Goal: Transaction & Acquisition: Purchase product/service

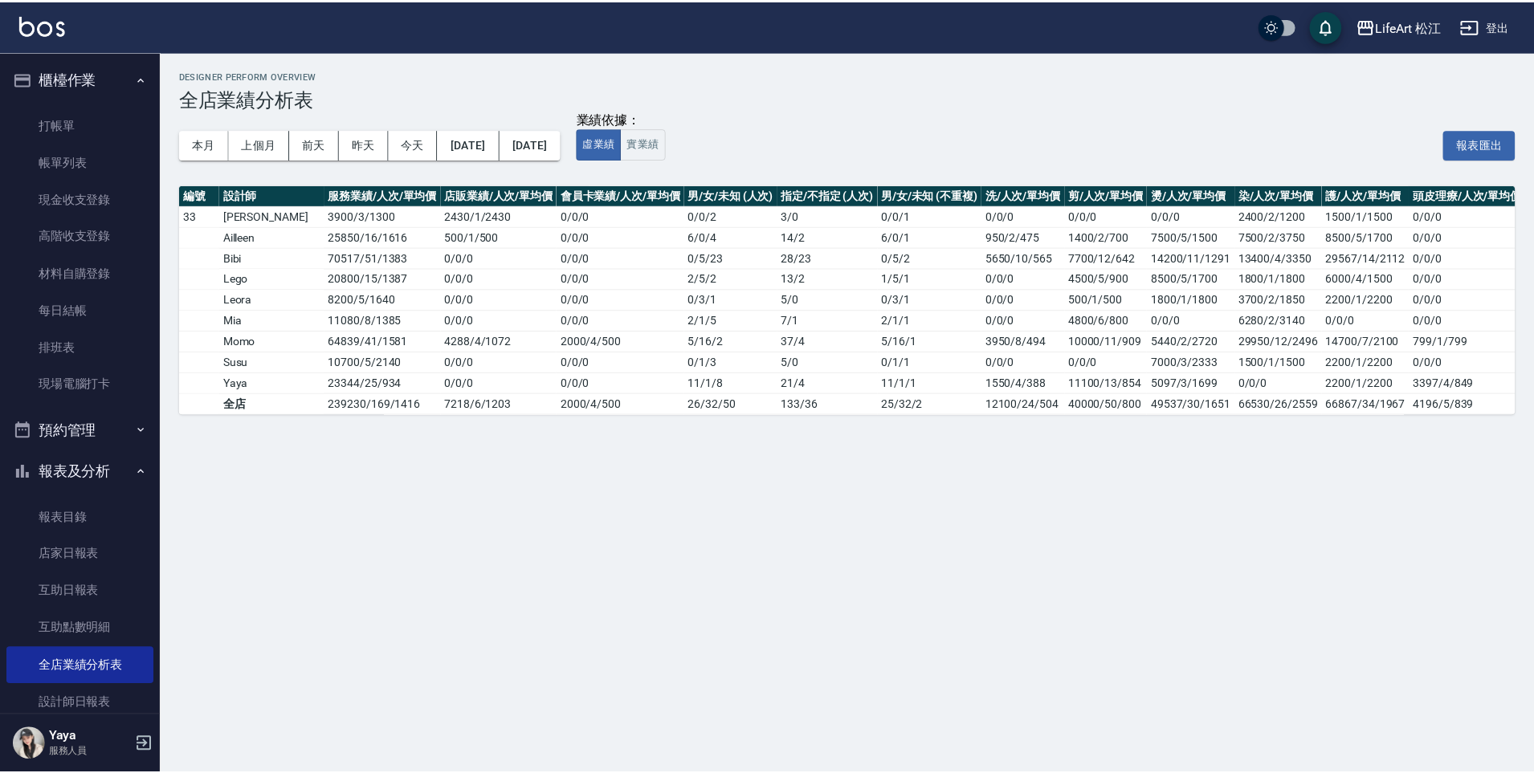
scroll to position [3, 0]
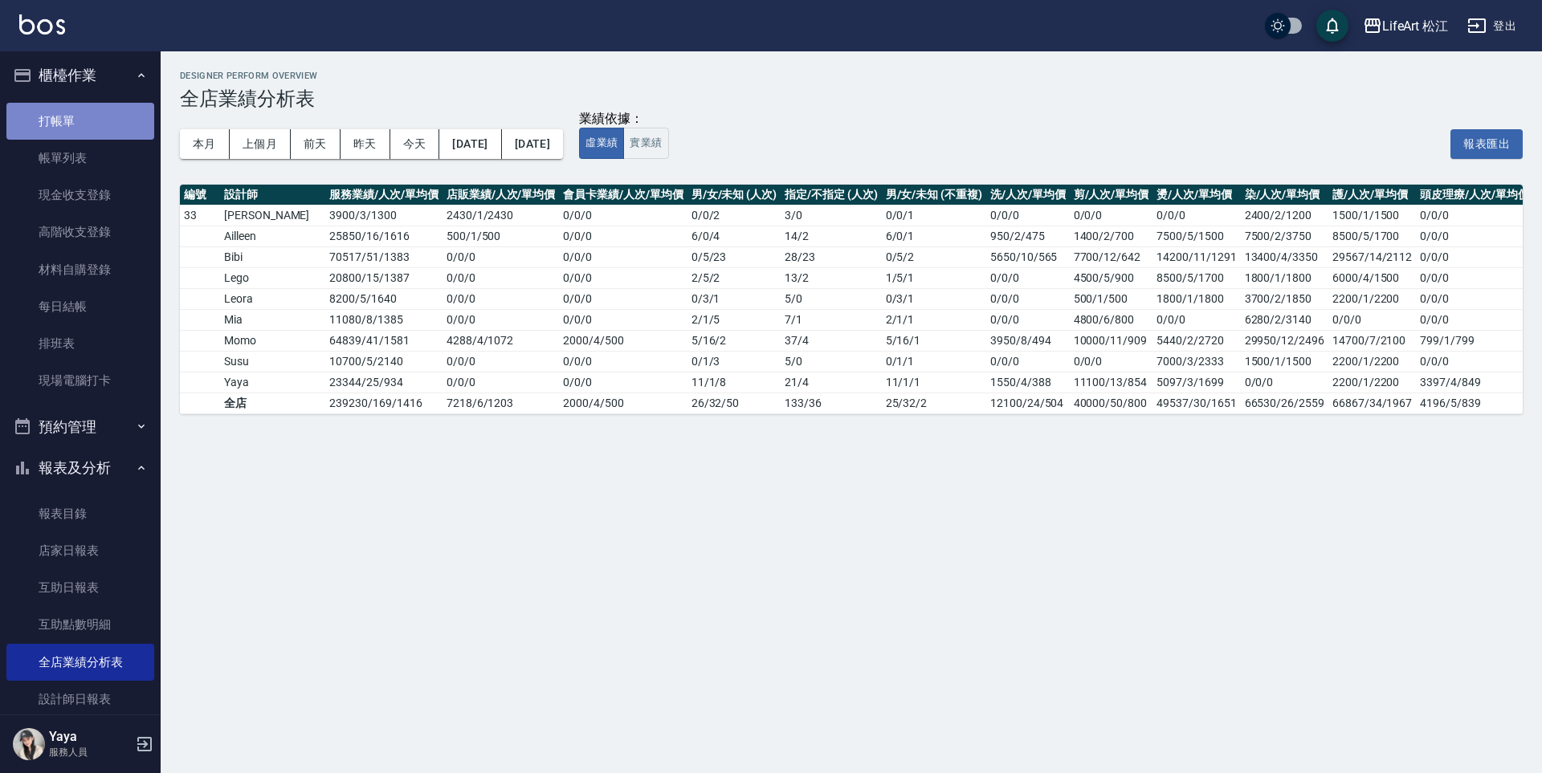
click at [85, 116] on link "打帳單" at bounding box center [80, 121] width 148 height 37
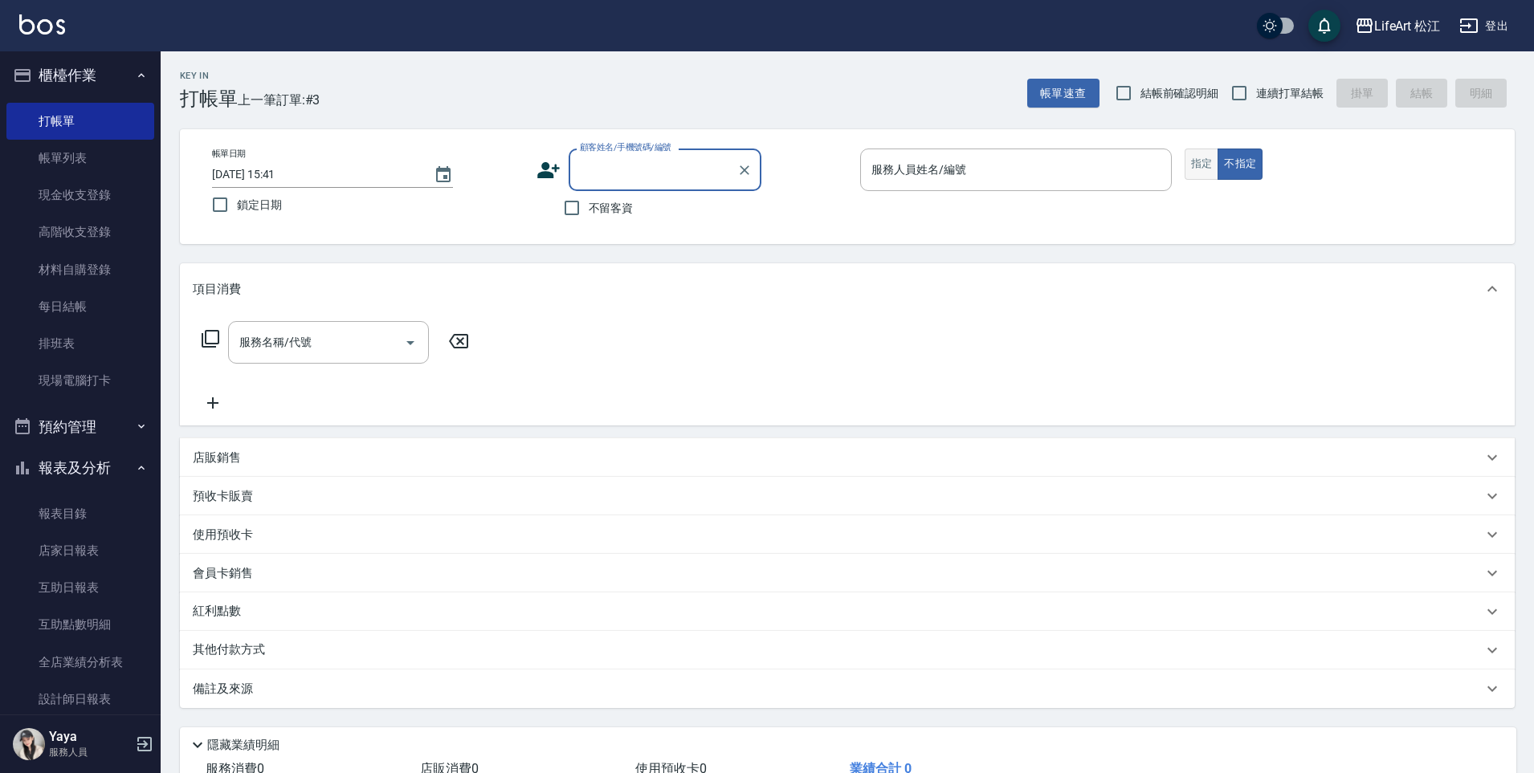
click at [1200, 173] on button "指定" at bounding box center [1201, 164] width 35 height 31
click at [694, 169] on input "顧客姓名/手機號碼/編號" at bounding box center [653, 170] width 154 height 28
click at [684, 177] on input "顧客姓名/手機號碼/編號" at bounding box center [653, 170] width 154 height 28
click at [609, 213] on span "不留客資" at bounding box center [611, 208] width 45 height 17
click at [589, 213] on input "不留客資" at bounding box center [572, 208] width 34 height 34
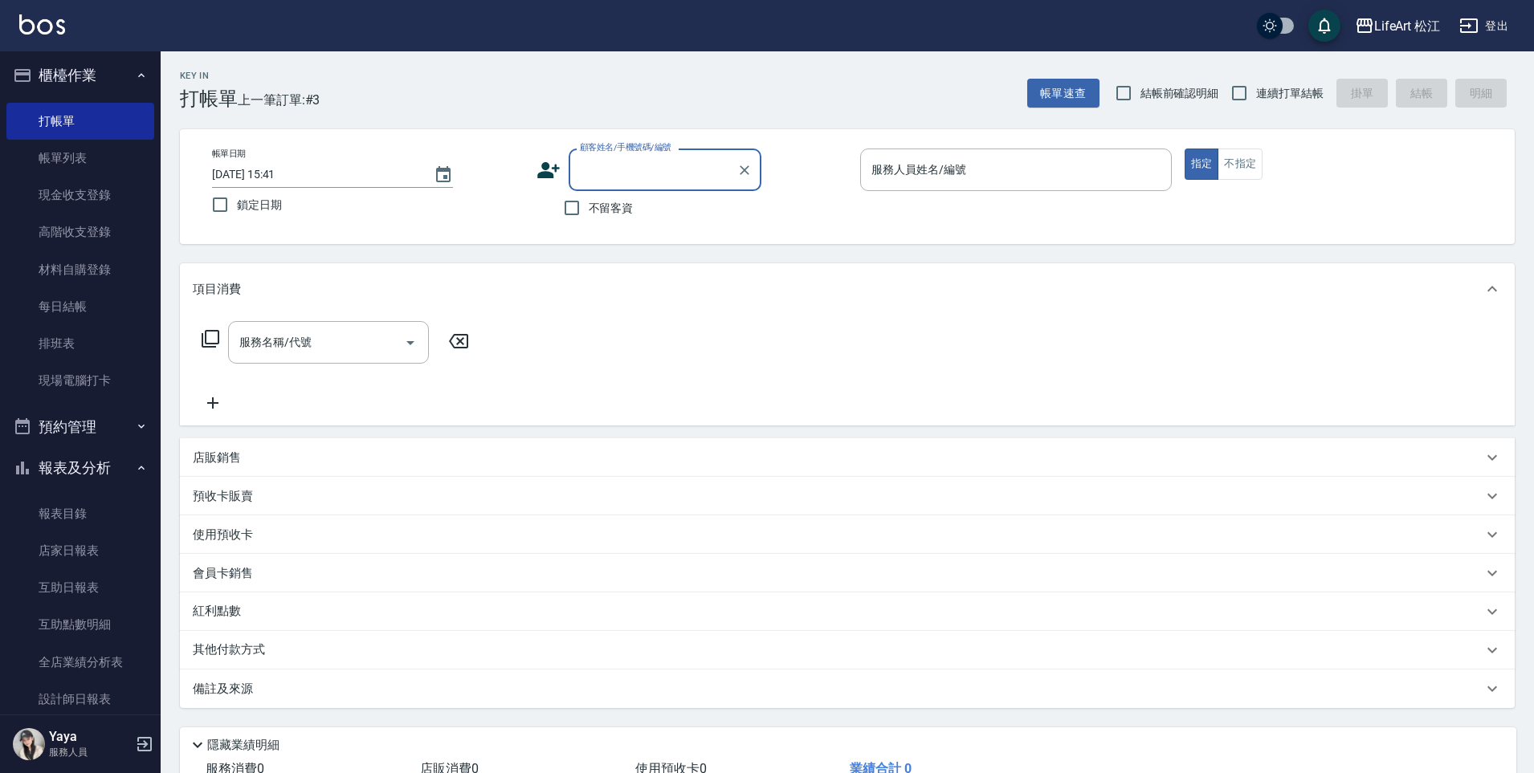
checkbox input "true"
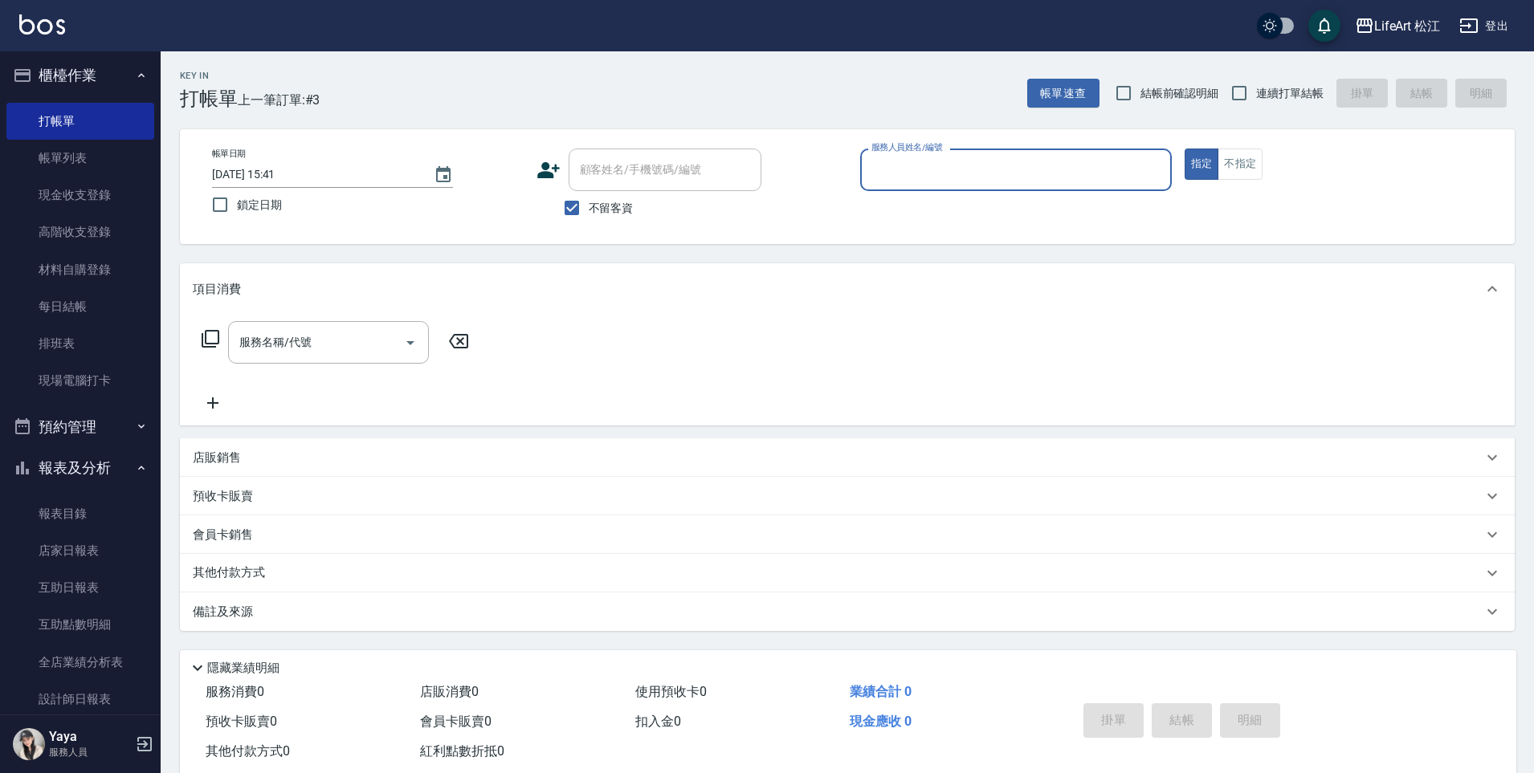
click at [1057, 169] on input "服務人員姓名/編號" at bounding box center [1015, 170] width 297 height 28
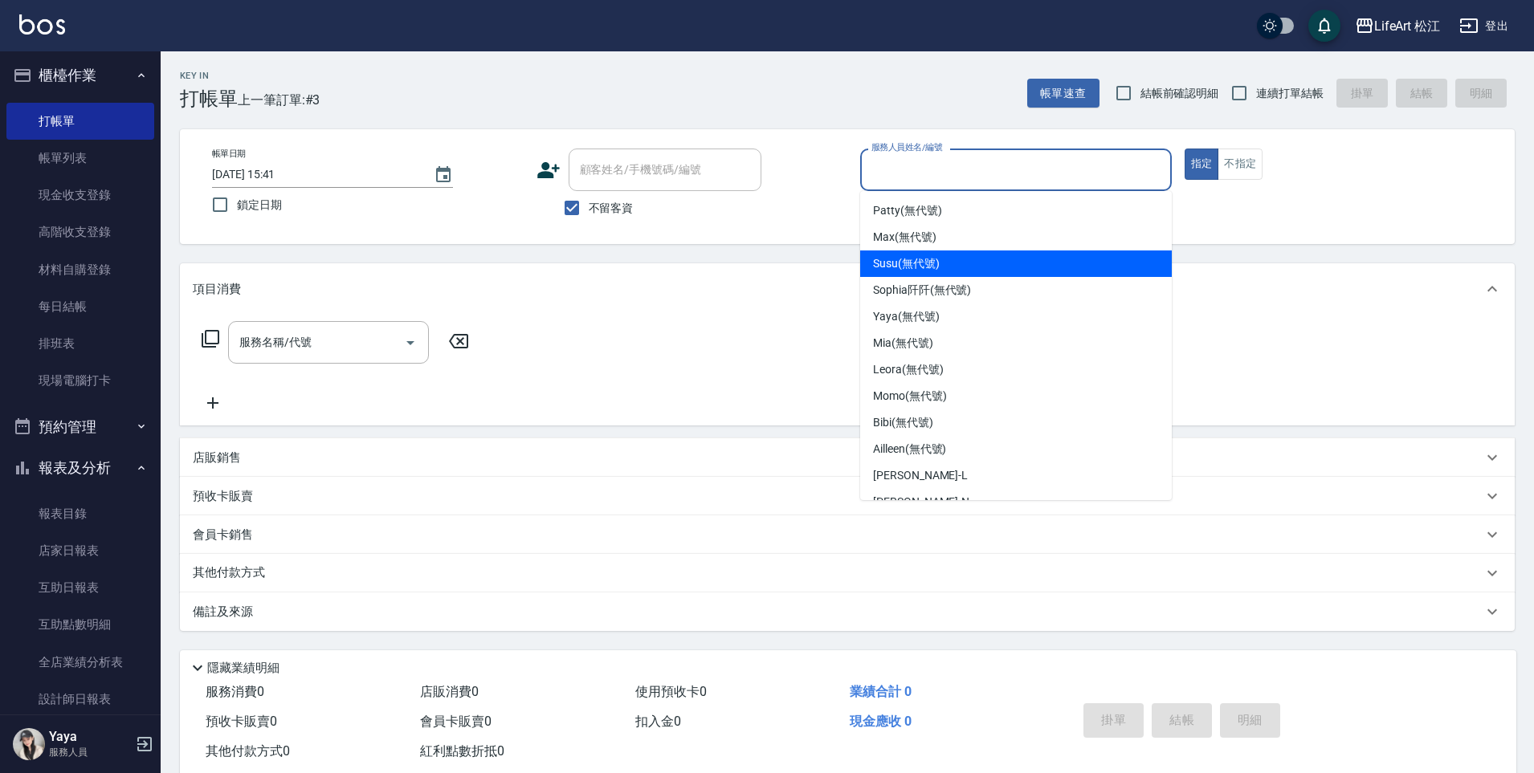
click at [992, 255] on div "Susu (無代號)" at bounding box center [1016, 264] width 312 height 26
type input "Susu(無代號)"
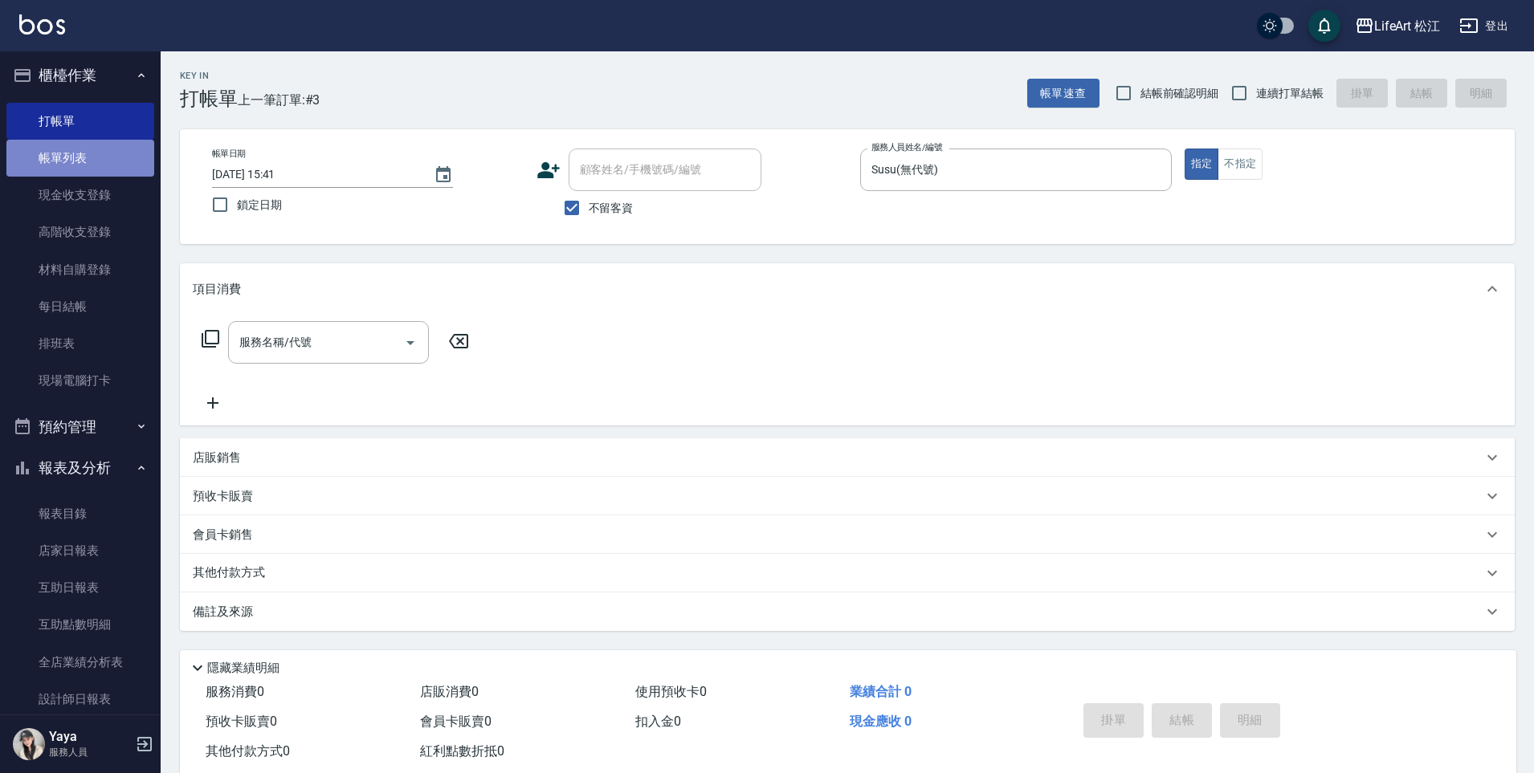
click at [112, 153] on link "帳單列表" at bounding box center [80, 158] width 148 height 37
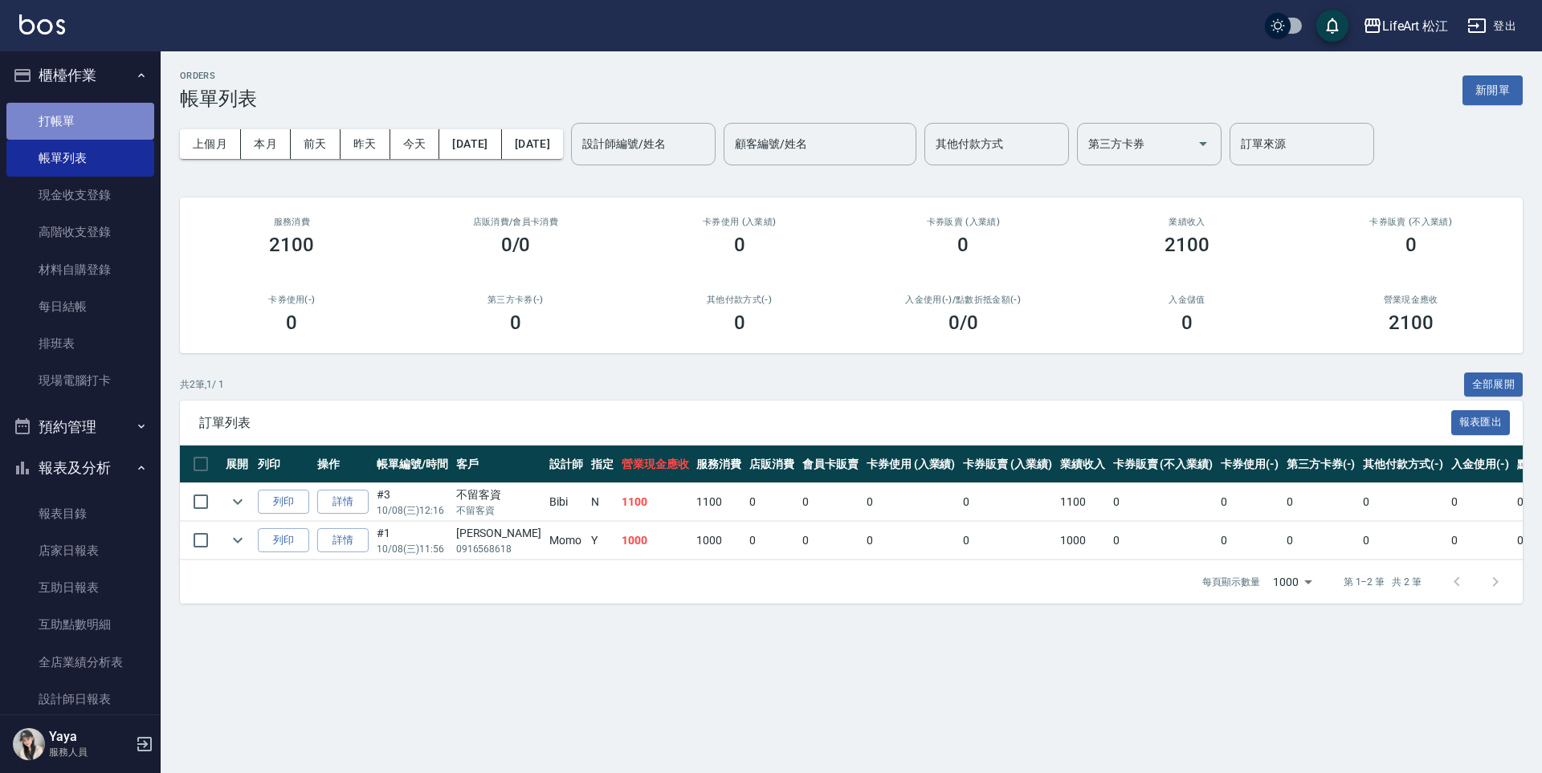
click at [88, 126] on link "打帳單" at bounding box center [80, 121] width 148 height 37
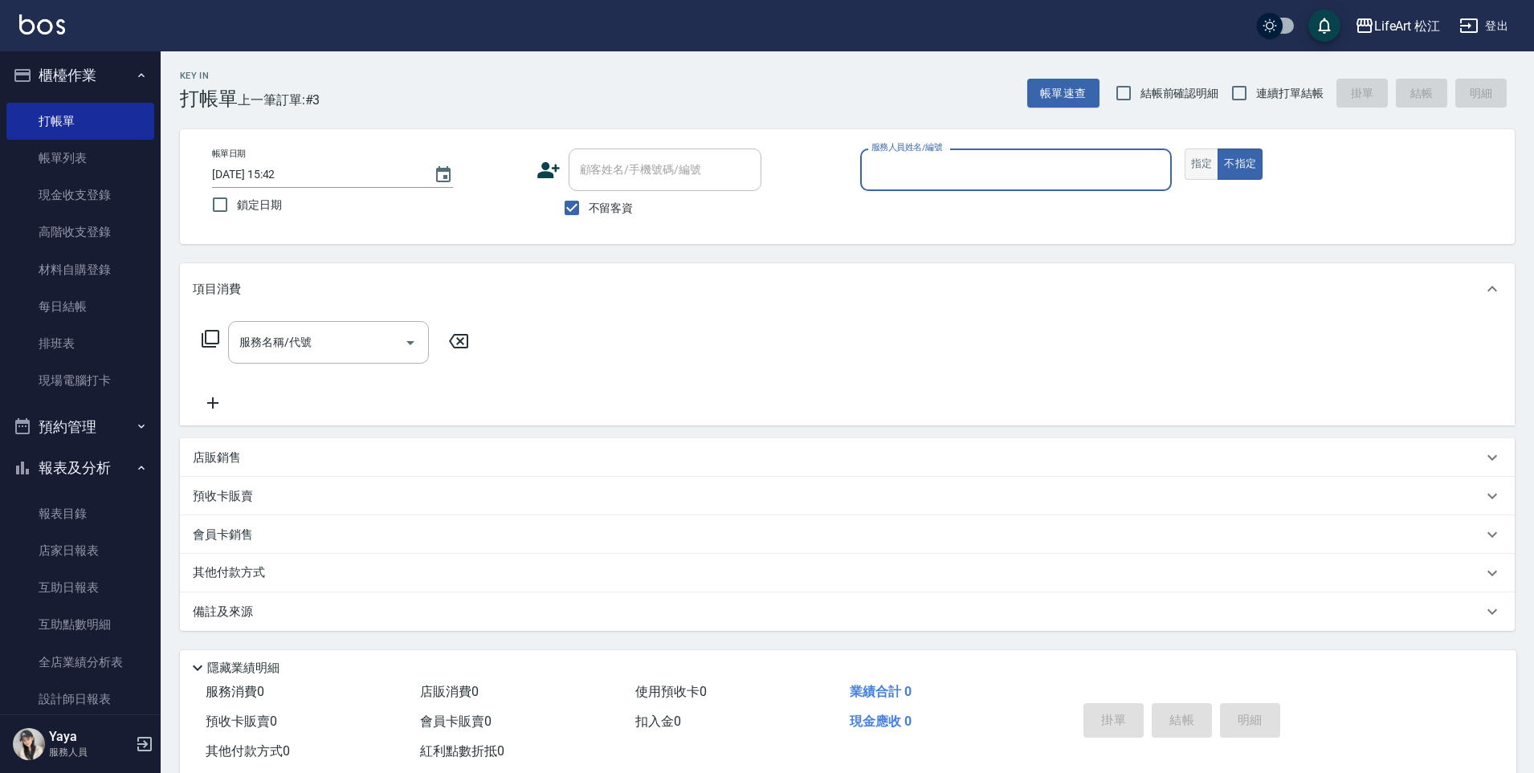
click at [1212, 164] on button "指定" at bounding box center [1201, 164] width 35 height 31
click at [996, 177] on input "服務人員姓名/編號" at bounding box center [1015, 170] width 297 height 28
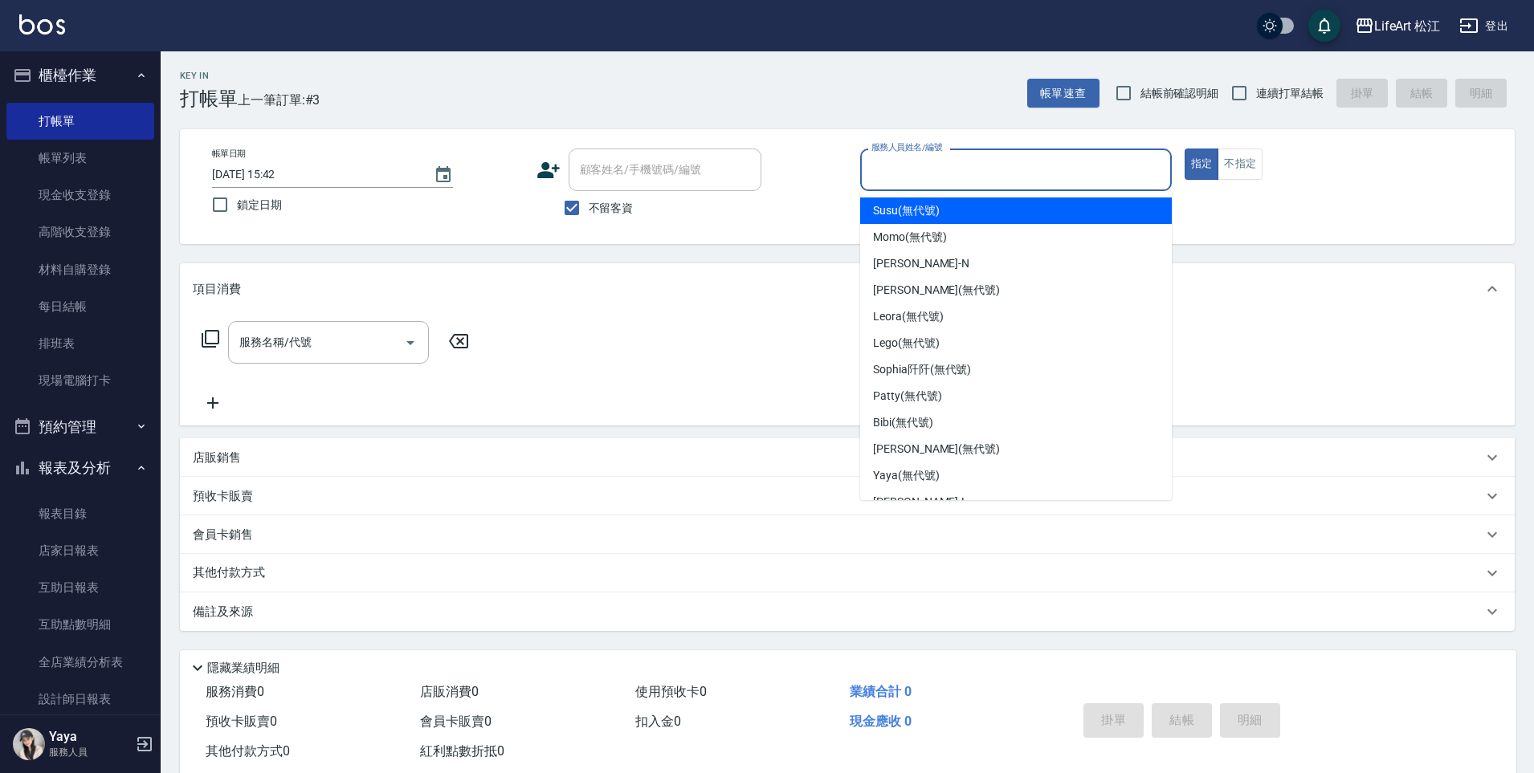
click at [931, 215] on span "Susu (無代號)" at bounding box center [906, 210] width 67 height 17
type input "Susu(無代號)"
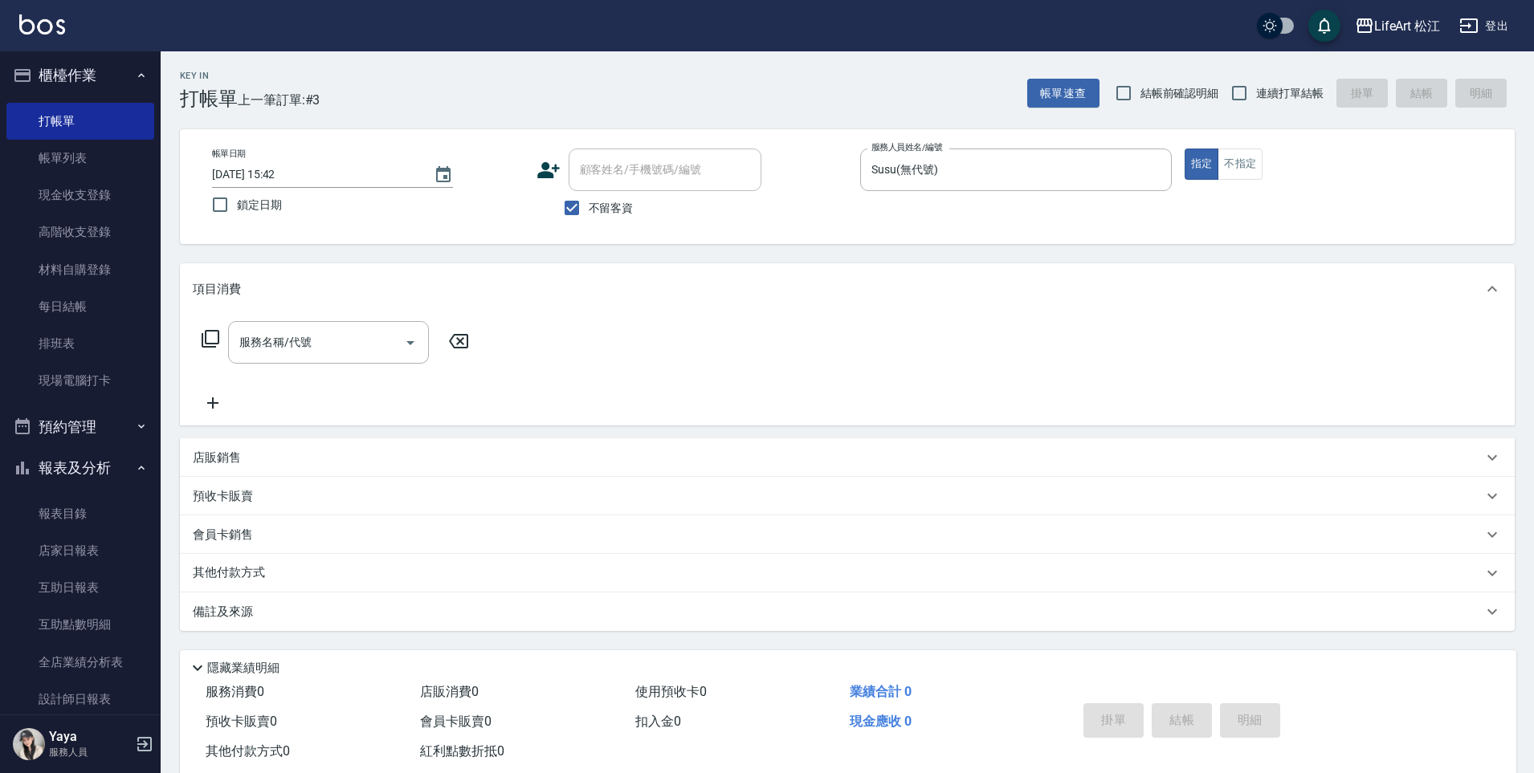
click at [617, 202] on span "不留客資" at bounding box center [611, 208] width 45 height 17
click at [589, 202] on input "不留客資" at bounding box center [572, 208] width 34 height 34
checkbox input "false"
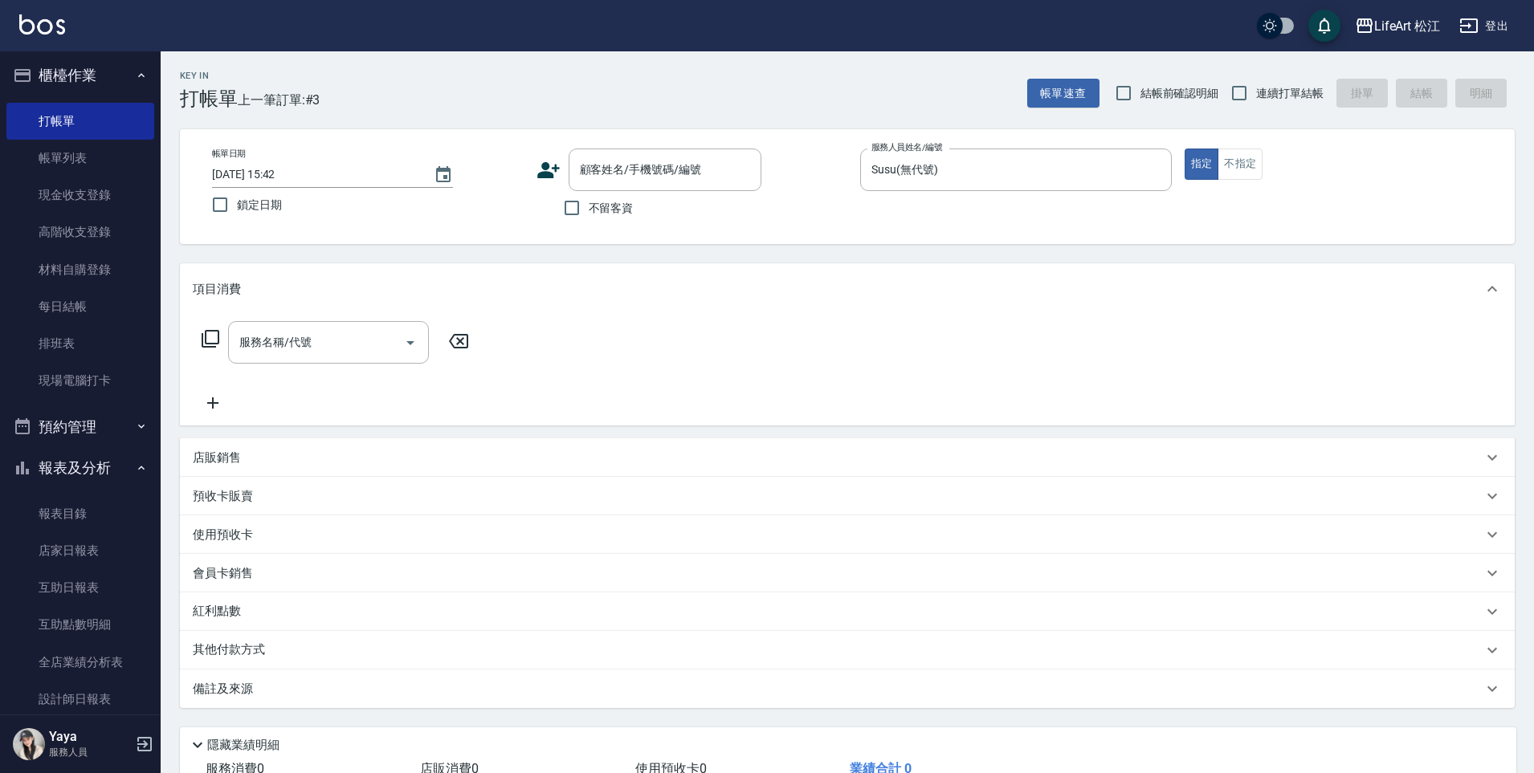
click at [542, 170] on icon at bounding box center [548, 170] width 24 height 24
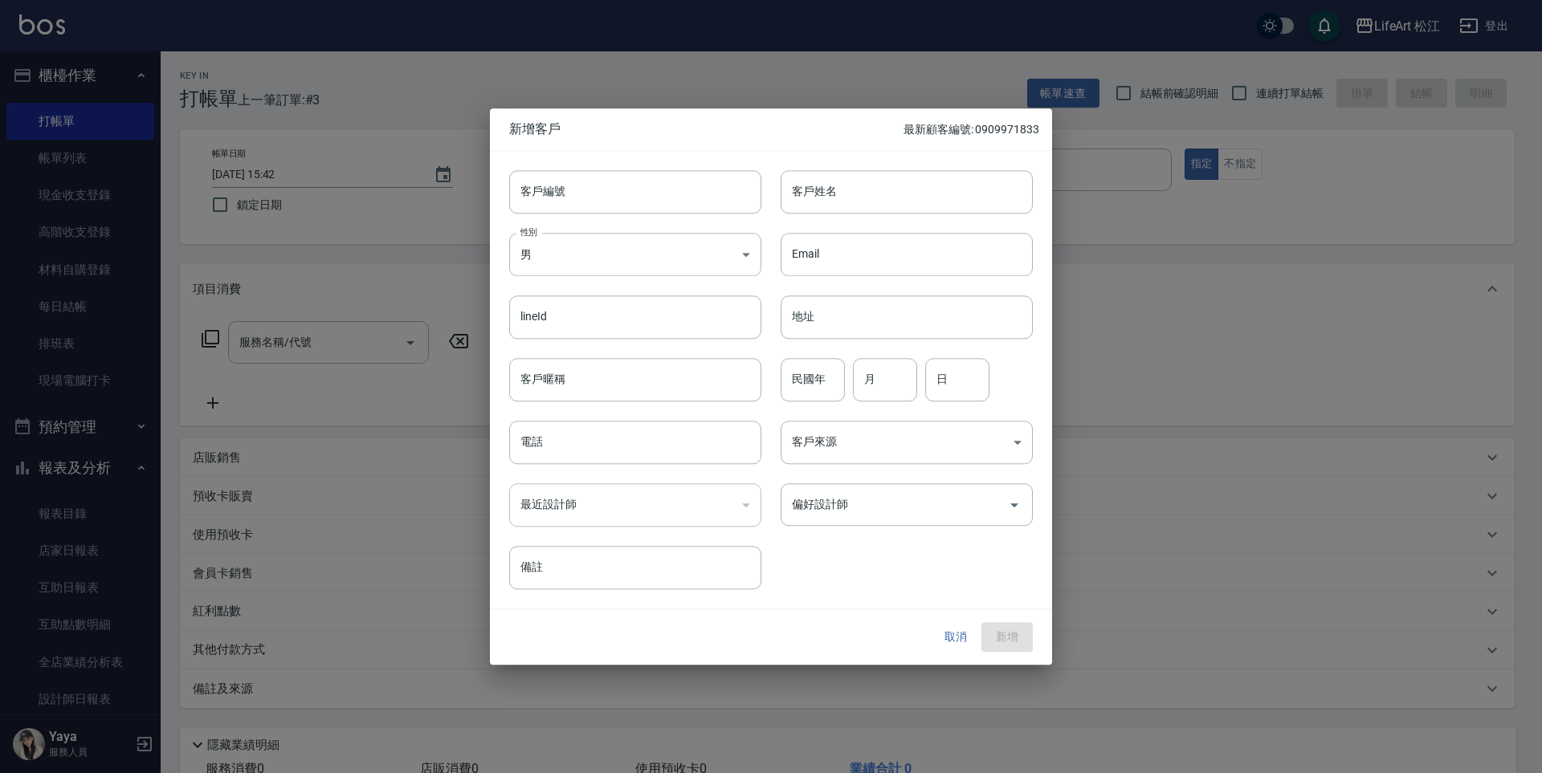
click at [650, 228] on div "性別 男 [DEMOGRAPHIC_DATA] 性別" at bounding box center [625, 245] width 271 height 63
click at [638, 251] on body "LifeArt 松江 登出 櫃檯作業 打帳單 帳單列表 現金收支登錄 高階收支登錄 材料自購登錄 每日結帳 排班表 現場電腦打卡 預約管理 預約管理 單日預約…" at bounding box center [771, 441] width 1542 height 882
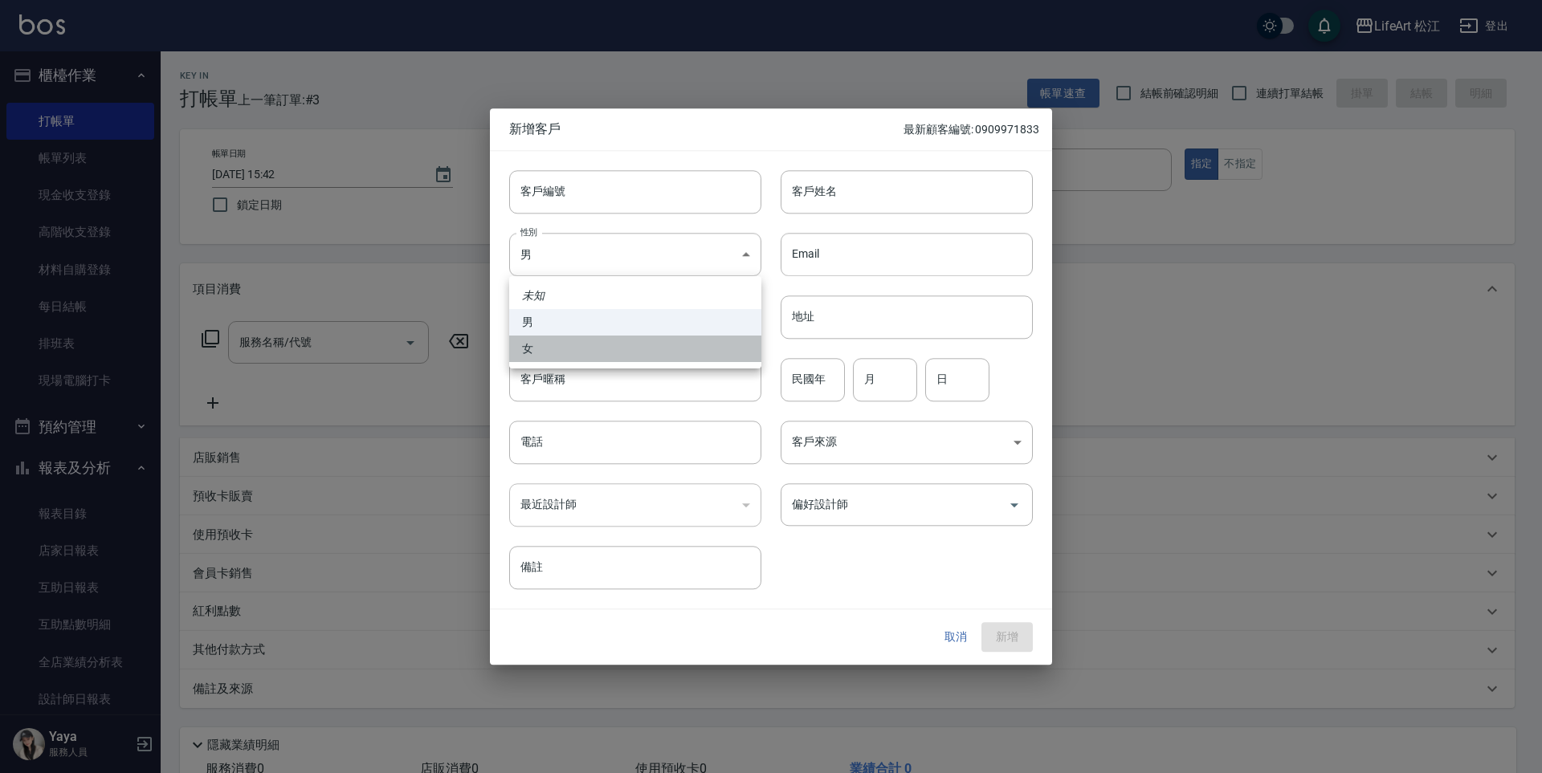
click at [650, 339] on li "女" at bounding box center [635, 349] width 252 height 26
type input "[DEMOGRAPHIC_DATA]"
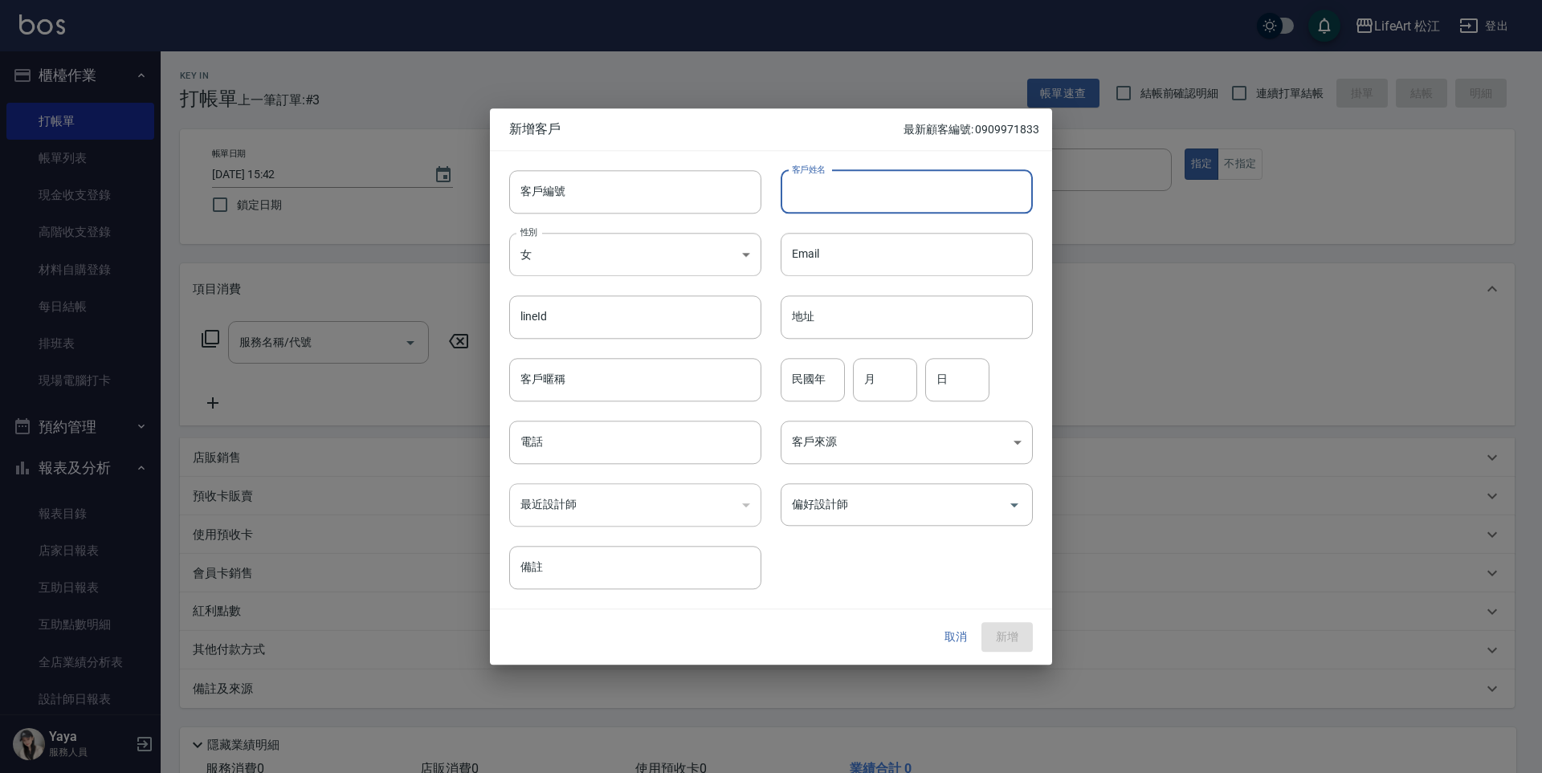
click at [853, 194] on input "客戶姓名" at bounding box center [906, 191] width 252 height 43
type input "u"
type input "[PERSON_NAME]"
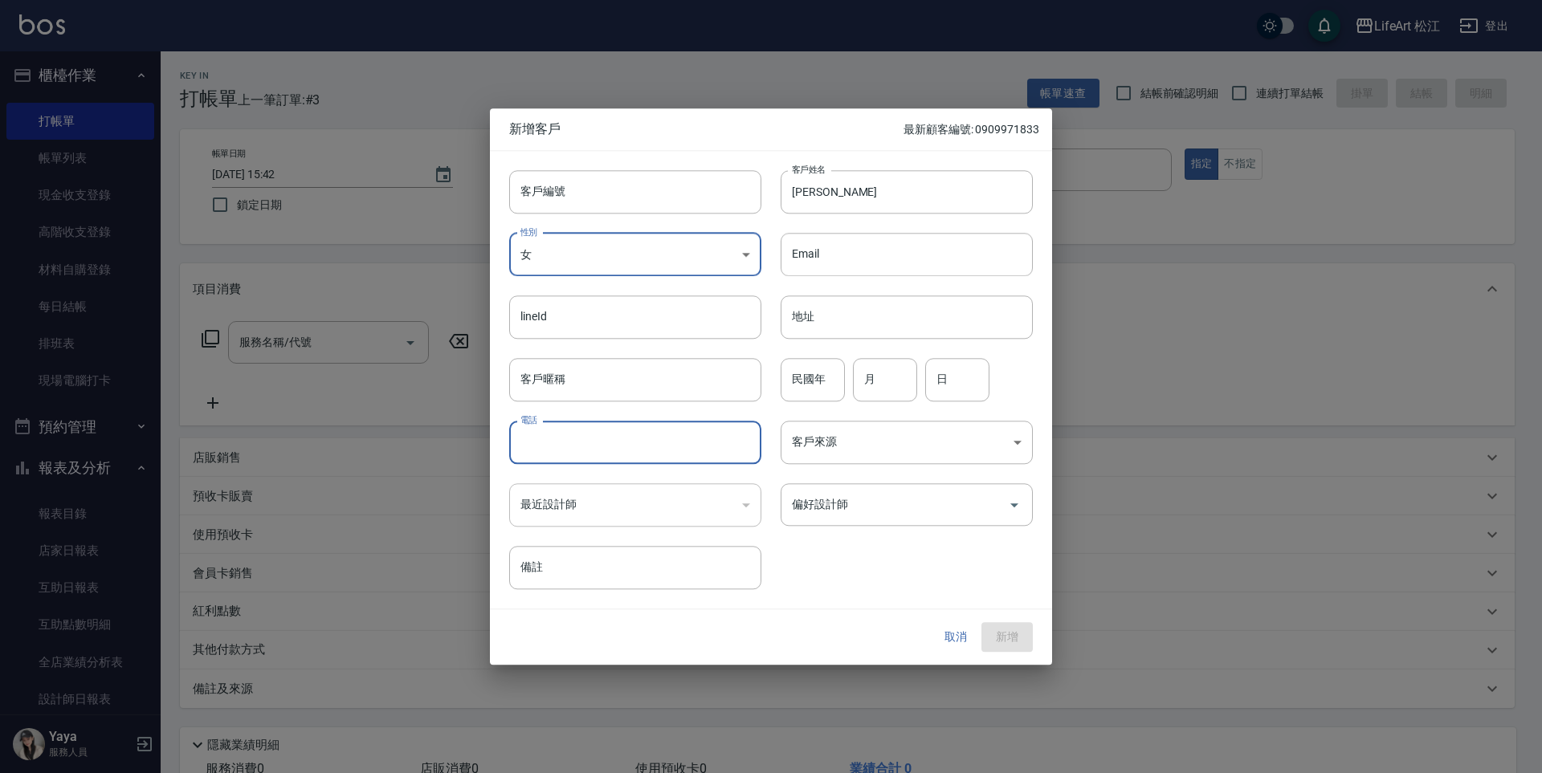
click at [630, 436] on input "電話" at bounding box center [635, 442] width 252 height 43
type input "０"
type input "0988558137"
click at [1017, 642] on button "新增" at bounding box center [1006, 638] width 51 height 30
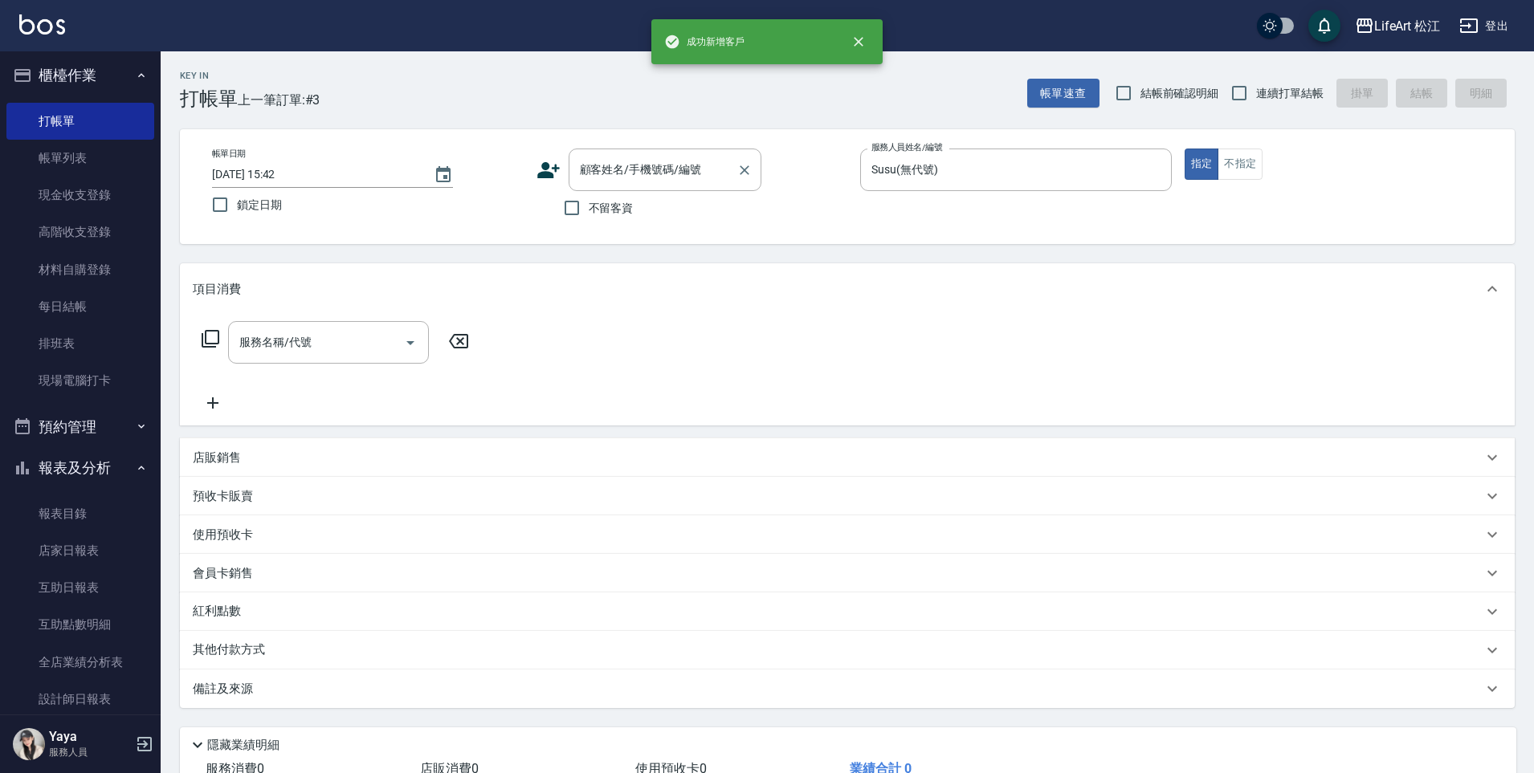
click at [639, 173] on div "顧客姓名/手機號碼/編號 顧客姓名/手機號碼/編號" at bounding box center [664, 170] width 193 height 43
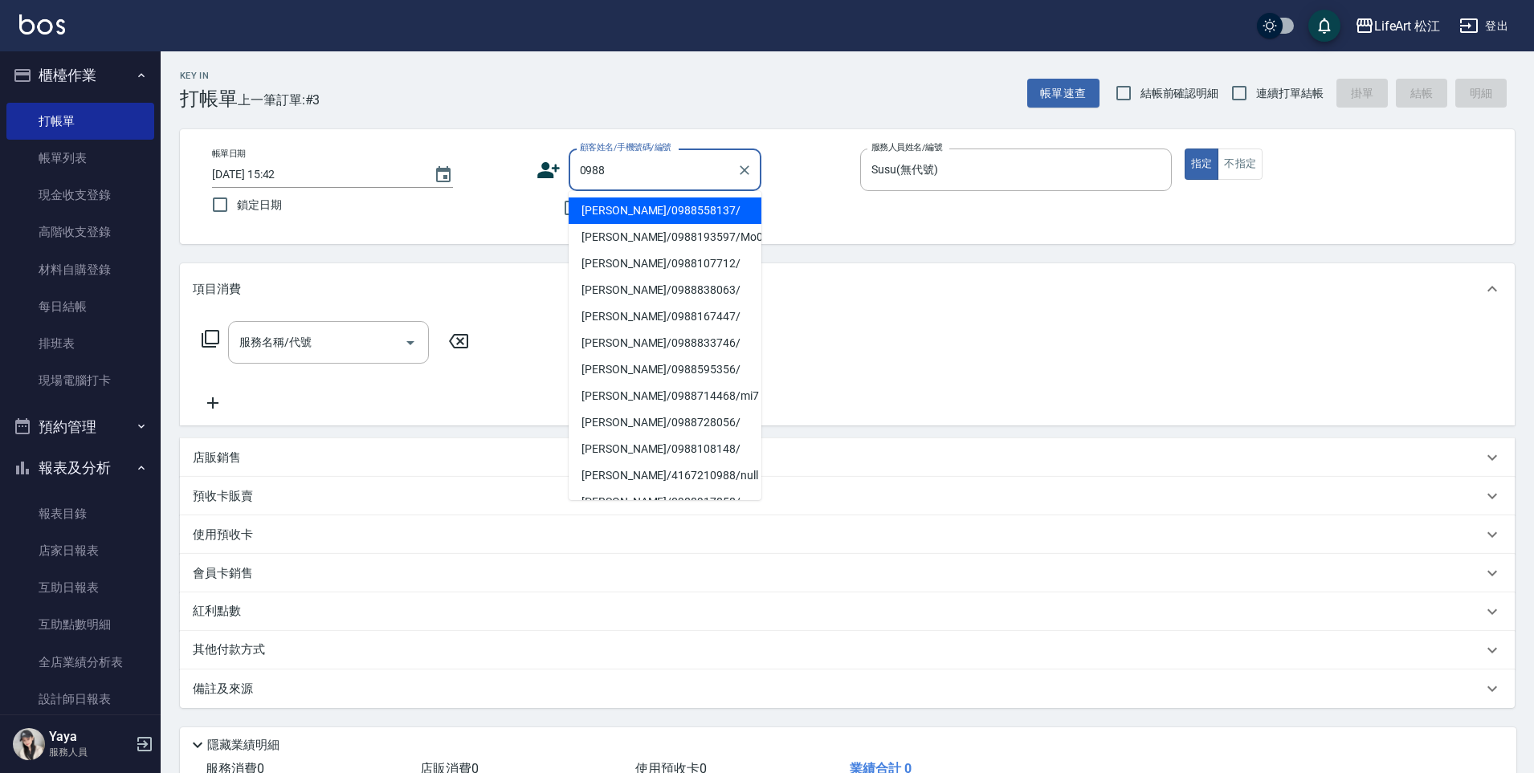
click at [647, 211] on li "[PERSON_NAME]/0988558137/" at bounding box center [664, 211] width 193 height 26
type input "[PERSON_NAME]/0988558137/"
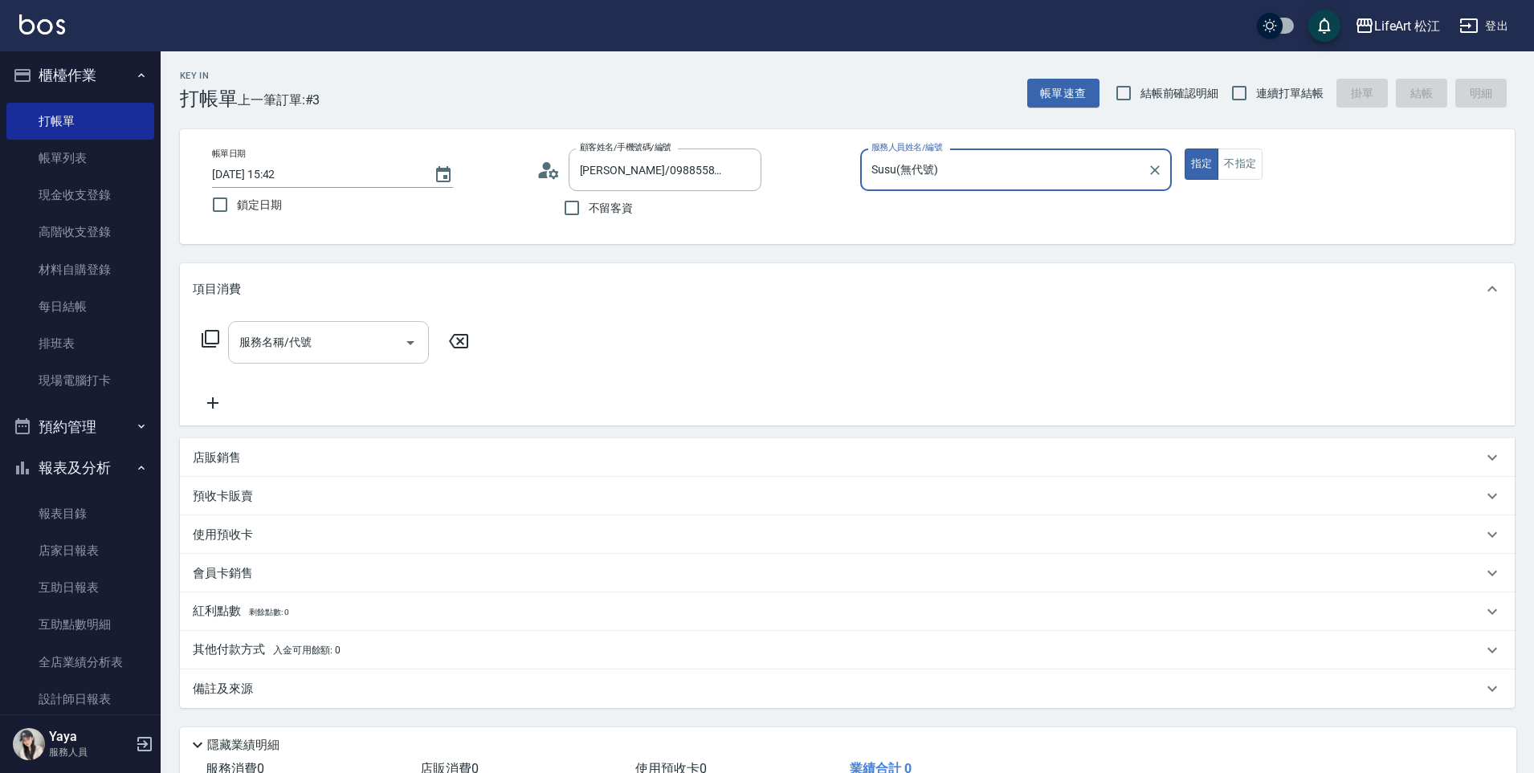
click at [332, 335] on input "服務名稱/代號" at bounding box center [316, 342] width 162 height 28
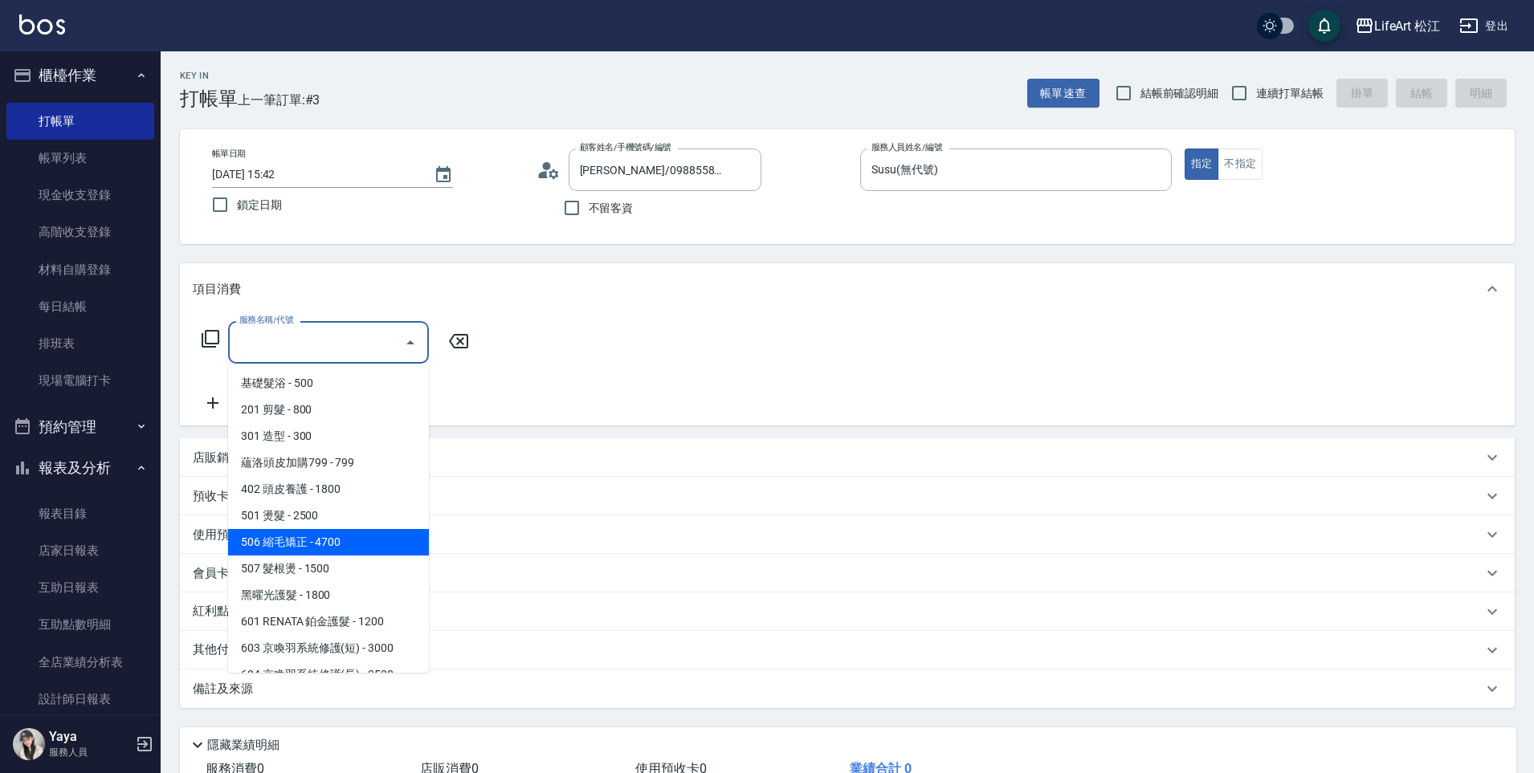
click at [338, 544] on span "506 縮毛矯正 - 4700" at bounding box center [328, 542] width 201 height 26
type input "506 縮毛矯正 (506)"
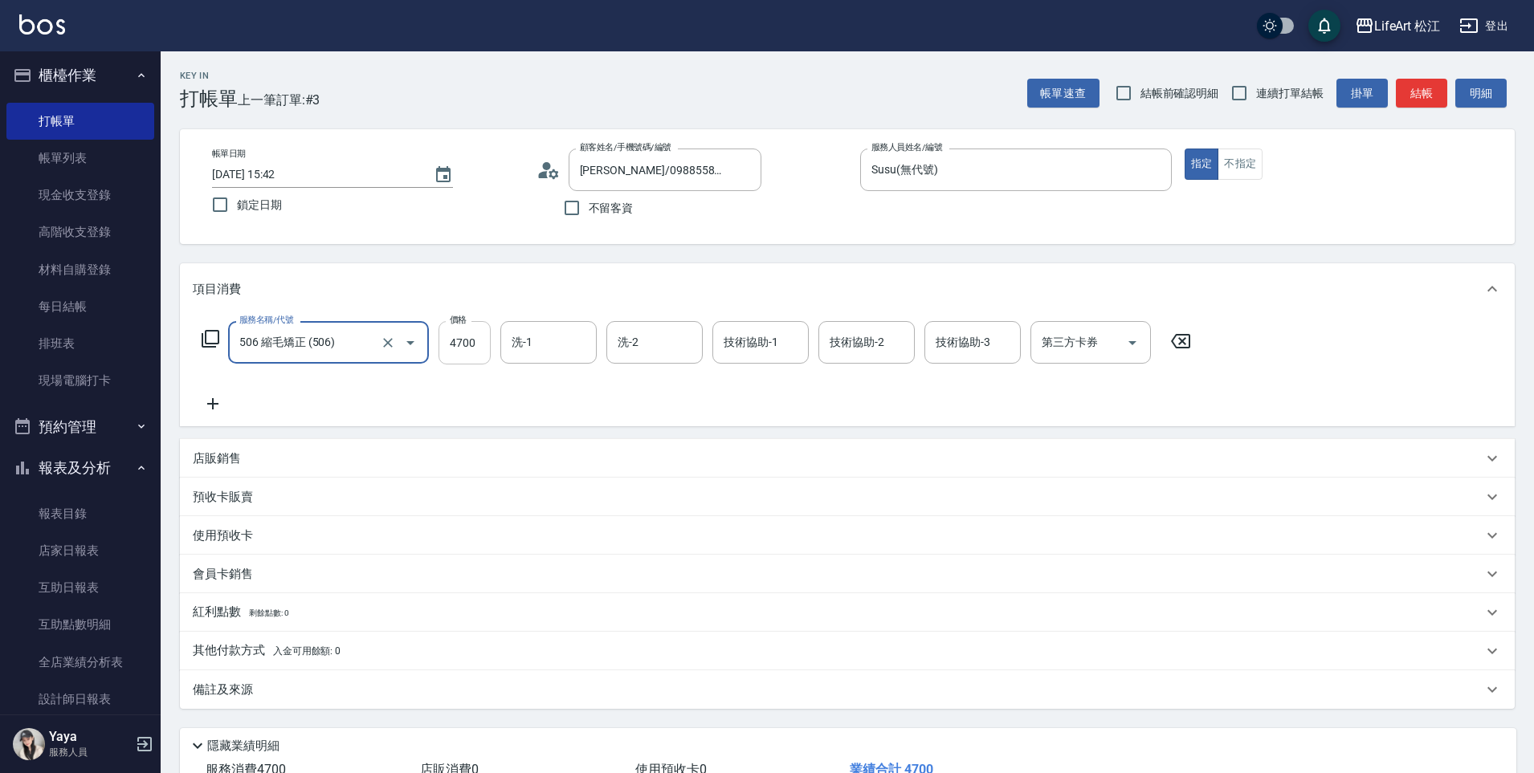
click at [462, 354] on input "4700" at bounding box center [464, 342] width 52 height 43
type input "1500"
click at [201, 402] on icon at bounding box center [213, 403] width 40 height 19
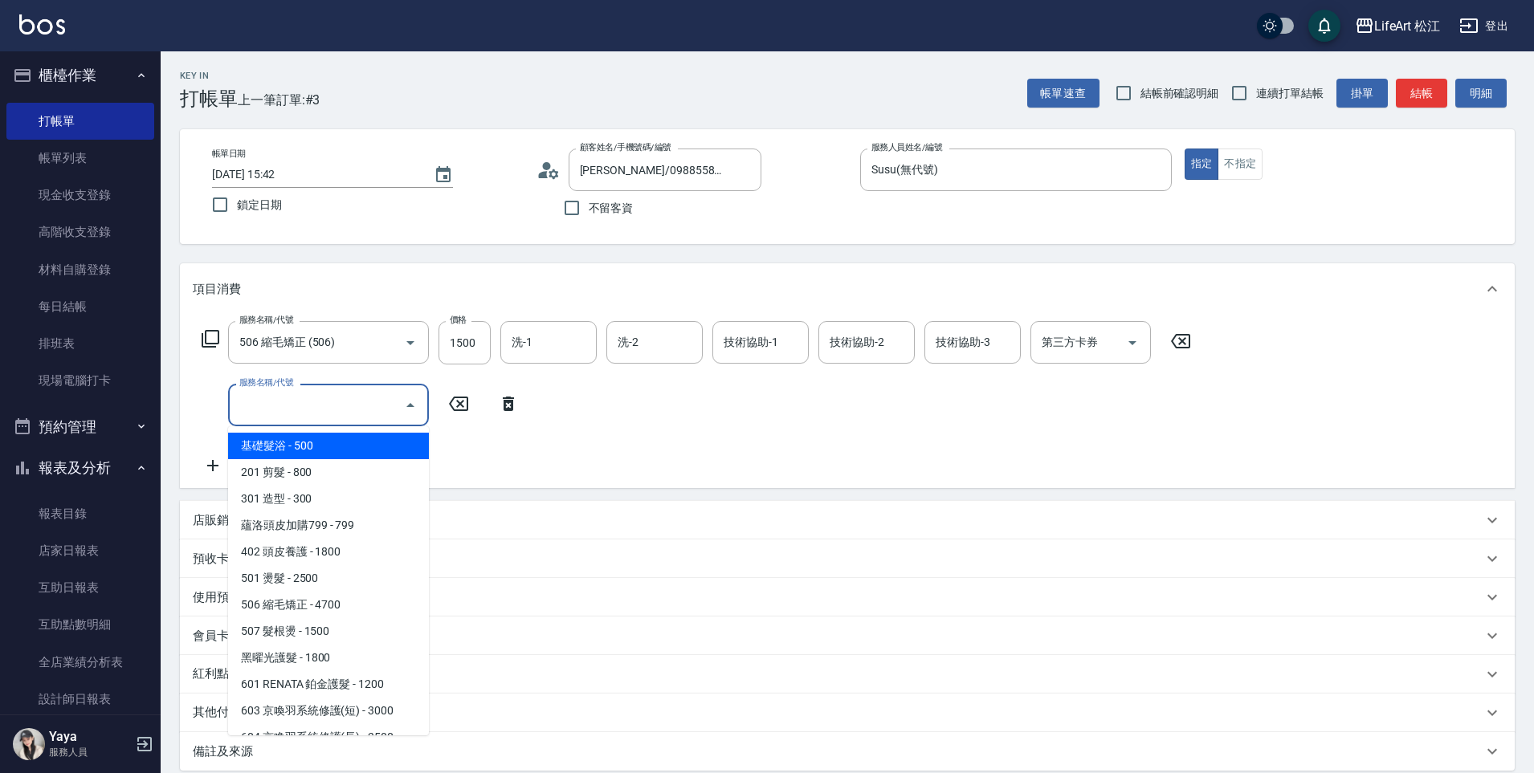
click at [283, 402] on input "服務名稱/代號" at bounding box center [316, 405] width 162 height 28
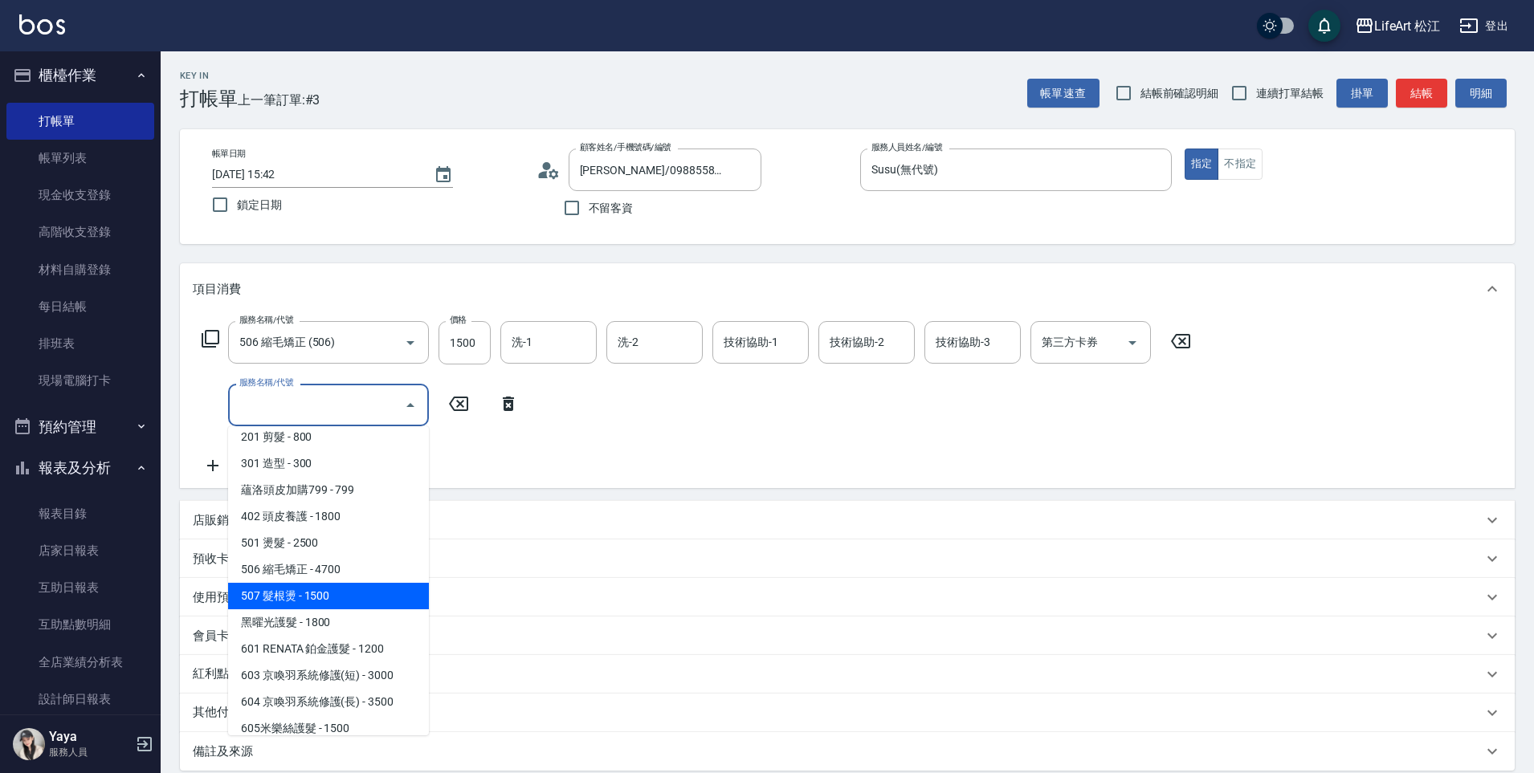
scroll to position [181, 0]
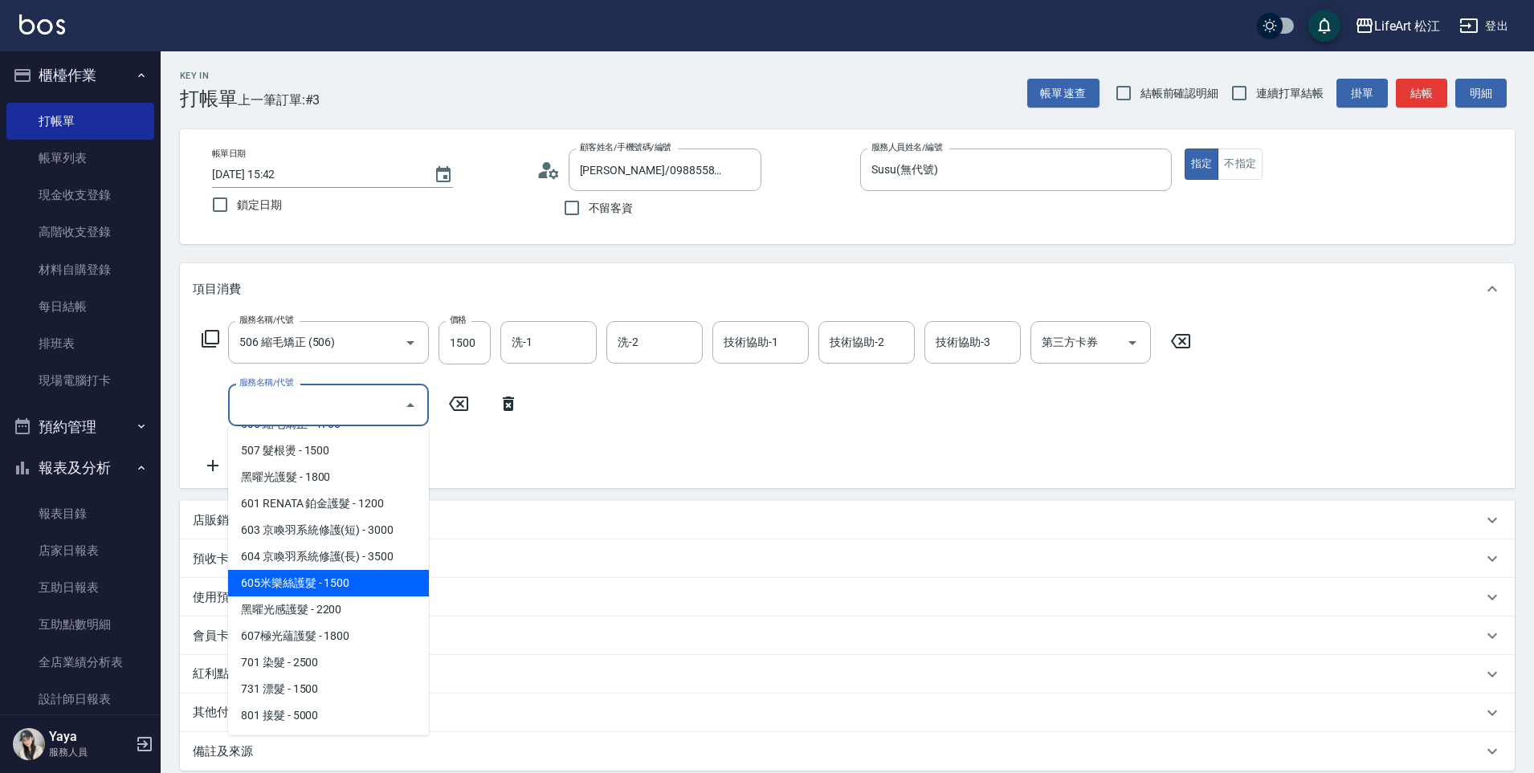
click at [334, 579] on span "605米樂絲護髮 - 1500" at bounding box center [328, 583] width 201 height 26
type input "605米樂絲護髮(605)"
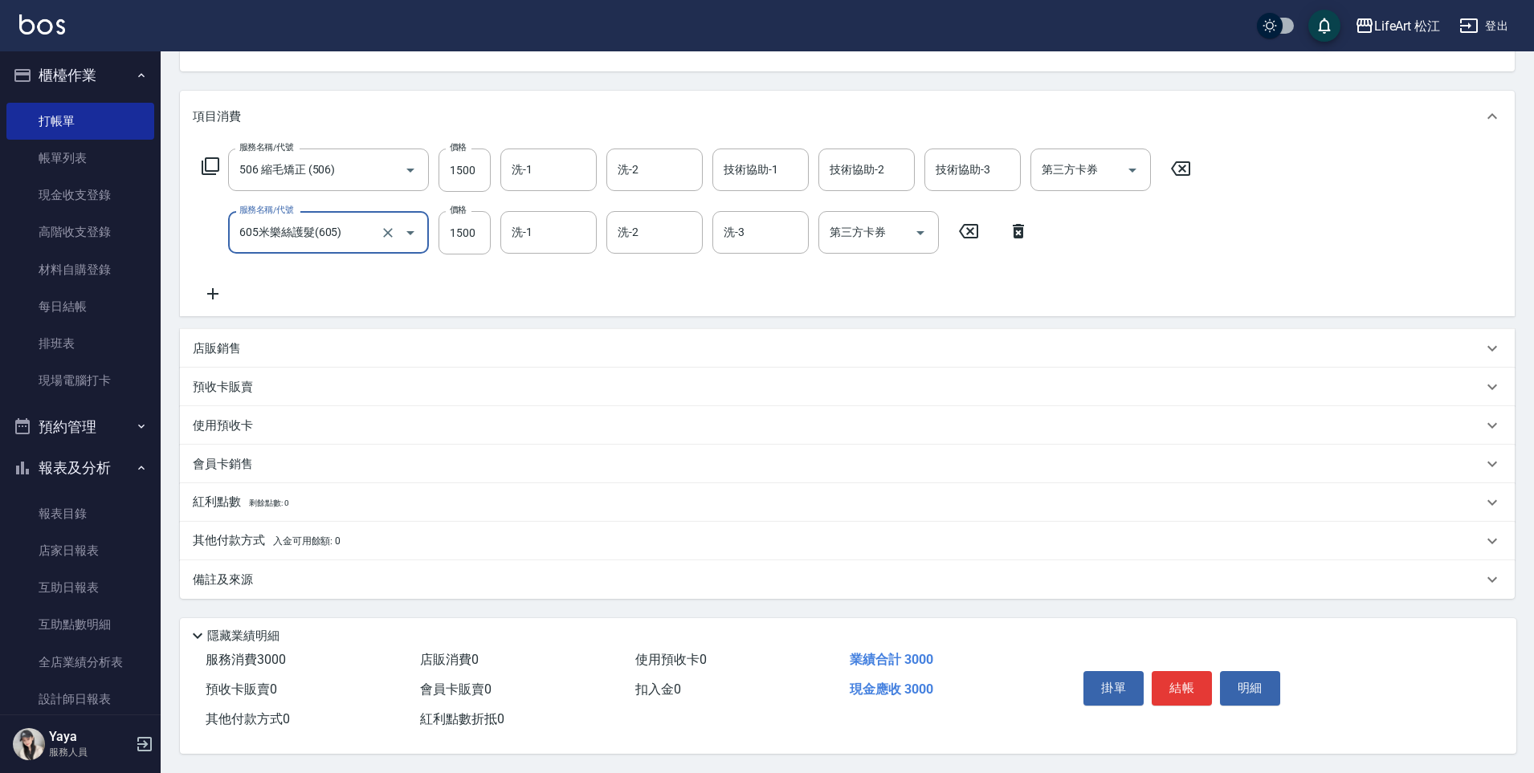
scroll to position [180, 0]
click at [1183, 676] on button "結帳" at bounding box center [1181, 688] width 60 height 34
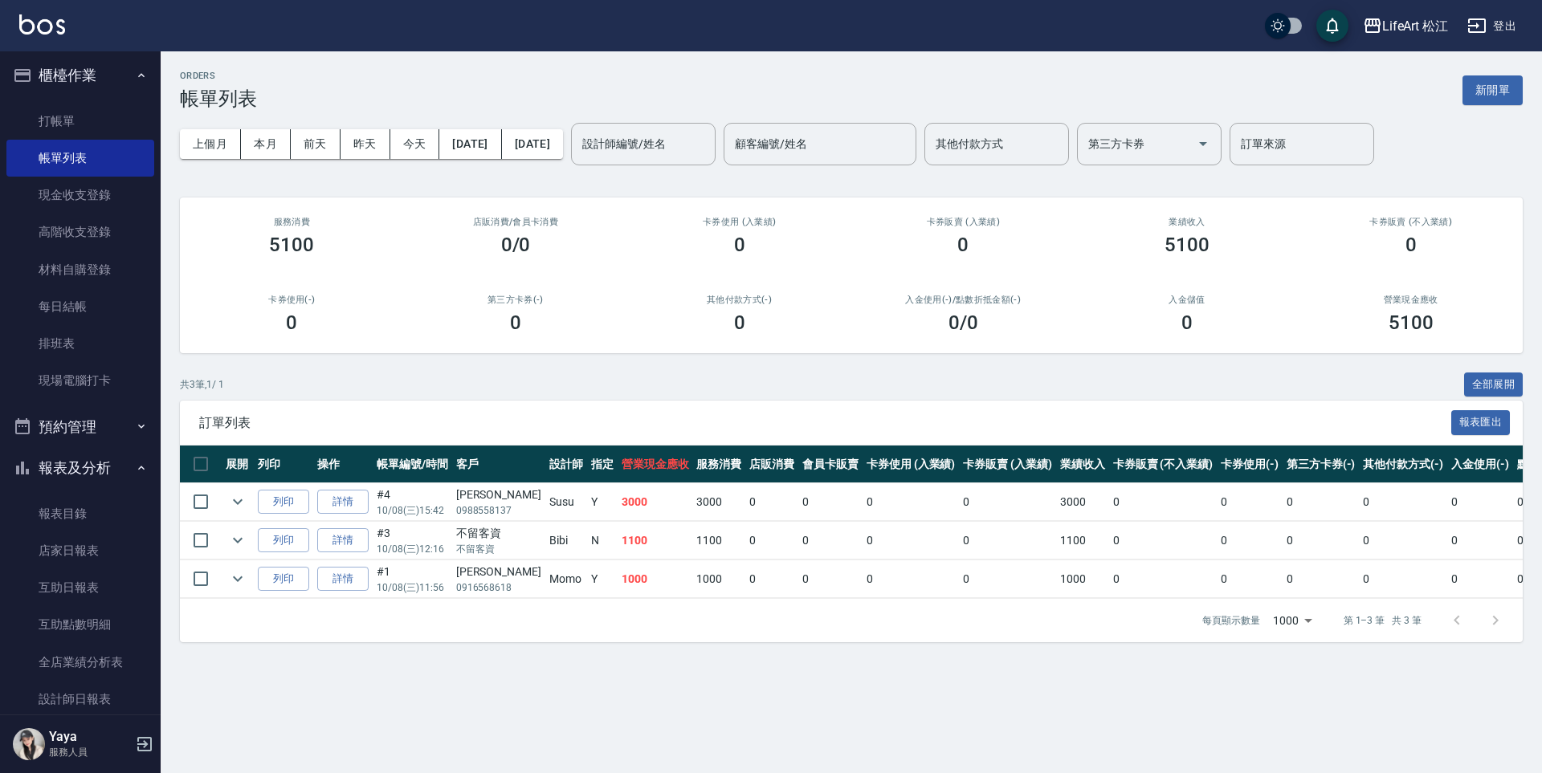
click at [79, 475] on button "報表及分析" at bounding box center [80, 468] width 148 height 42
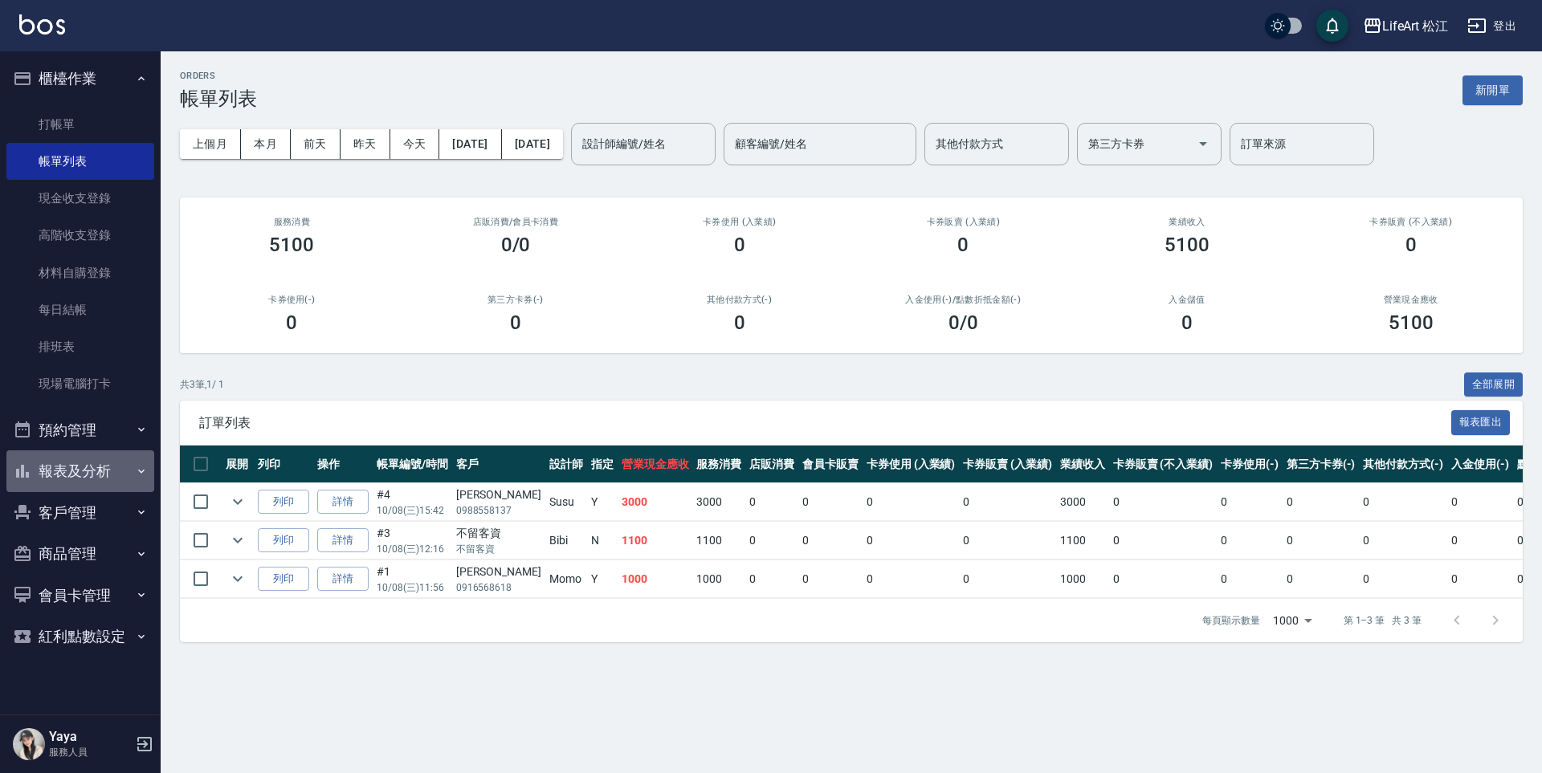
click at [83, 461] on button "報表及分析" at bounding box center [80, 471] width 148 height 42
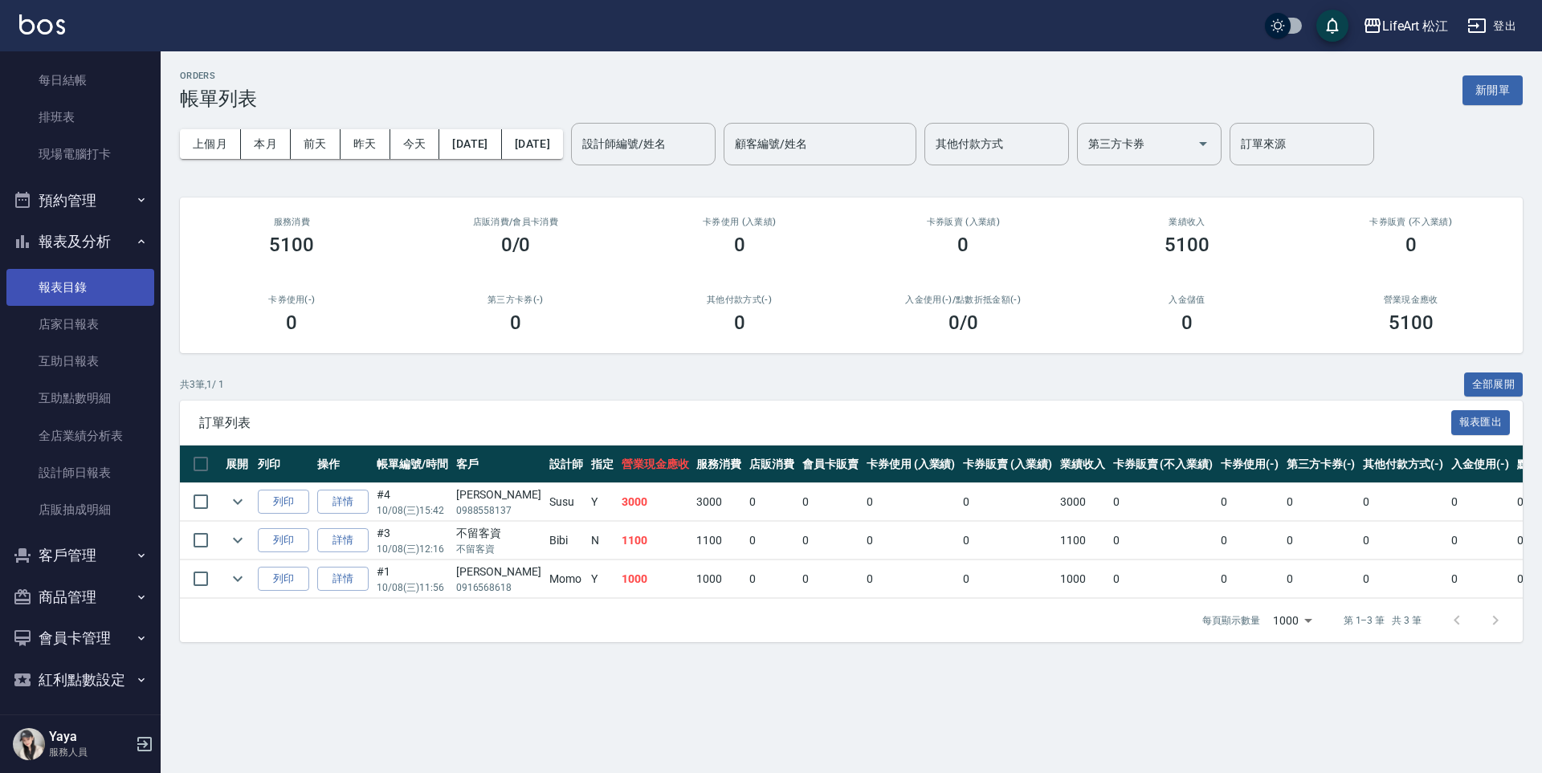
scroll to position [234, 0]
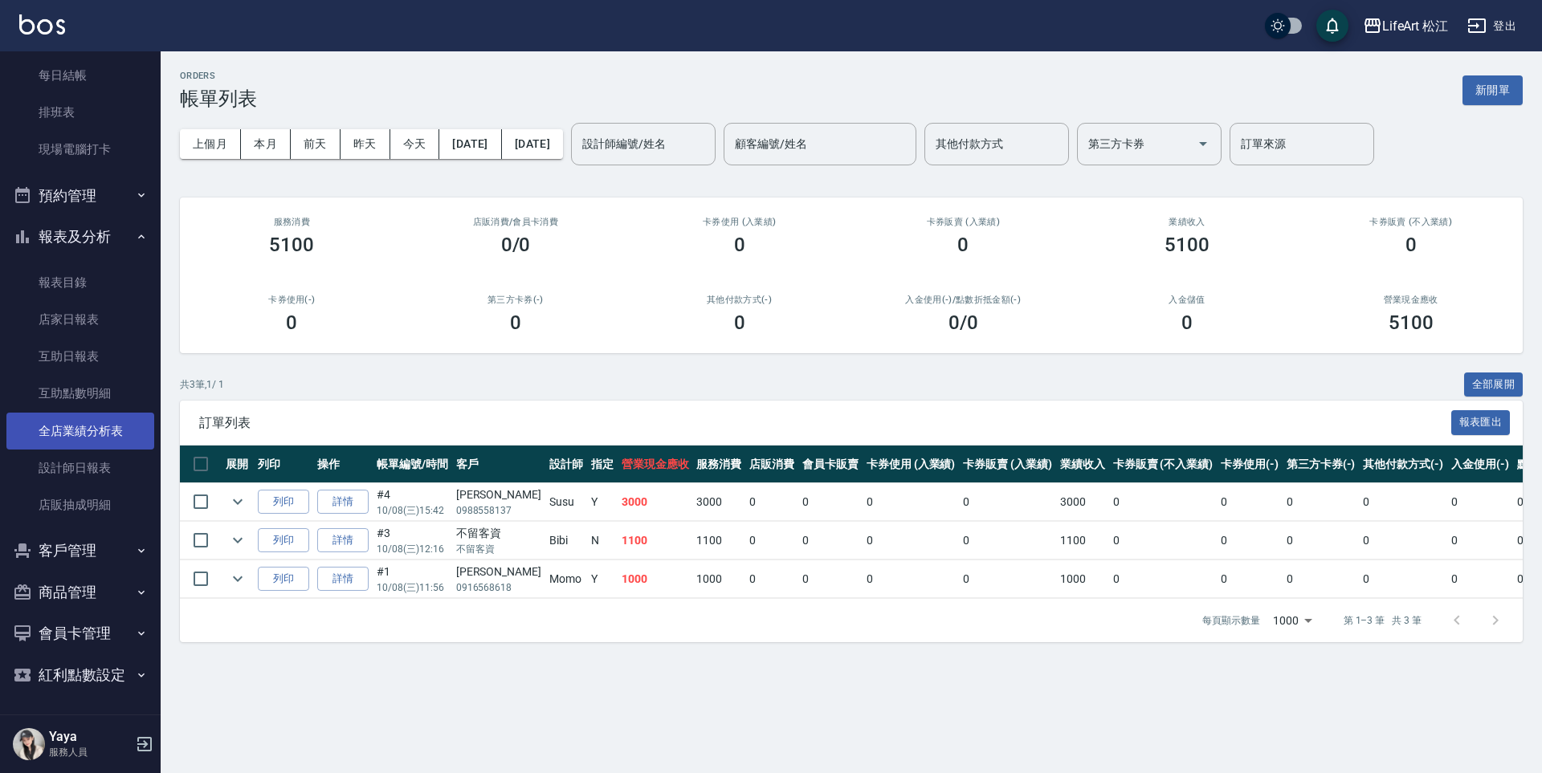
click at [103, 418] on link "全店業績分析表" at bounding box center [80, 431] width 148 height 37
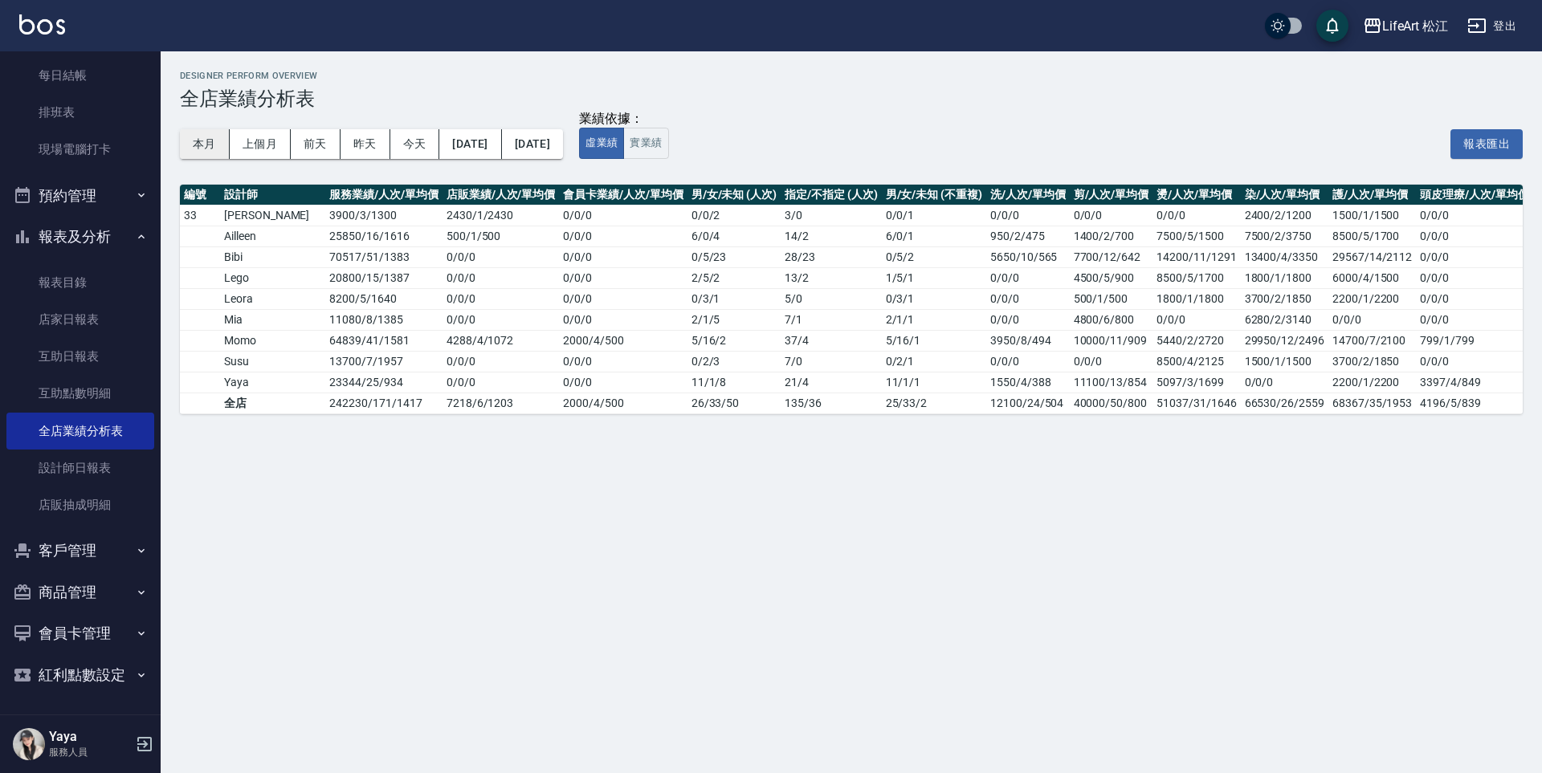
click at [206, 136] on button "本月" at bounding box center [205, 144] width 50 height 30
drag, startPoint x: 340, startPoint y: 310, endPoint x: 364, endPoint y: 334, distance: 34.1
click at [363, 334] on tbody "33 Emma 3900 / 3 / 1300 2430 / 1 / 2430 0 / 0 / 0 0 / 0 / 2 3 / 0 0 / 0 / 1 0/0…" at bounding box center [856, 309] width 1353 height 209
click at [352, 417] on div "Designer Perform Overview 全店業績分析表 本月 上個月 [DATE] [DATE] [DATE] [DATE] [DATE] 業績依…" at bounding box center [851, 242] width 1381 height 382
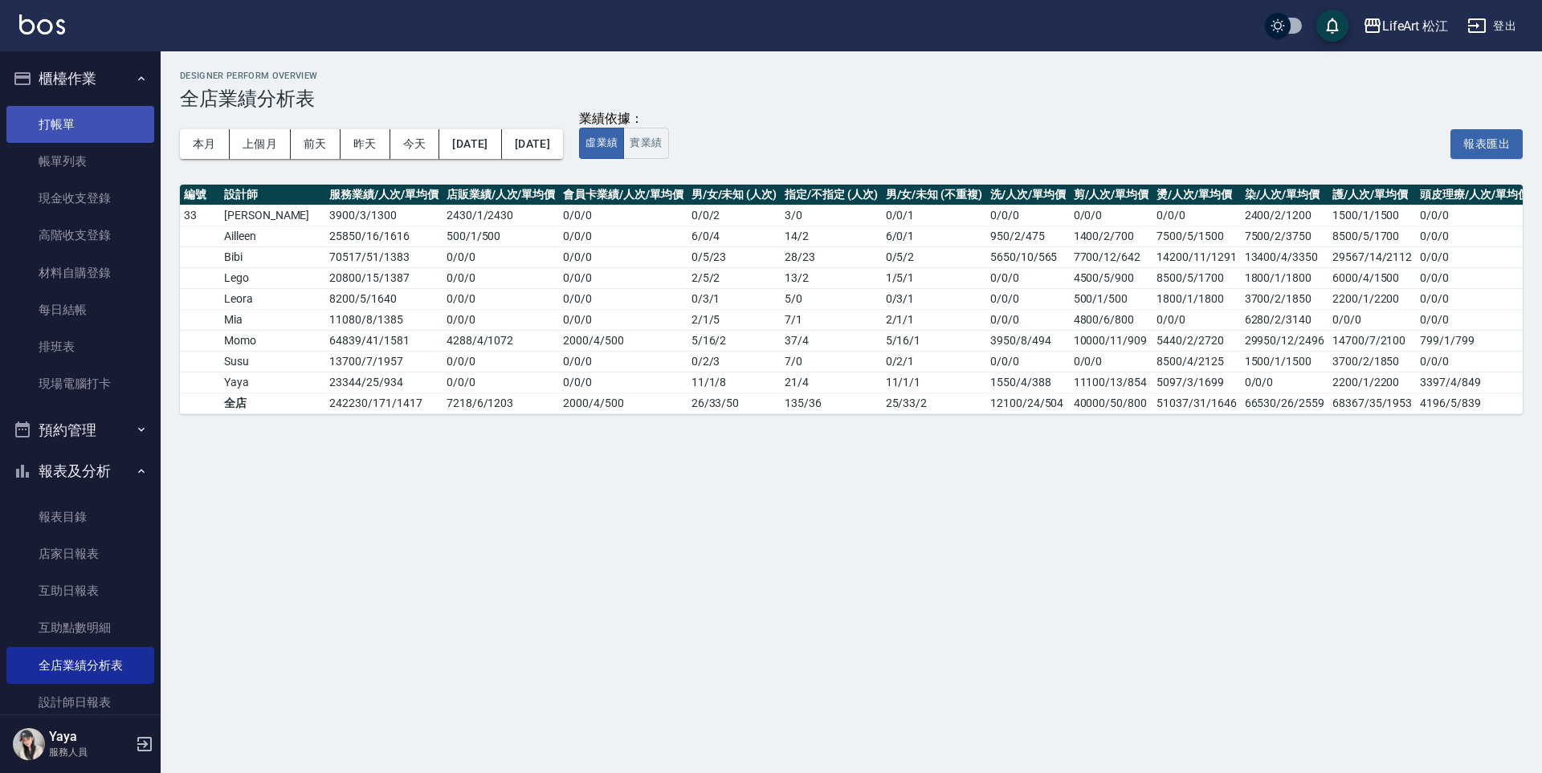
click at [112, 122] on link "打帳單" at bounding box center [80, 124] width 148 height 37
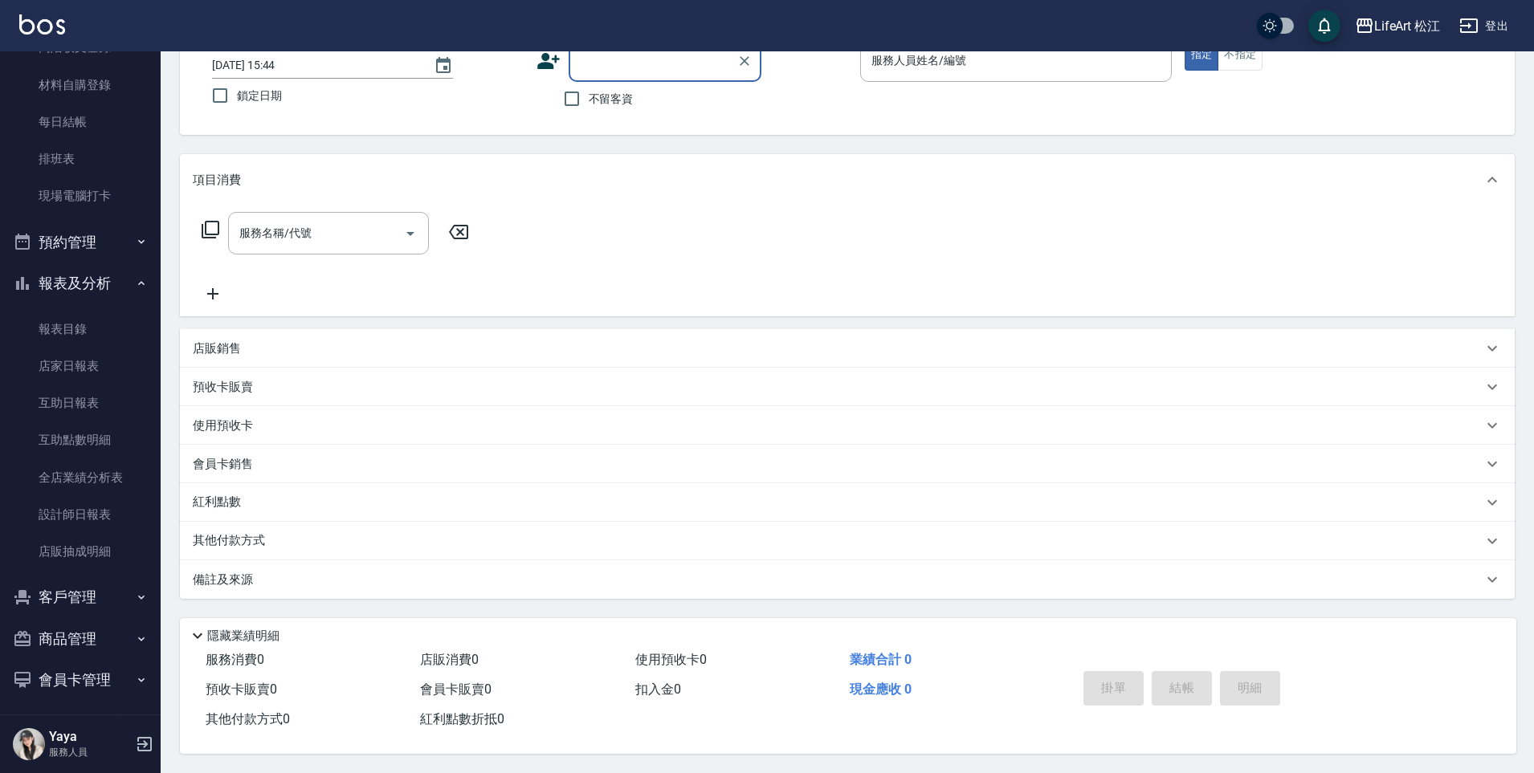
scroll to position [190, 0]
click at [135, 601] on icon "button" at bounding box center [141, 595] width 13 height 13
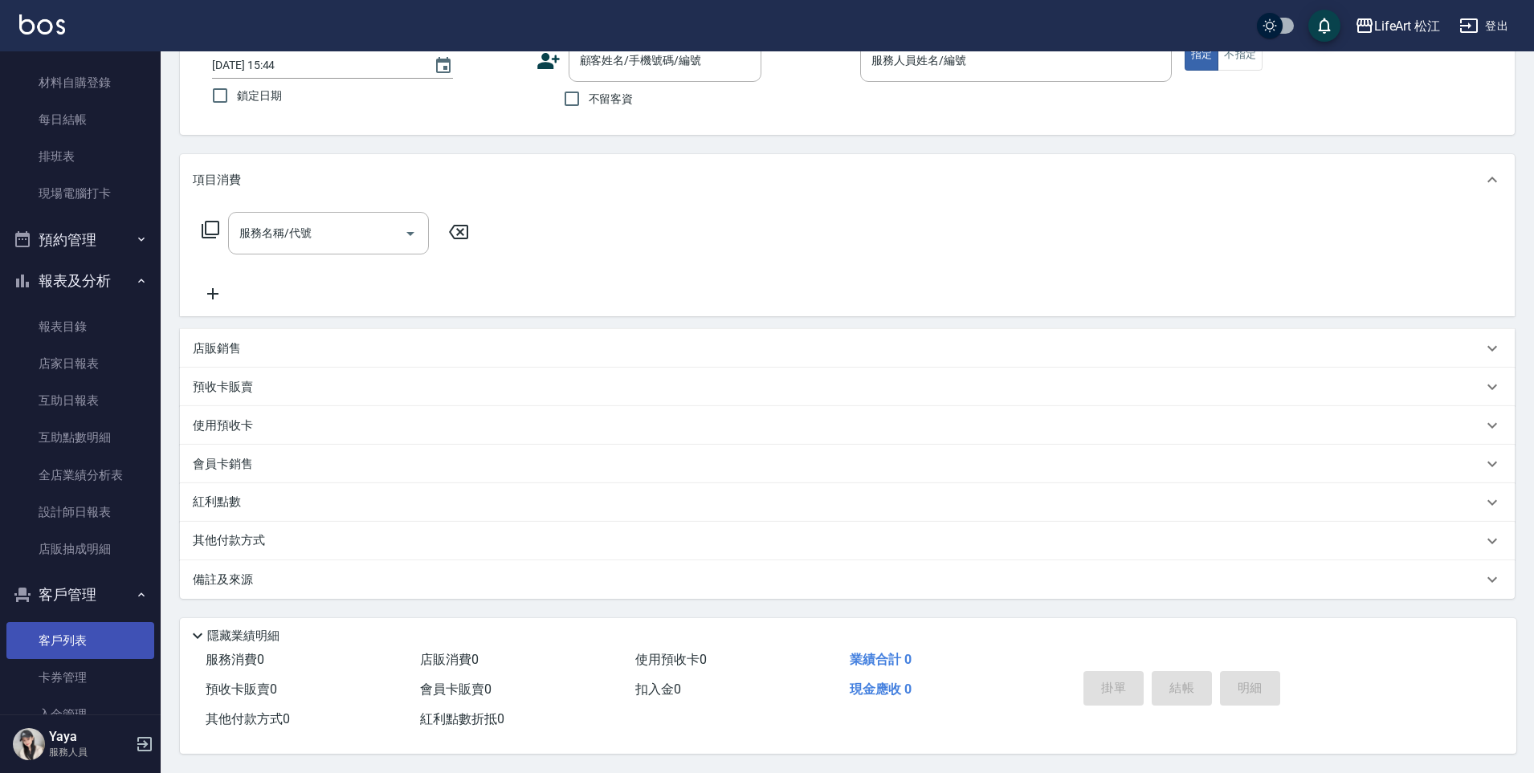
click at [90, 641] on link "客戶列表" at bounding box center [80, 640] width 148 height 37
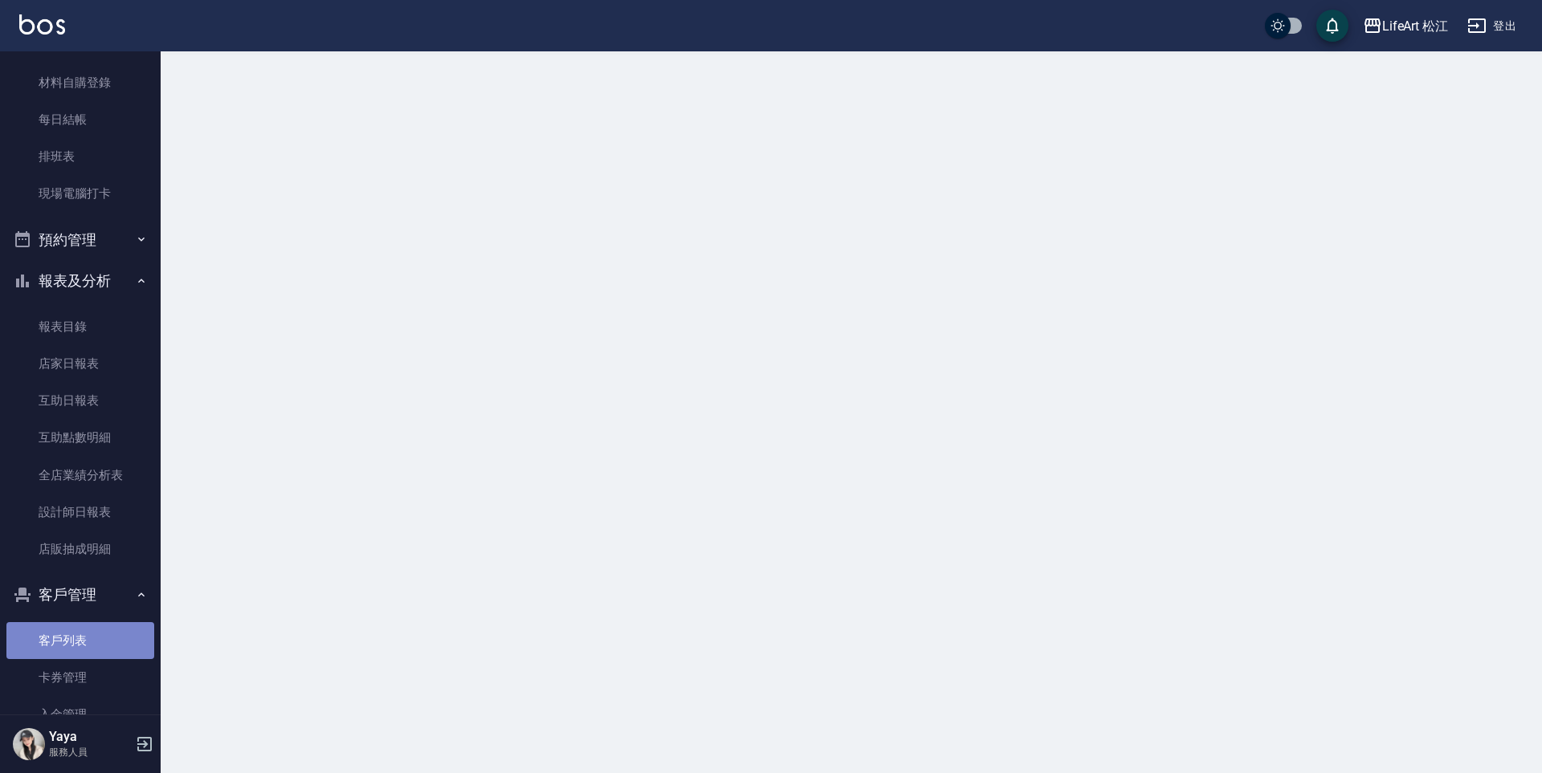
click at [103, 637] on link "客戶列表" at bounding box center [80, 640] width 148 height 37
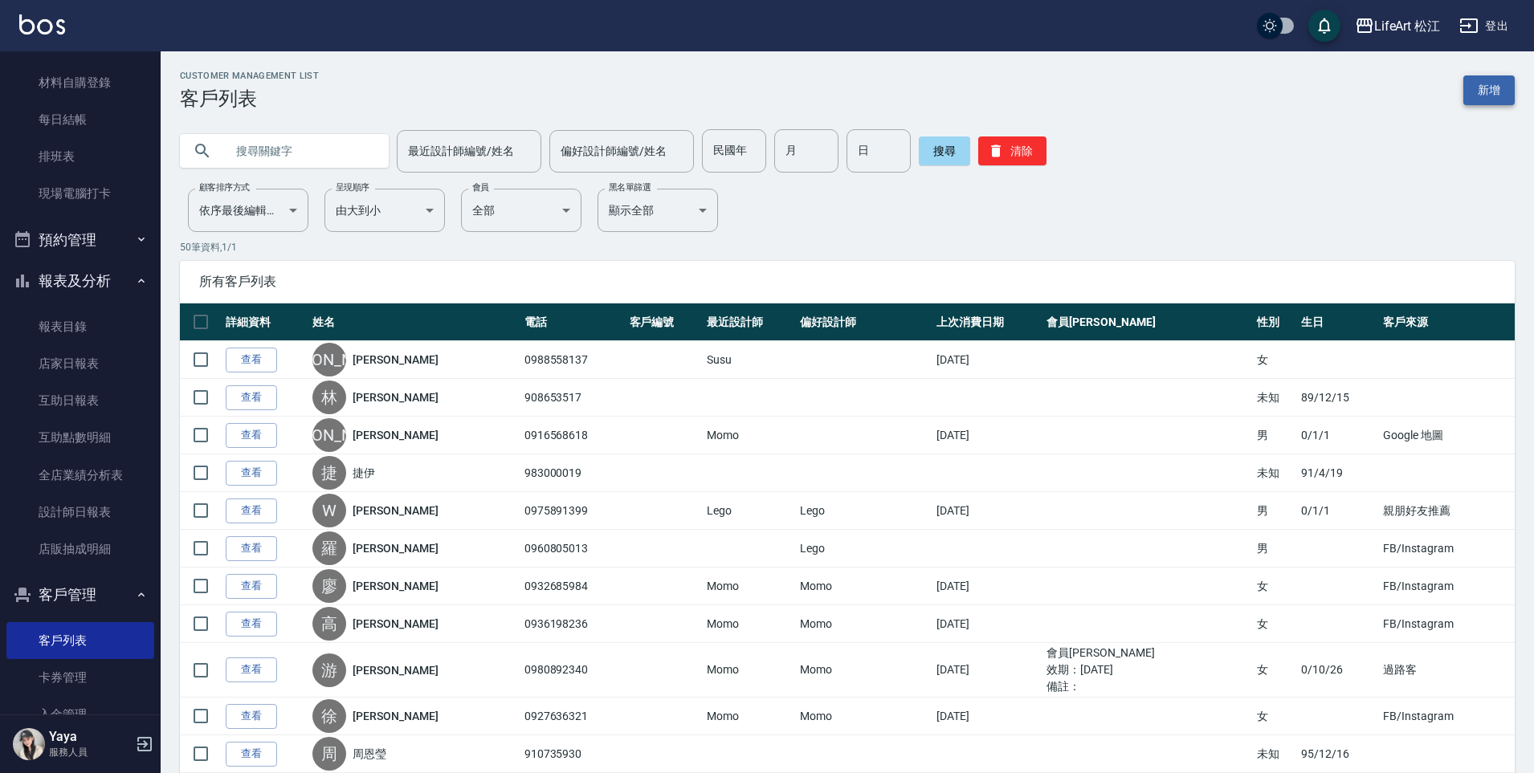
click at [1490, 96] on link "新增" at bounding box center [1488, 90] width 51 height 30
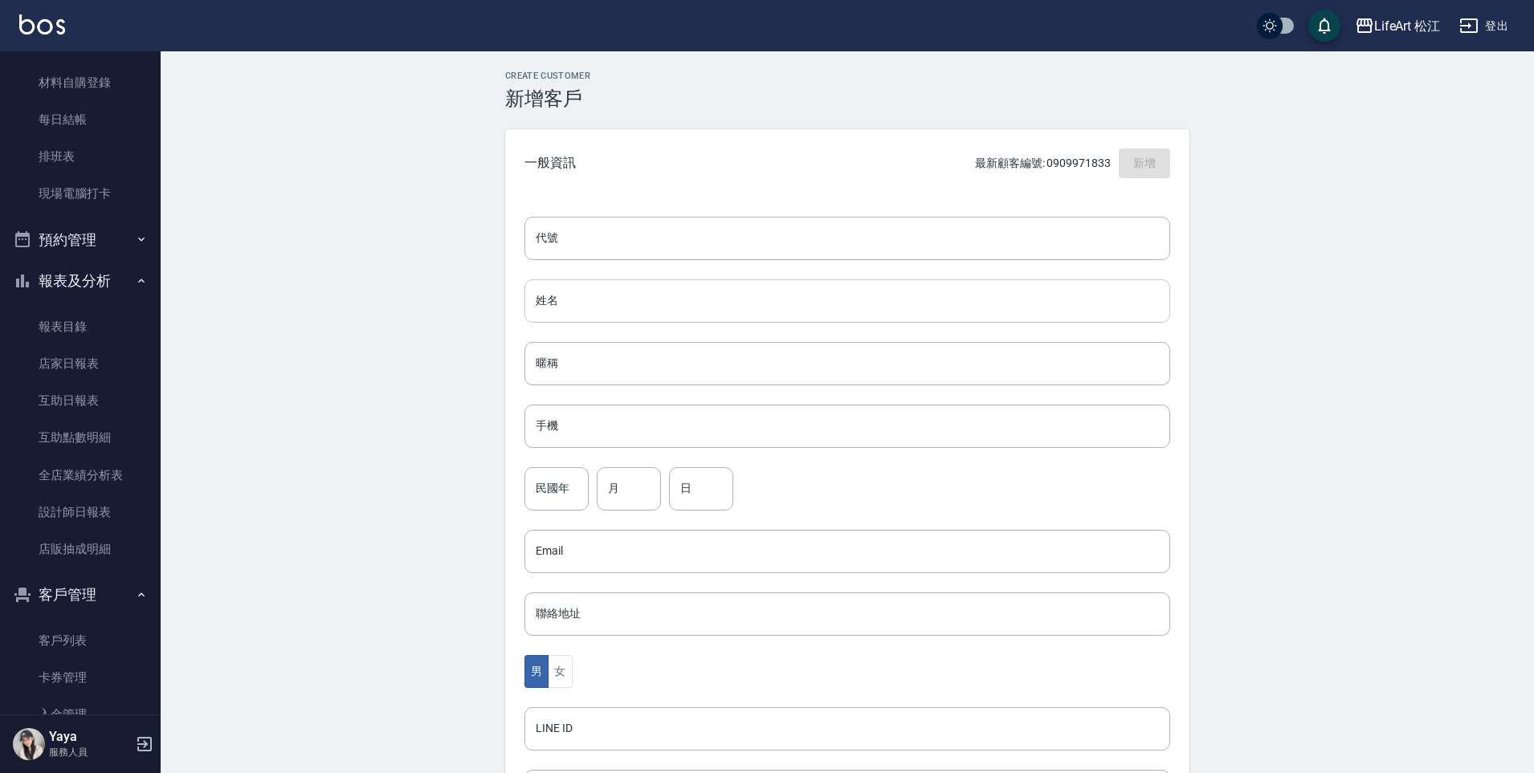
click at [542, 299] on input "姓名" at bounding box center [847, 300] width 646 height 43
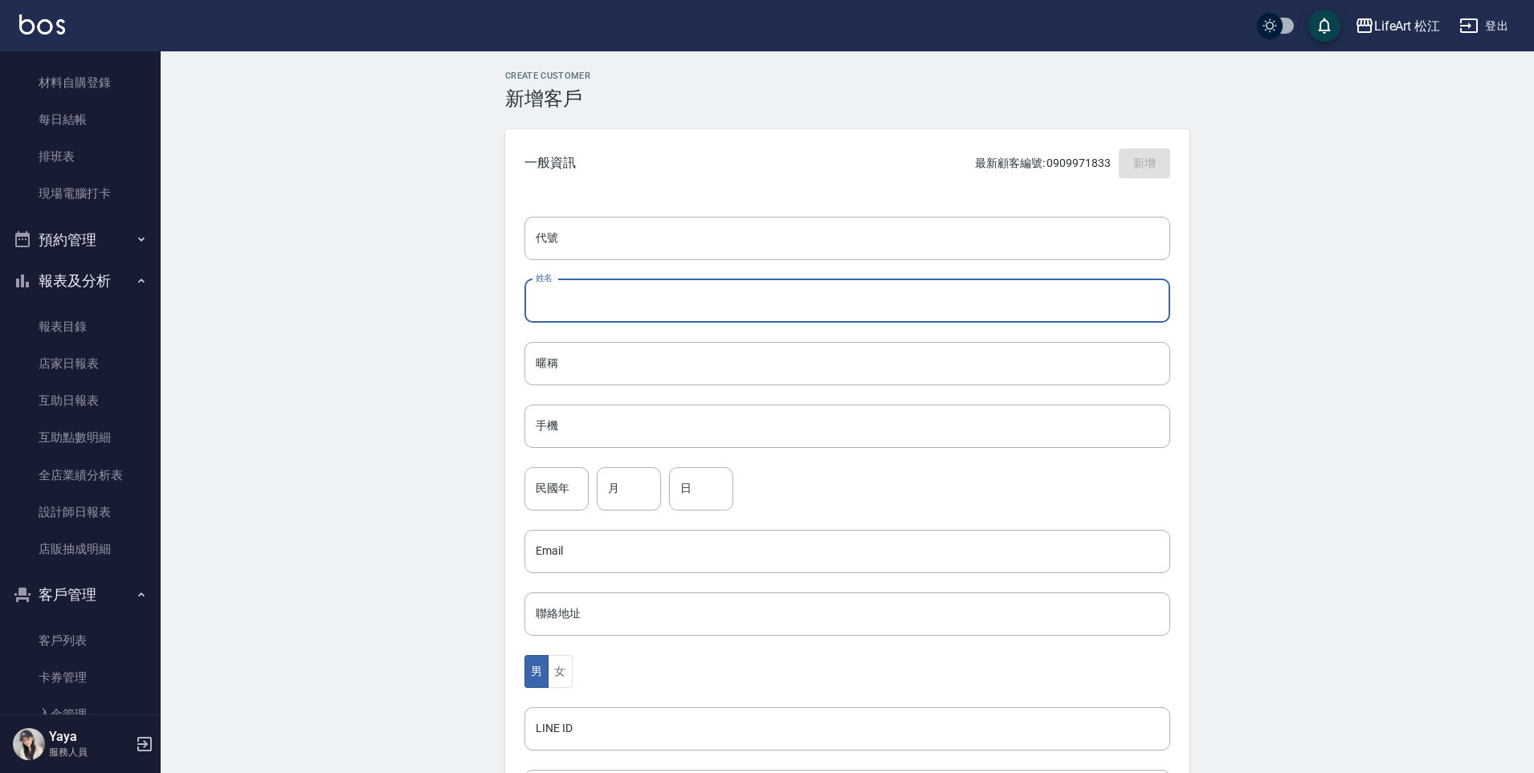
type input "x"
type input "[PERSON_NAME]"
click at [536, 417] on input "手機" at bounding box center [847, 426] width 646 height 43
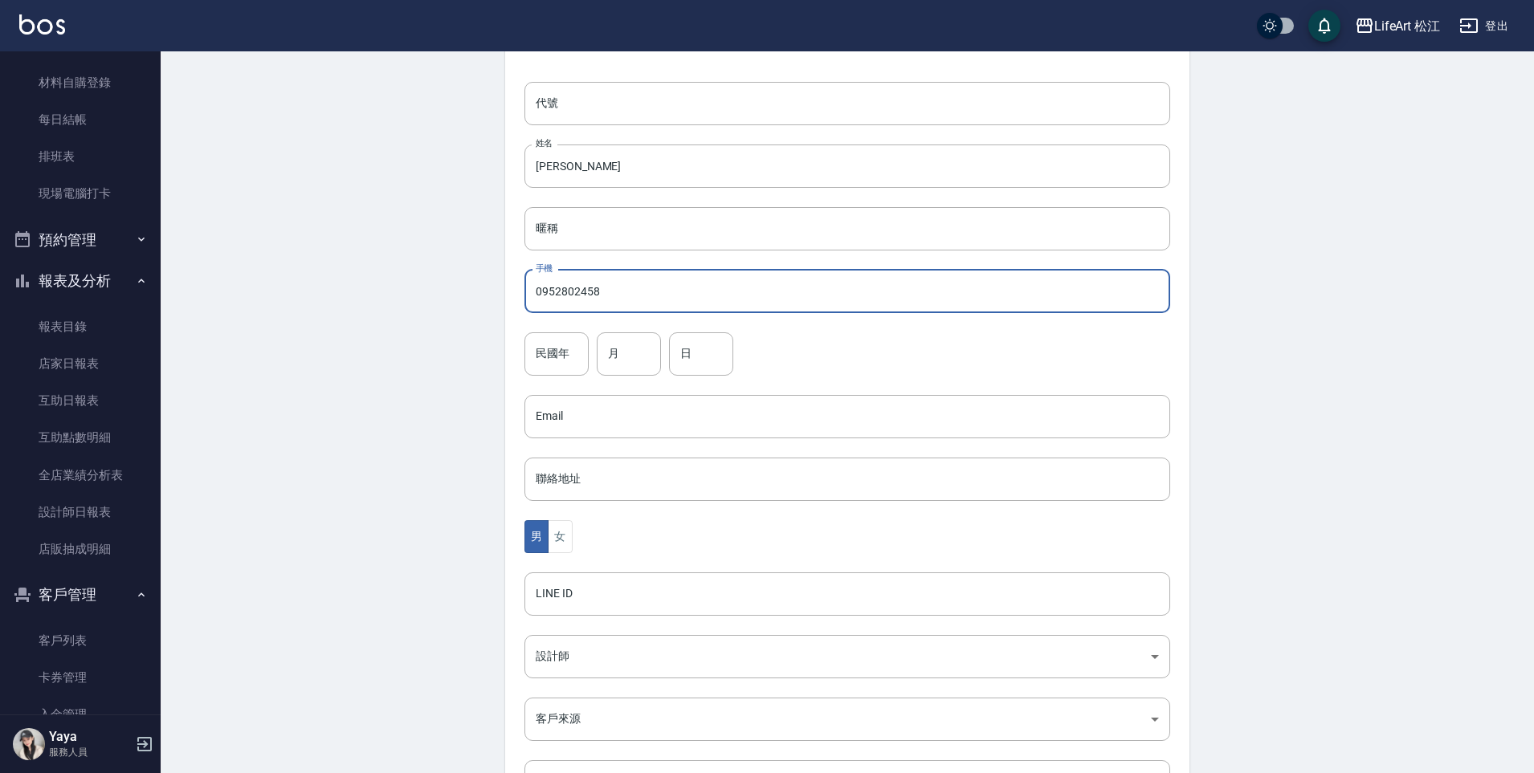
scroll to position [272, 0]
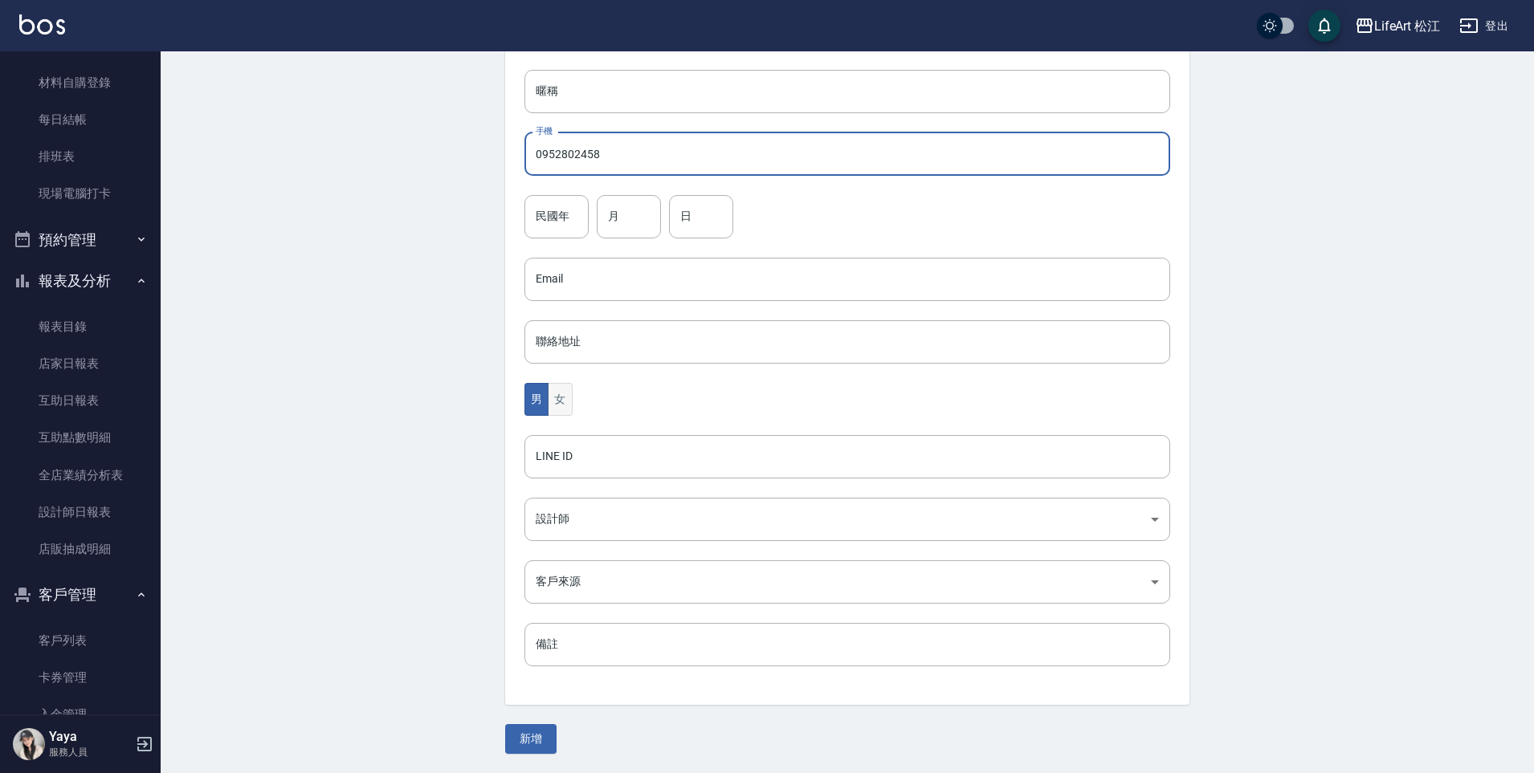
type input "0952802458"
click at [561, 401] on button "女" at bounding box center [560, 399] width 24 height 33
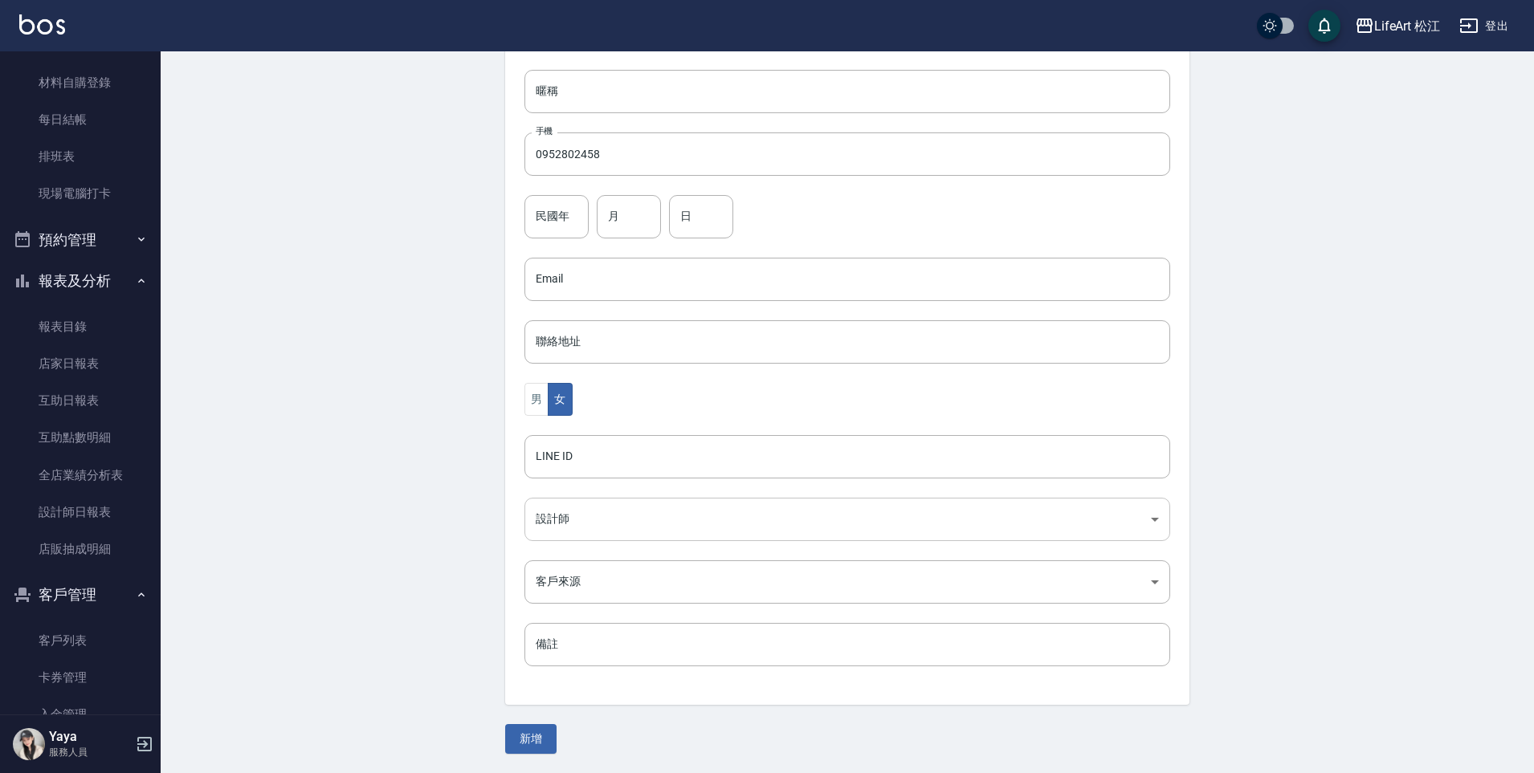
click at [574, 518] on body "LifeArt 松江 登出 櫃檯作業 打帳單 帳單列表 現金收支登錄 高階收支登錄 材料自購登錄 每日結帳 排班表 現場電腦打卡 預約管理 預約管理 單日預約…" at bounding box center [767, 250] width 1534 height 1045
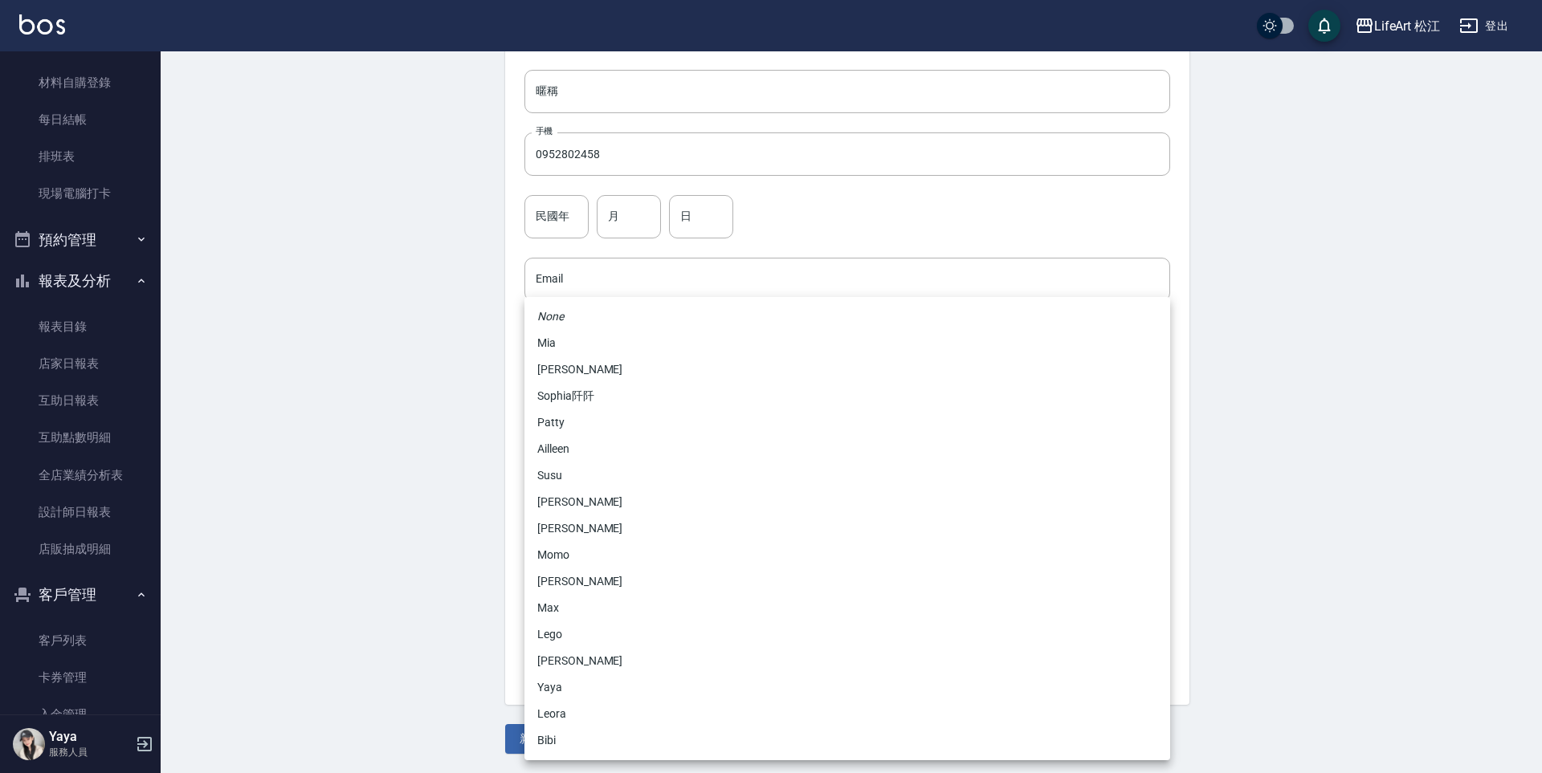
click at [574, 547] on li "Momo" at bounding box center [847, 555] width 646 height 26
type input "e84b7556-3071-4136-b765-65514d721750"
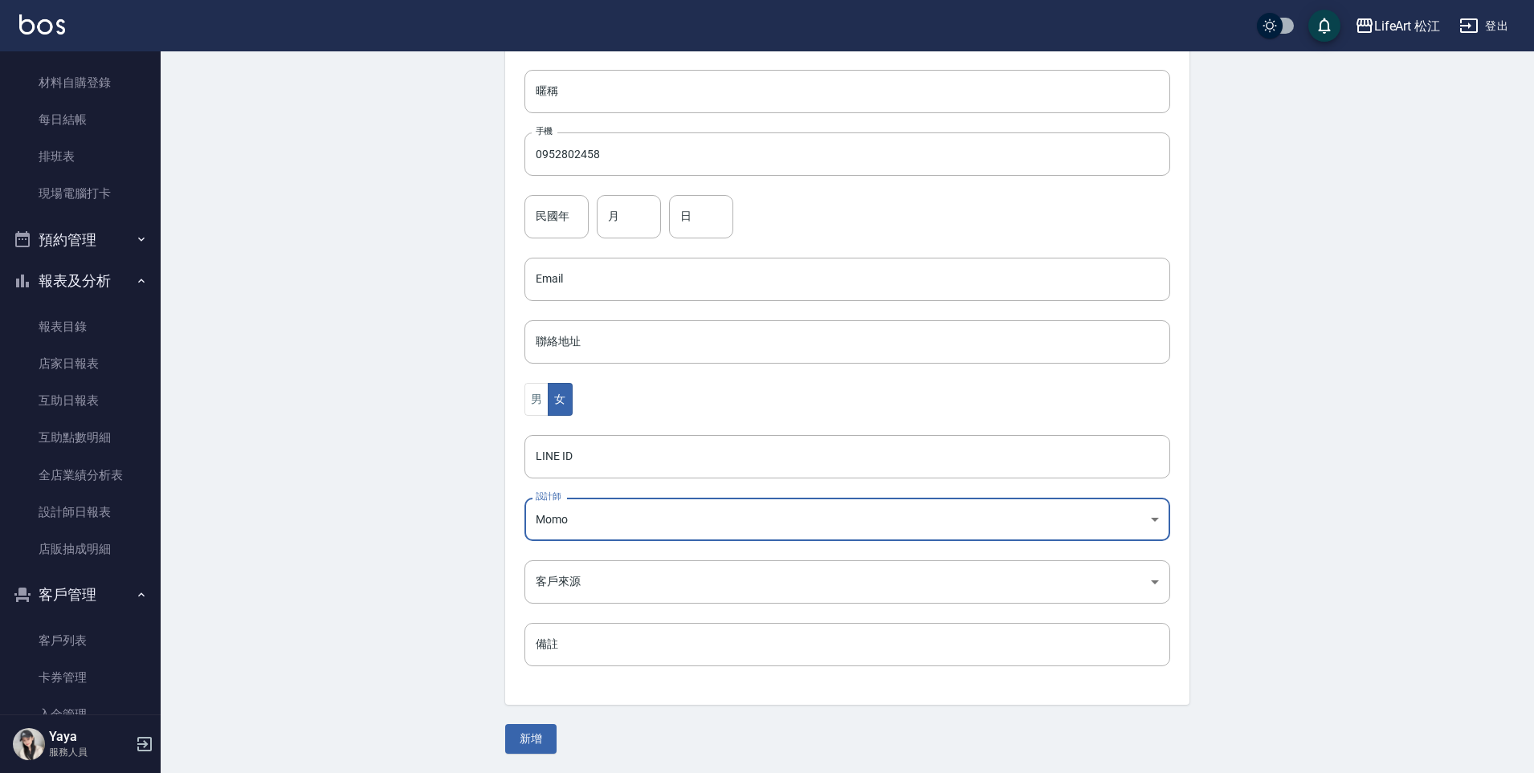
click at [574, 579] on body "LifeArt 松江 登出 櫃檯作業 打帳單 帳單列表 現金收支登錄 高階收支登錄 材料自購登錄 每日結帳 排班表 現場電腦打卡 預約管理 預約管理 單日預約…" at bounding box center [767, 250] width 1534 height 1045
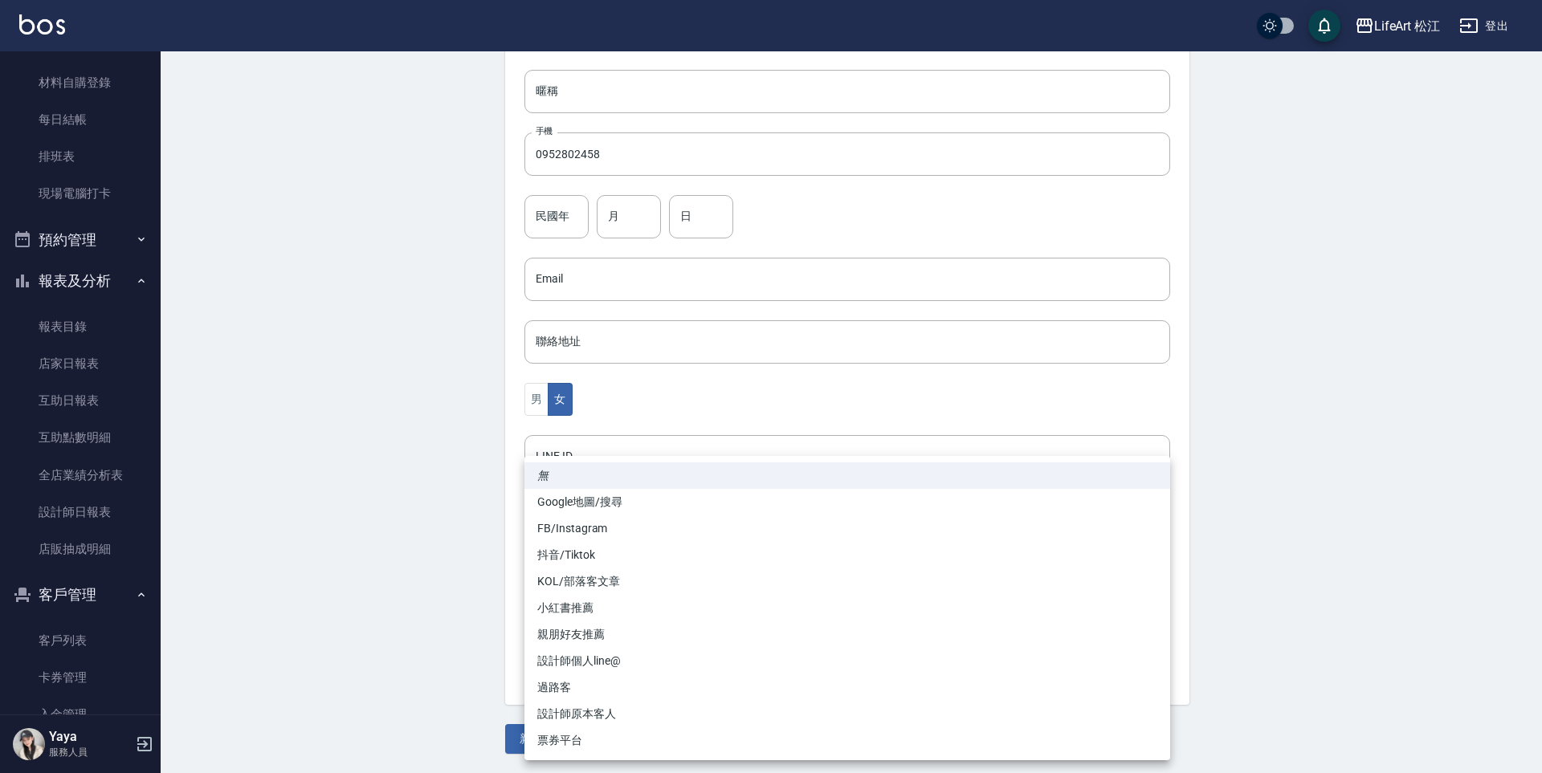
click at [580, 532] on li "FB/Instagram" at bounding box center [847, 528] width 646 height 26
type input "FB/Instagram"
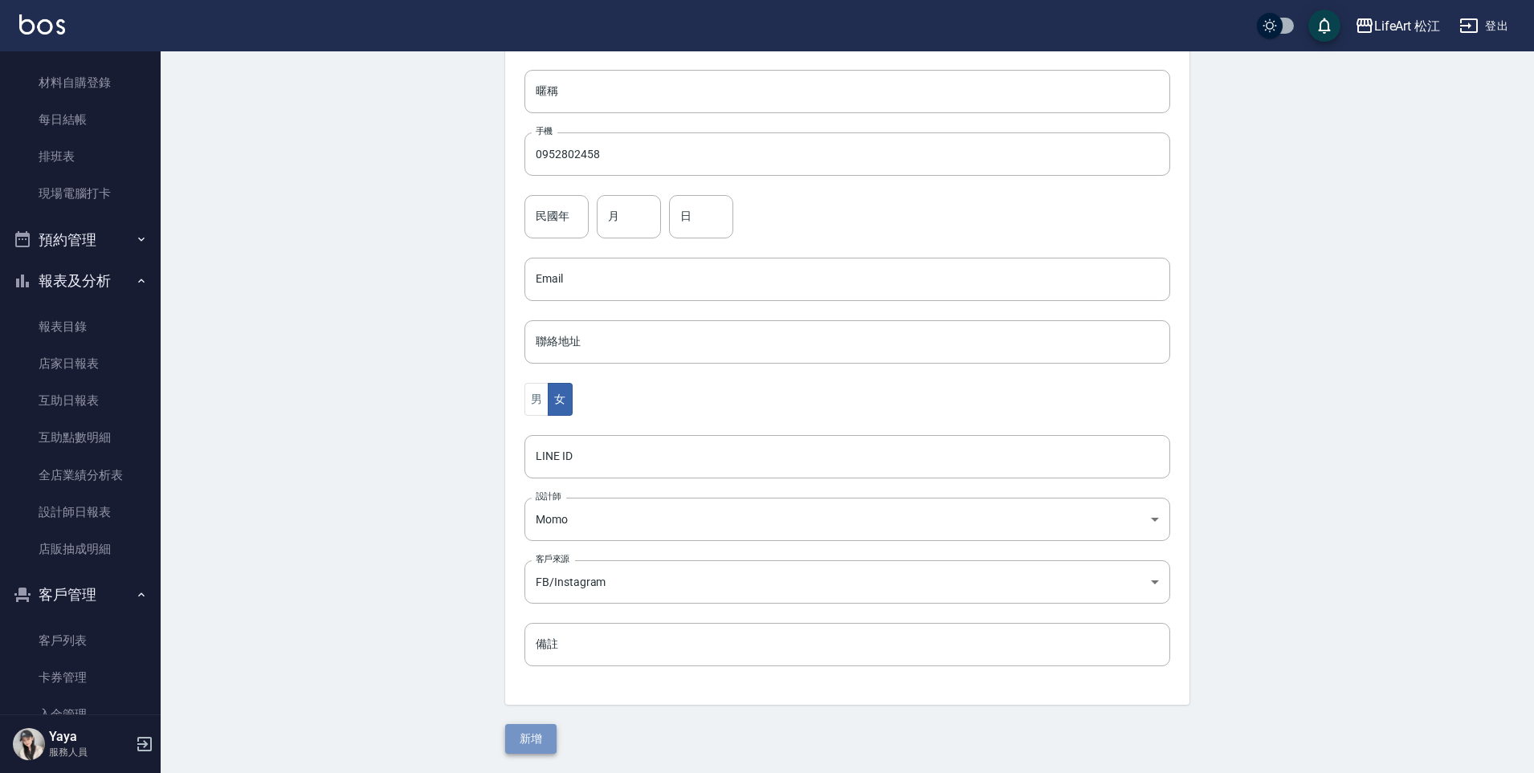
click at [530, 737] on button "新增" at bounding box center [530, 739] width 51 height 30
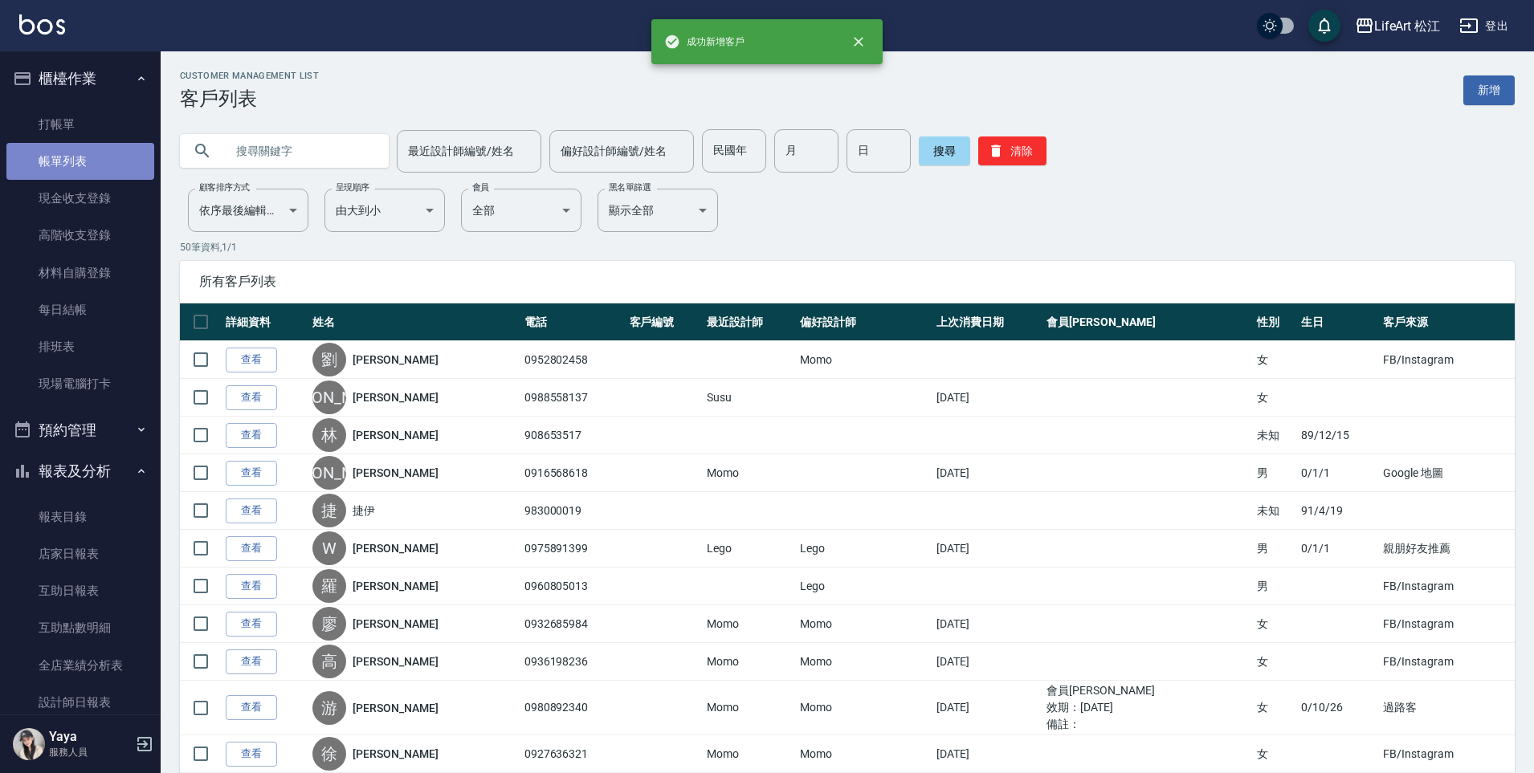
click at [83, 153] on link "帳單列表" at bounding box center [80, 161] width 148 height 37
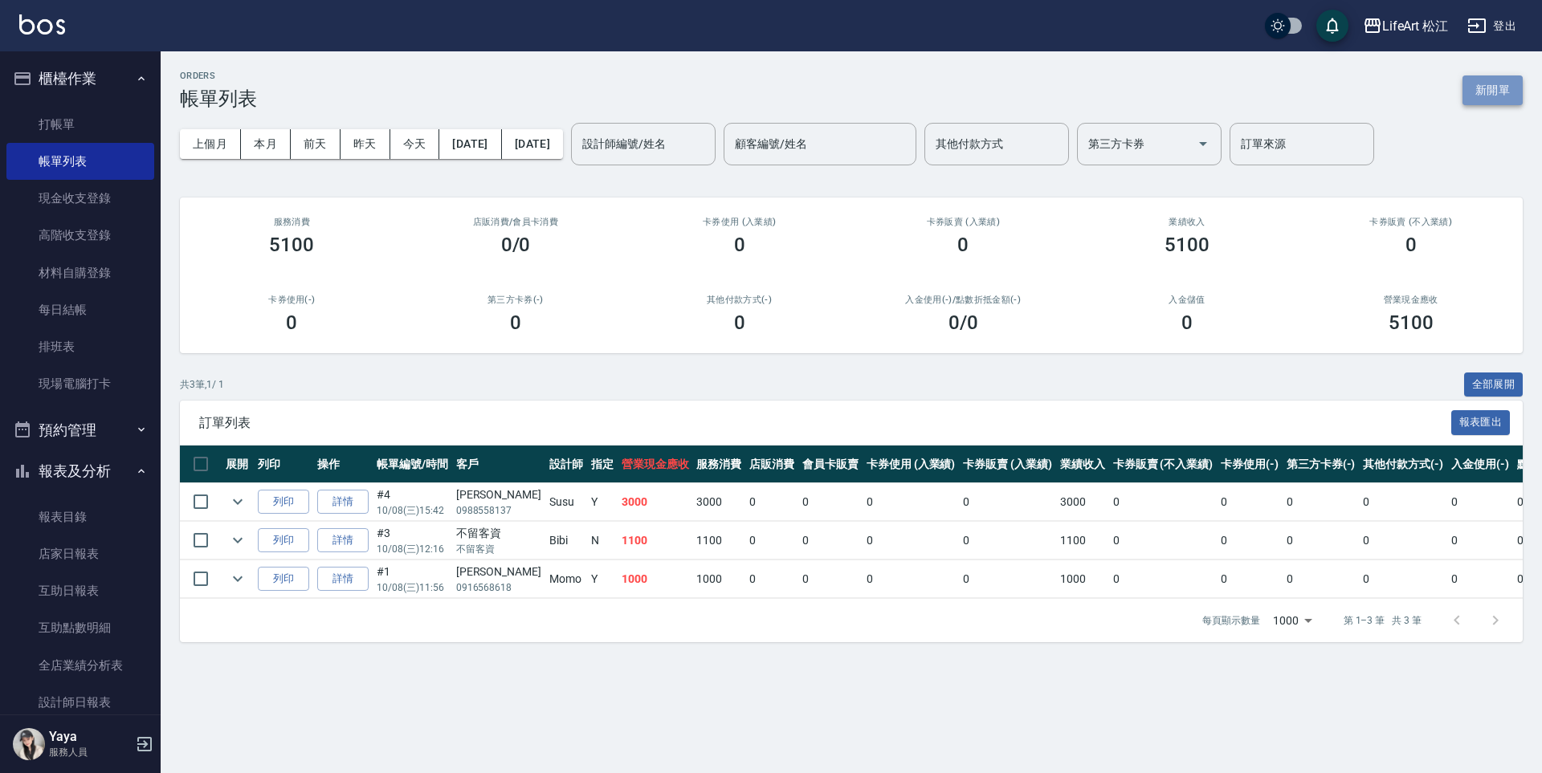
click at [1509, 88] on button "新開單" at bounding box center [1492, 90] width 60 height 30
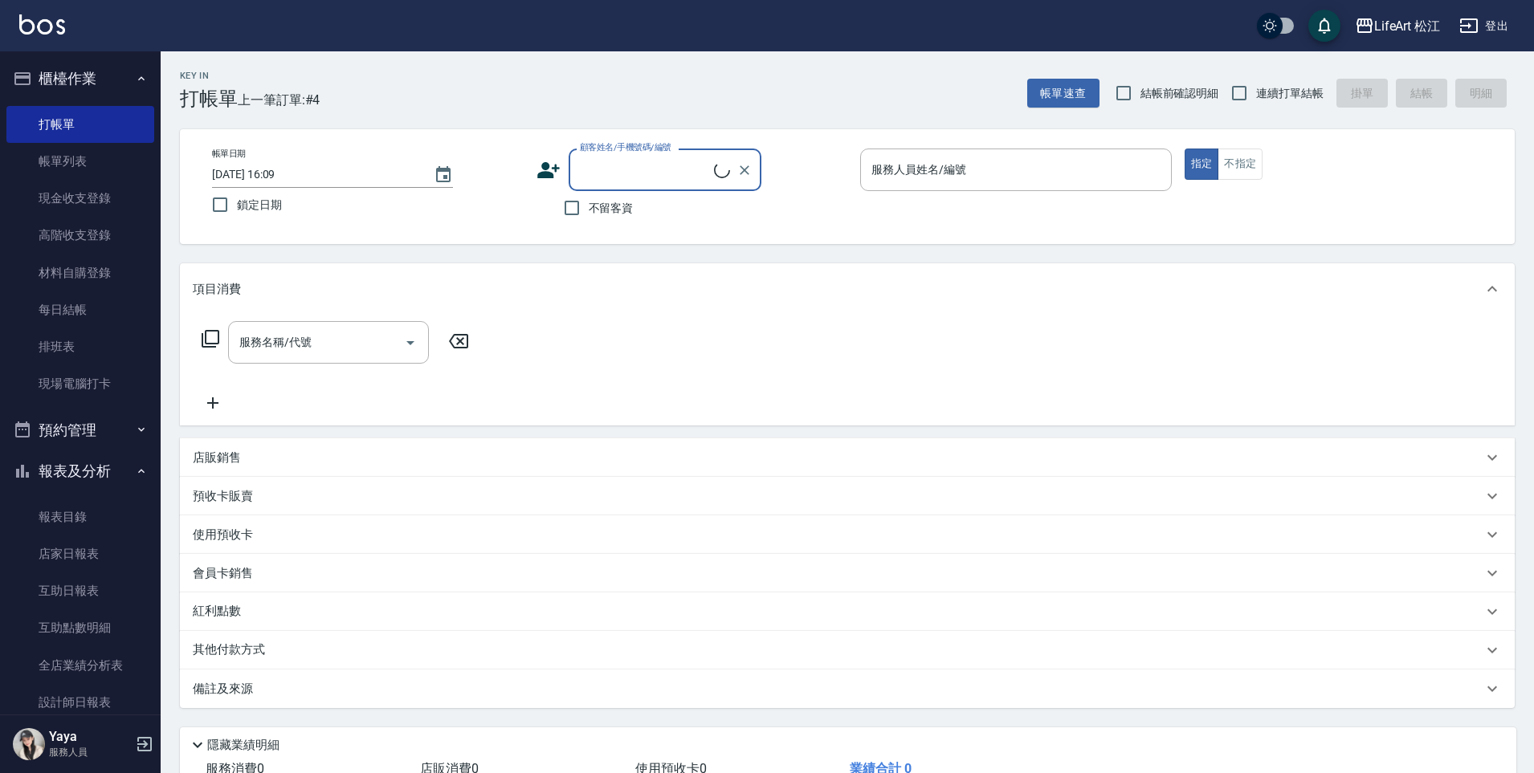
click at [617, 194] on label "不留客資" at bounding box center [594, 208] width 79 height 34
click at [589, 194] on input "不留客資" at bounding box center [572, 208] width 34 height 34
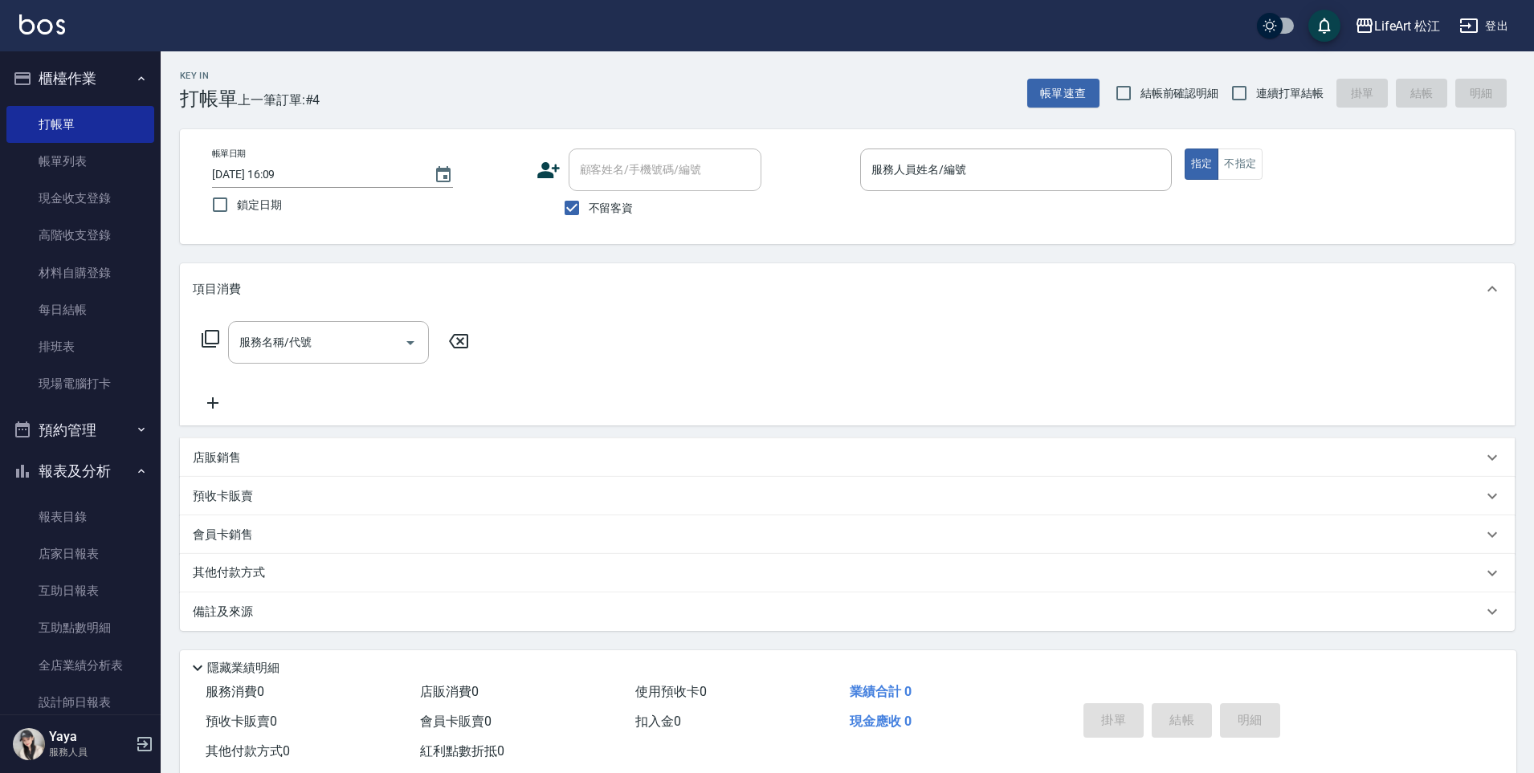
click at [593, 206] on span "不留客資" at bounding box center [611, 208] width 45 height 17
click at [589, 206] on input "不留客資" at bounding box center [572, 208] width 34 height 34
checkbox input "false"
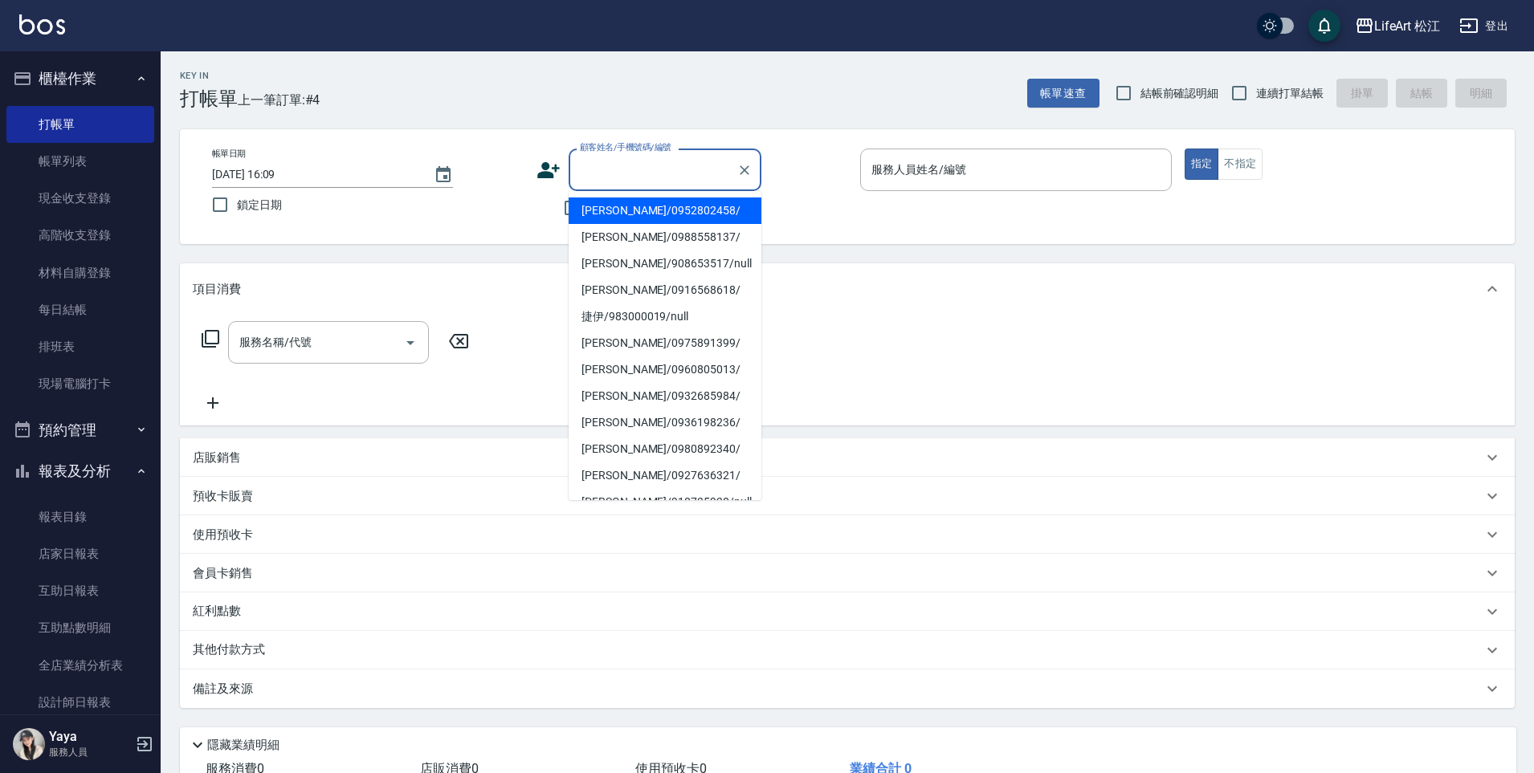
click at [615, 165] on input "顧客姓名/手機號碼/編號" at bounding box center [653, 170] width 154 height 28
click at [626, 203] on li "[PERSON_NAME]/0952802458/" at bounding box center [664, 211] width 193 height 26
type input "[PERSON_NAME]/0952802458/"
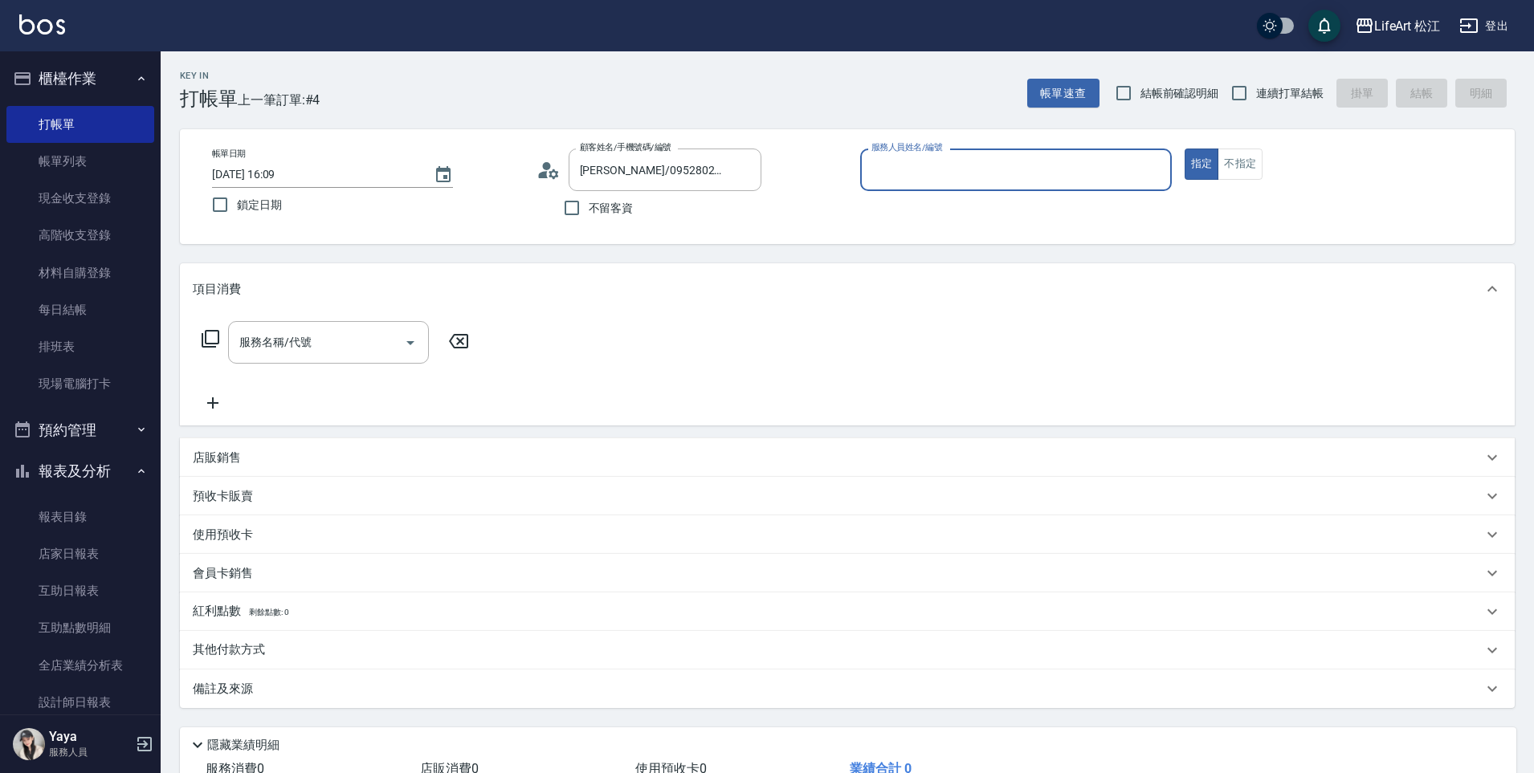
type input "Momo(無代號)"
click at [354, 340] on input "服務名稱/代號" at bounding box center [316, 342] width 162 height 28
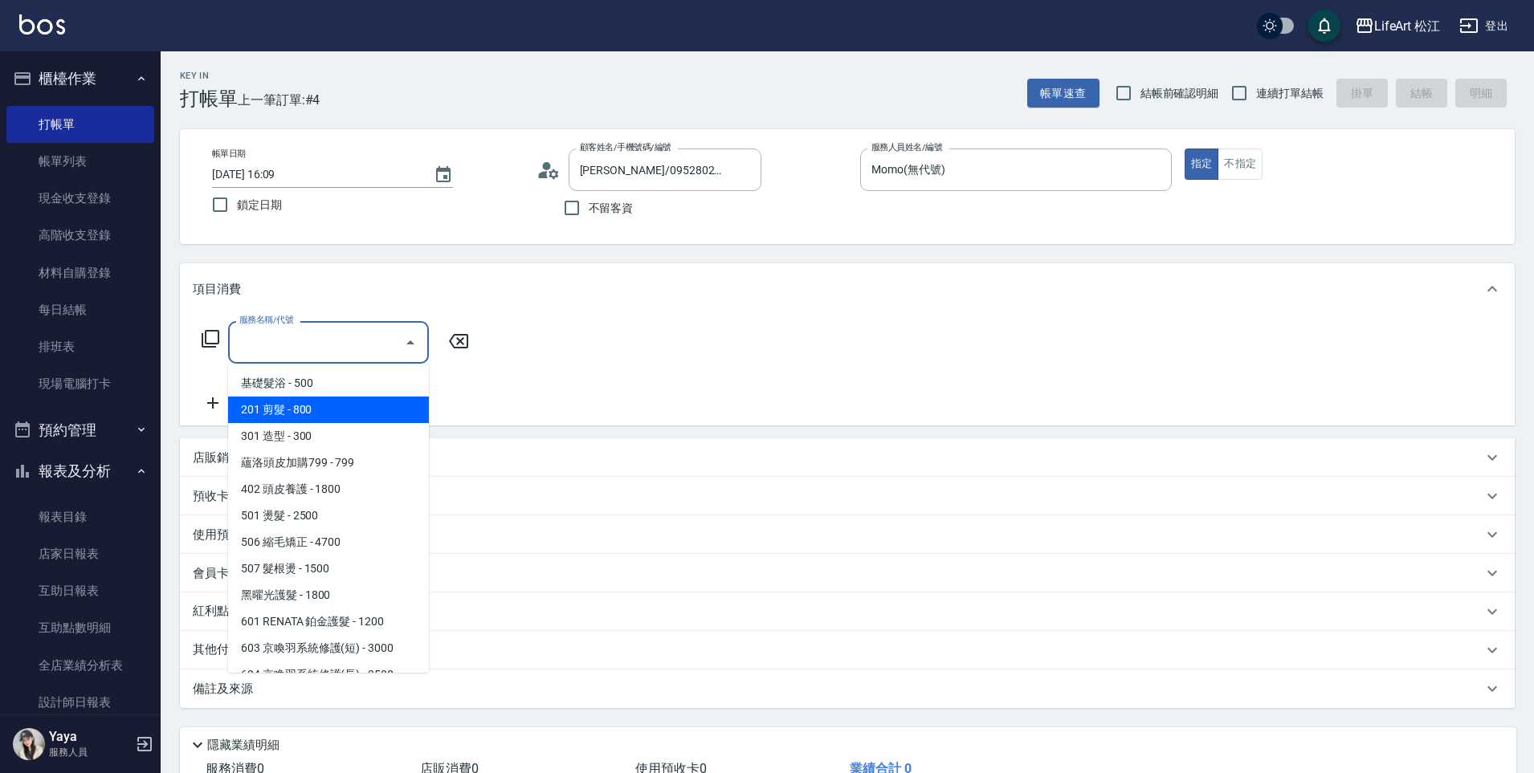
click at [336, 404] on span "201 剪髮 - 800" at bounding box center [328, 410] width 201 height 26
type input "201 剪髮(201)"
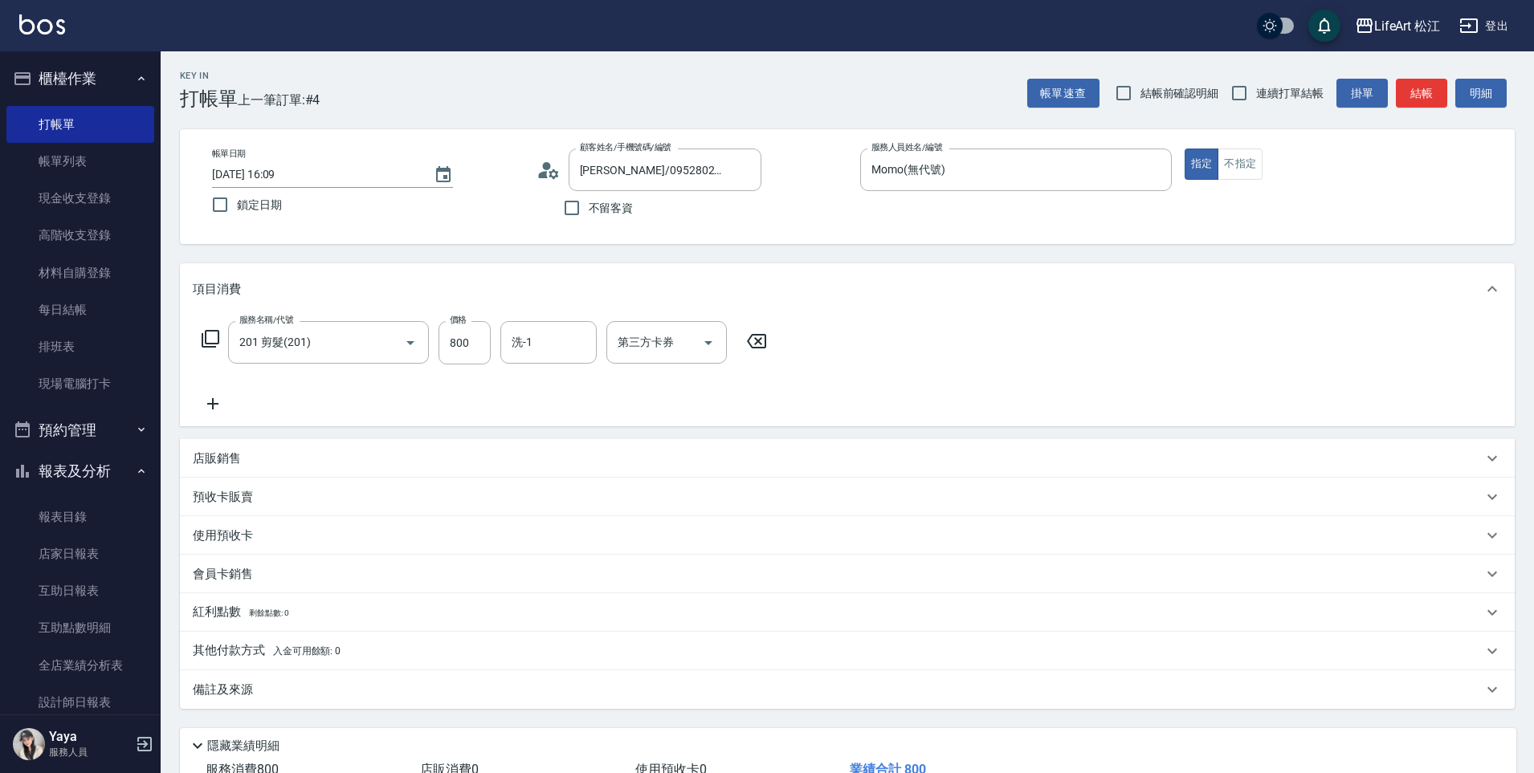
click at [213, 402] on icon at bounding box center [212, 403] width 11 height 11
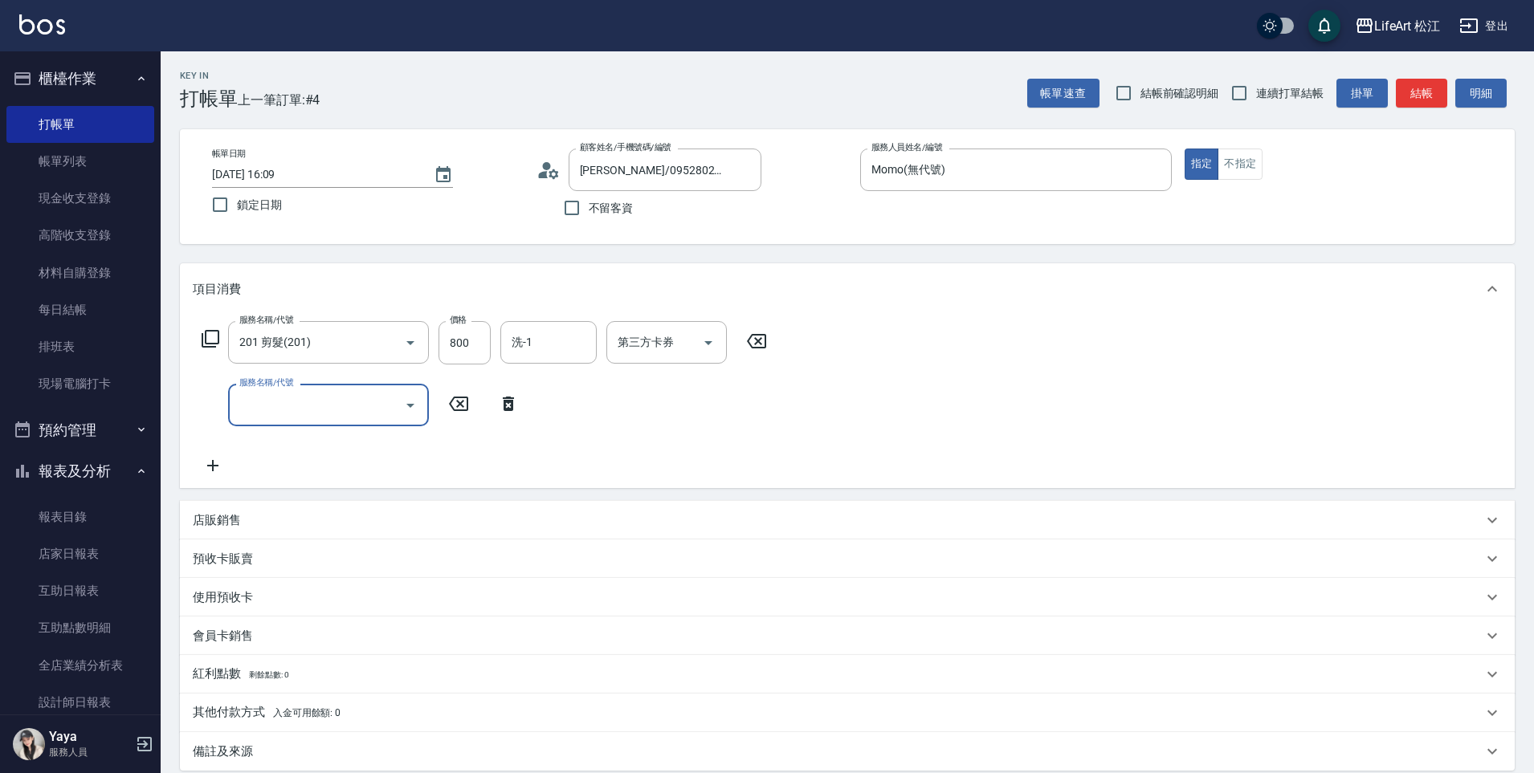
click at [279, 407] on input "服務名稱/代號" at bounding box center [316, 405] width 162 height 28
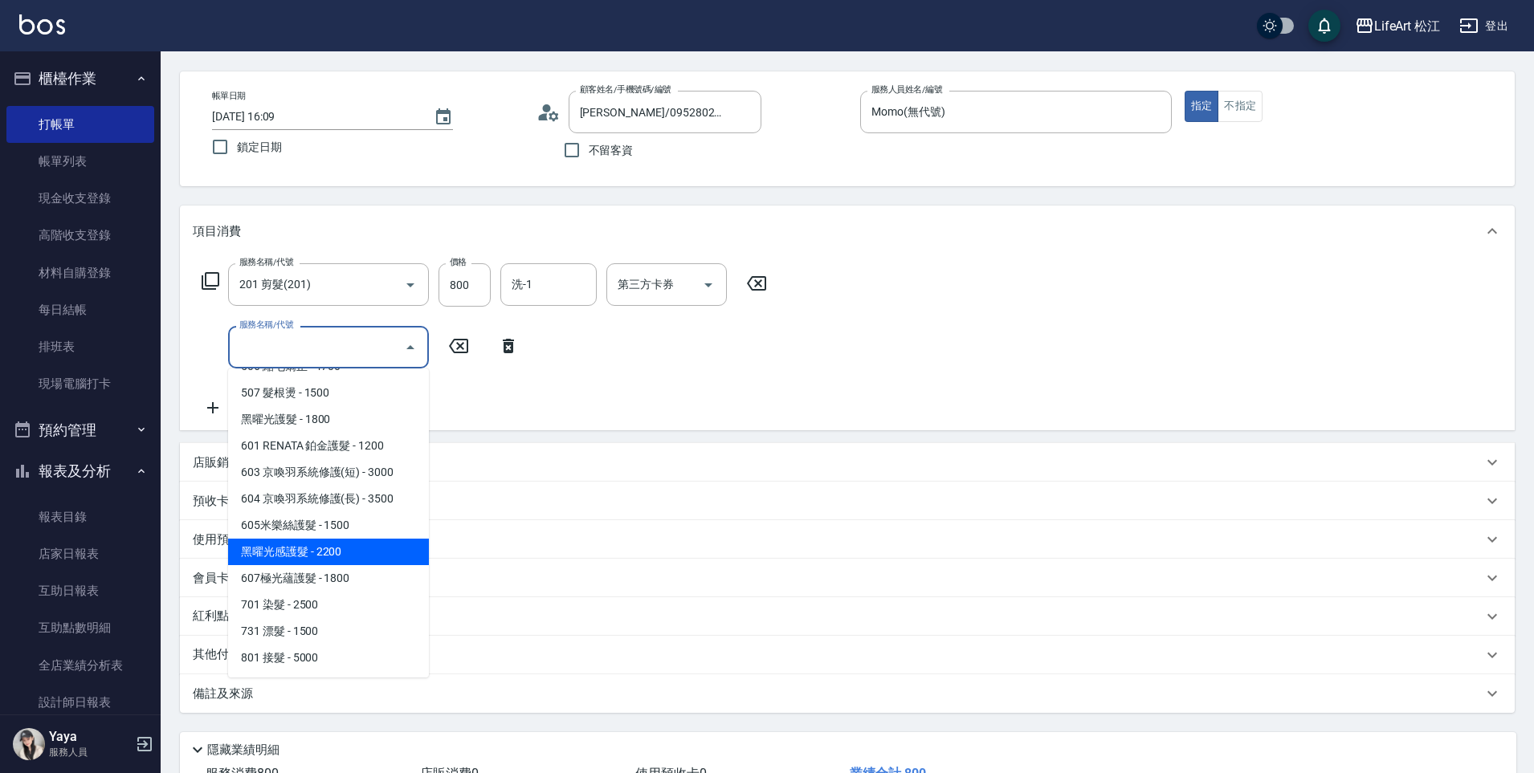
scroll to position [179, 0]
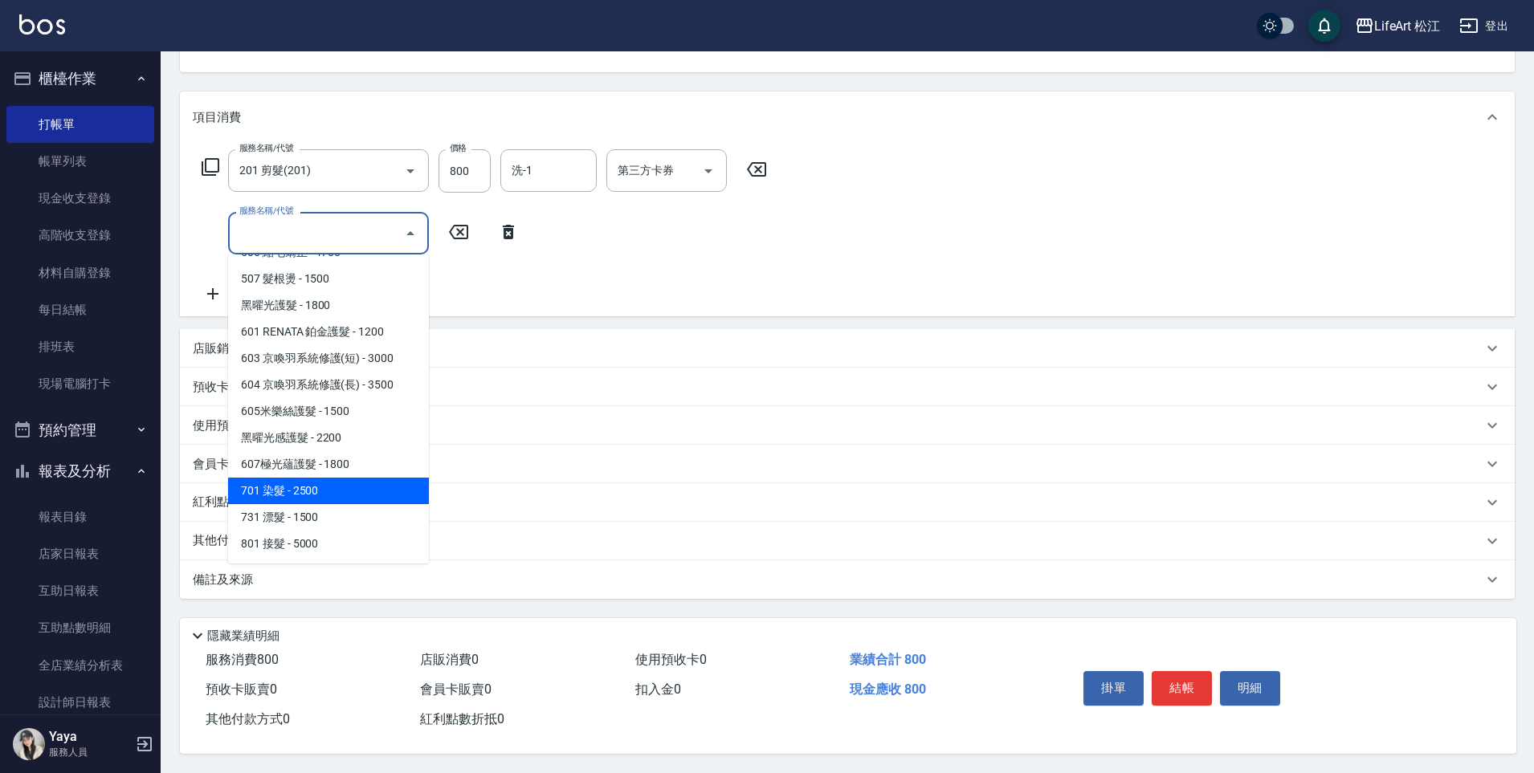
click at [324, 483] on span "701 染髮 - 2500" at bounding box center [328, 491] width 201 height 26
type input "701 染髮(701)"
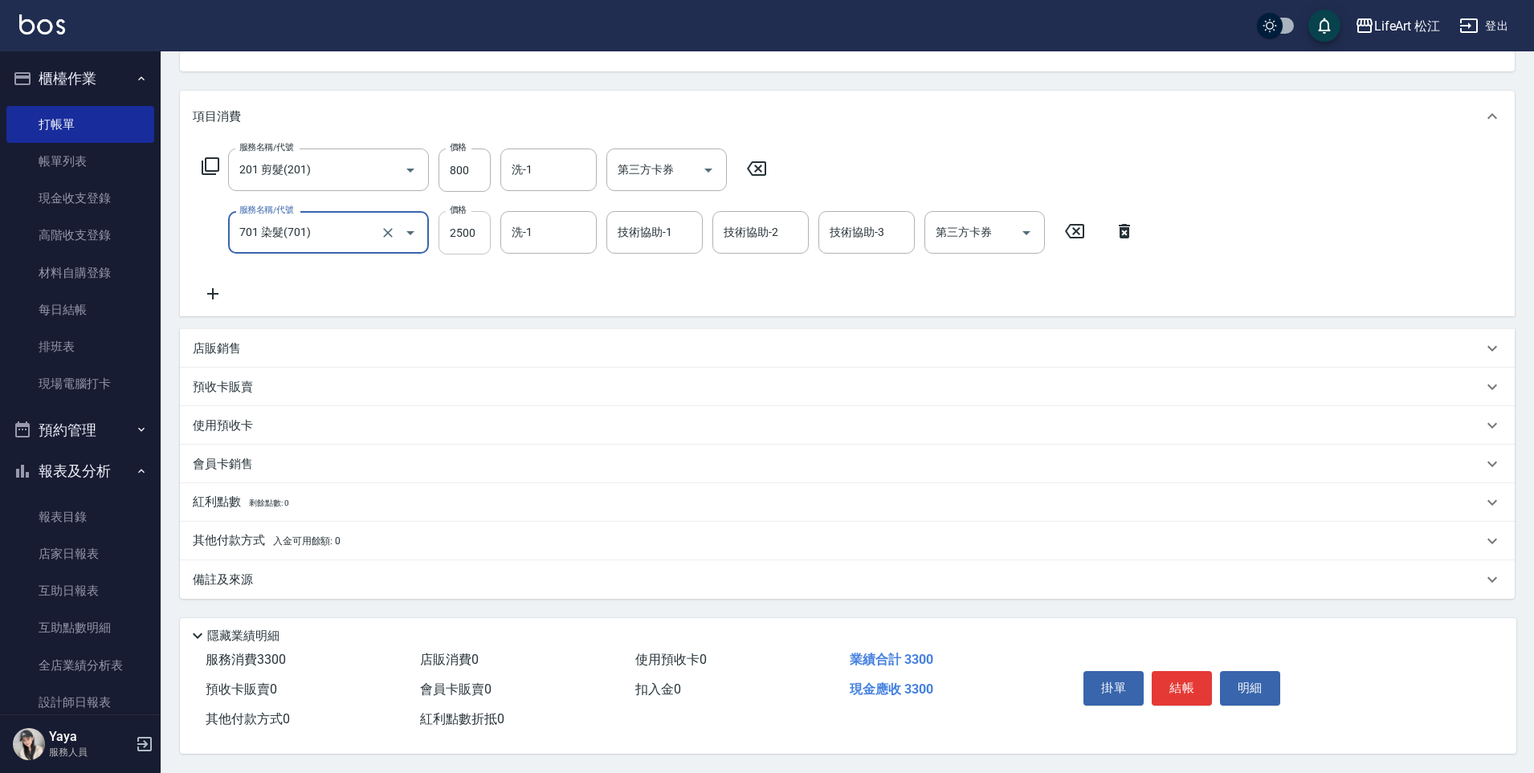
click at [468, 230] on input "2500" at bounding box center [464, 232] width 52 height 43
type input "2750"
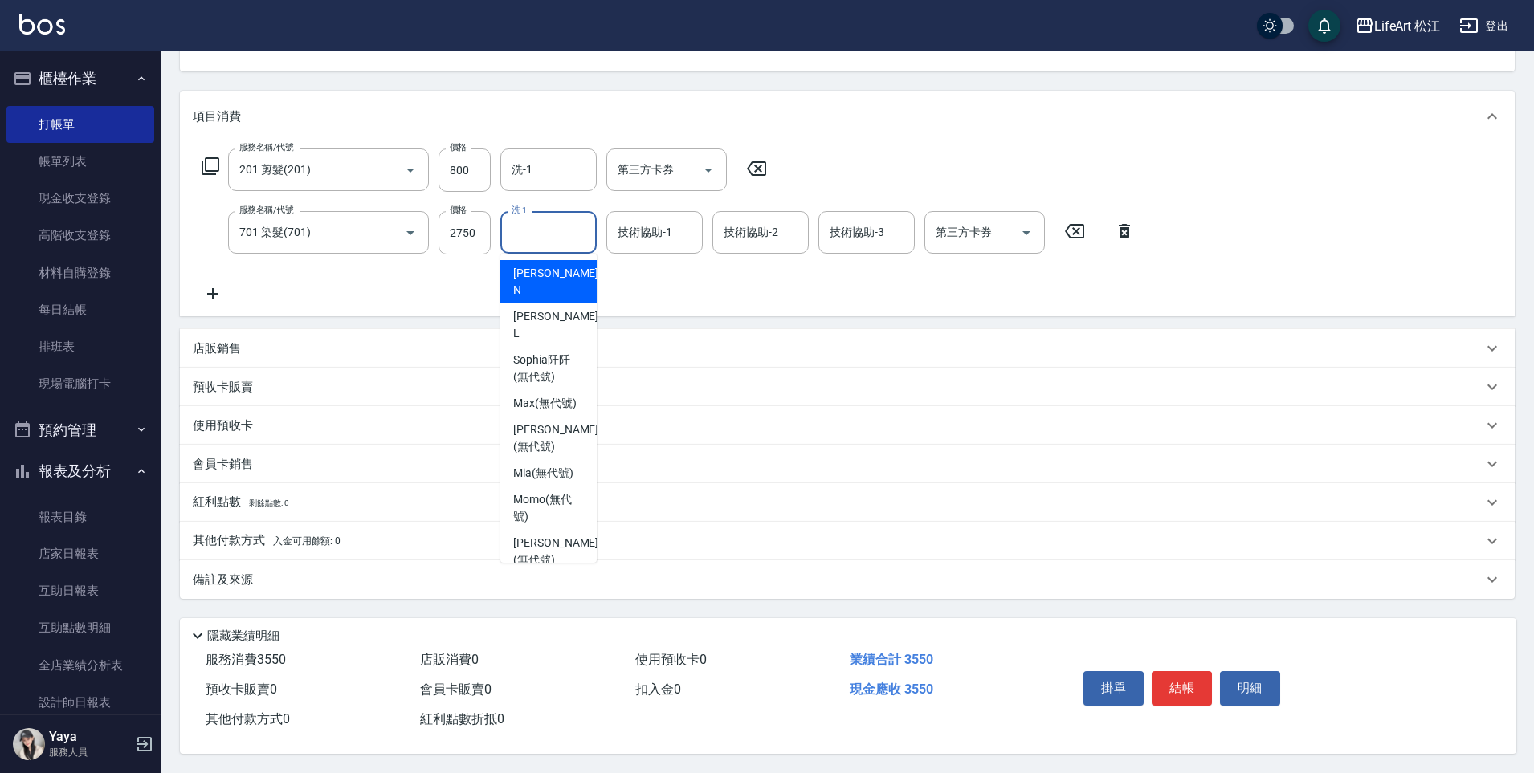
click at [560, 222] on input "洗-1" at bounding box center [548, 232] width 82 height 28
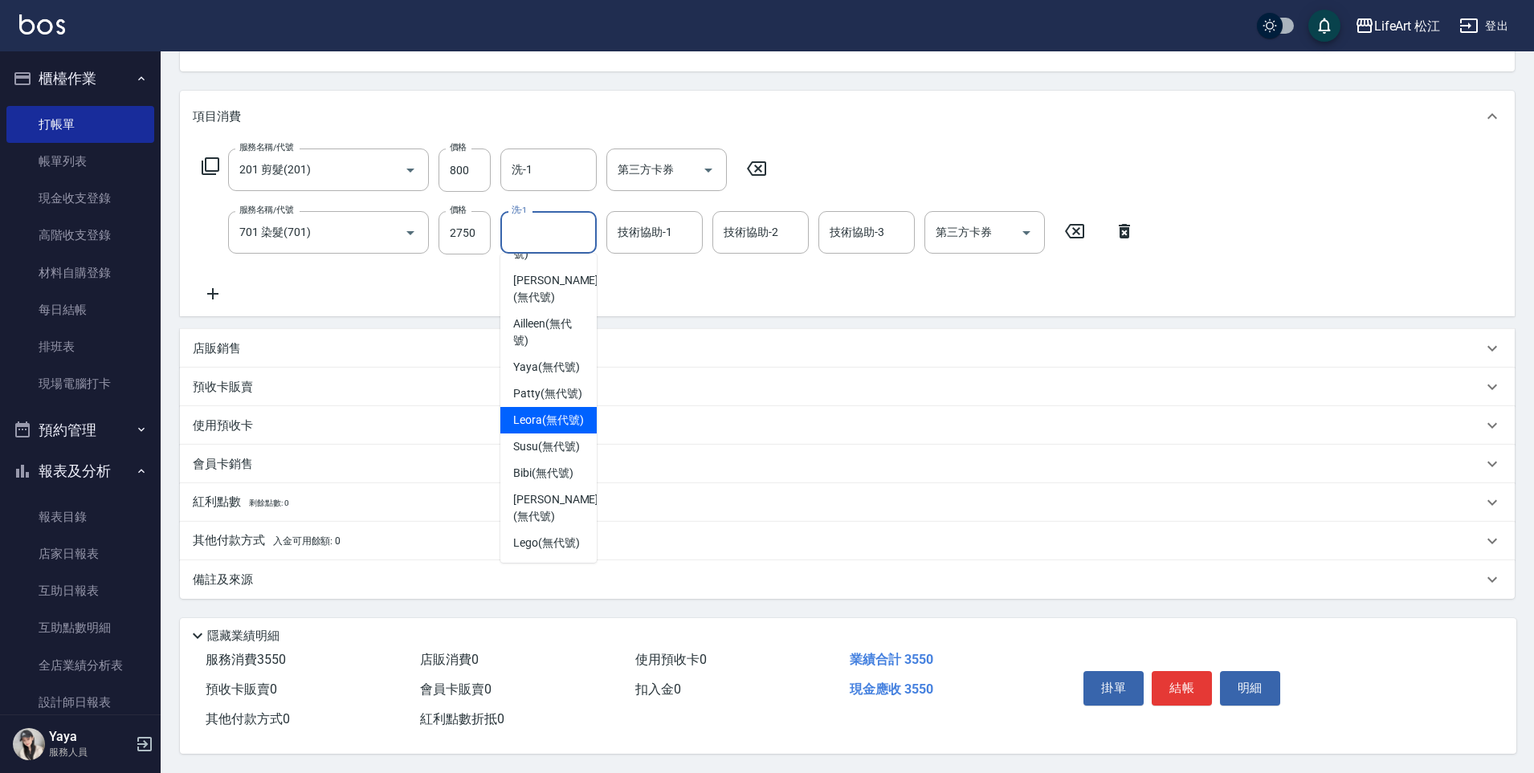
click at [553, 412] on span "Leora (無代號)" at bounding box center [548, 420] width 71 height 17
type input "Leora(無代號)"
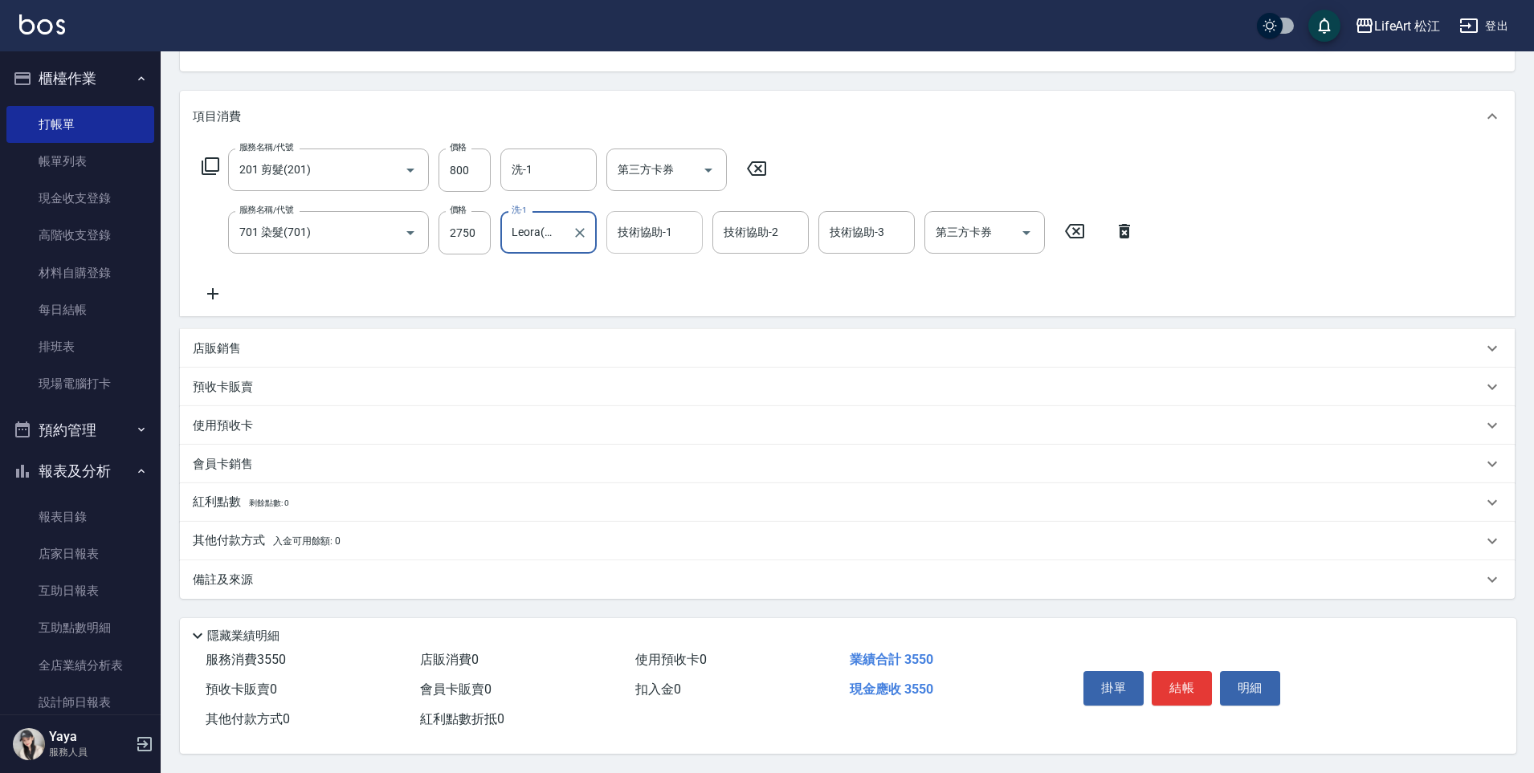
click at [633, 234] on div "技術協助-1 技術協助-1" at bounding box center [654, 232] width 96 height 43
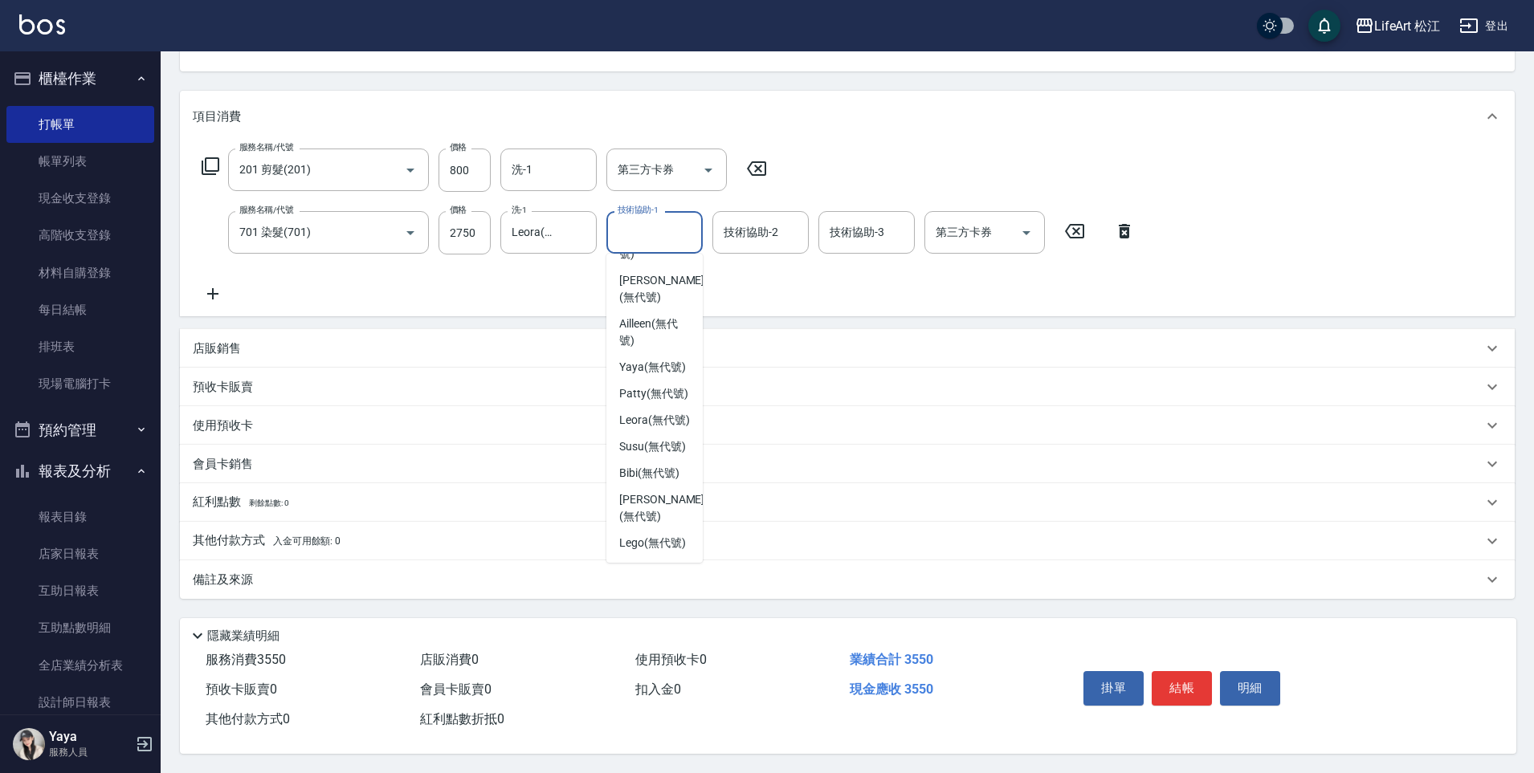
scroll to position [313, 0]
click at [669, 412] on span "Leora (無代號)" at bounding box center [654, 420] width 71 height 17
type input "Leora(無代號)"
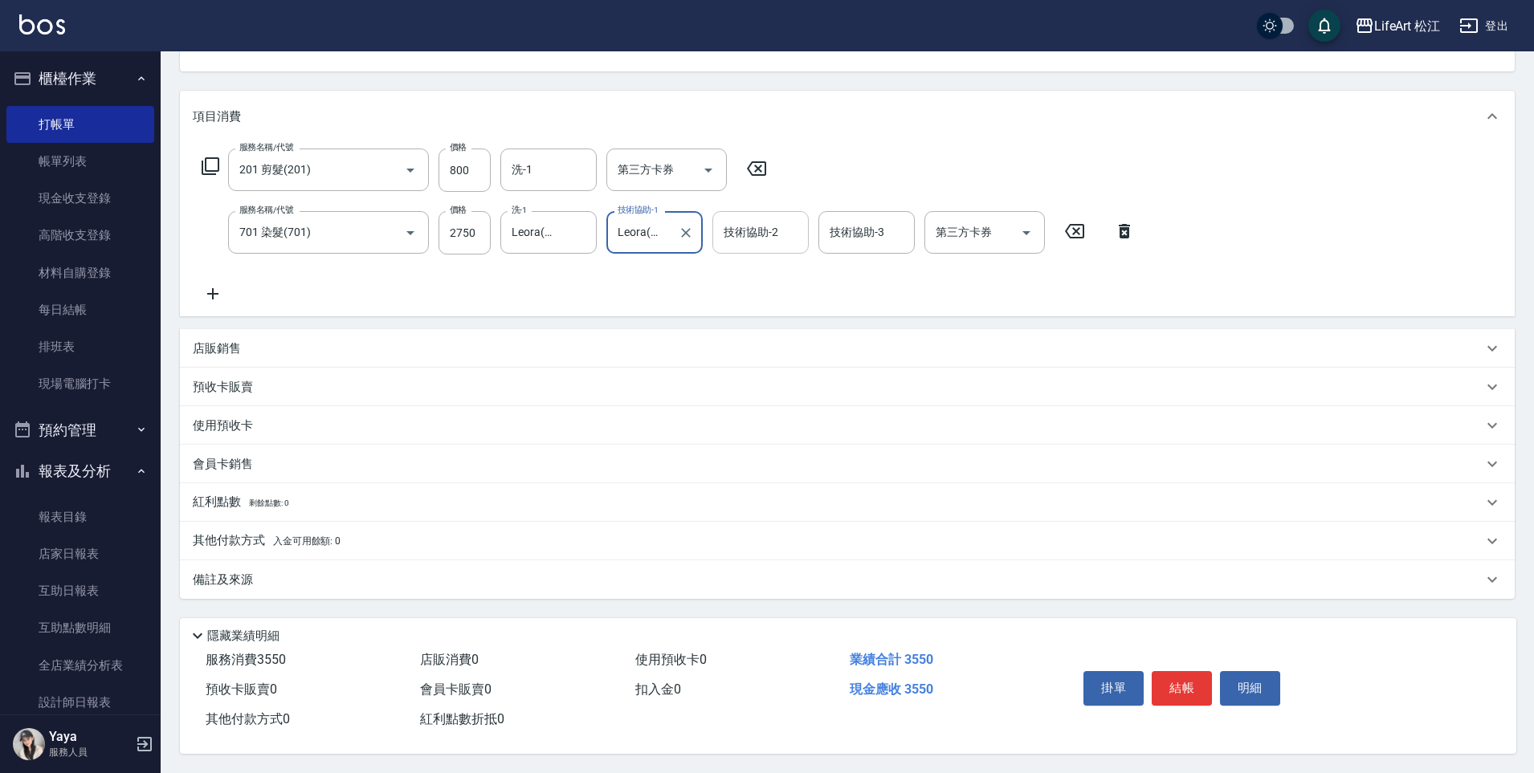
click at [776, 229] on div "技術協助-2 技術協助-2" at bounding box center [760, 232] width 96 height 43
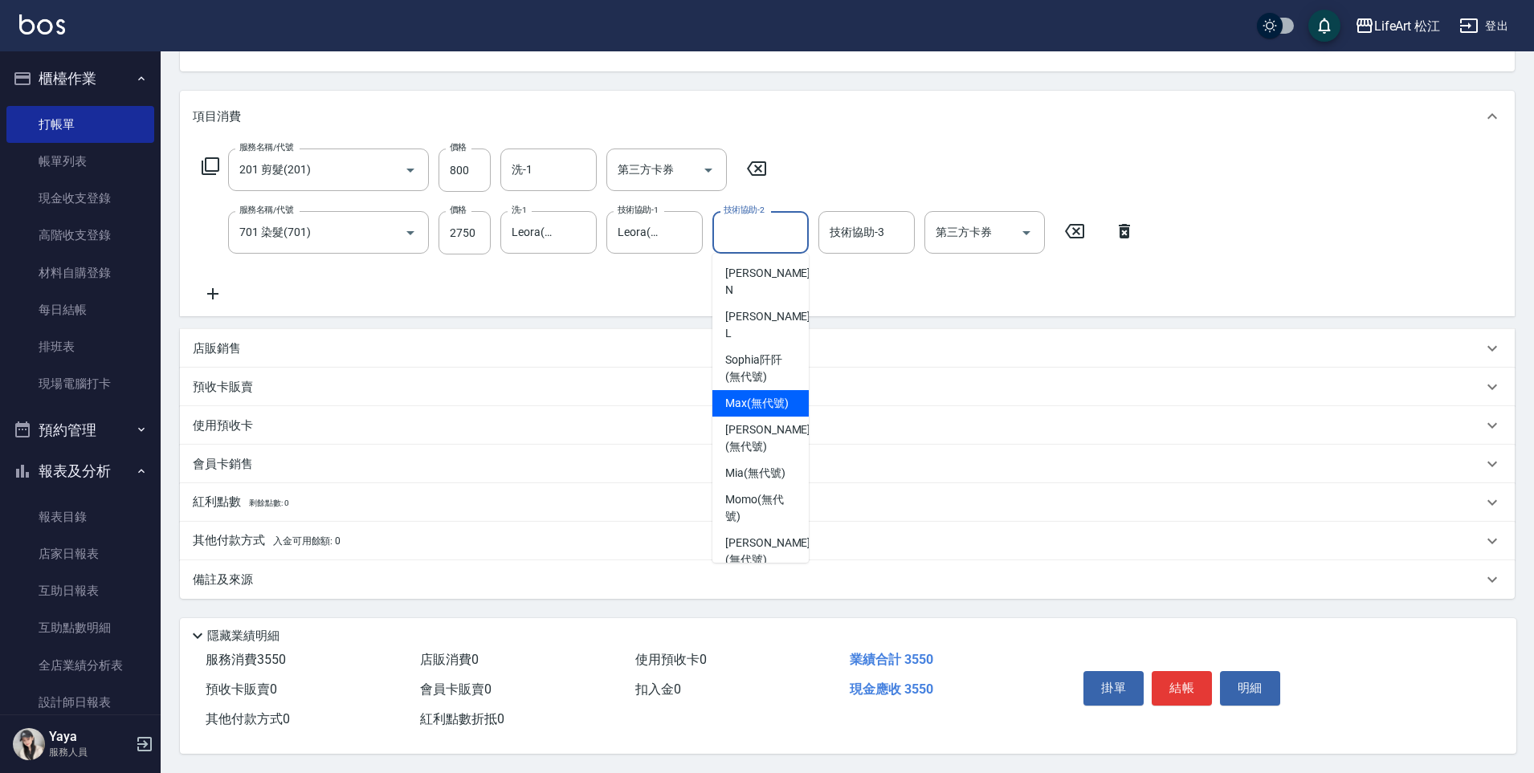
scroll to position [176, 0]
click at [760, 535] on span "[PERSON_NAME] (無代號)" at bounding box center [767, 552] width 85 height 34
type input "[PERSON_NAME](無代號)"
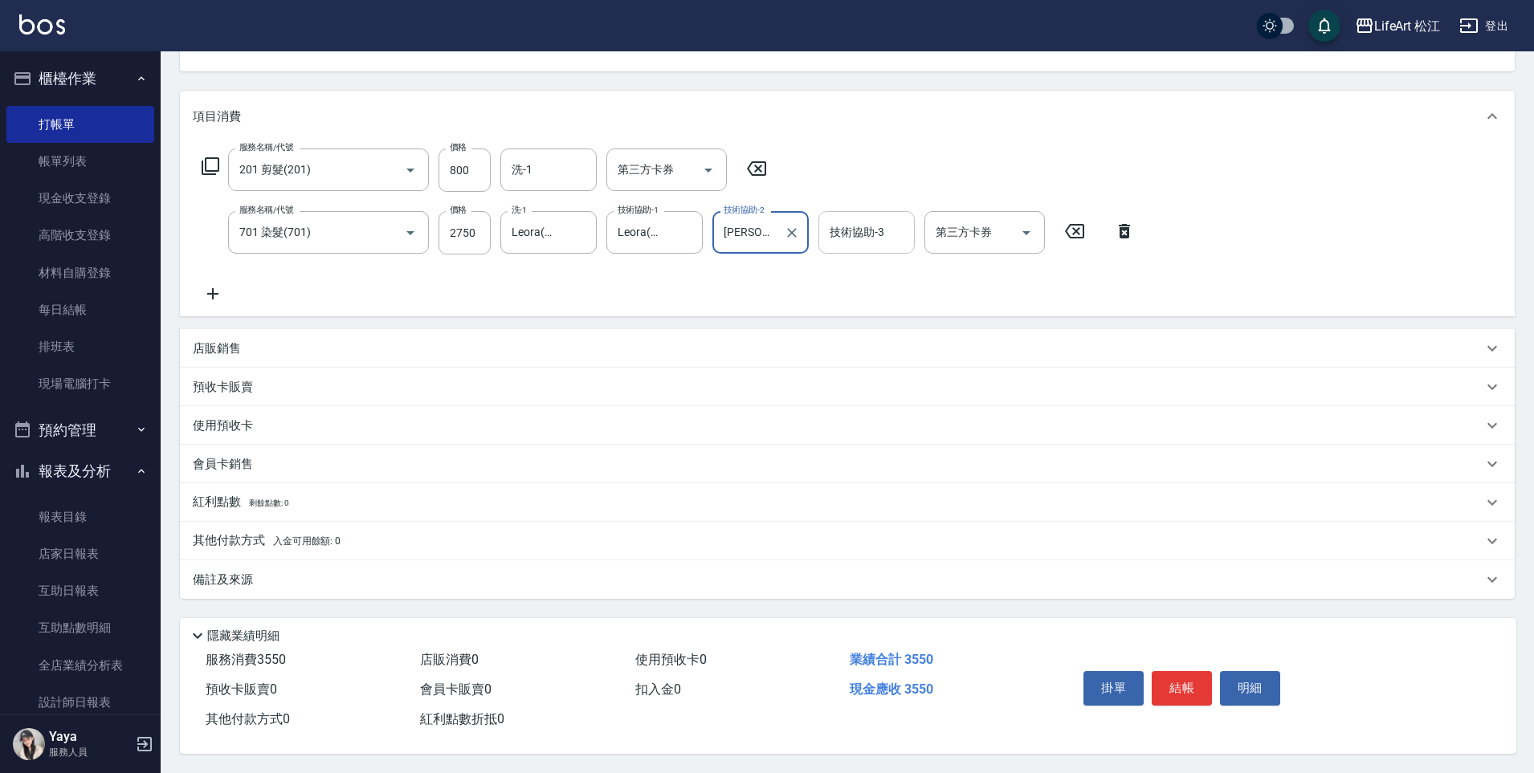
click at [885, 231] on input "技術協助-3" at bounding box center [866, 232] width 82 height 28
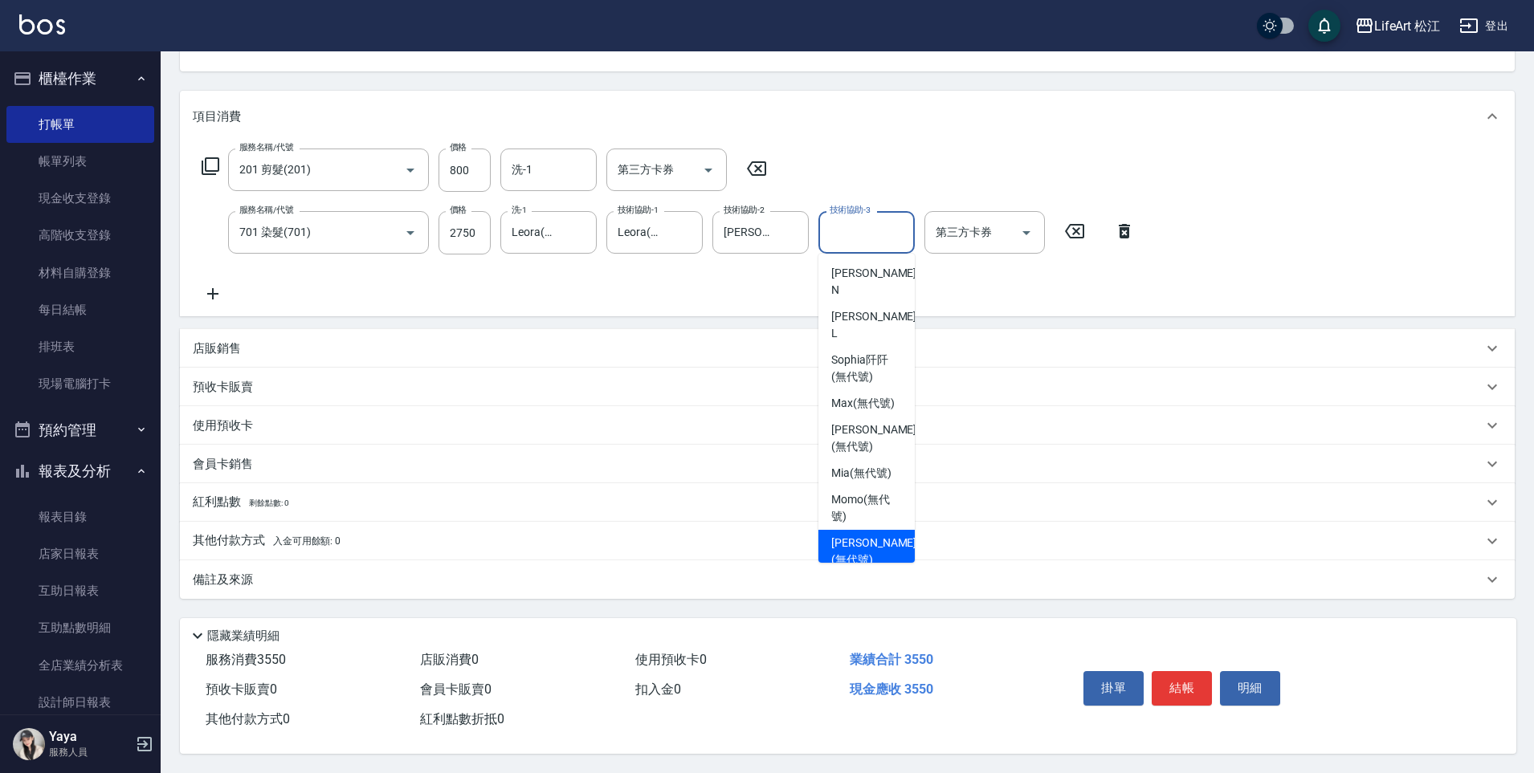
click at [856, 535] on span "[PERSON_NAME] (無代號)" at bounding box center [873, 552] width 85 height 34
type input "[PERSON_NAME](無代號)"
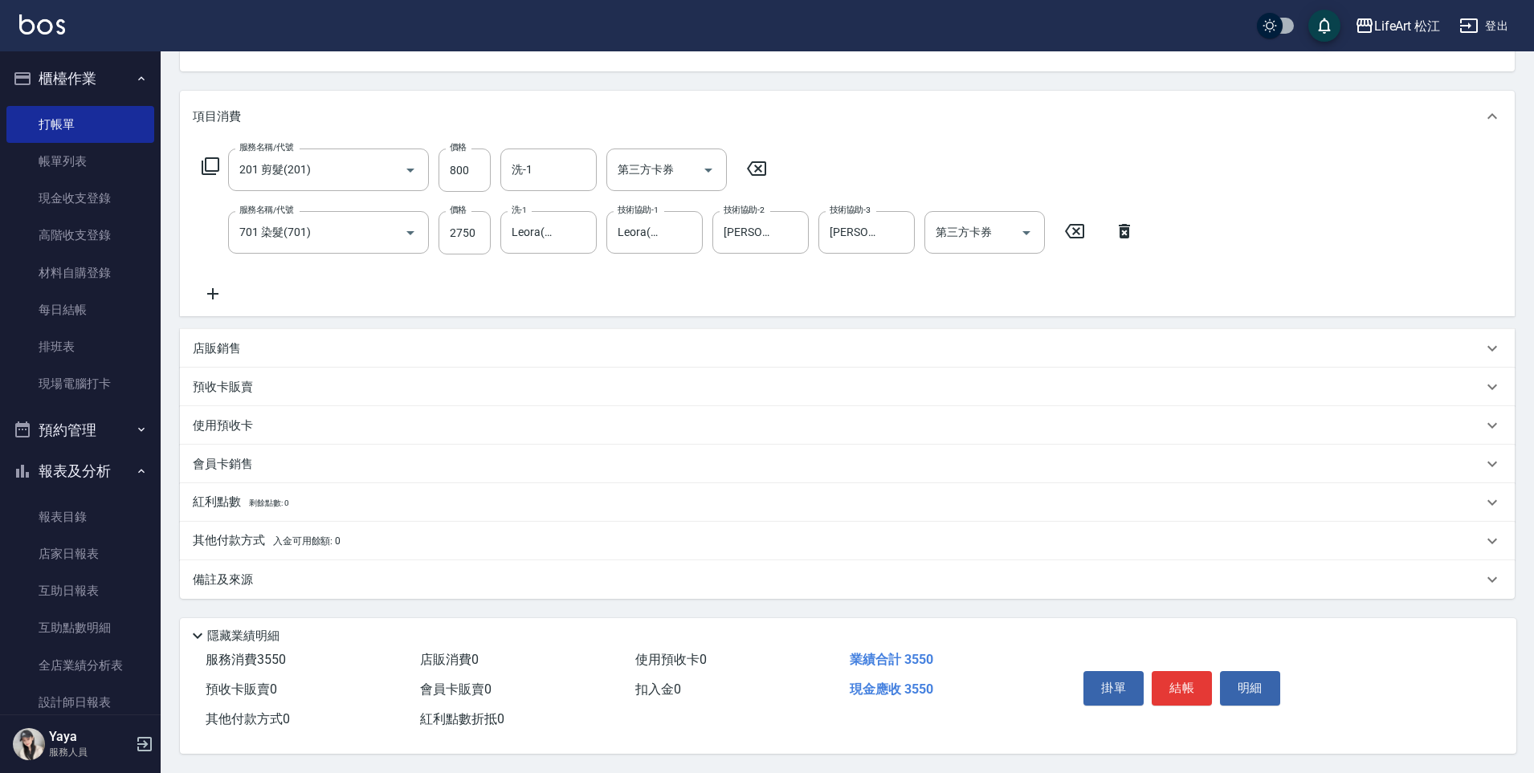
click at [299, 346] on div "店販銷售" at bounding box center [837, 348] width 1289 height 17
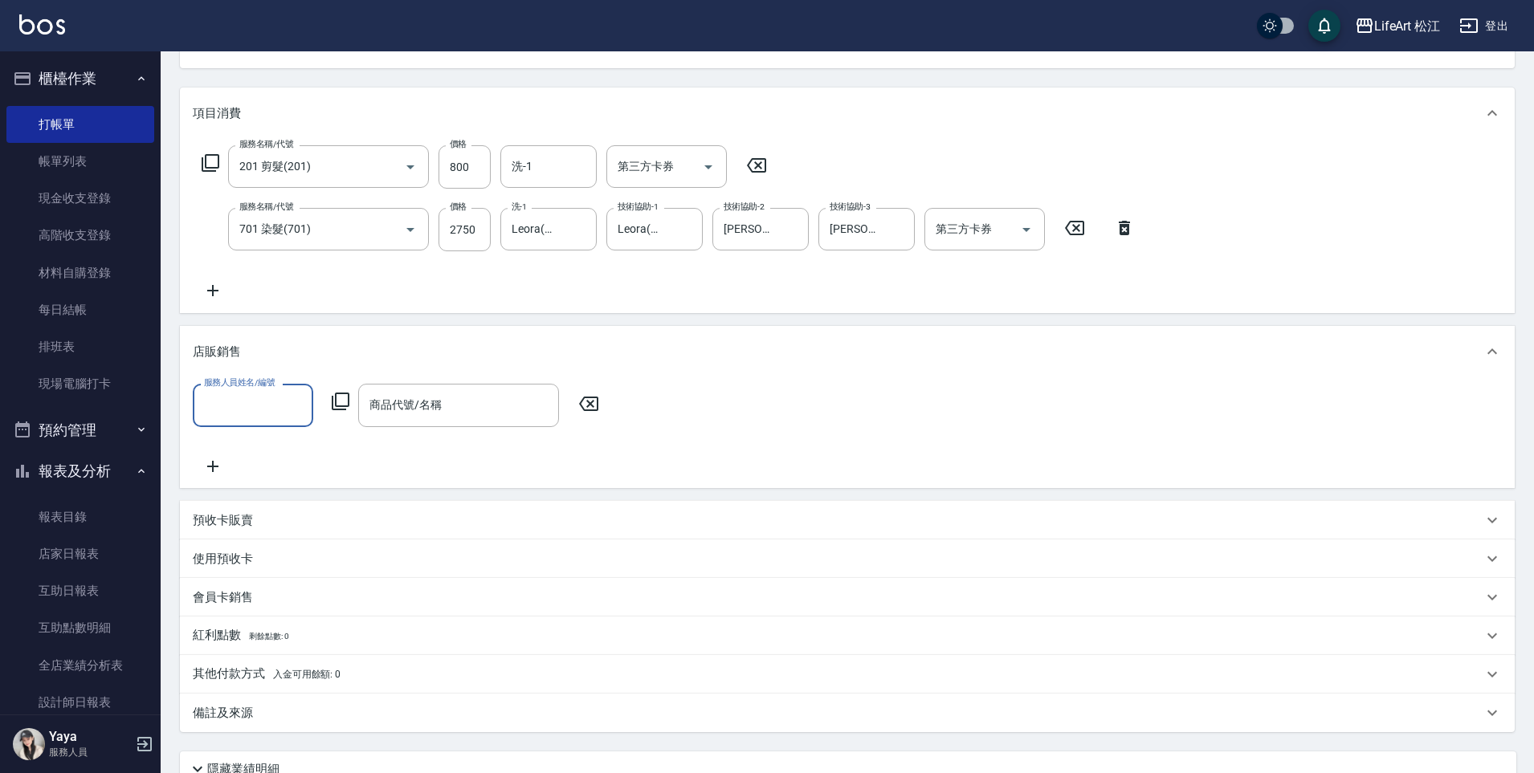
scroll to position [1, 0]
click at [251, 403] on input "服務人員姓名/編號" at bounding box center [253, 405] width 106 height 28
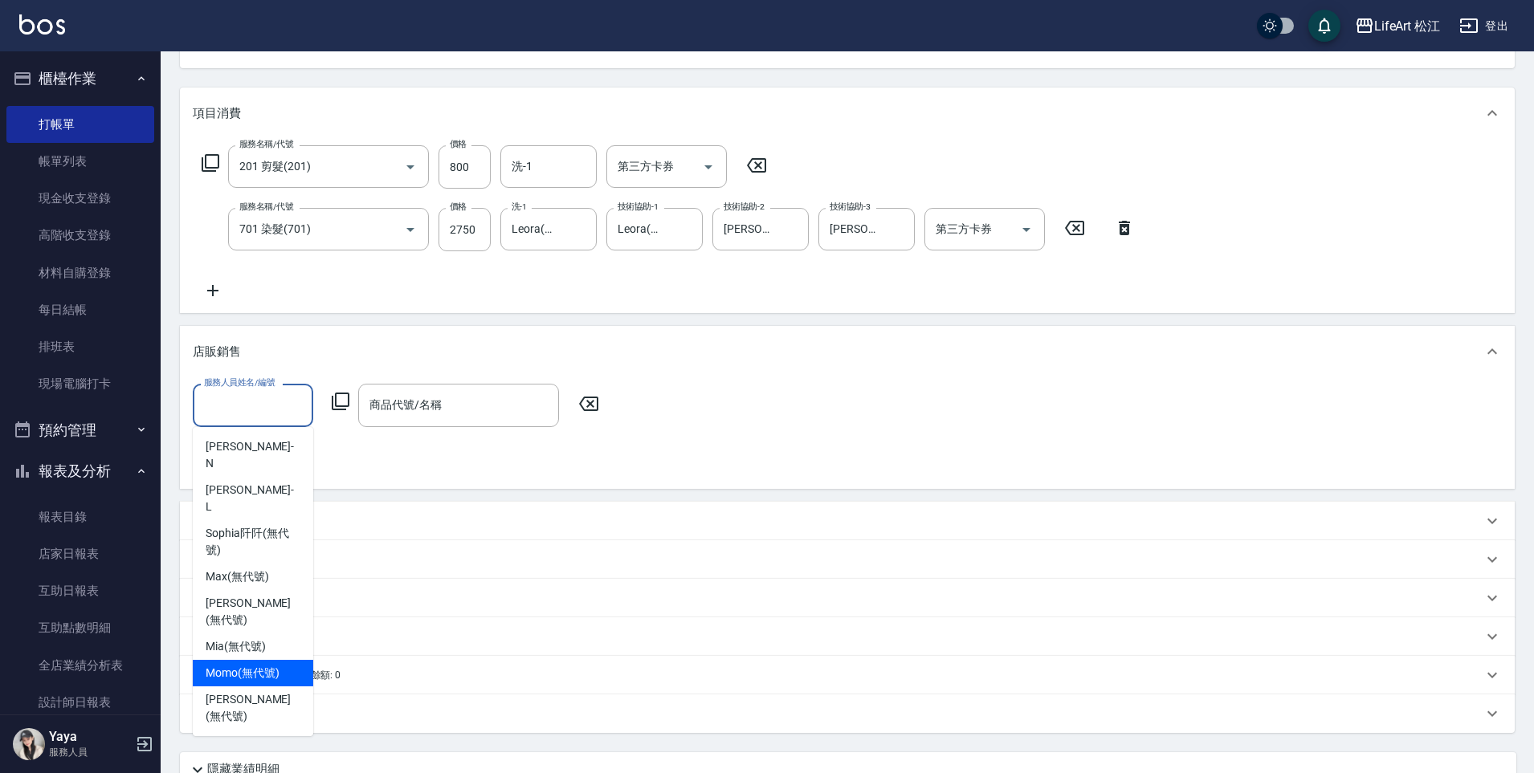
click at [236, 665] on span "Momo (無代號)" at bounding box center [243, 673] width 74 height 17
type input "Momo(無代號)"
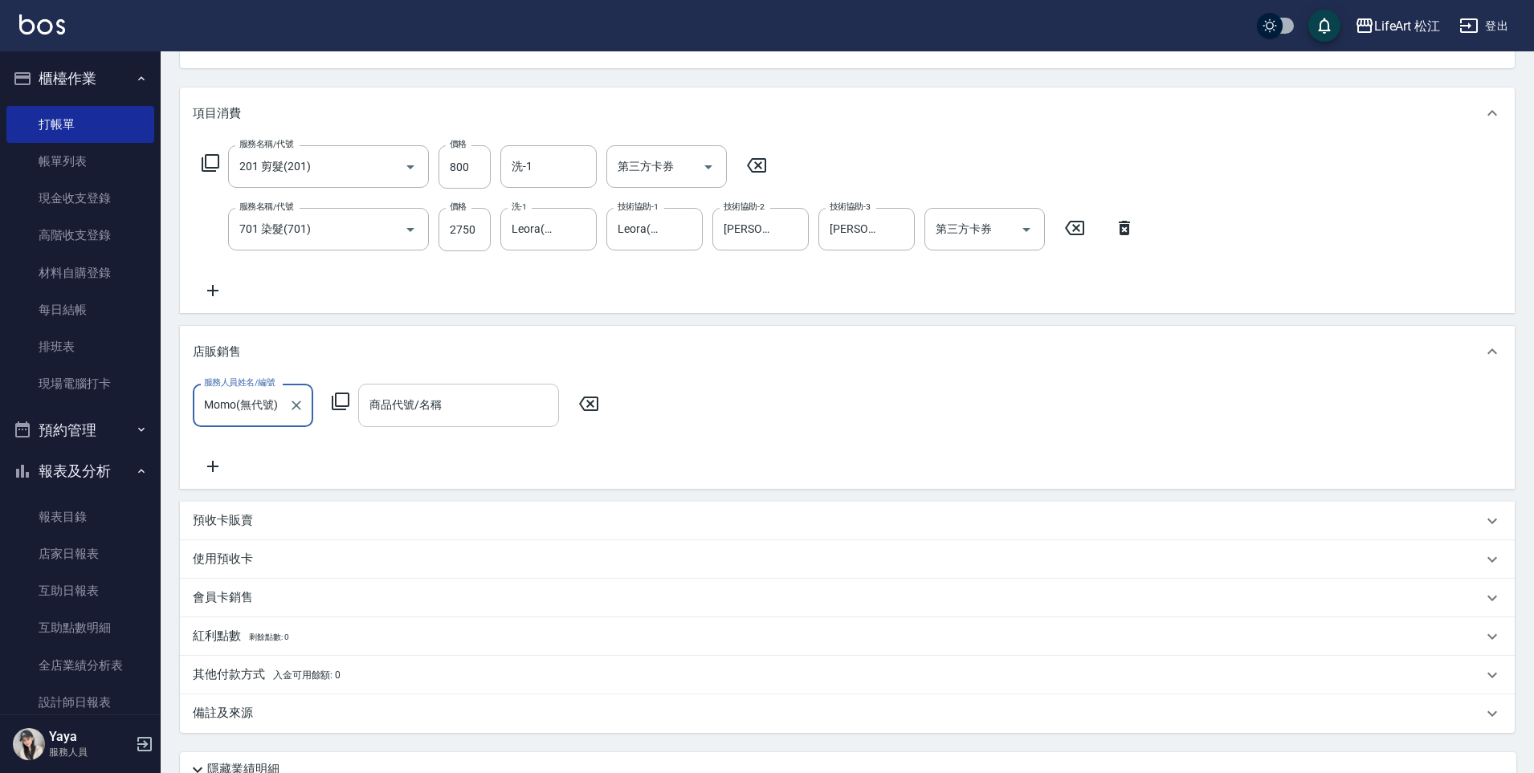
click at [454, 402] on input "商品代號/名稱" at bounding box center [458, 405] width 186 height 28
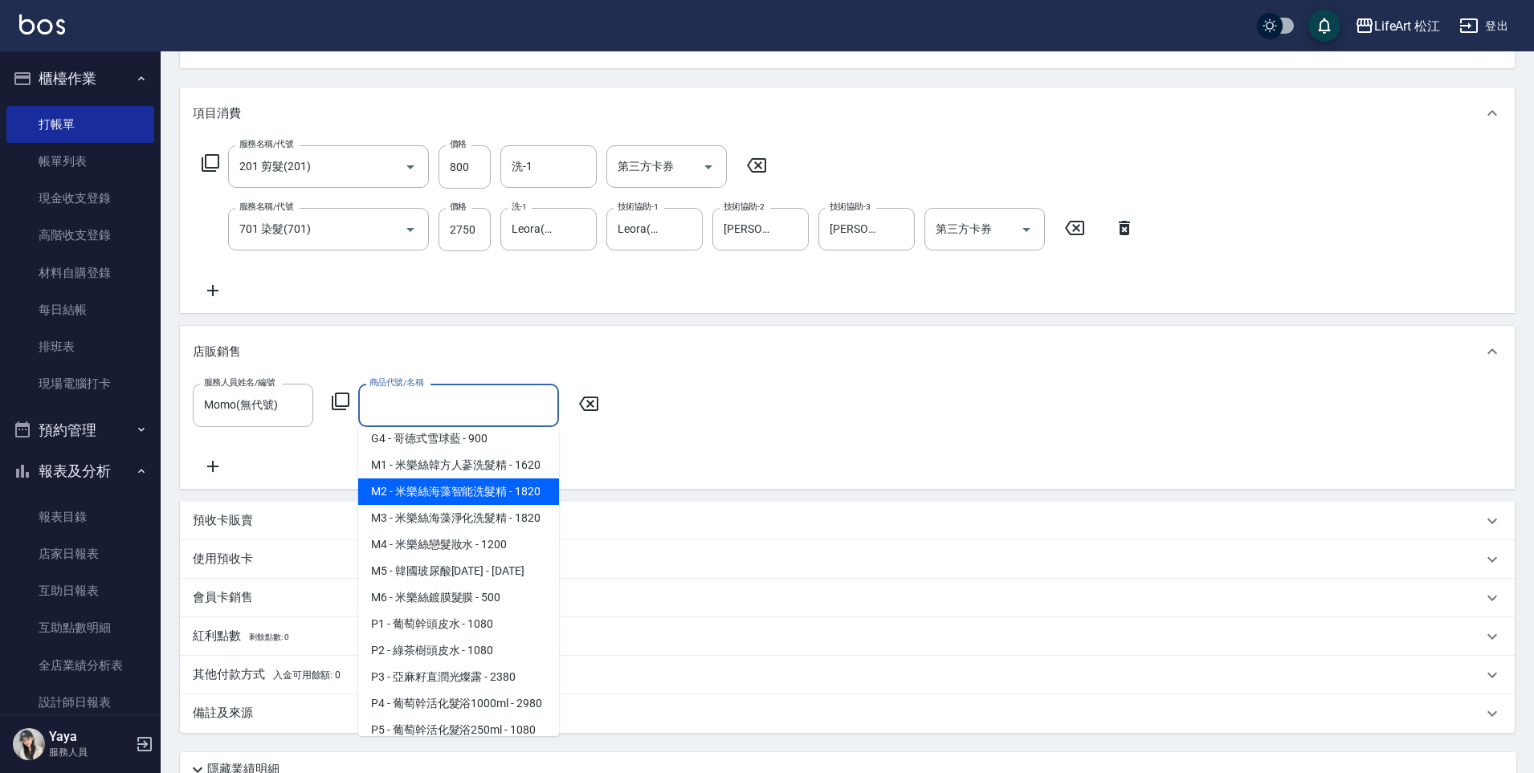
scroll to position [585, 0]
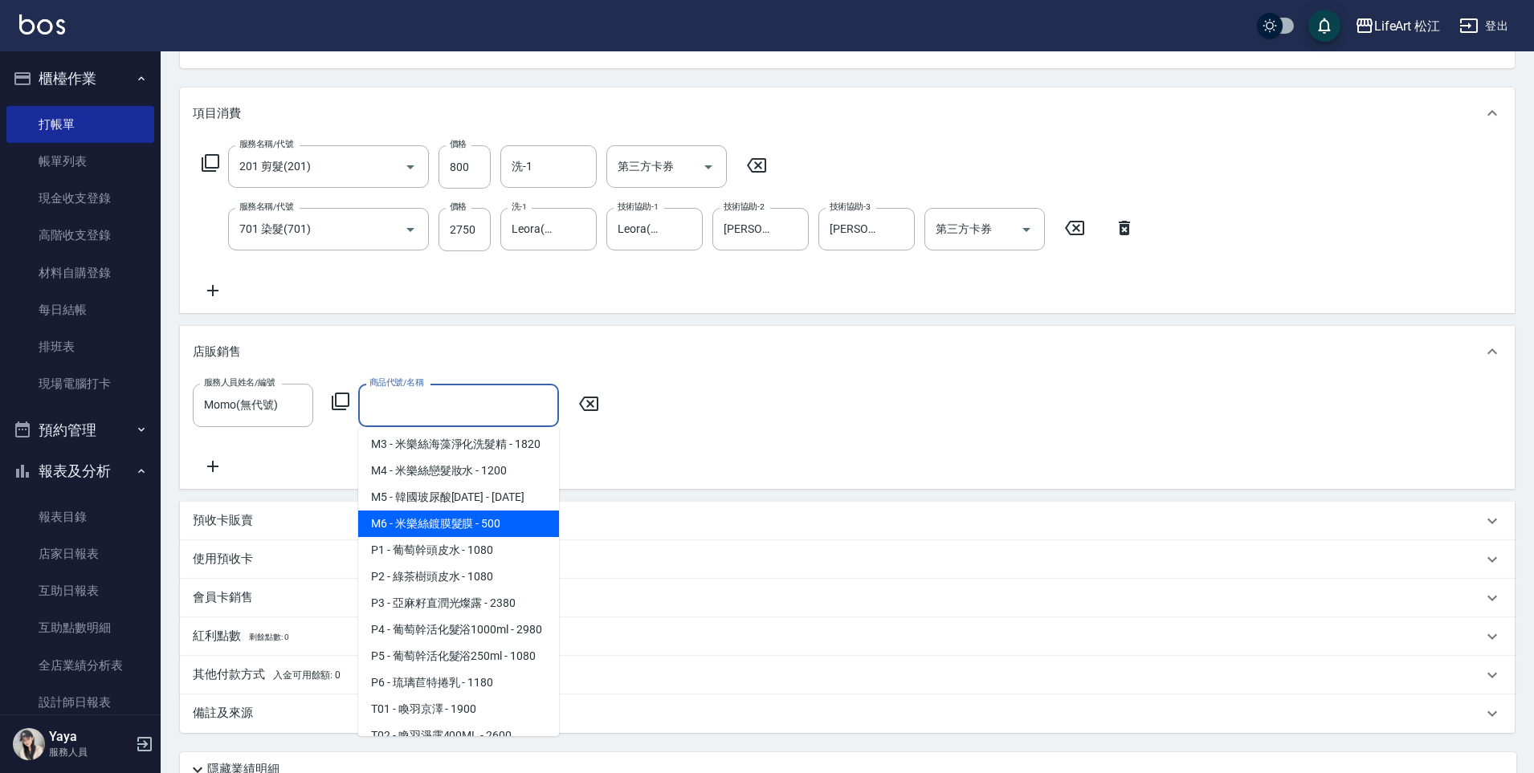
click at [480, 537] on span "M6 - 米樂絲鍍膜髮膜 - 500" at bounding box center [458, 524] width 201 height 26
type input "米樂絲鍍膜髮膜"
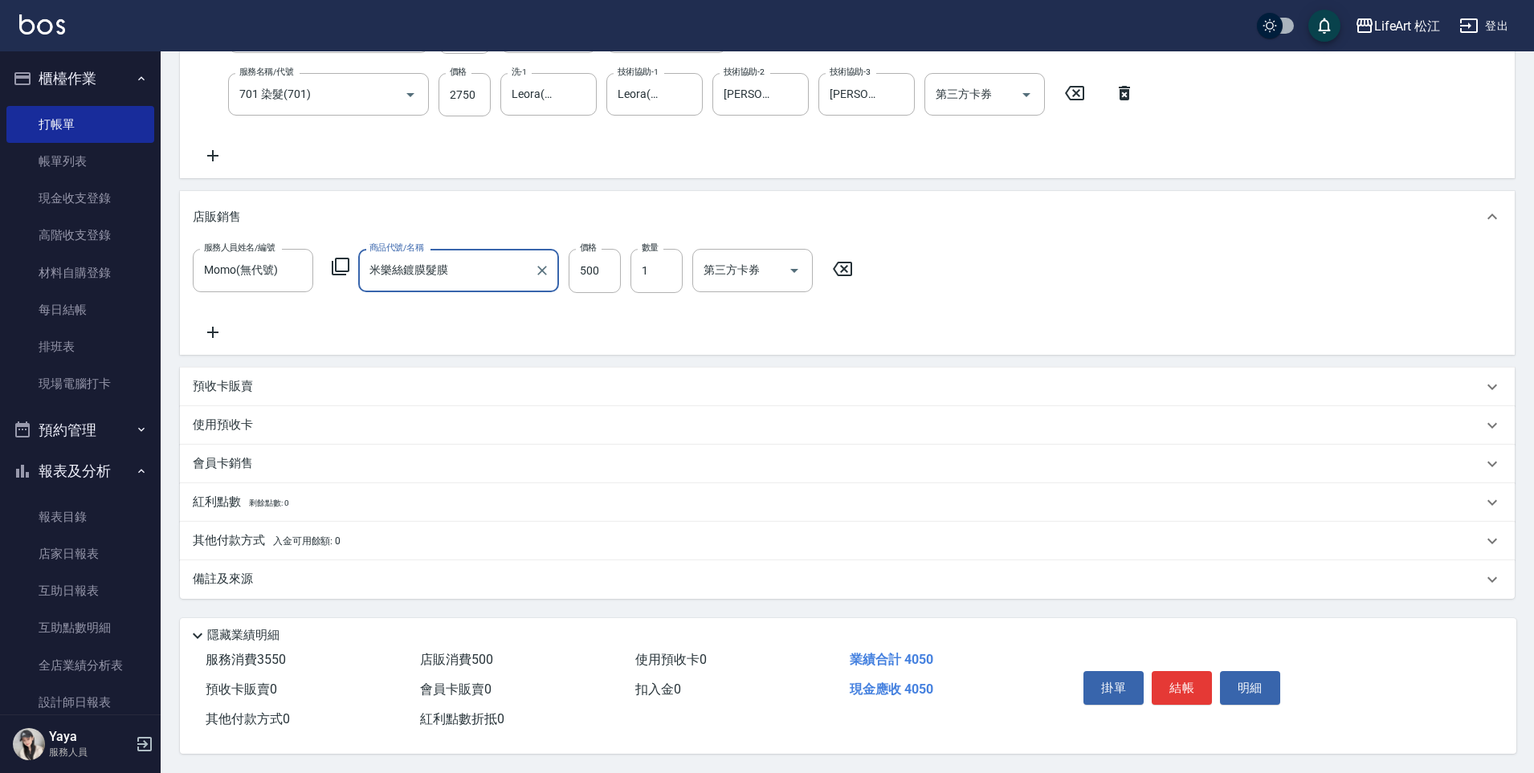
scroll to position [318, 0]
click at [456, 579] on div "備註及來源" at bounding box center [837, 579] width 1289 height 17
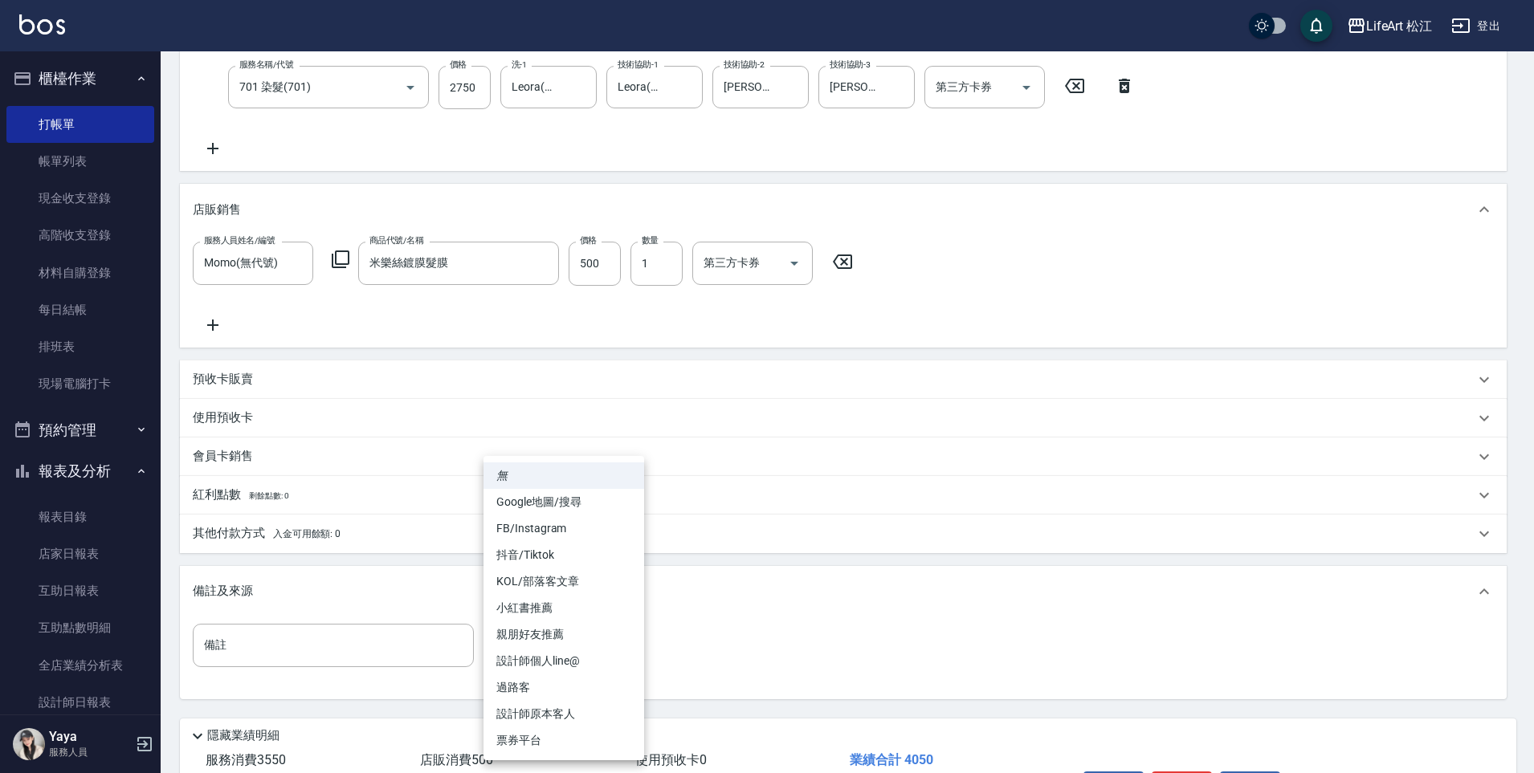
click at [629, 635] on body "LifeArt 松江 登出 櫃檯作業 打帳單 帳單列表 現金收支登錄 高階收支登錄 材料自購登錄 每日結帳 排班表 現場電腦打卡 預約管理 預約管理 單日預約…" at bounding box center [767, 278] width 1534 height 1192
click at [572, 526] on li "FB/Instagram" at bounding box center [563, 528] width 161 height 26
type input "FB/Instagram"
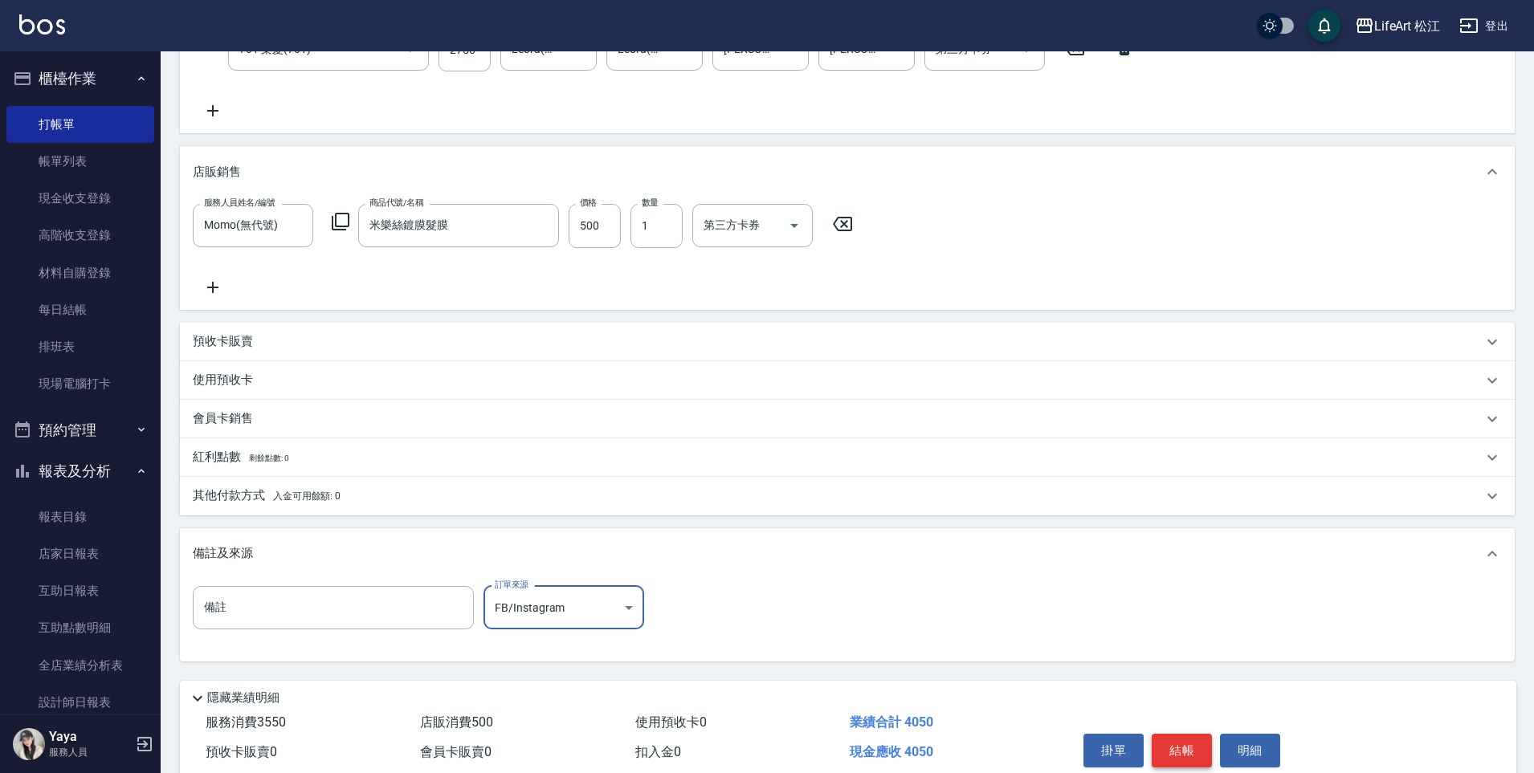
scroll to position [426, 0]
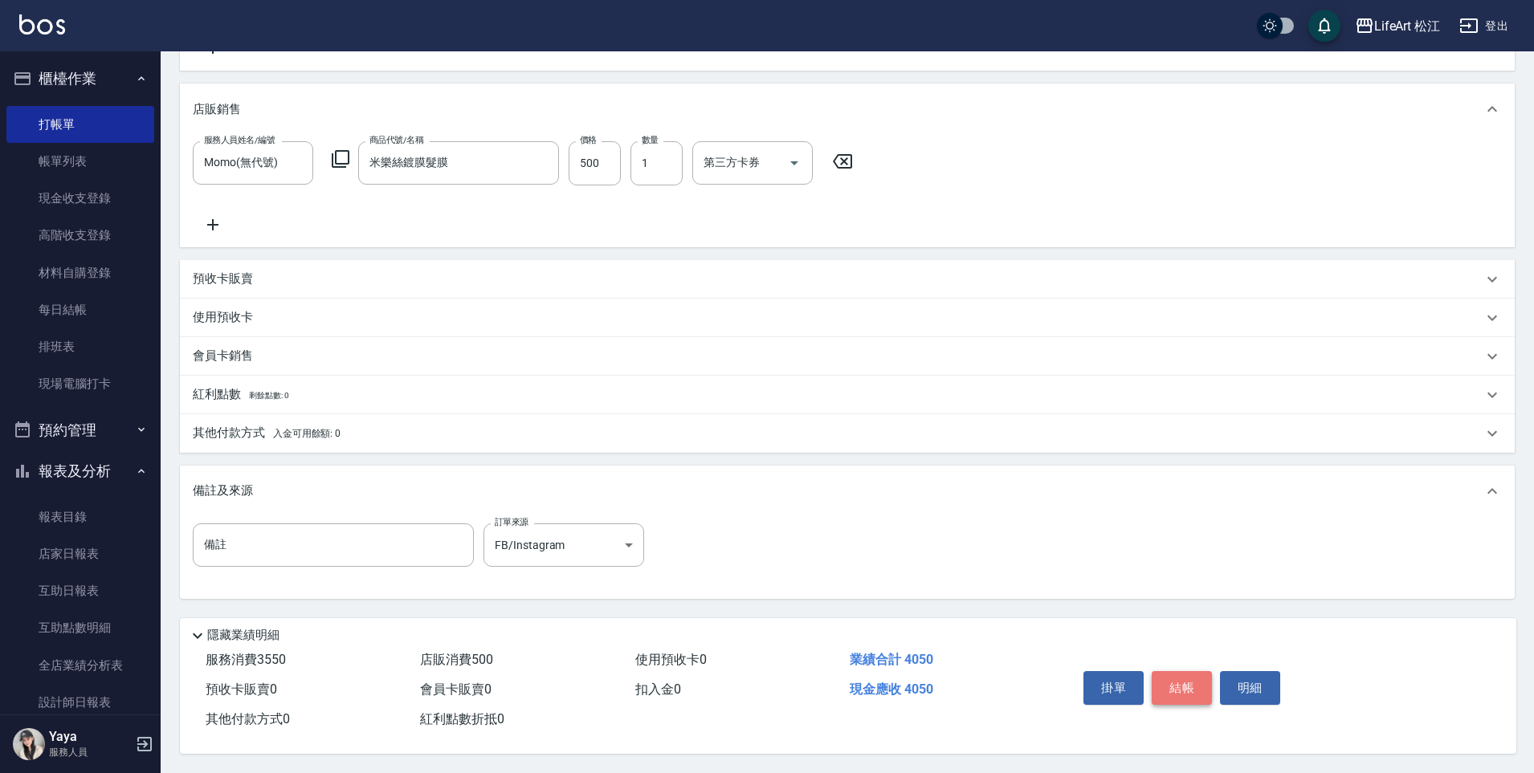
click at [1193, 689] on button "結帳" at bounding box center [1181, 688] width 60 height 34
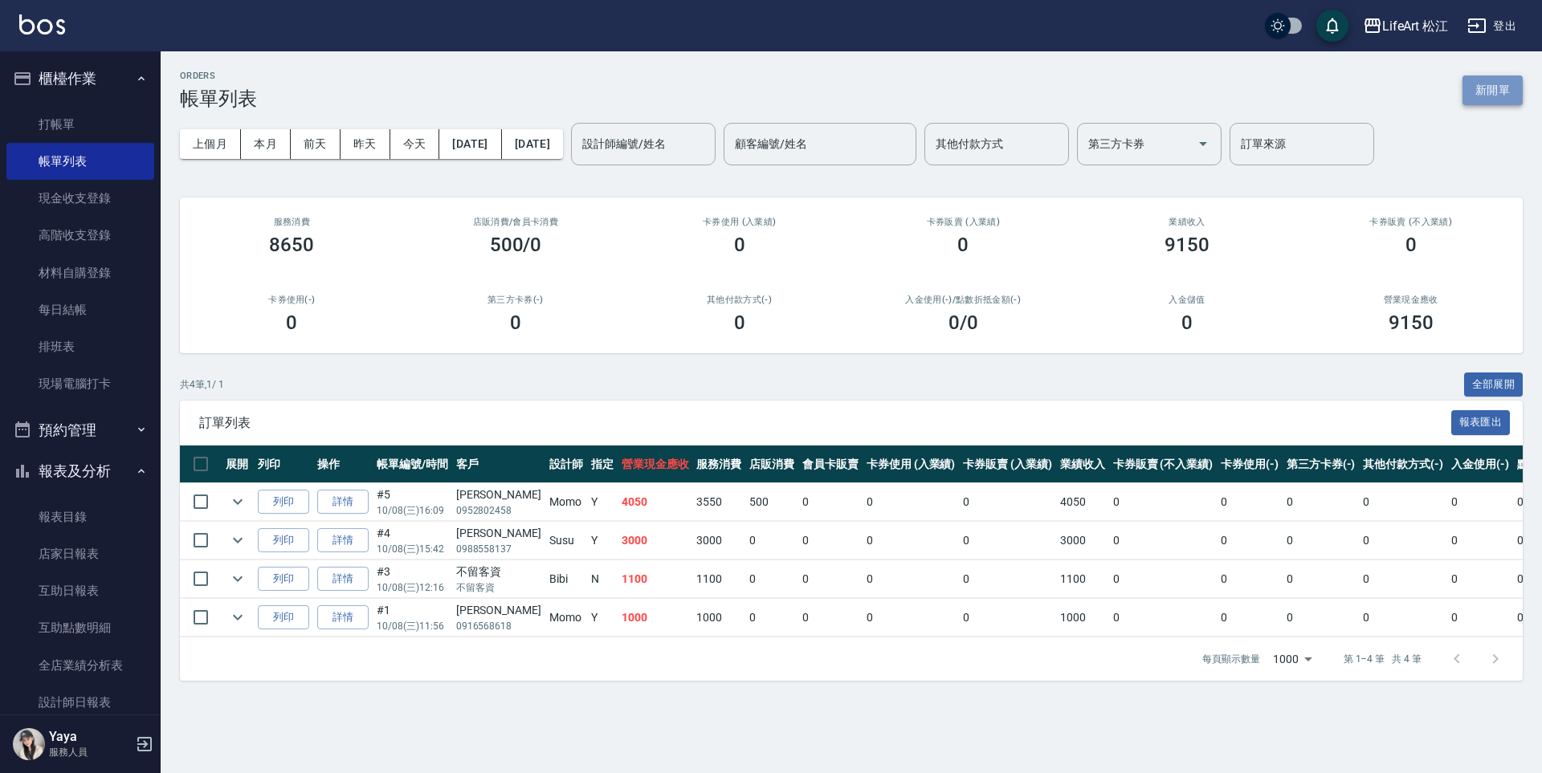
click at [1496, 96] on button "新開單" at bounding box center [1492, 90] width 60 height 30
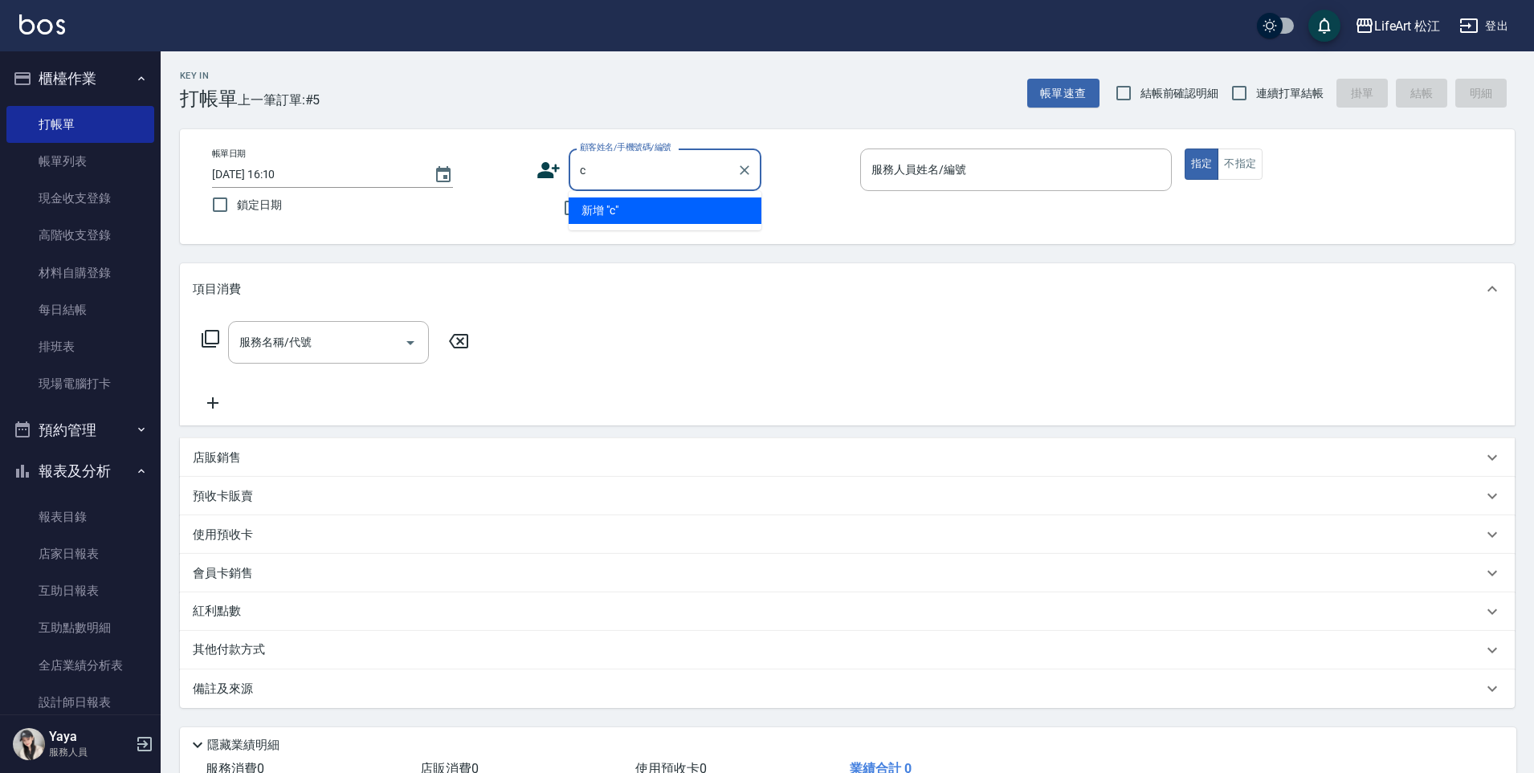
type input "c"
click at [614, 210] on li "[PERSON_NAME]/0920204438/" at bounding box center [664, 211] width 193 height 26
type input "[PERSON_NAME]/0920204438/"
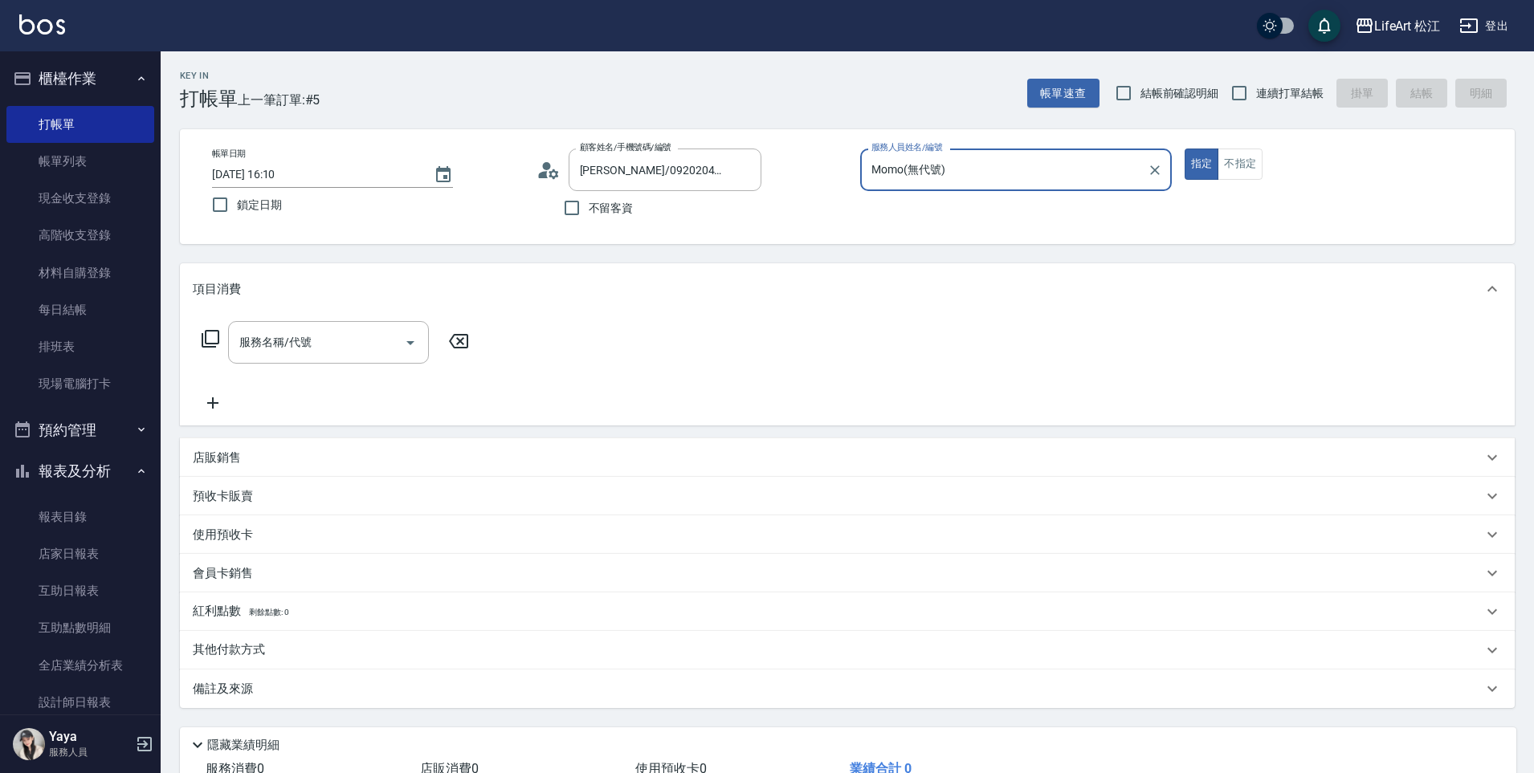
type input "Momo(無代號)"
click at [371, 340] on input "服務名稱/代號" at bounding box center [316, 342] width 162 height 28
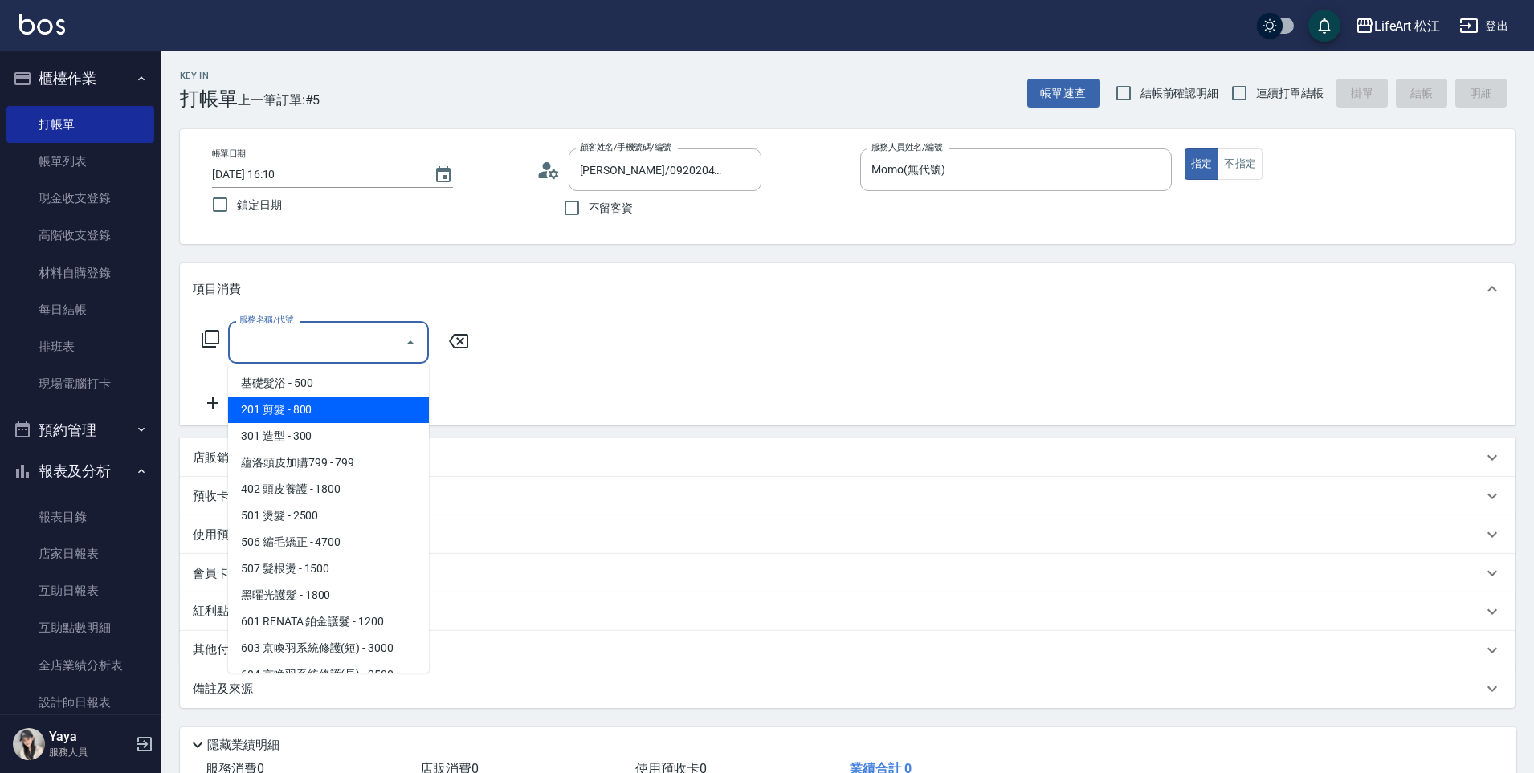
click at [328, 405] on span "201 剪髮 - 800" at bounding box center [328, 410] width 201 height 26
type input "201 剪髮(201)"
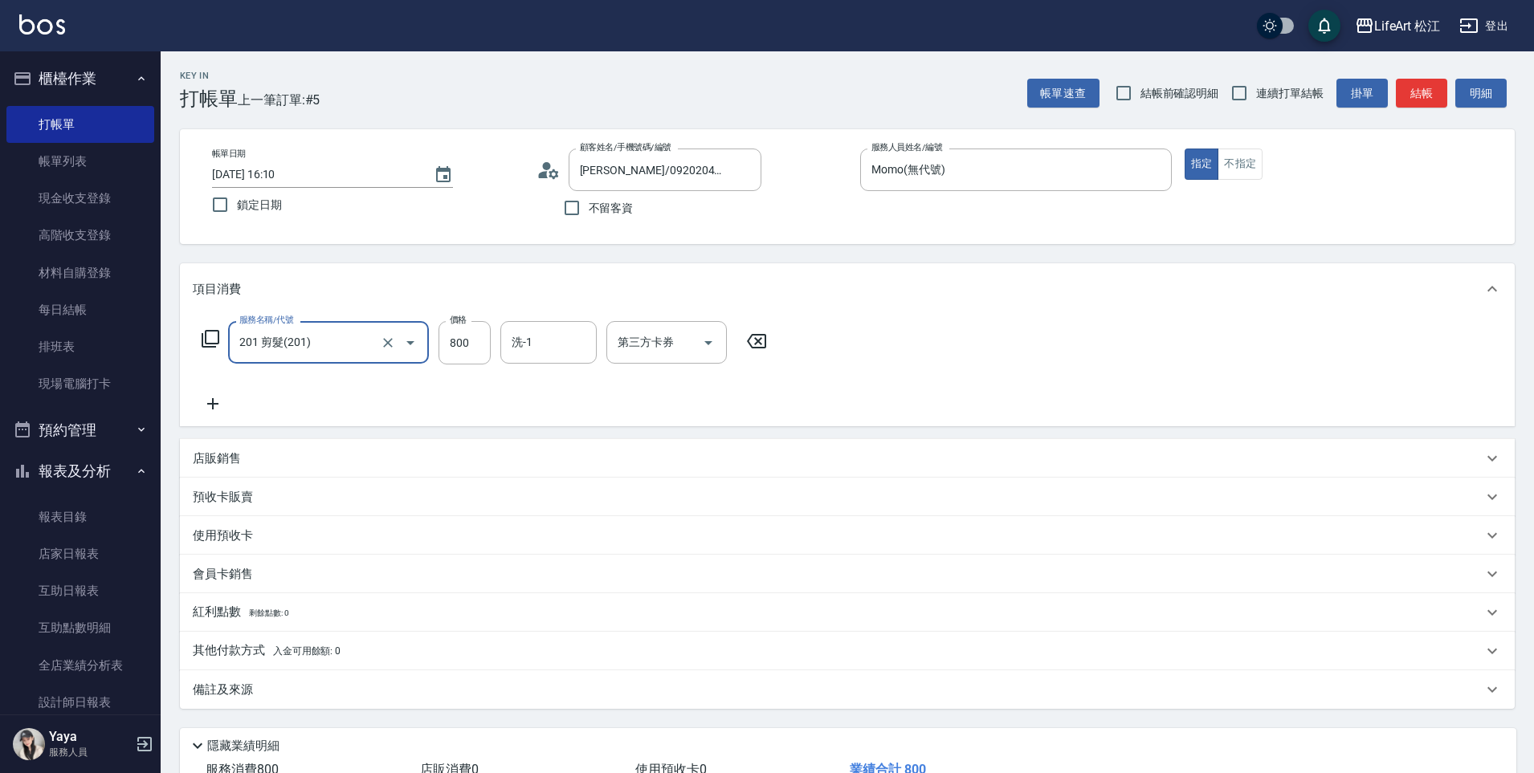
click at [201, 401] on icon at bounding box center [213, 403] width 40 height 19
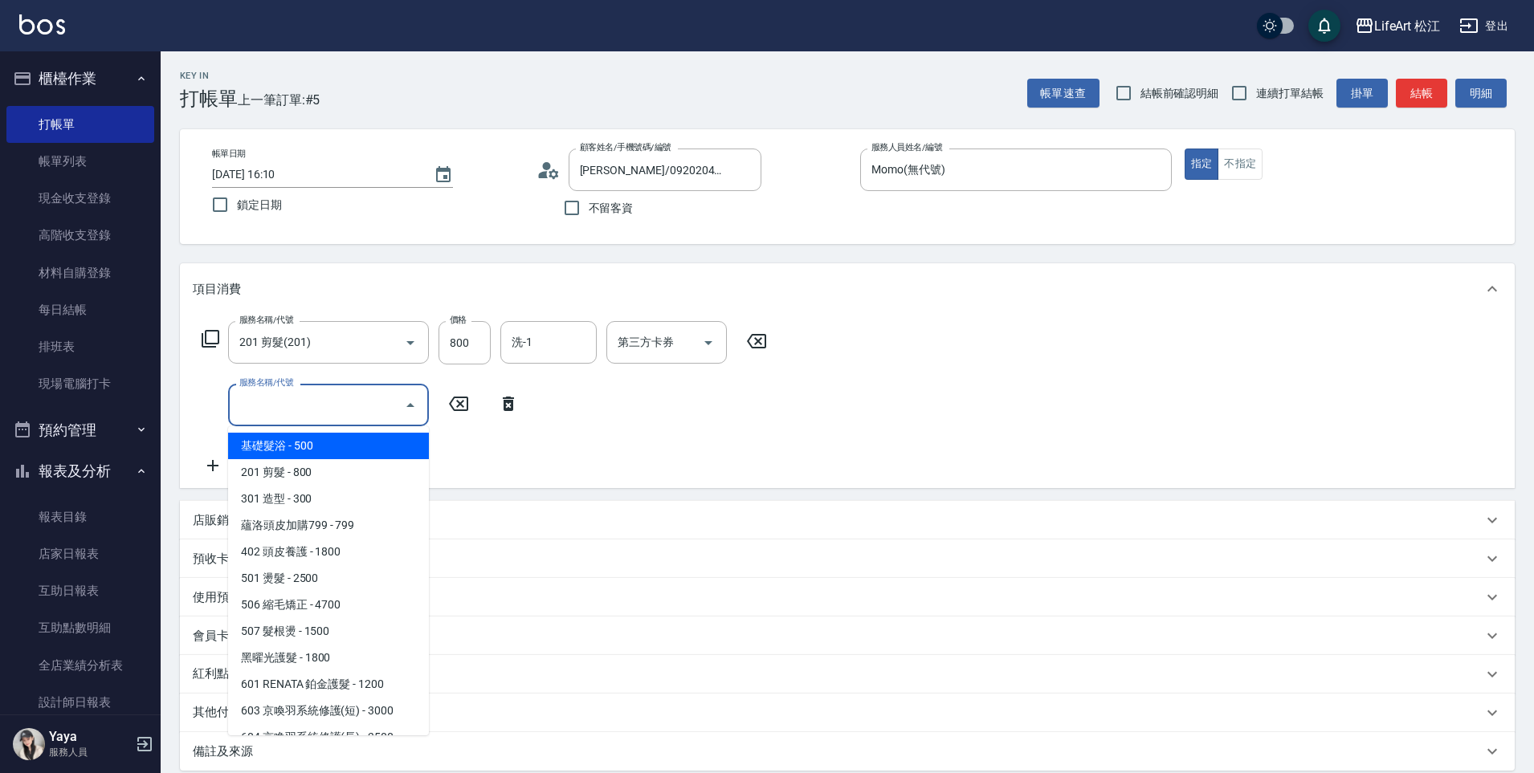
click at [275, 411] on input "服務名稱/代號" at bounding box center [316, 405] width 162 height 28
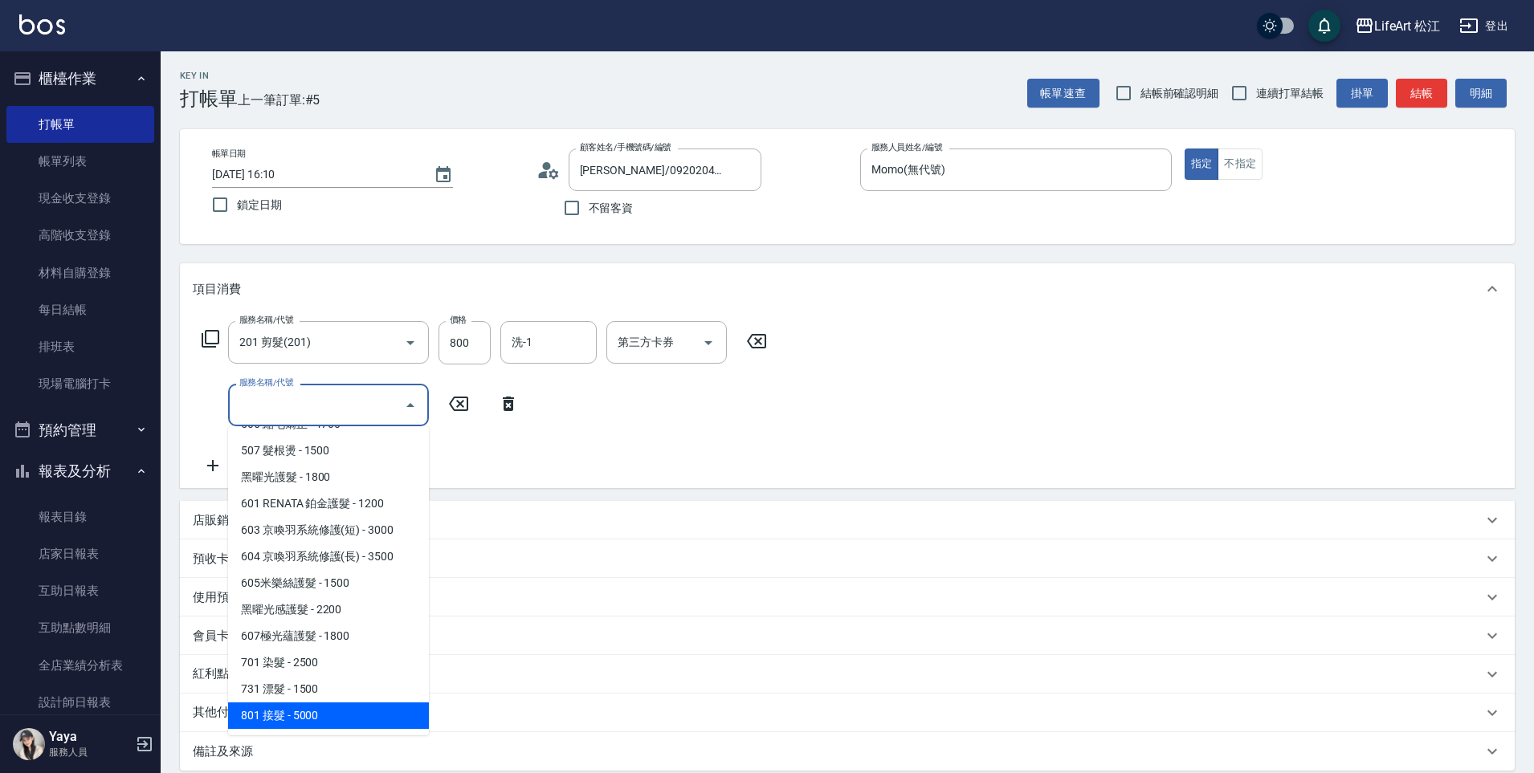
scroll to position [179, 0]
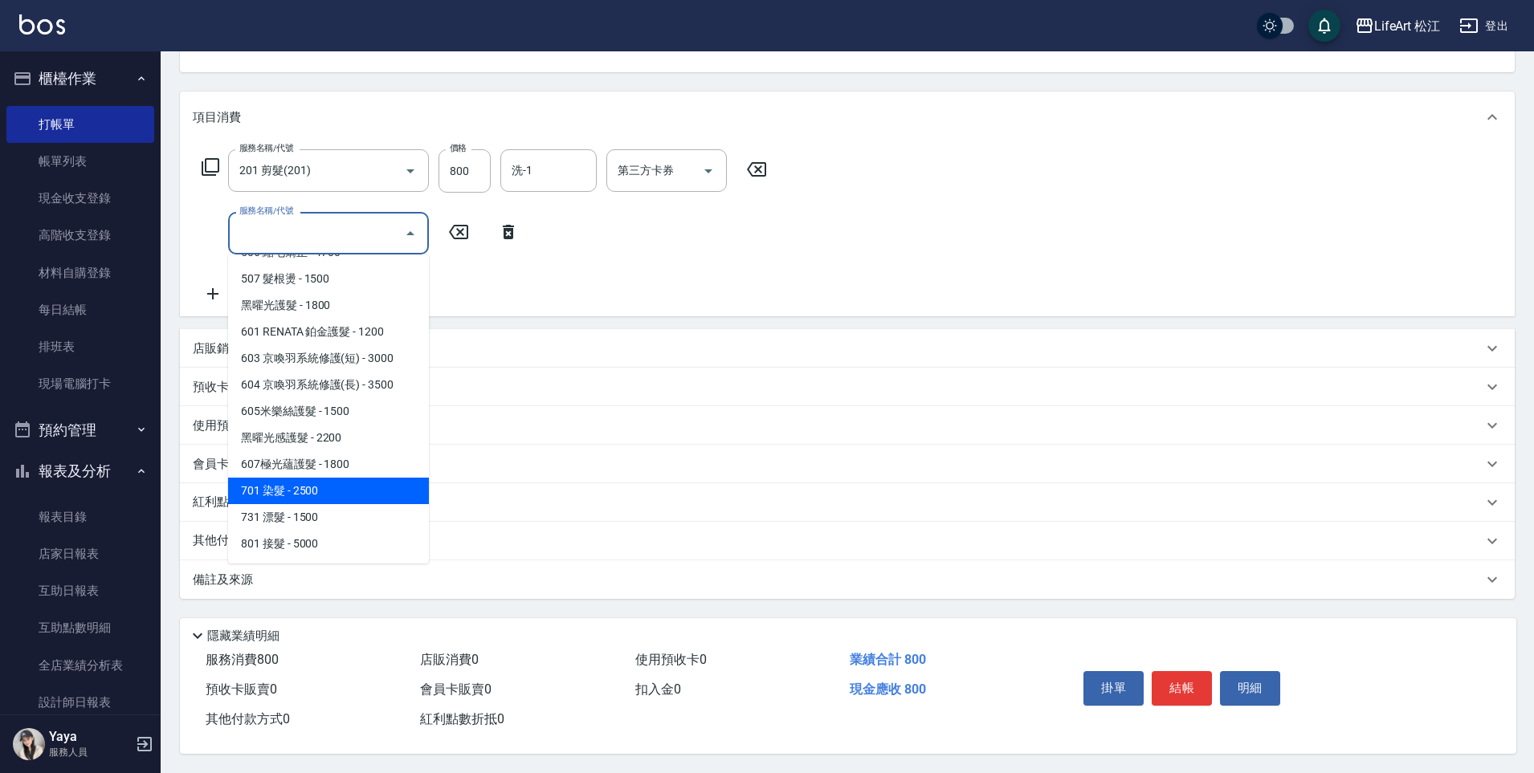
click at [366, 487] on span "701 染髮 - 2500" at bounding box center [328, 491] width 201 height 26
type input "701 染髮(701)"
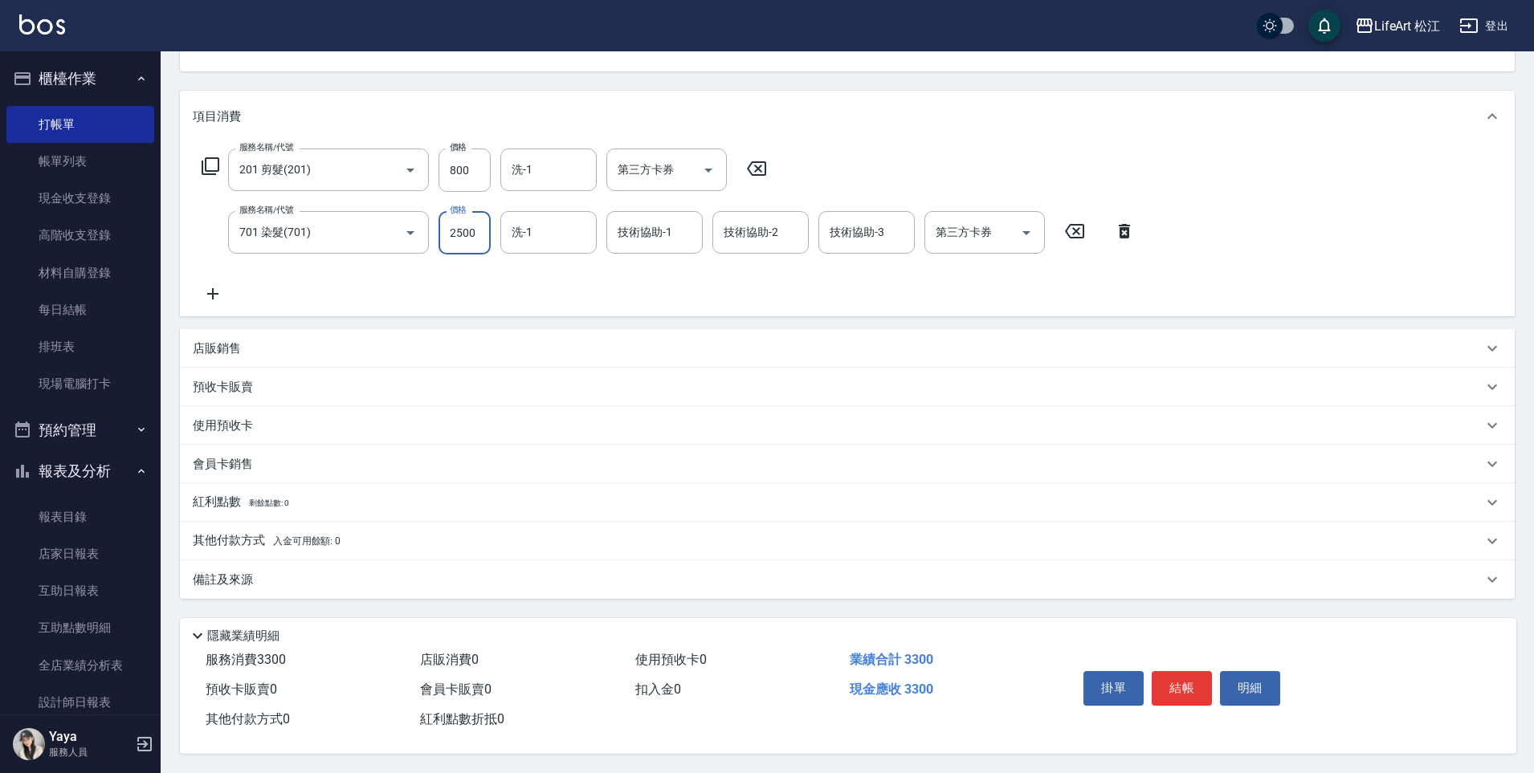
click at [478, 228] on input "2500" at bounding box center [464, 232] width 52 height 43
type input "1688"
click at [474, 161] on input "800" at bounding box center [464, 170] width 52 height 43
type input "1000"
click at [219, 288] on icon at bounding box center [213, 293] width 40 height 19
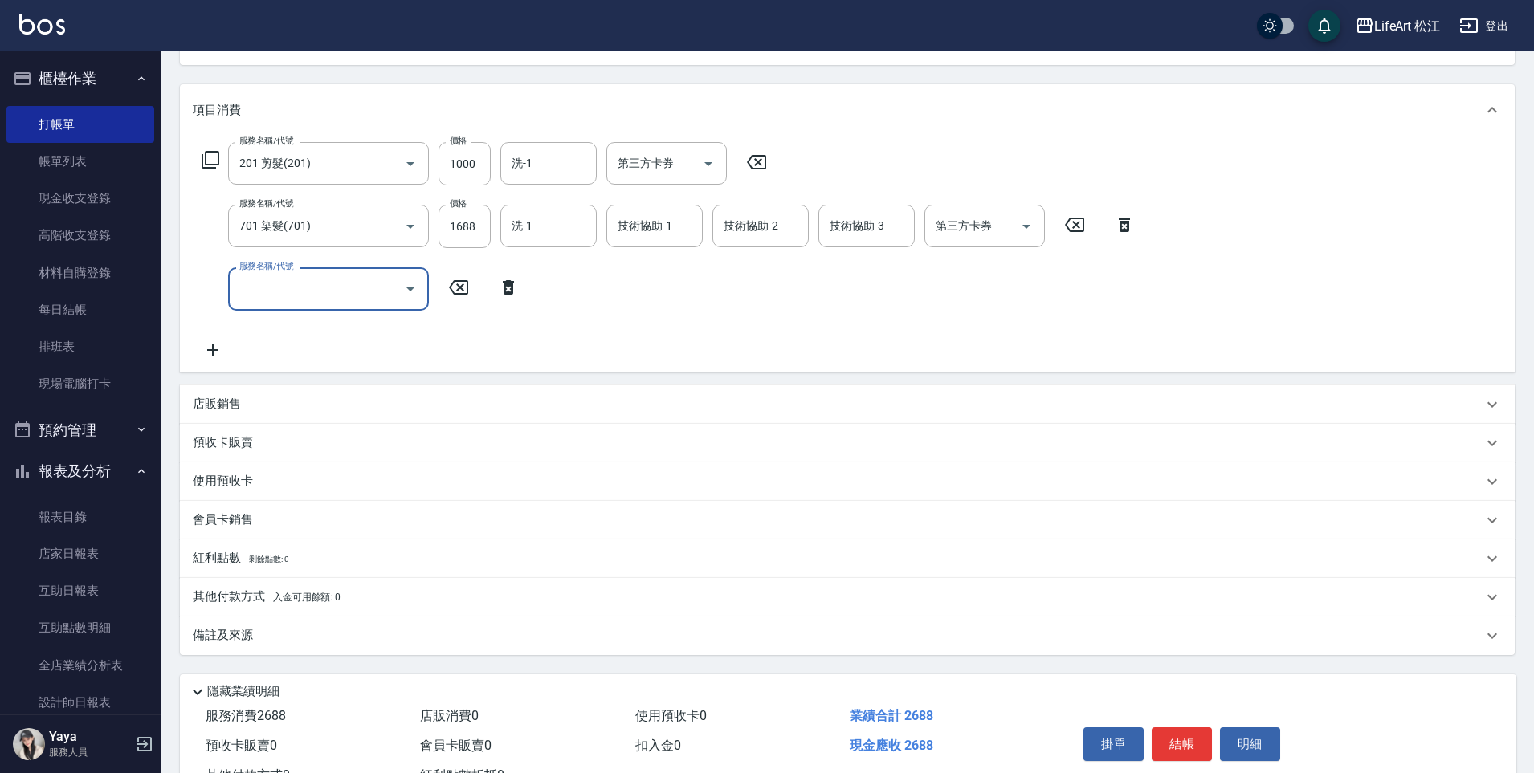
click at [328, 300] on input "服務名稱/代號" at bounding box center [316, 289] width 162 height 28
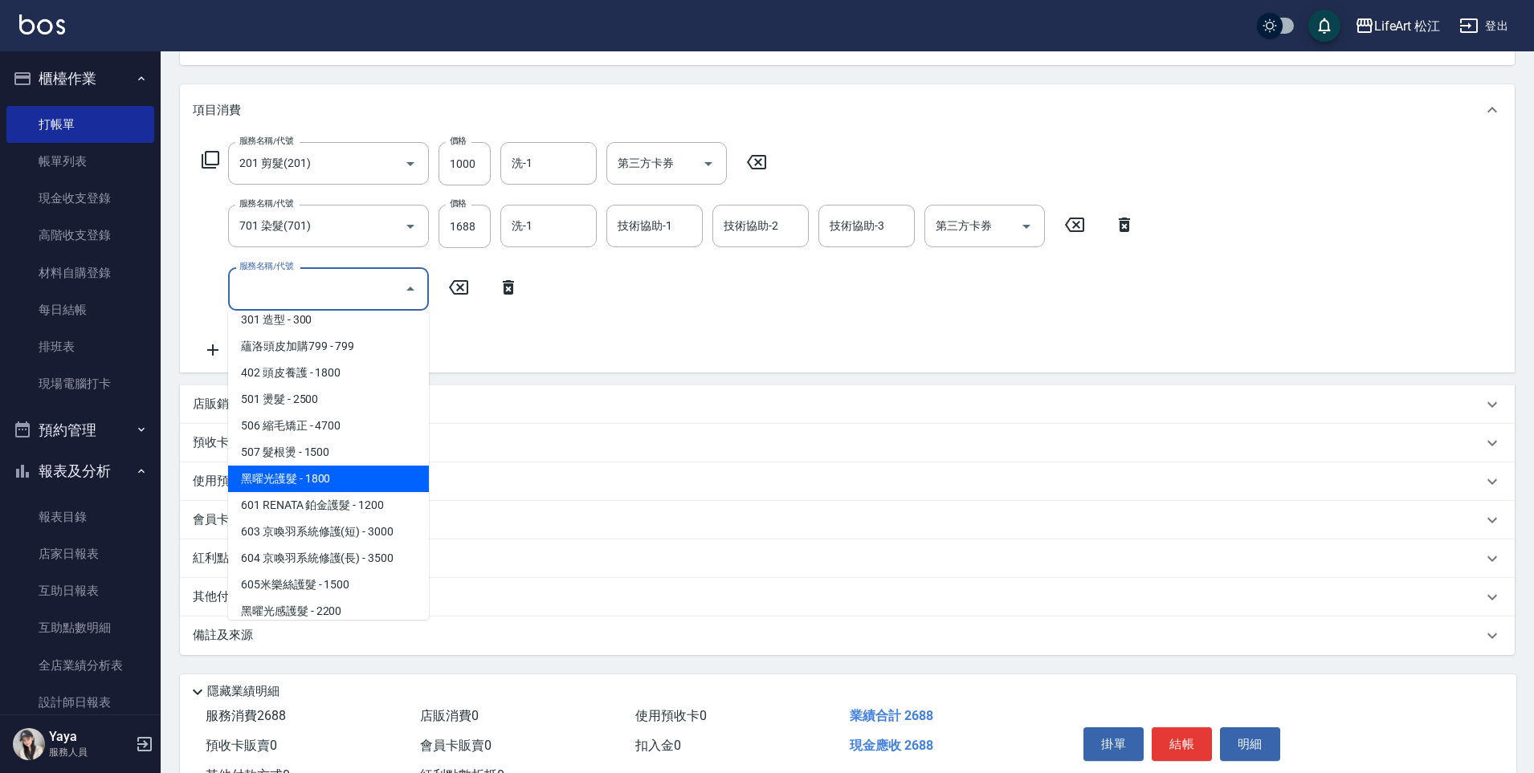
scroll to position [133, 0]
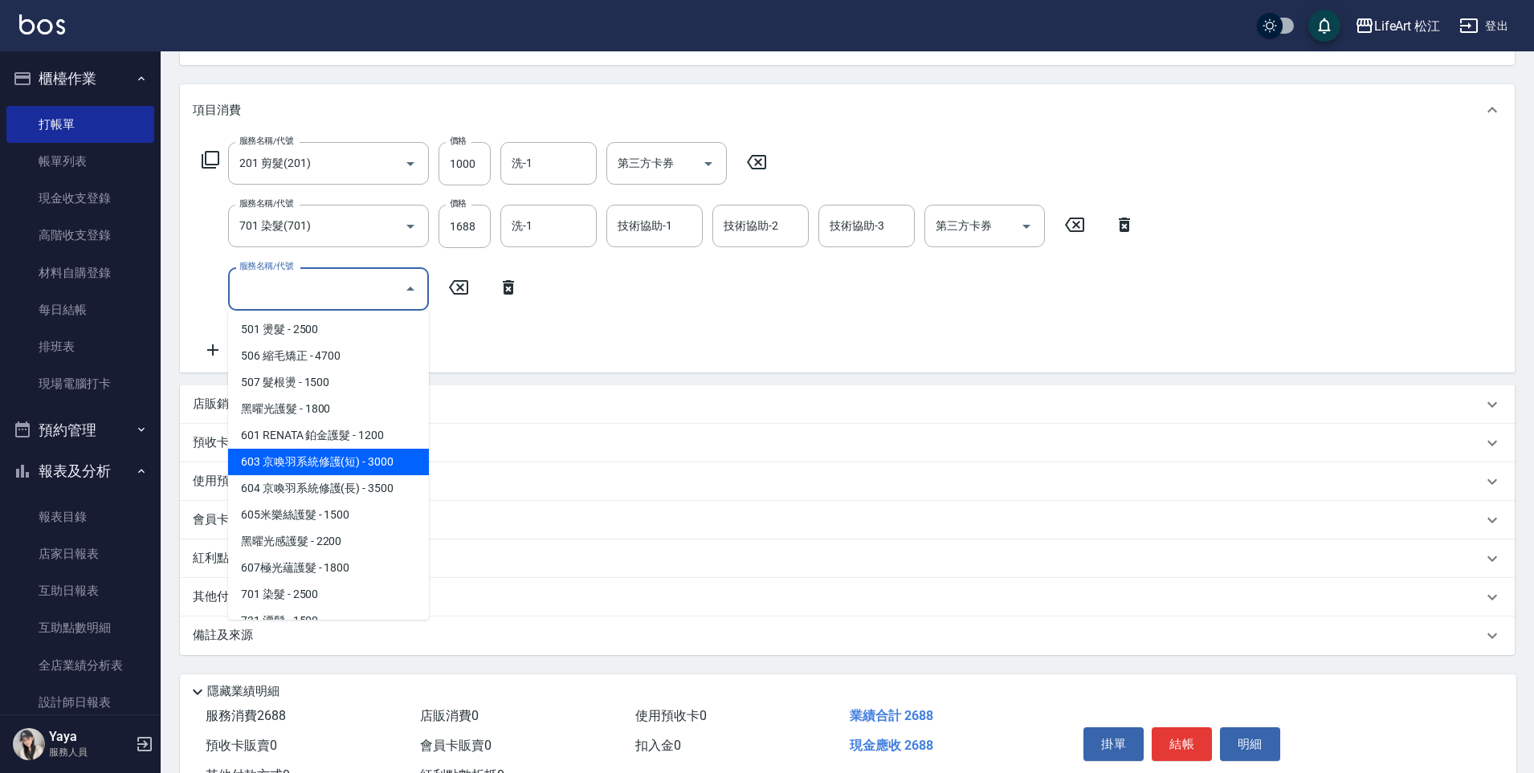
click at [363, 454] on span "603 京喚羽系統修護(短) - 3000" at bounding box center [328, 462] width 201 height 26
type input "603 京喚羽系統修護(短)(603)"
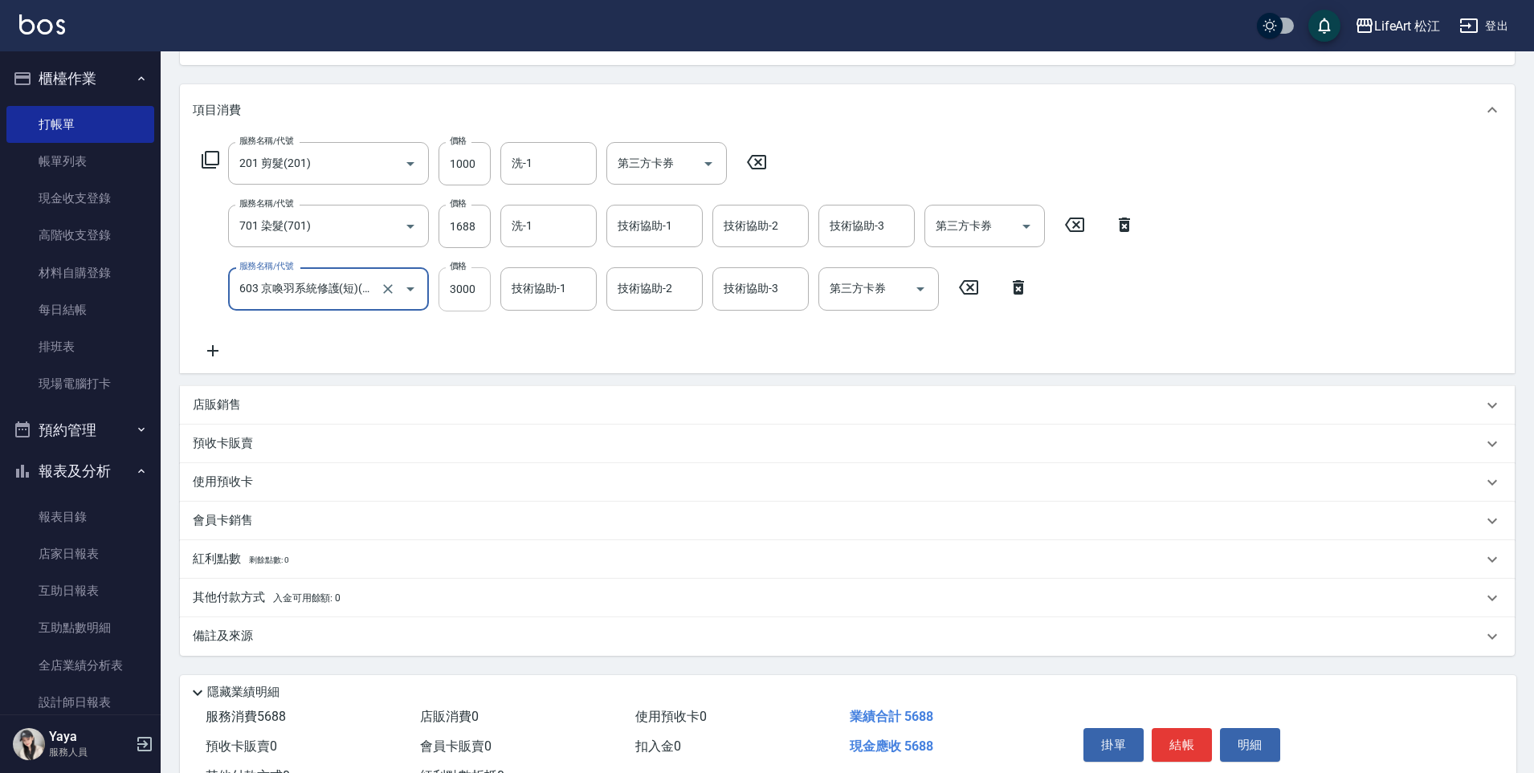
click at [468, 292] on input "3000" at bounding box center [464, 288] width 52 height 43
type input "2500"
click at [534, 283] on div "技術協助-1 技術協助-1" at bounding box center [548, 288] width 96 height 43
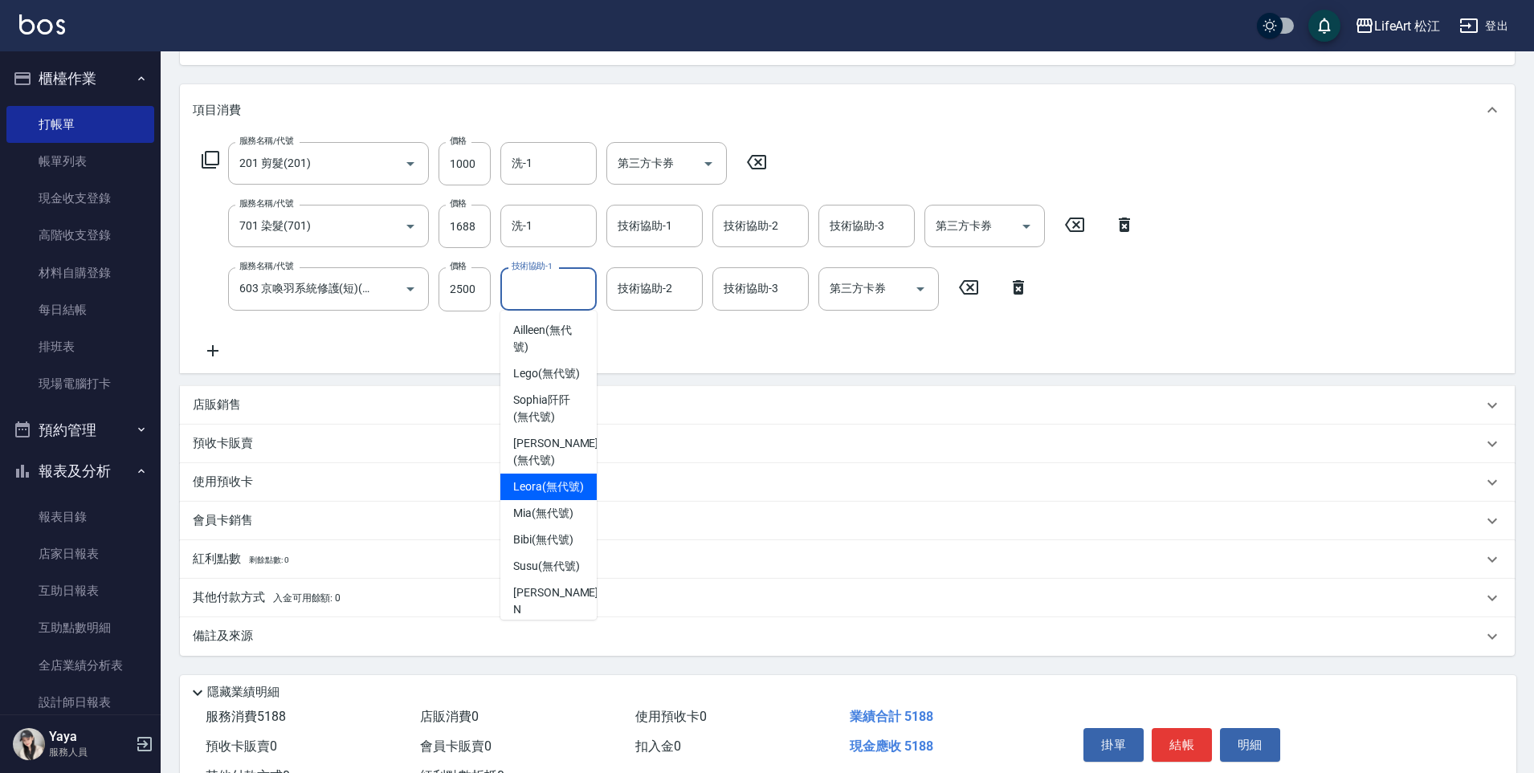
click at [541, 495] on span "Leora (無代號)" at bounding box center [548, 487] width 71 height 17
type input "Leora(無代號)"
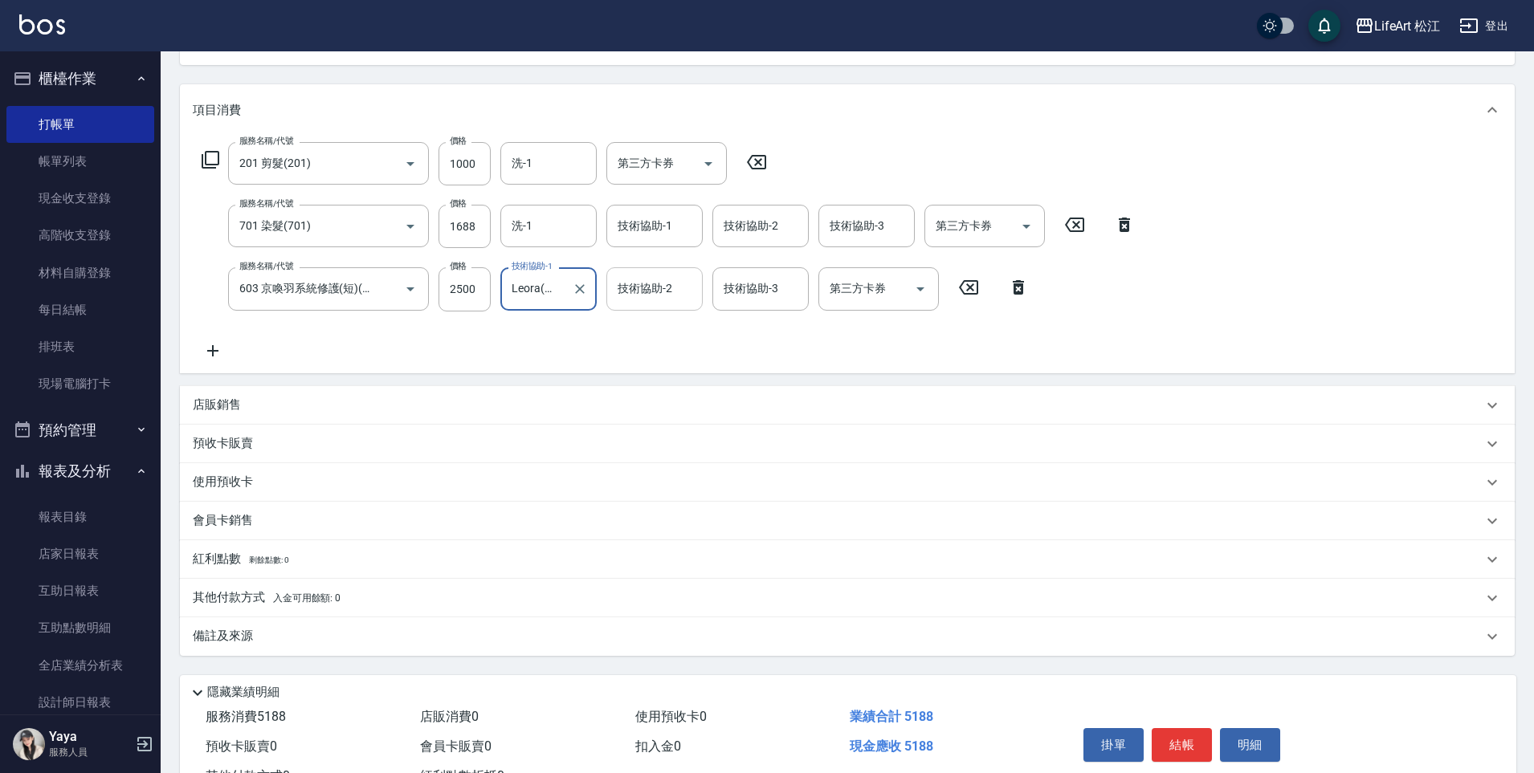
click at [637, 282] on div "技術協助-2 技術協助-2" at bounding box center [654, 288] width 96 height 43
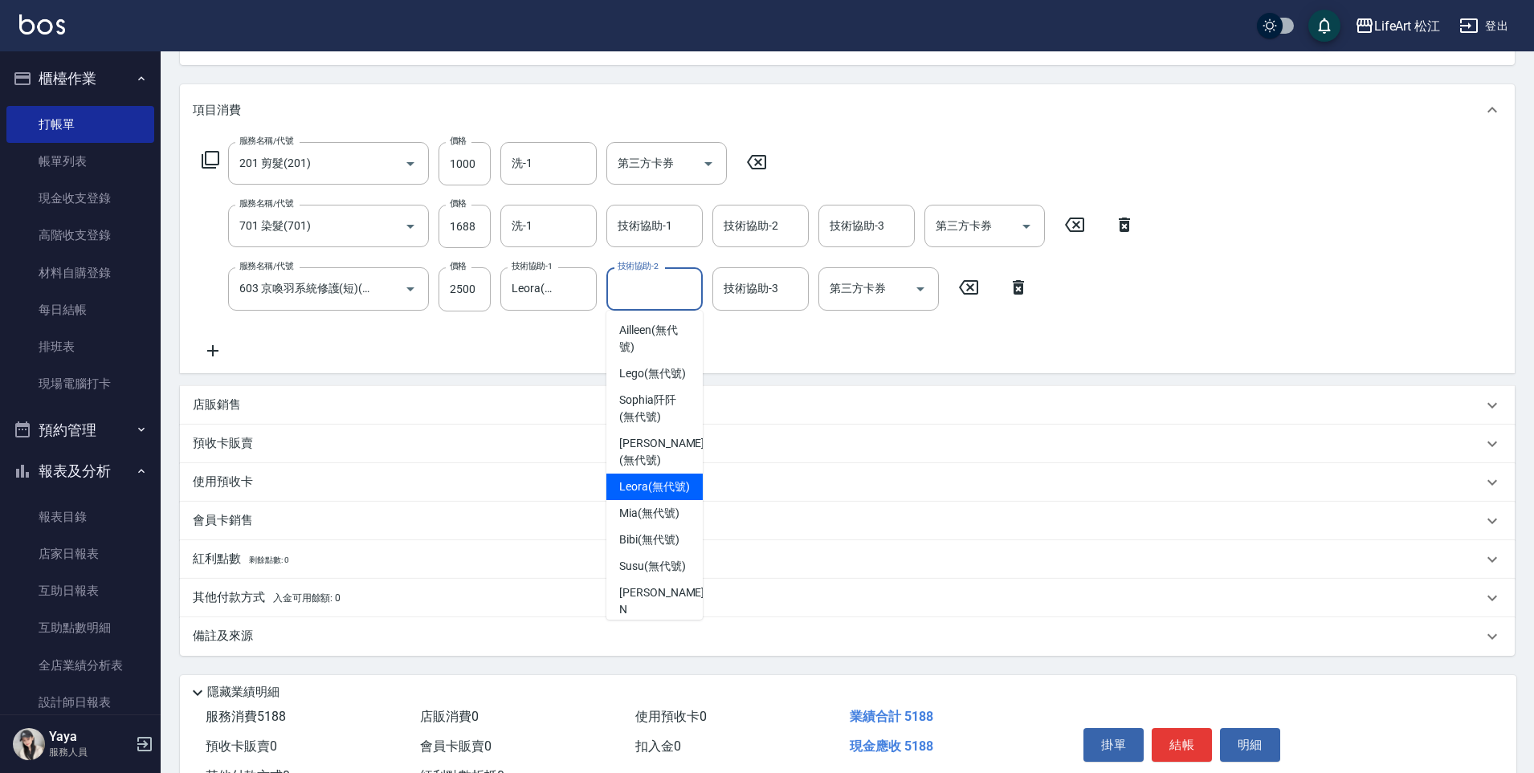
click at [644, 488] on span "Leora (無代號)" at bounding box center [654, 487] width 71 height 17
type input "Leora(無代號)"
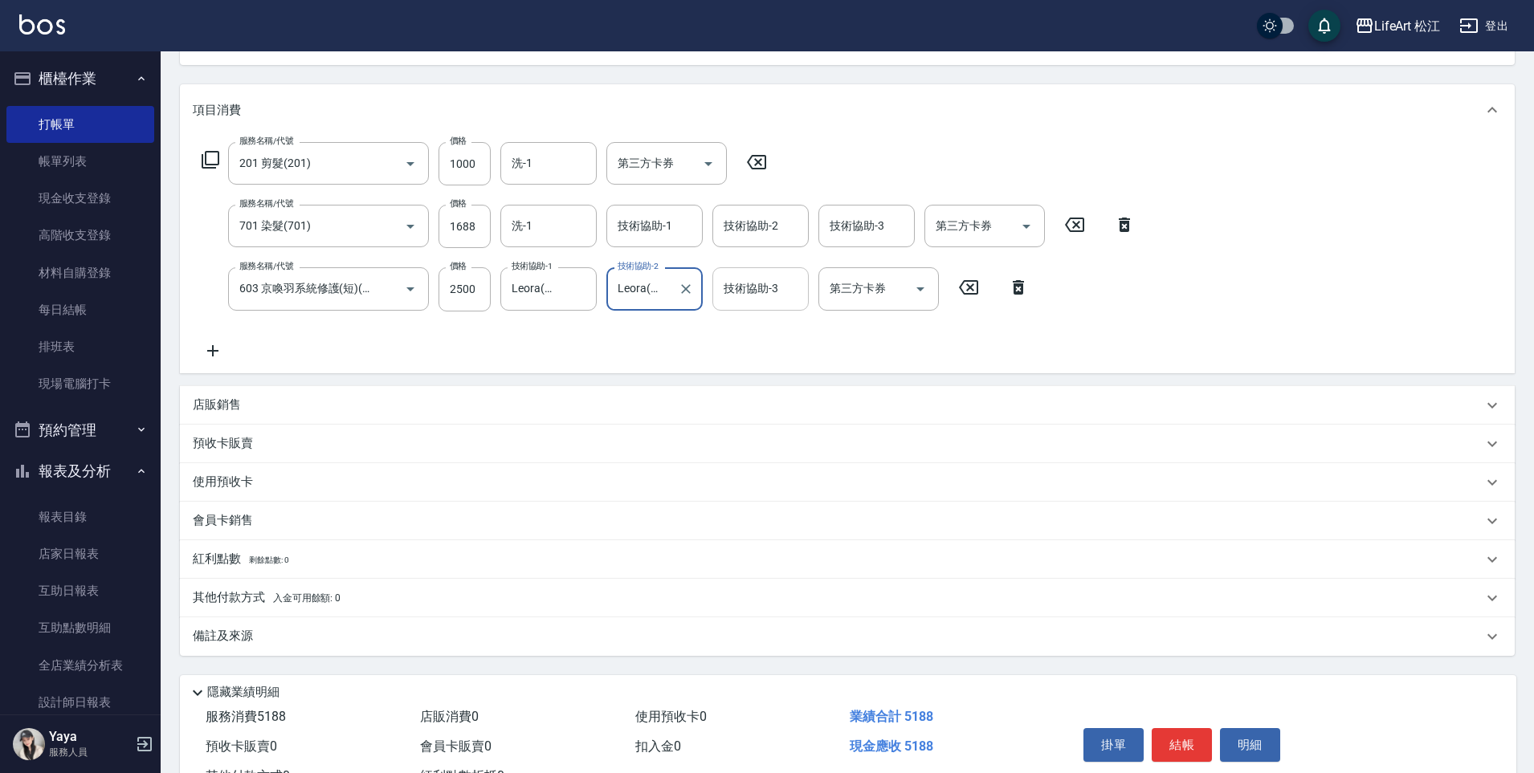
click at [769, 288] on div "技術協助-3 技術協助-3" at bounding box center [760, 288] width 96 height 43
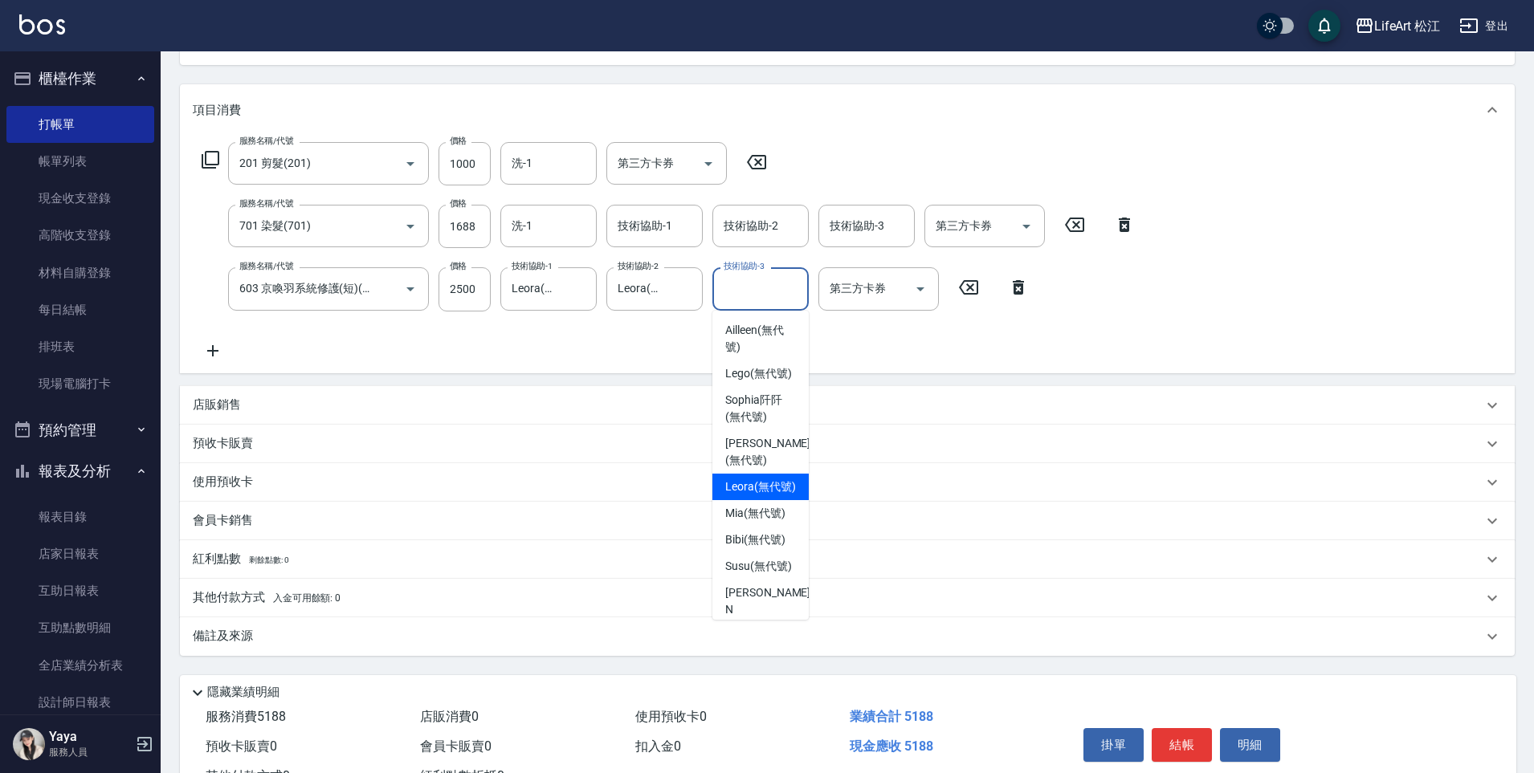
click at [770, 482] on span "Leora (無代號)" at bounding box center [760, 487] width 71 height 17
type input "Leora(無代號)"
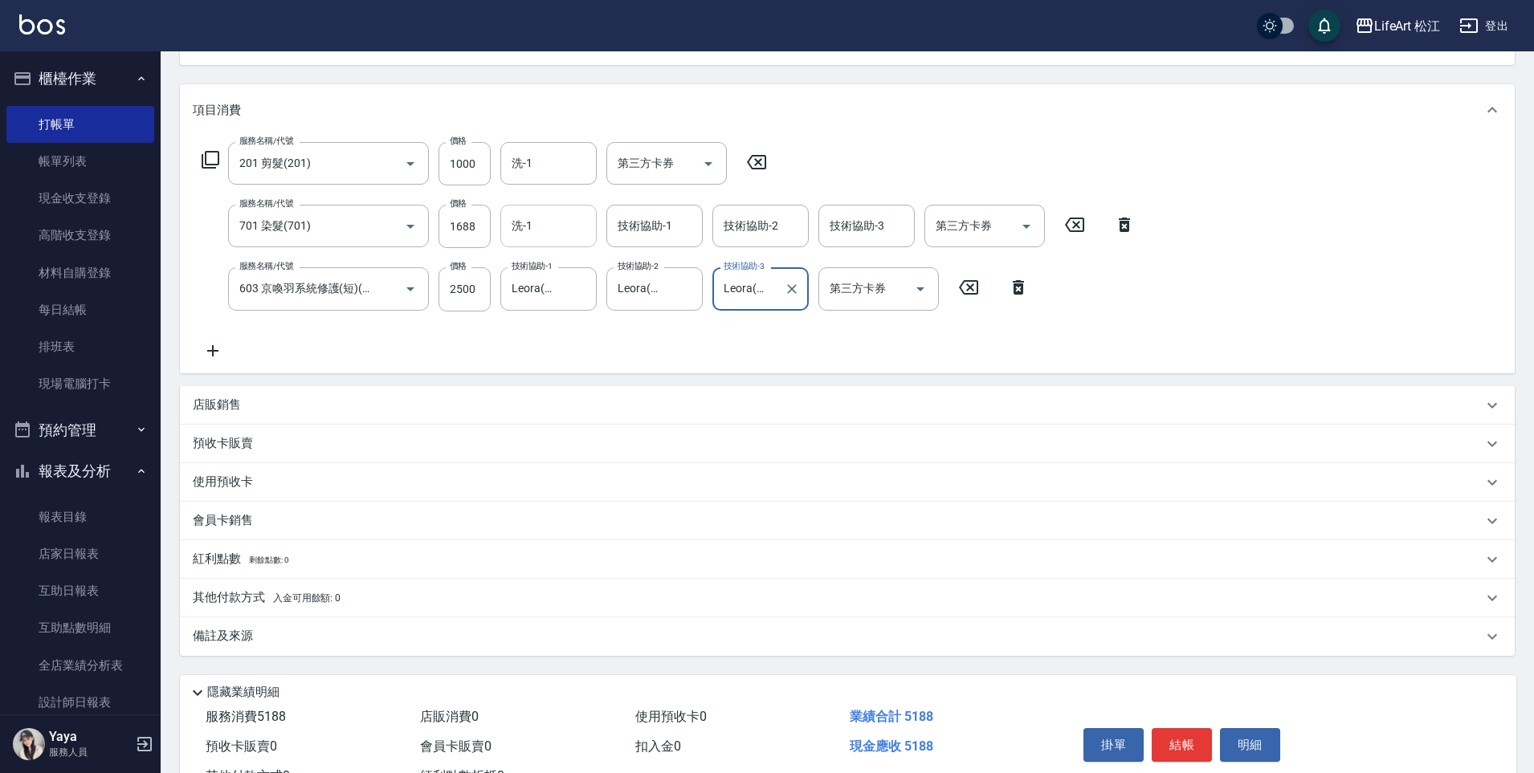
click at [540, 225] on input "洗-1" at bounding box center [548, 226] width 82 height 28
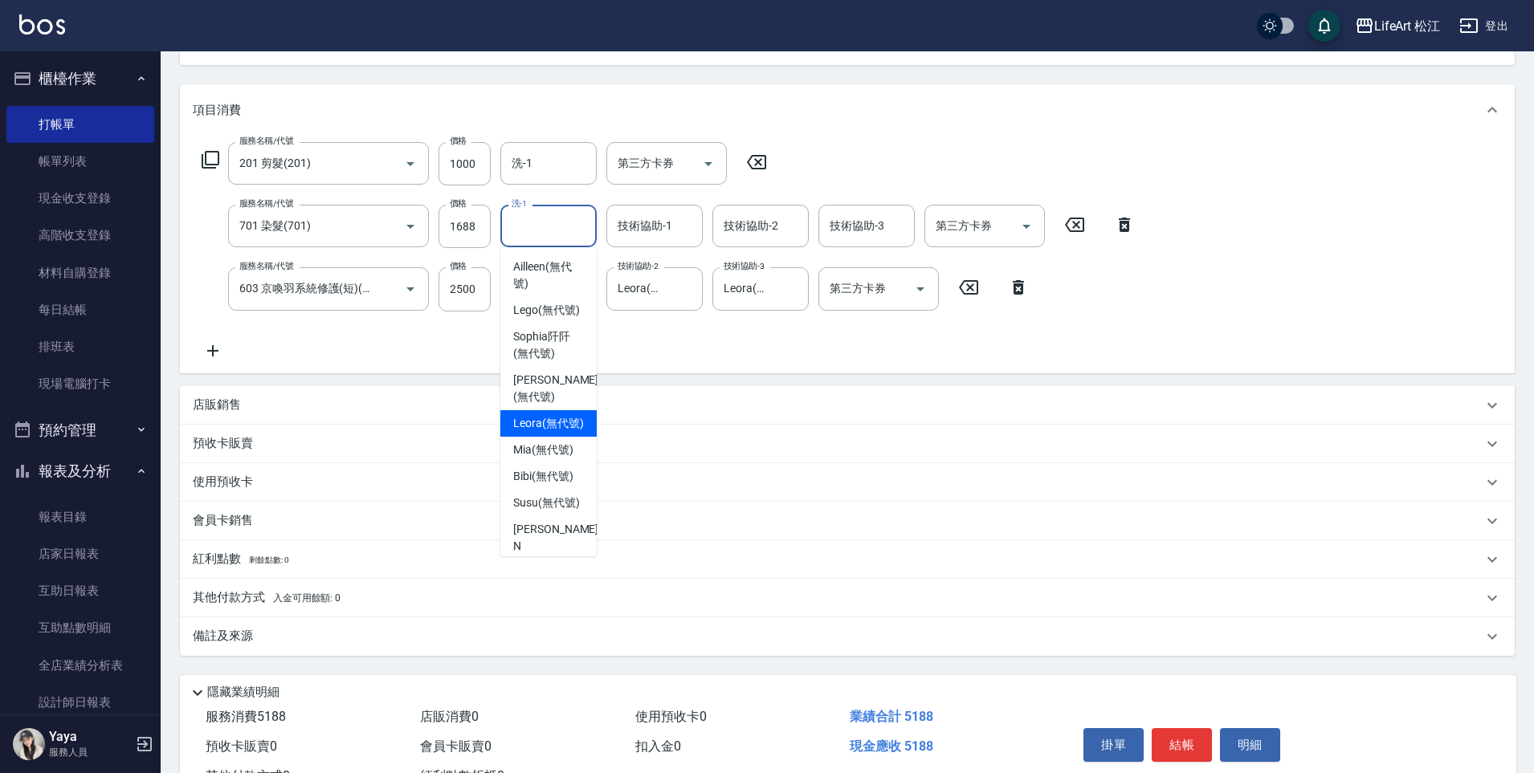
click at [544, 422] on span "Leora (無代號)" at bounding box center [548, 423] width 71 height 17
type input "Leora(無代號)"
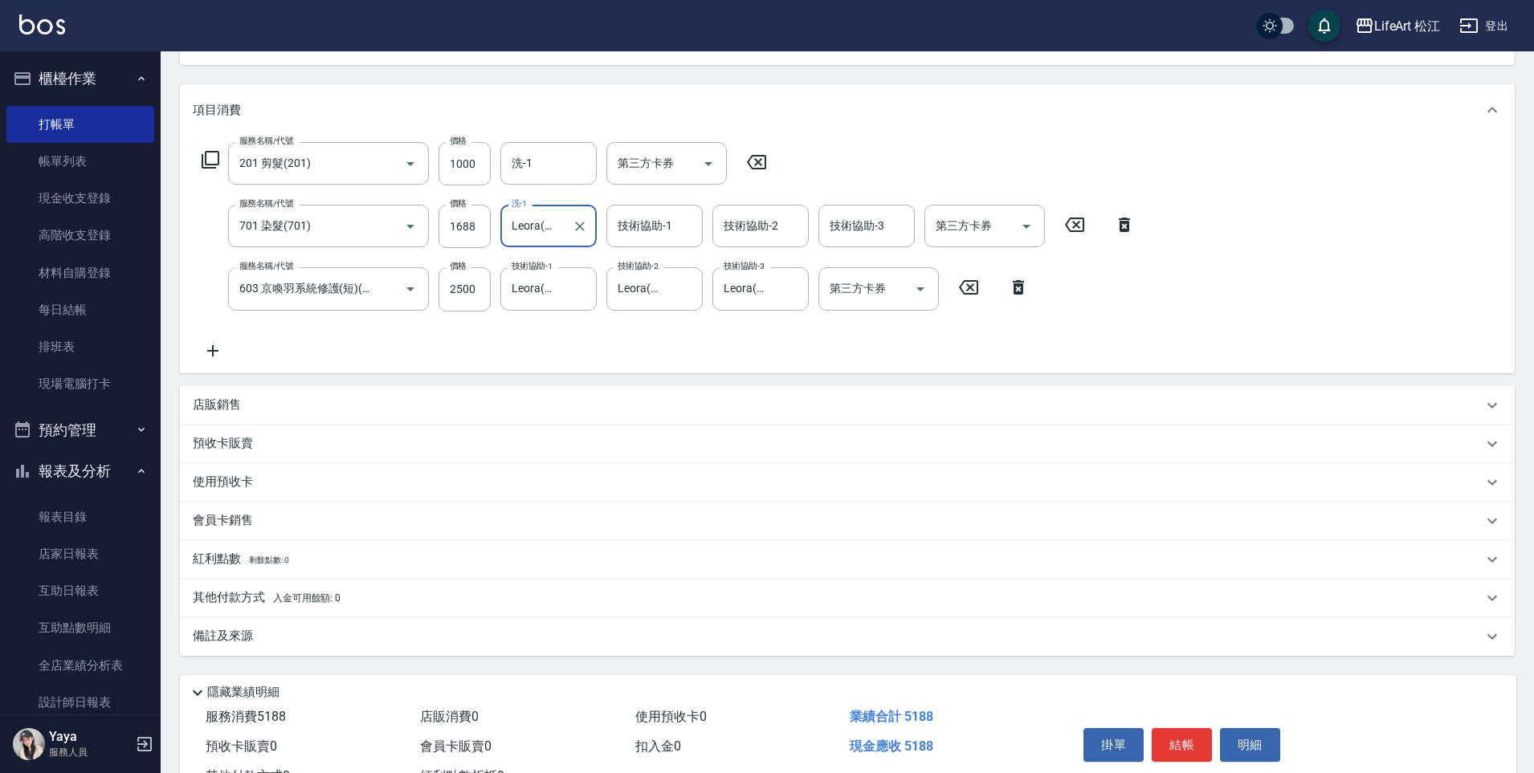
click at [629, 226] on div "技術協助-1 技術協助-1" at bounding box center [654, 226] width 96 height 43
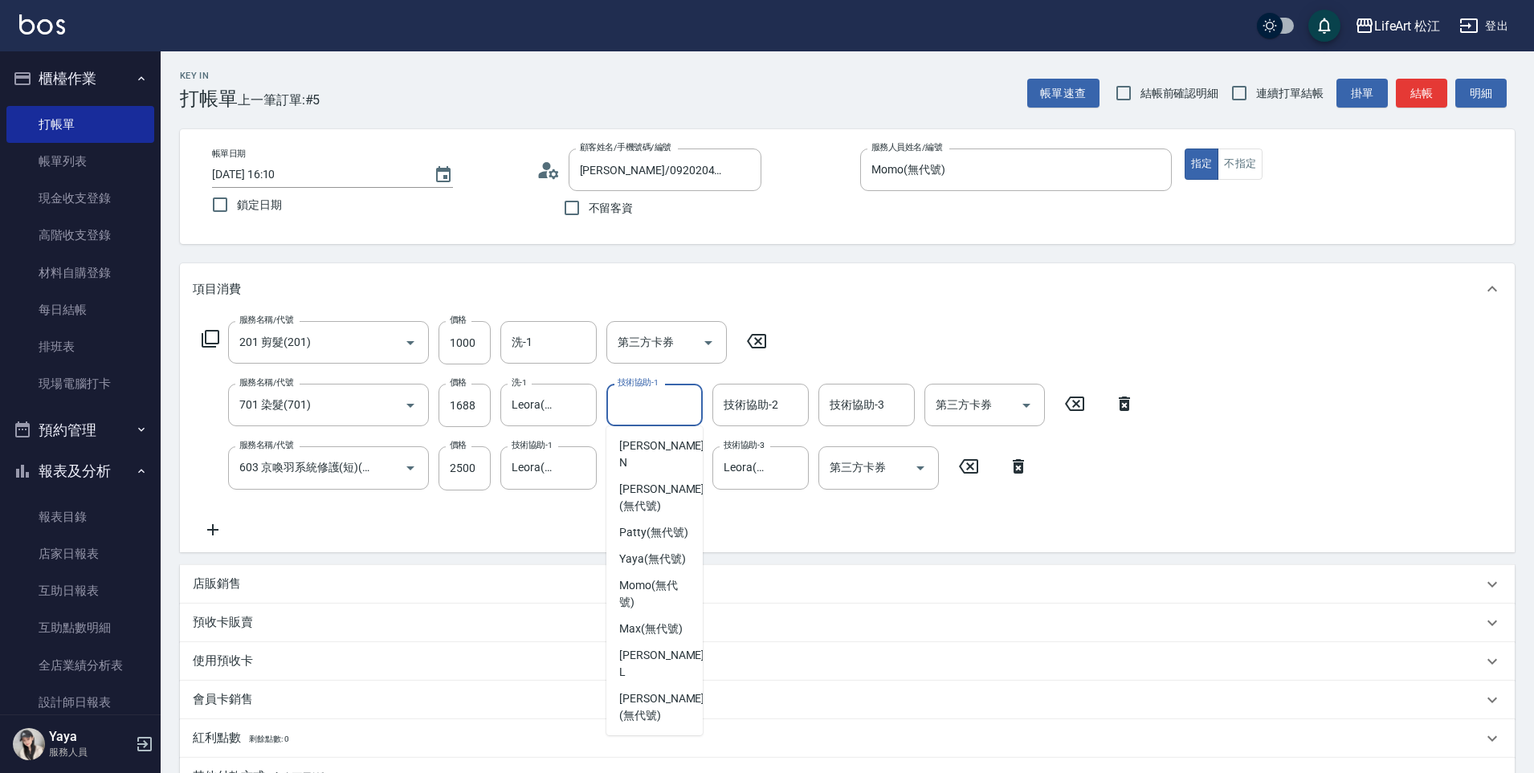
scroll to position [313, 0]
drag, startPoint x: 666, startPoint y: 700, endPoint x: 609, endPoint y: 669, distance: 65.7
click at [666, 701] on span "[PERSON_NAME] (無代號)" at bounding box center [661, 707] width 85 height 34
type input "[PERSON_NAME](無代號)"
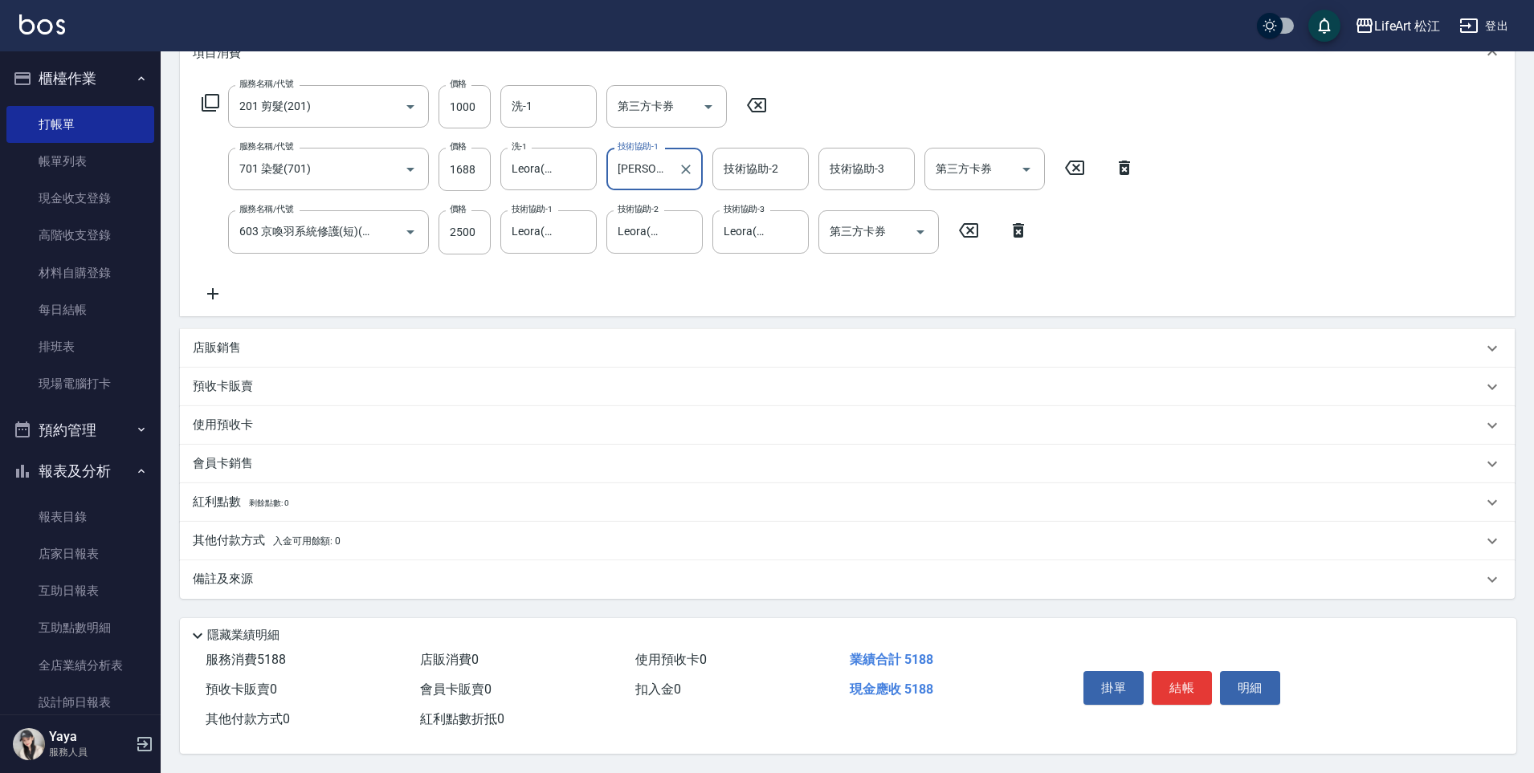
click at [332, 341] on div "店販銷售" at bounding box center [837, 348] width 1289 height 17
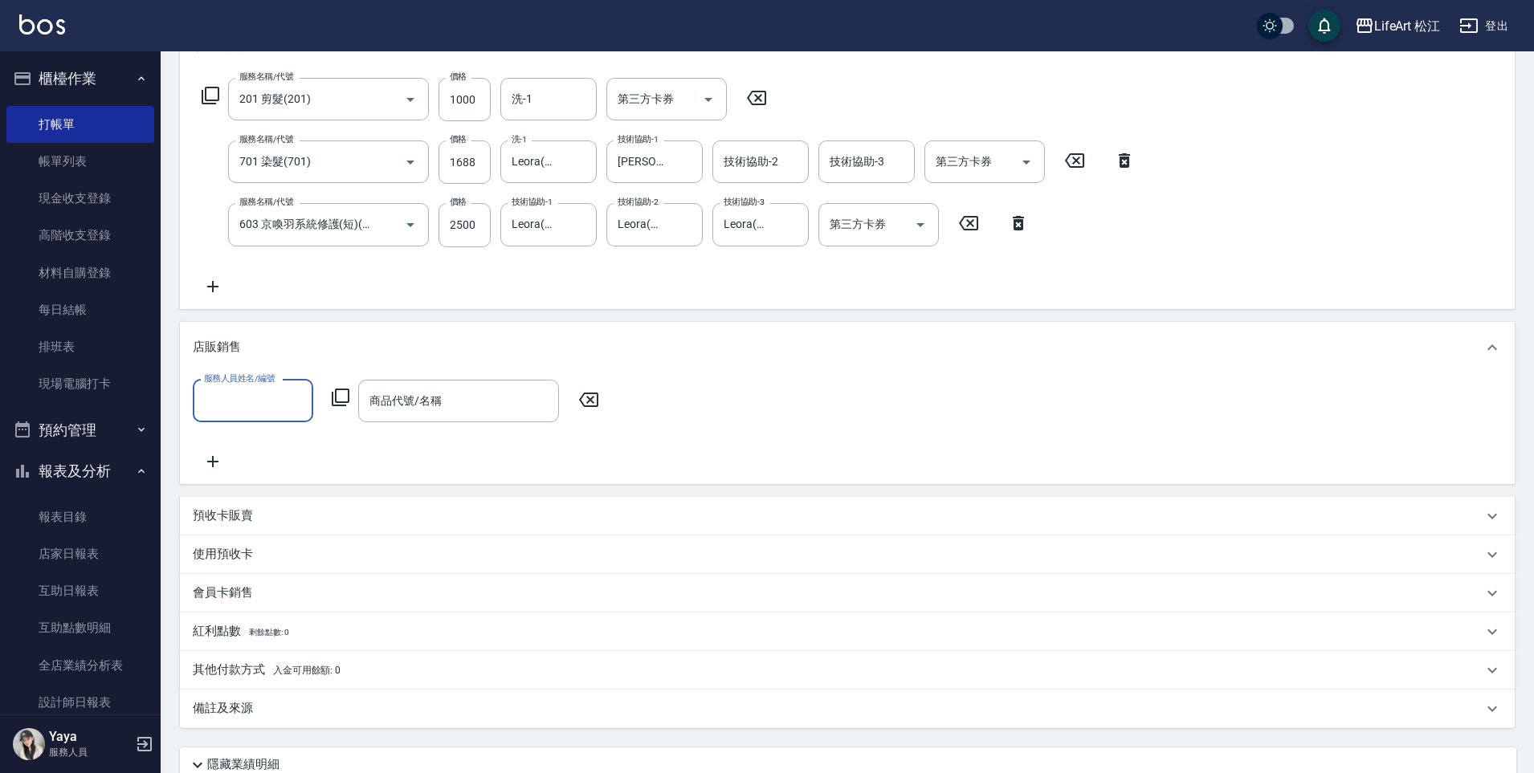
scroll to position [0, 0]
click at [250, 637] on span "剩餘點數: 0" at bounding box center [269, 632] width 40 height 9
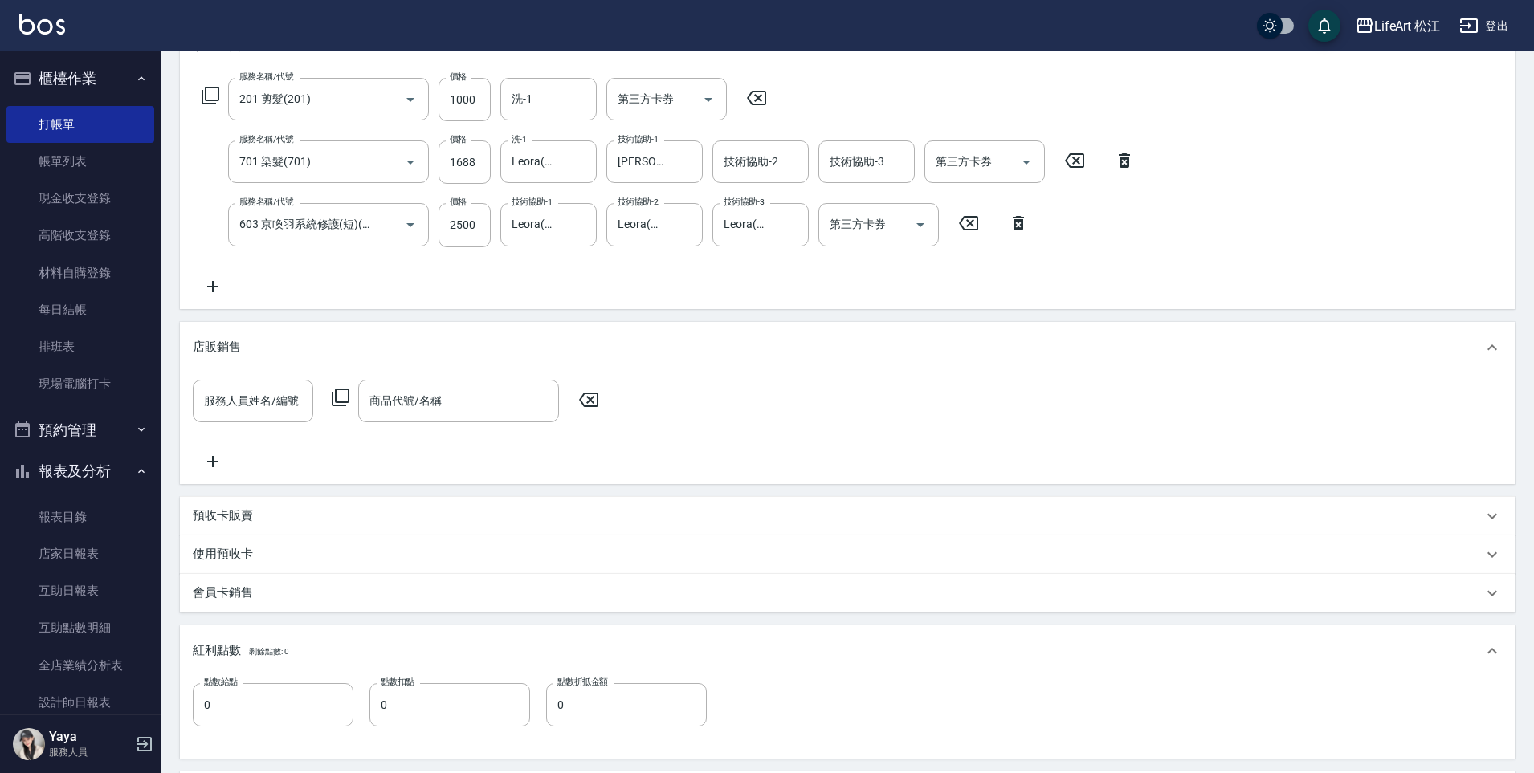
click at [251, 609] on div "會員卡銷售" at bounding box center [847, 593] width 1334 height 39
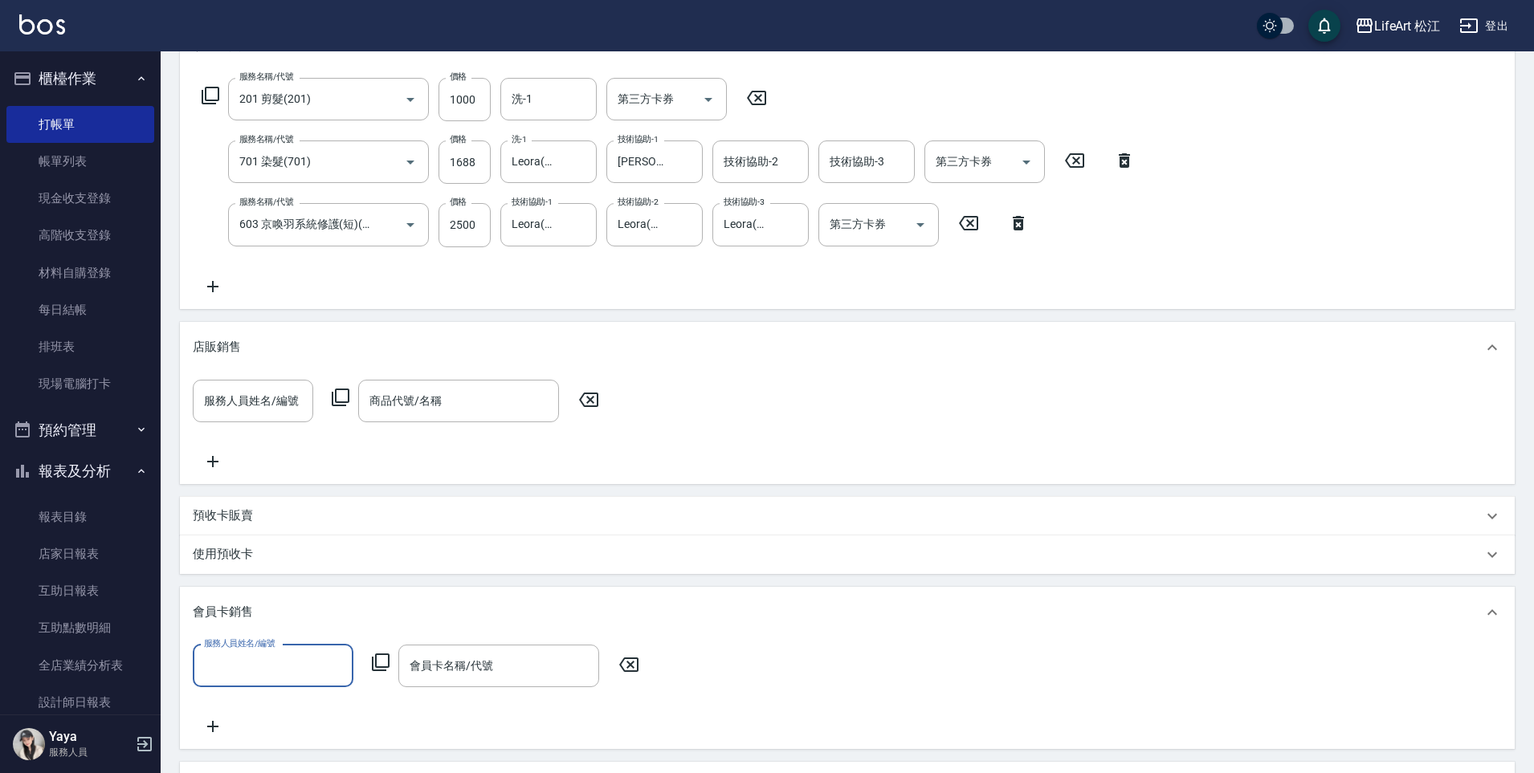
click at [252, 659] on input "服務人員姓名/編號" at bounding box center [273, 666] width 146 height 28
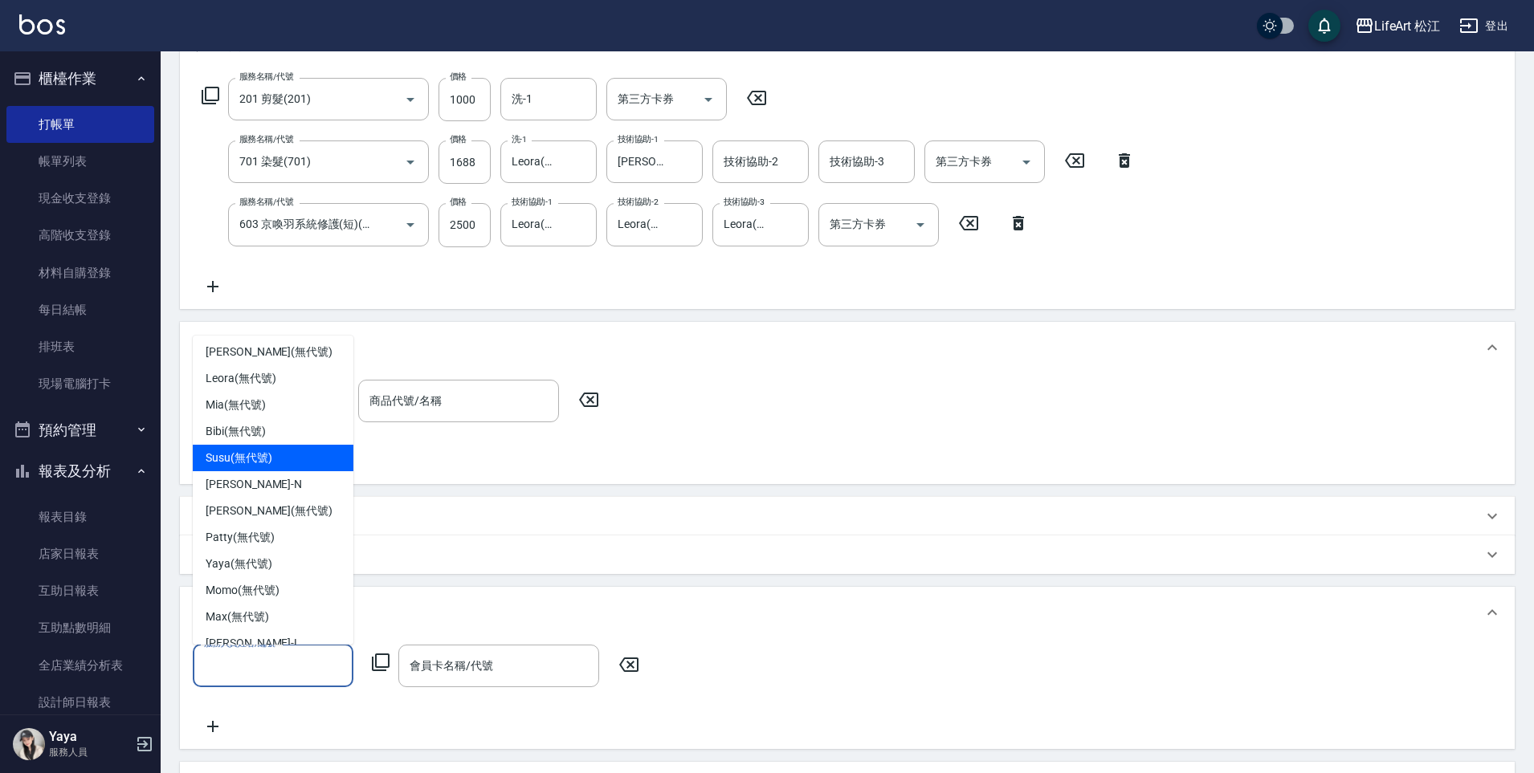
scroll to position [128, 0]
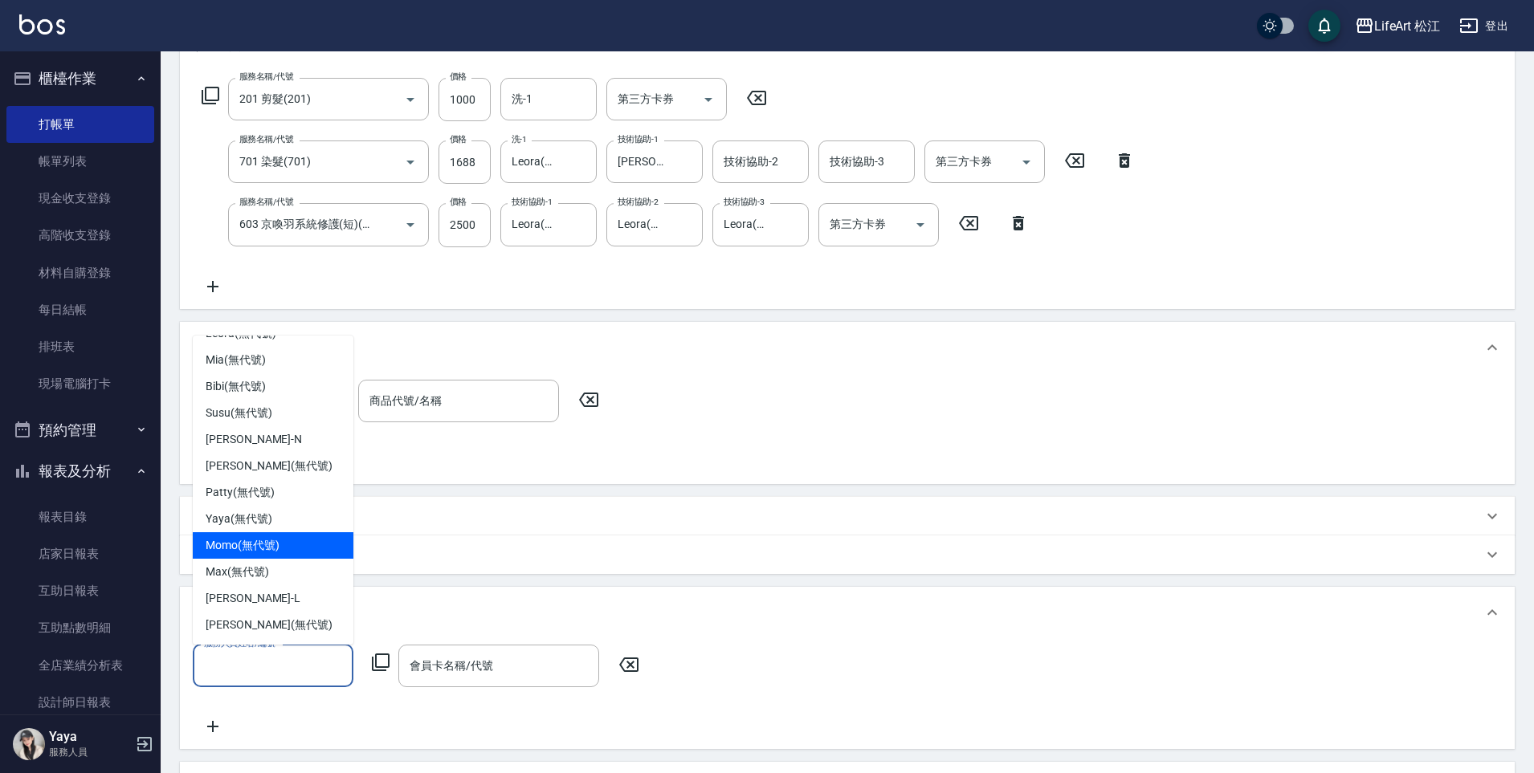
click at [253, 540] on span "Momo (無代號)" at bounding box center [243, 545] width 74 height 17
type input "Momo(無代號)"
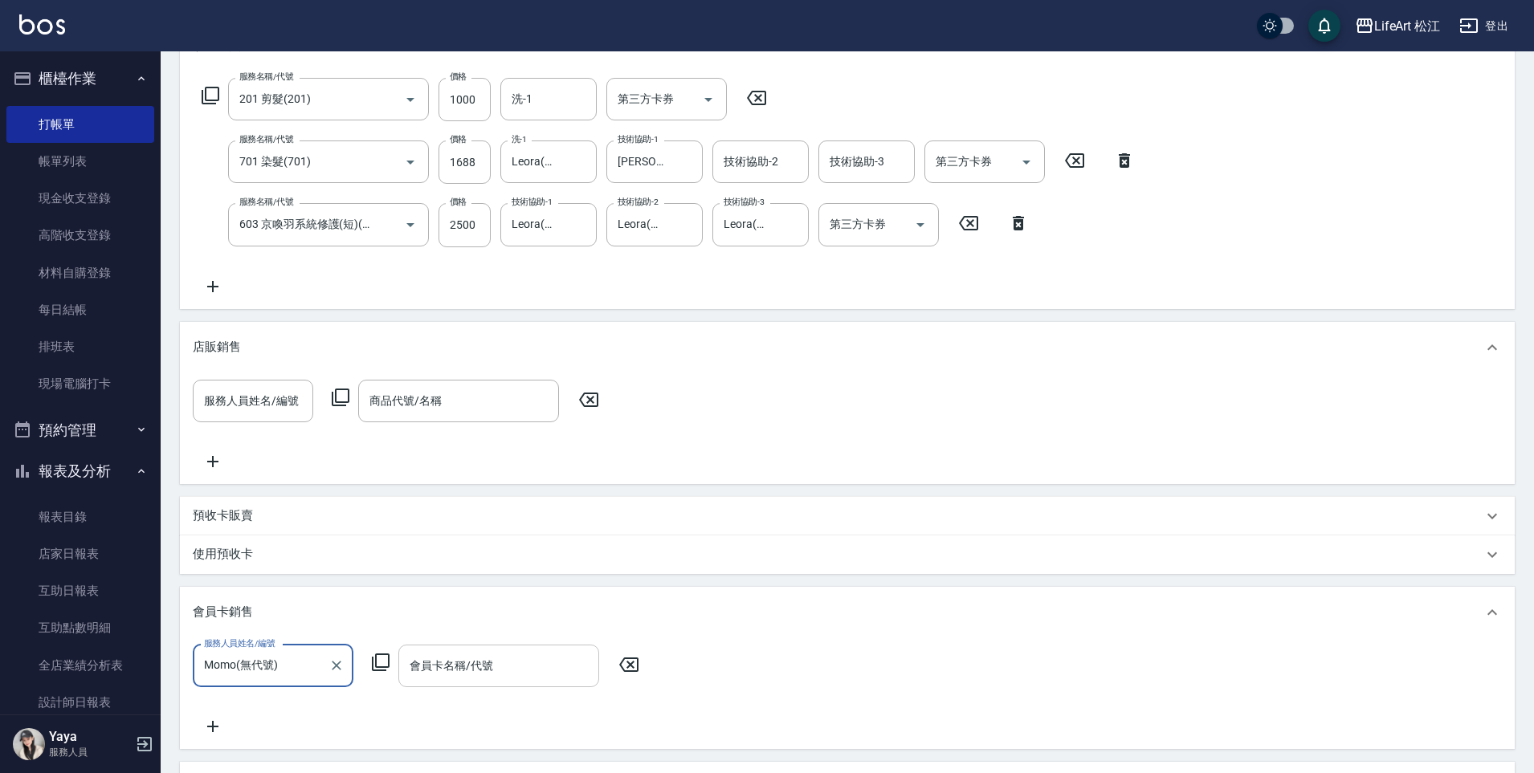
click at [481, 674] on input "會員卡名稱/代號" at bounding box center [498, 666] width 186 height 28
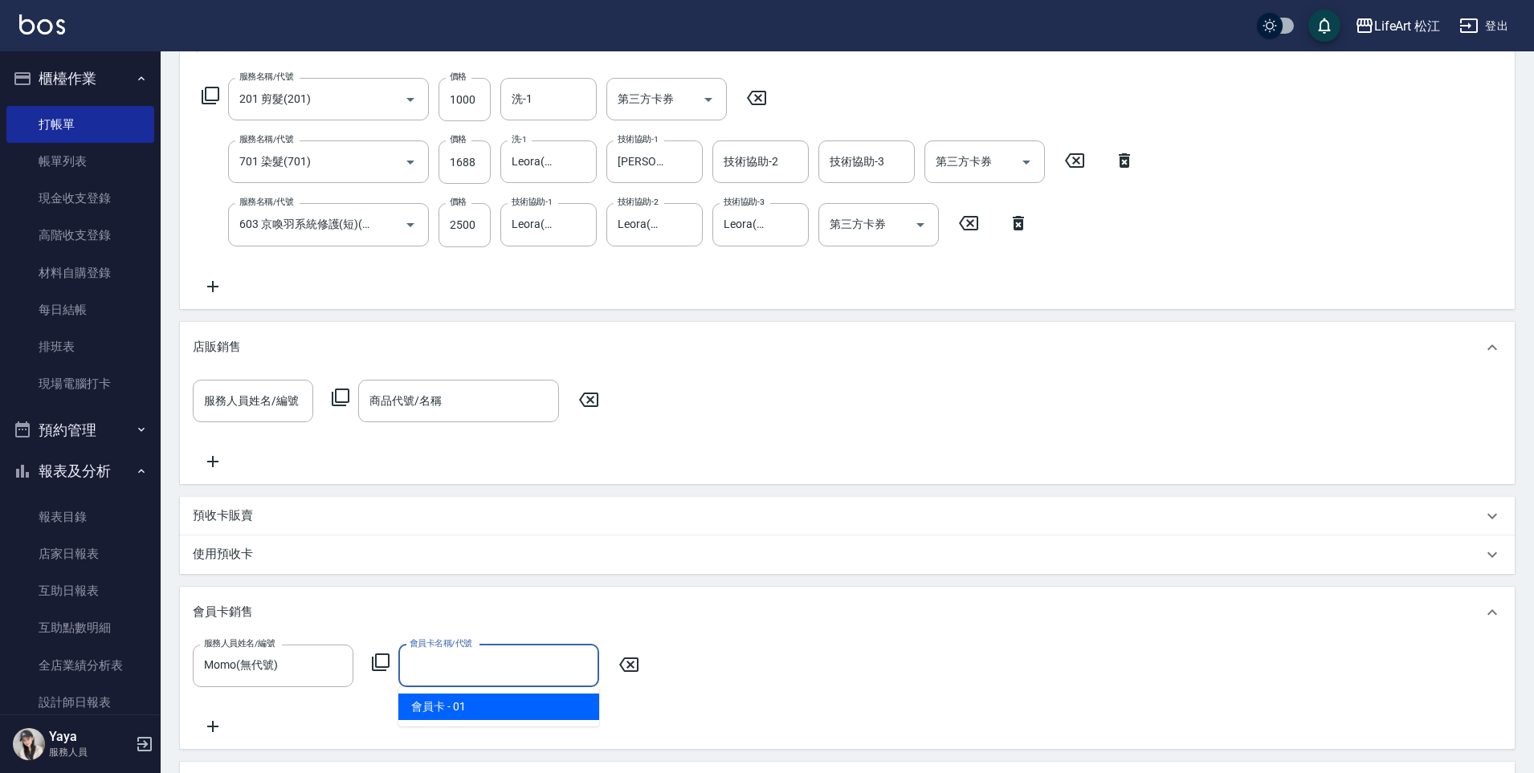
click at [507, 703] on span "會員卡 - 01" at bounding box center [498, 707] width 201 height 26
type input "會員卡-0天"
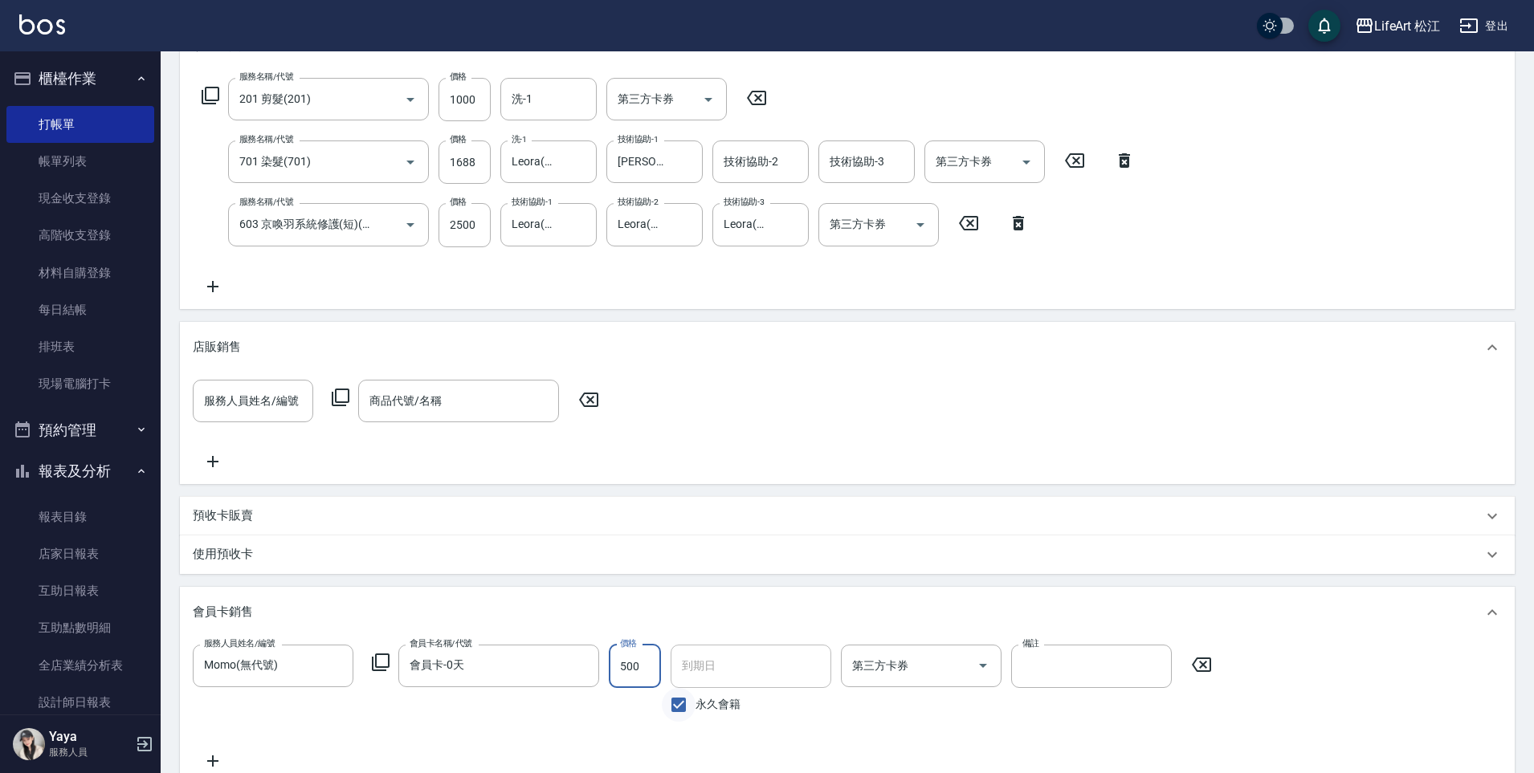
click at [688, 707] on input "永久會籍" at bounding box center [679, 705] width 34 height 34
checkbox input "false"
click at [731, 665] on input "[DATE]" at bounding box center [744, 666] width 149 height 43
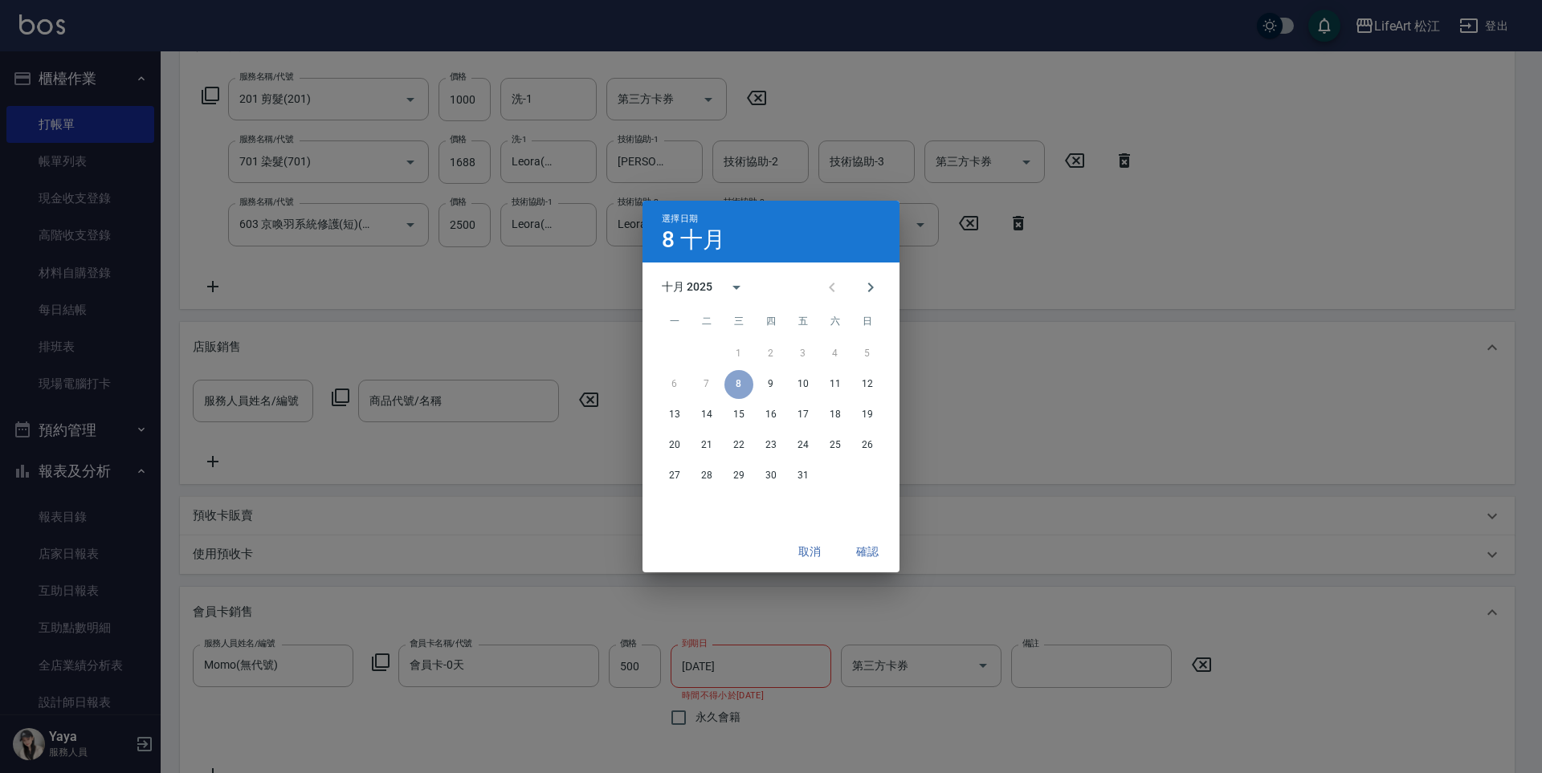
click at [704, 291] on div "十月 2025" at bounding box center [687, 287] width 51 height 17
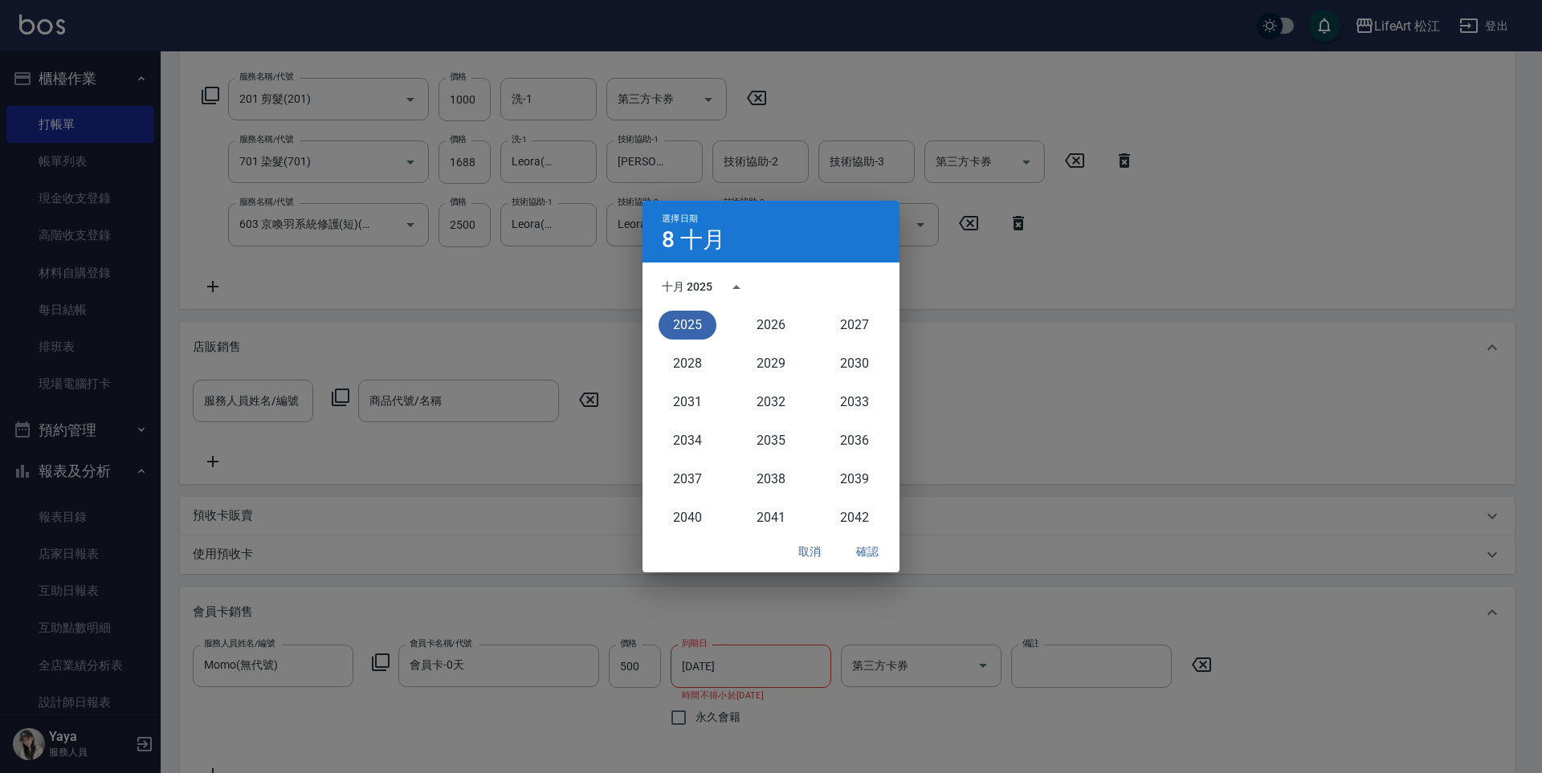
click at [813, 336] on div "2027" at bounding box center [855, 325] width 84 height 39
click at [768, 326] on button "2026" at bounding box center [771, 325] width 58 height 29
type input "[DATE]"
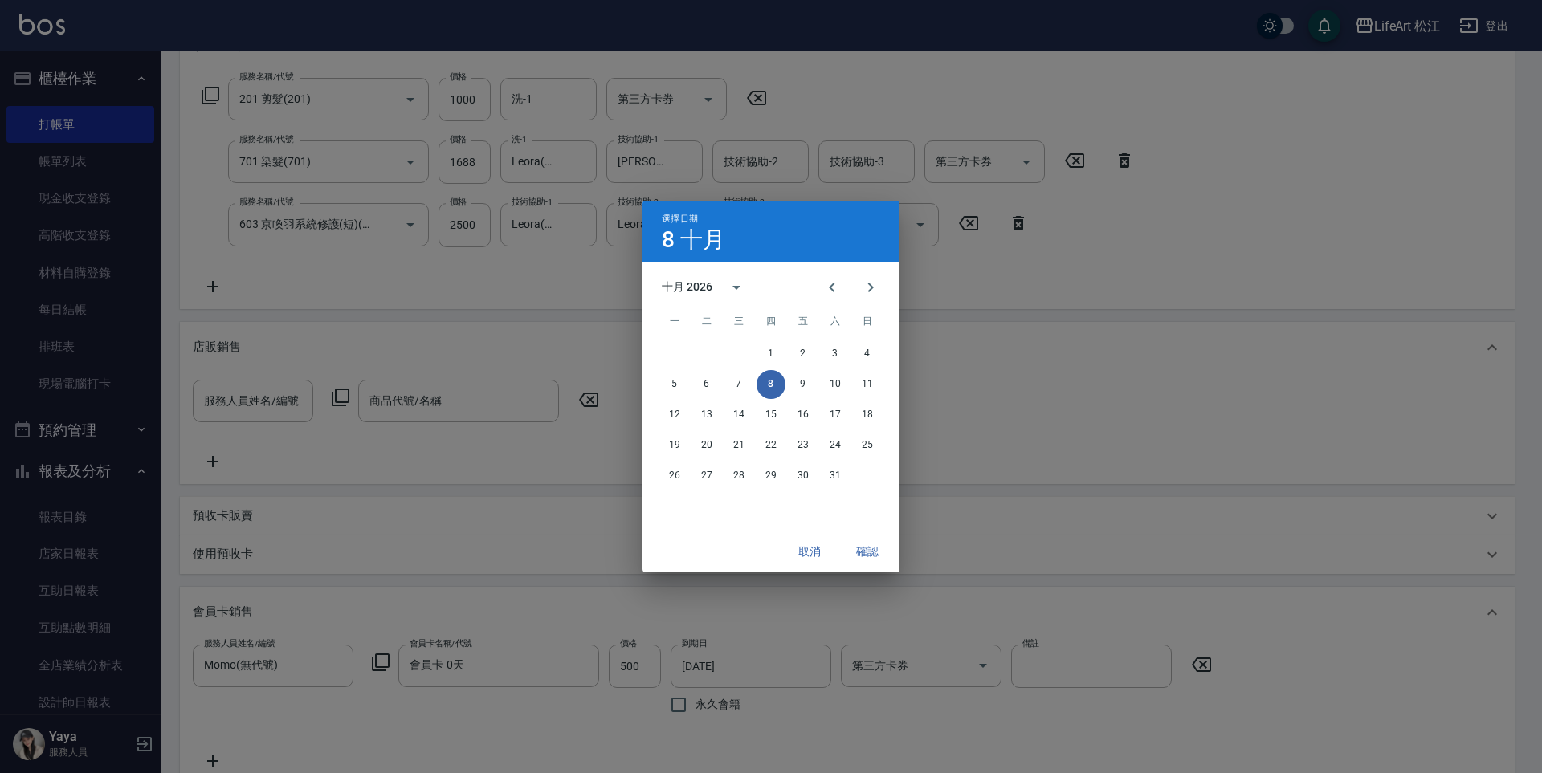
click at [877, 552] on button "確認" at bounding box center [866, 552] width 51 height 30
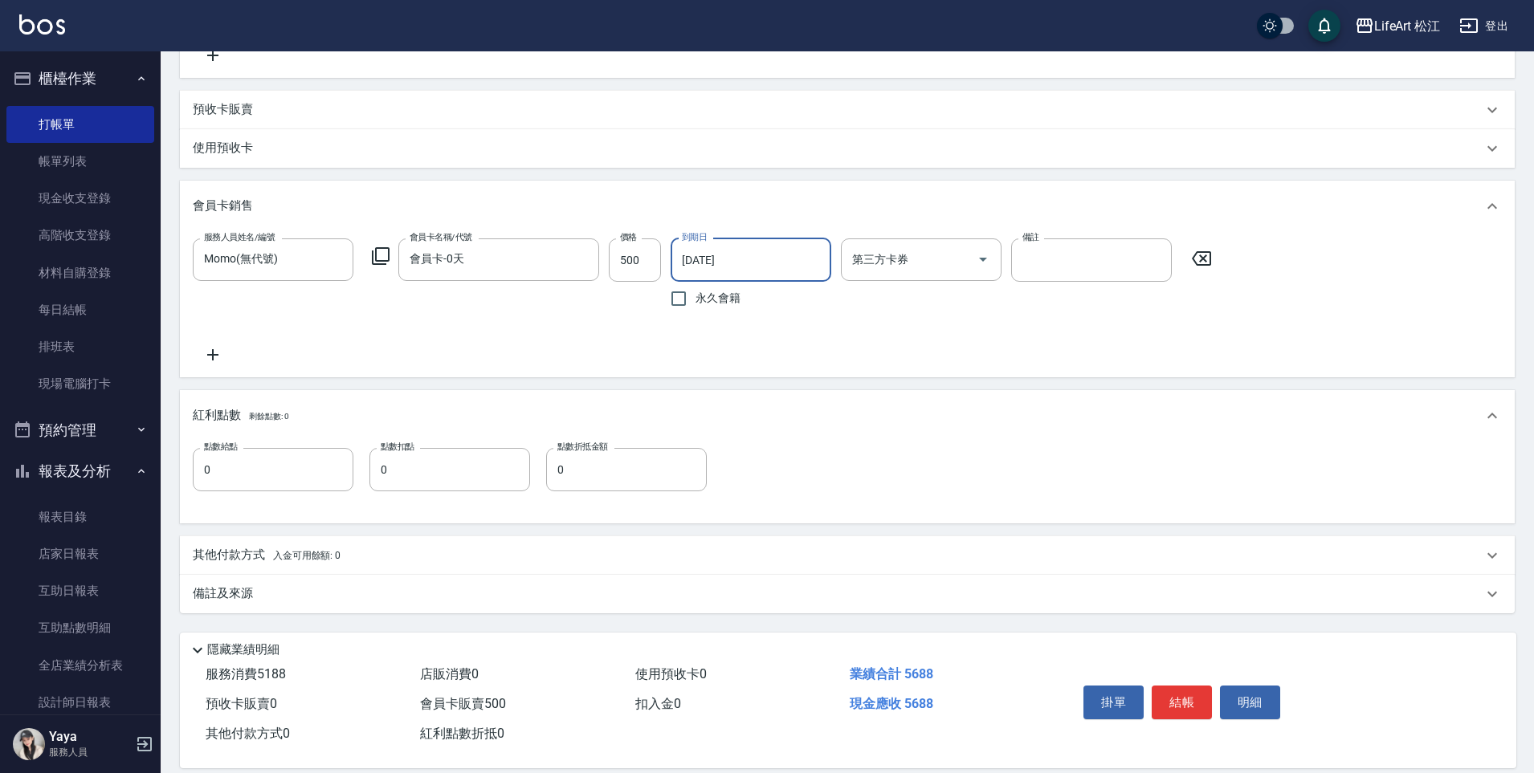
scroll to position [671, 0]
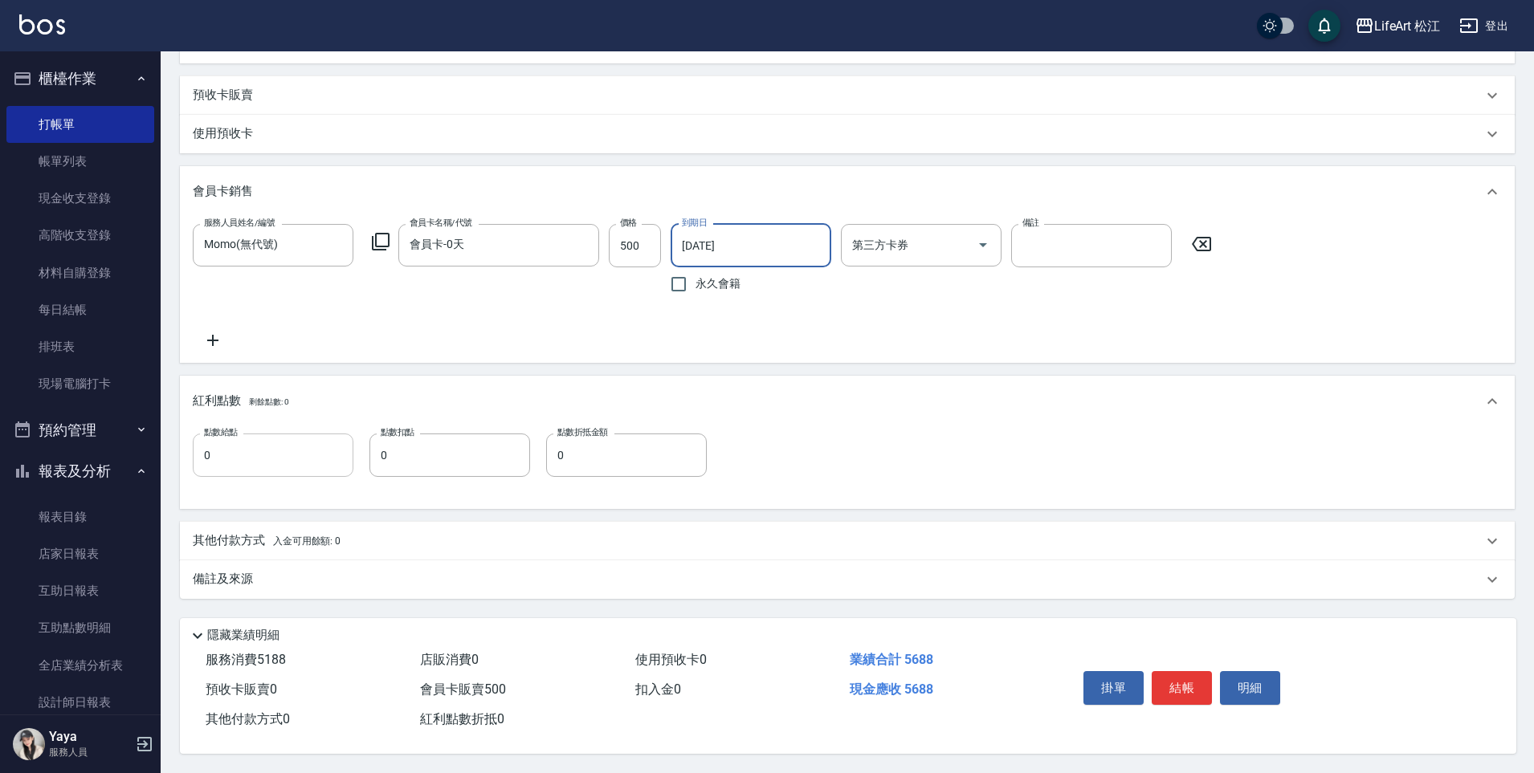
click at [257, 460] on input "0" at bounding box center [273, 455] width 161 height 43
type input "11"
click at [275, 571] on div "備註及來源" at bounding box center [837, 579] width 1289 height 17
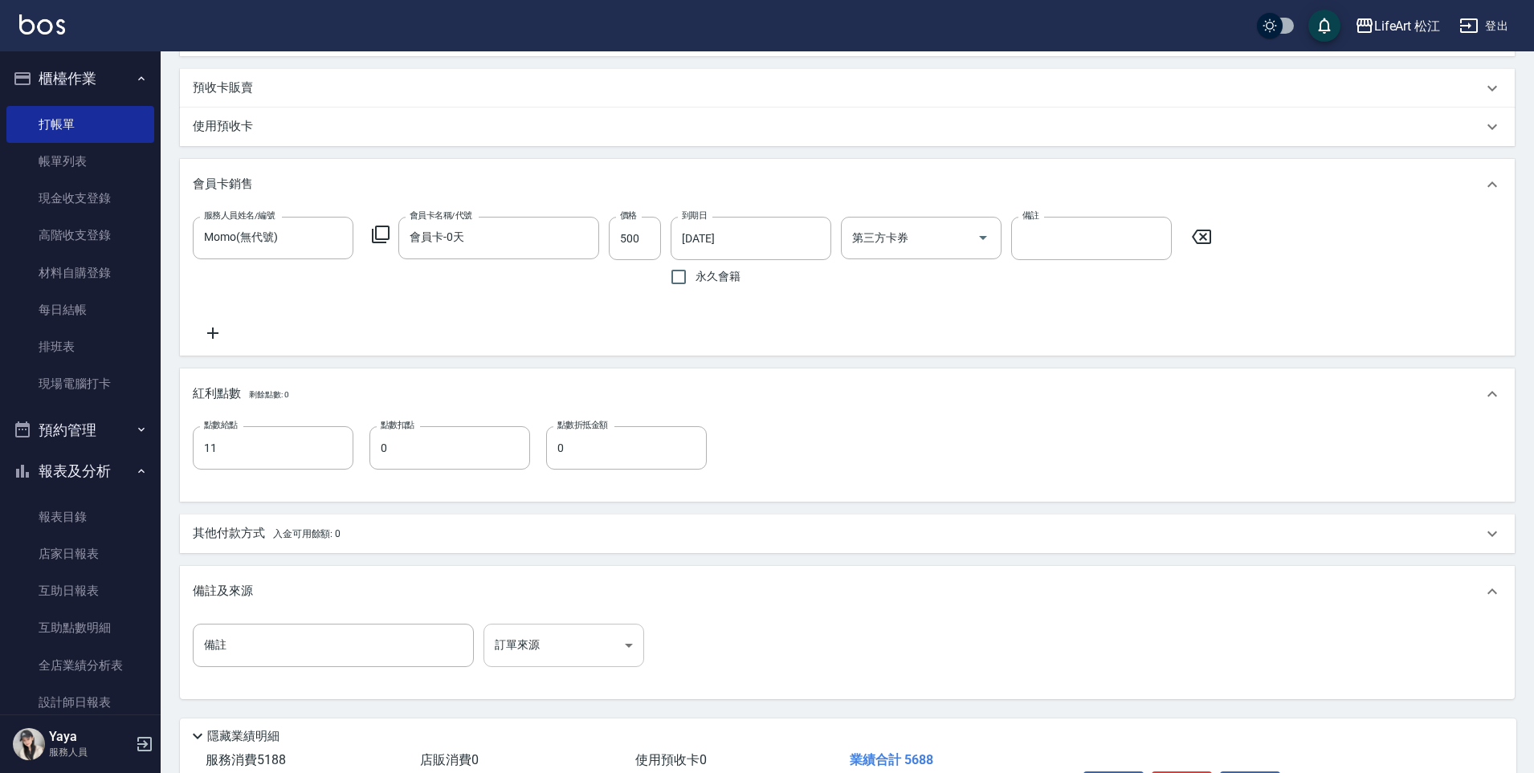
click at [572, 646] on body "LifeArt 松江 登出 櫃檯作業 打帳單 帳單列表 現金收支登錄 高階收支登錄 材料自購登錄 每日結帳 排班表 現場電腦打卡 預約管理 預約管理 單日預約…" at bounding box center [767, 101] width 1534 height 1545
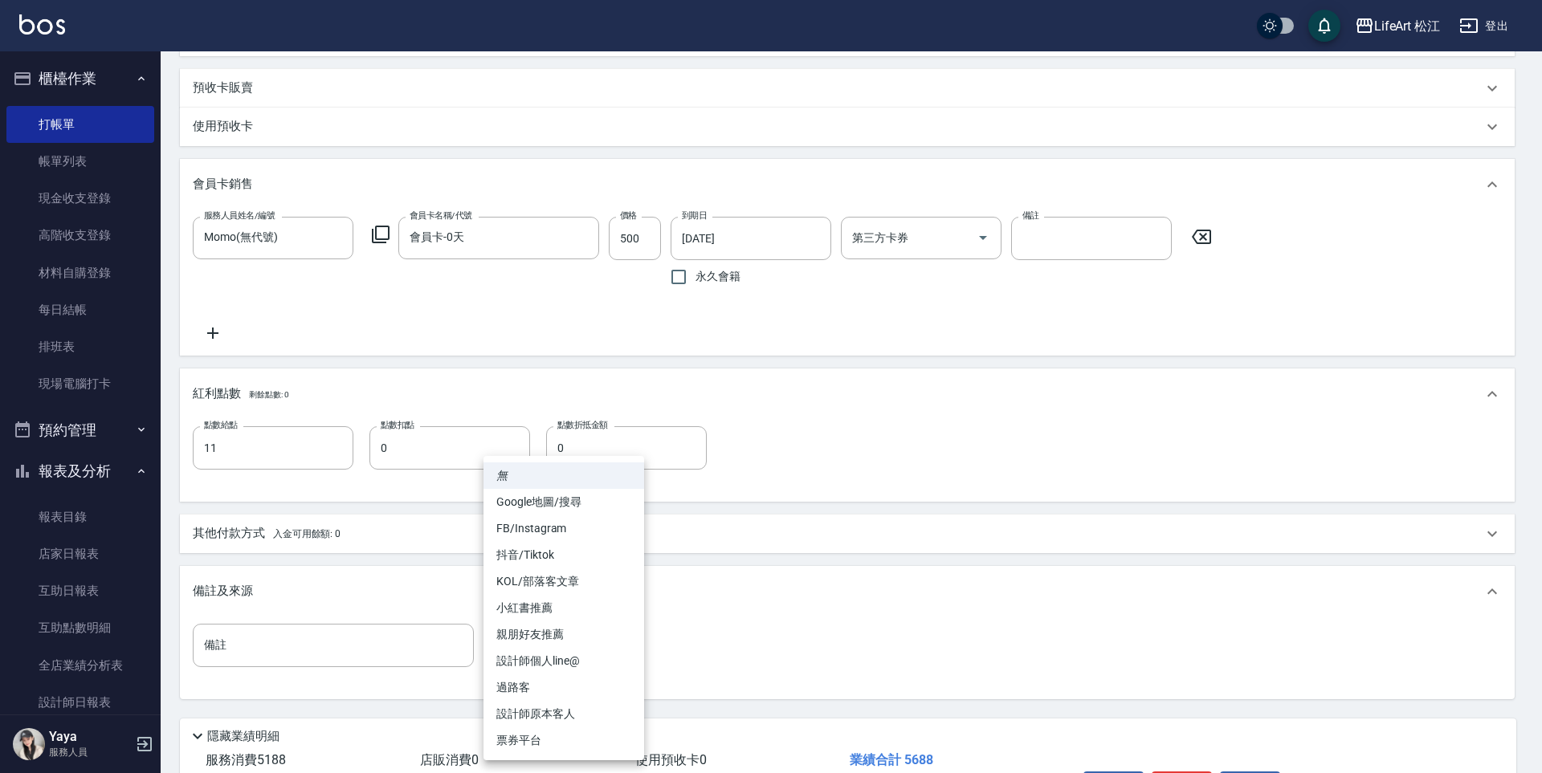
click at [566, 657] on li "設計師個人line@" at bounding box center [563, 661] width 161 height 26
type input "設計師個人line@"
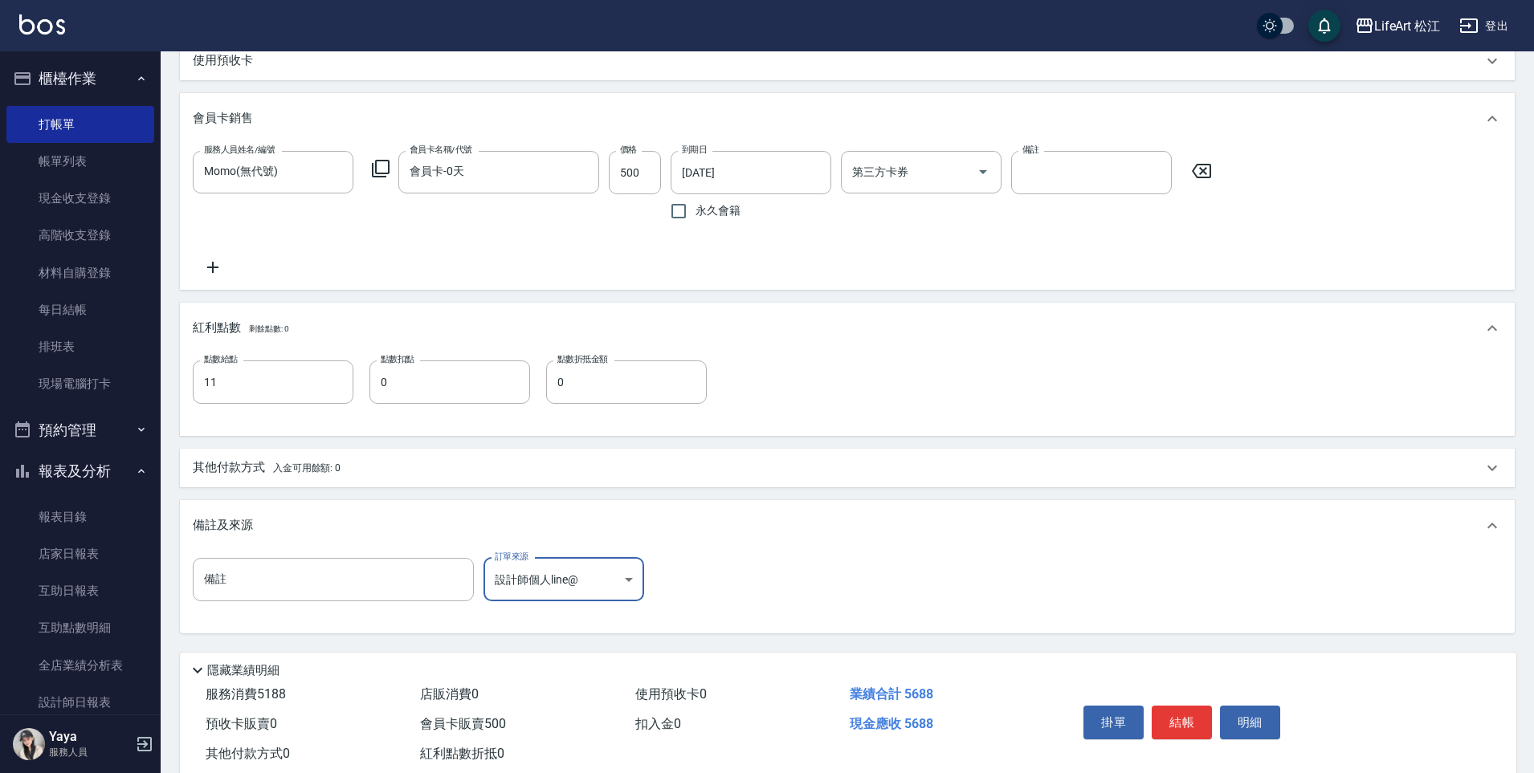
scroll to position [779, 0]
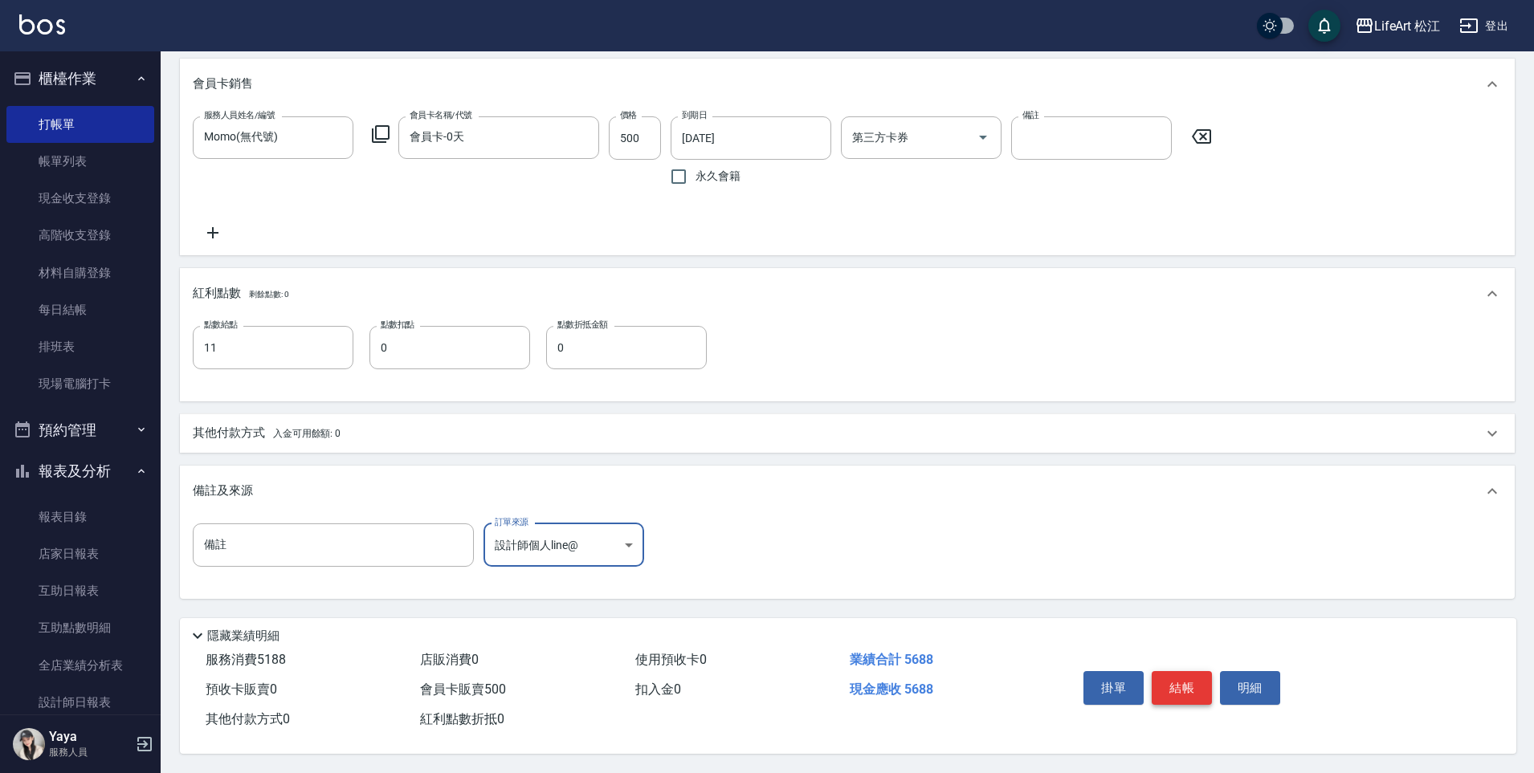
click at [1183, 679] on button "結帳" at bounding box center [1181, 688] width 60 height 34
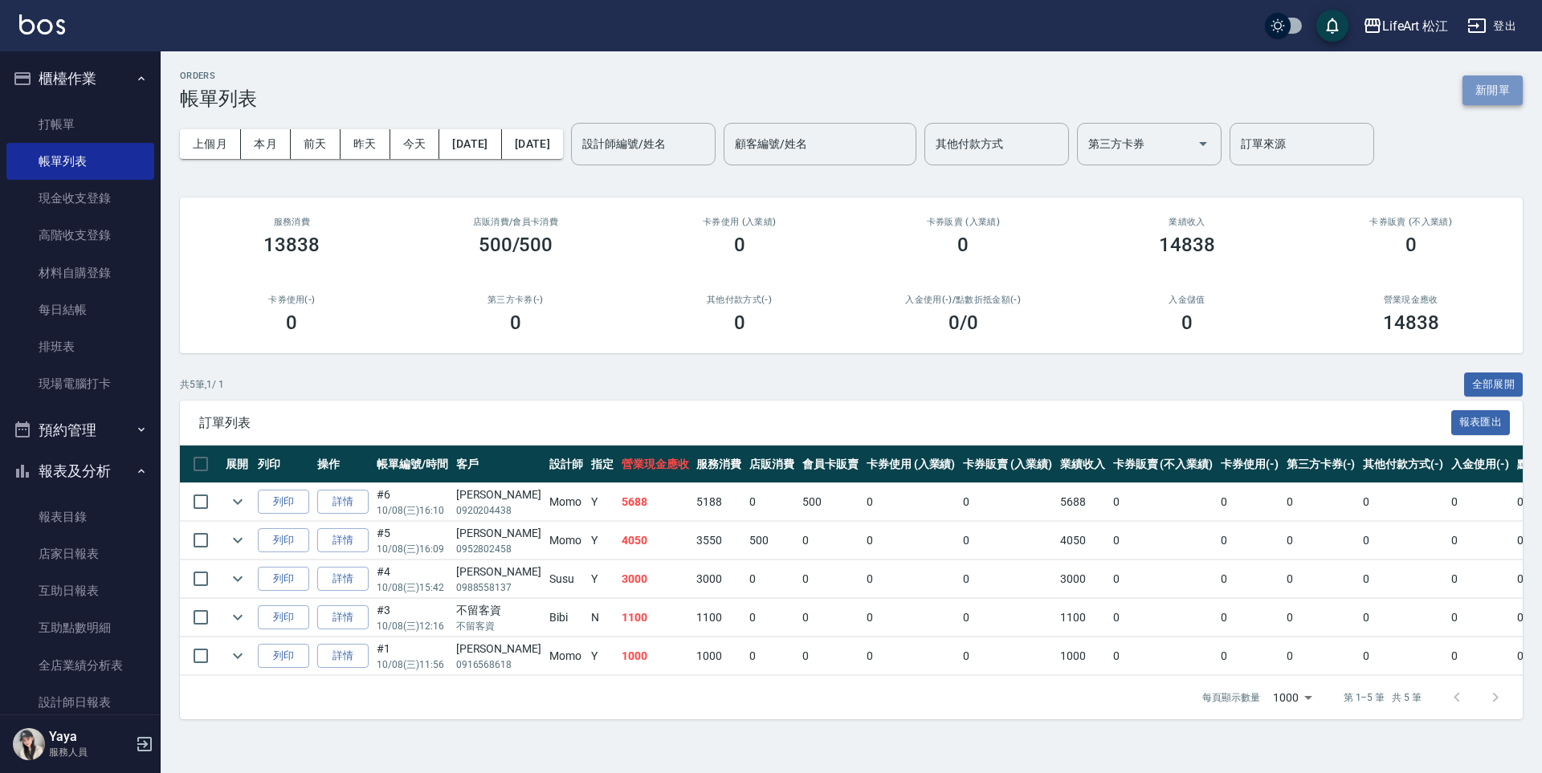
click at [1472, 91] on button "新開單" at bounding box center [1492, 90] width 60 height 30
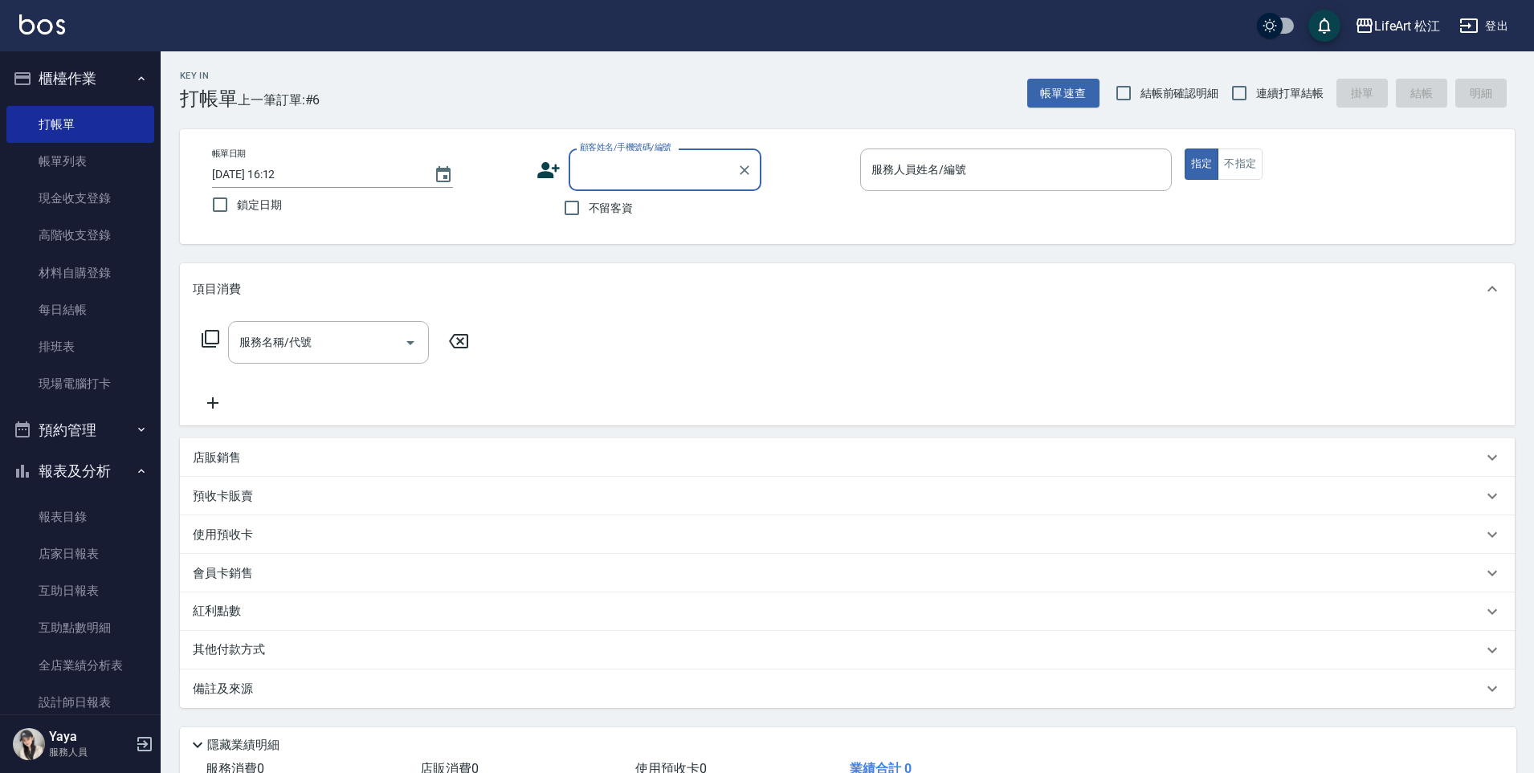
click at [656, 173] on input "顧客姓名/手機號碼/編號" at bounding box center [653, 170] width 154 height 28
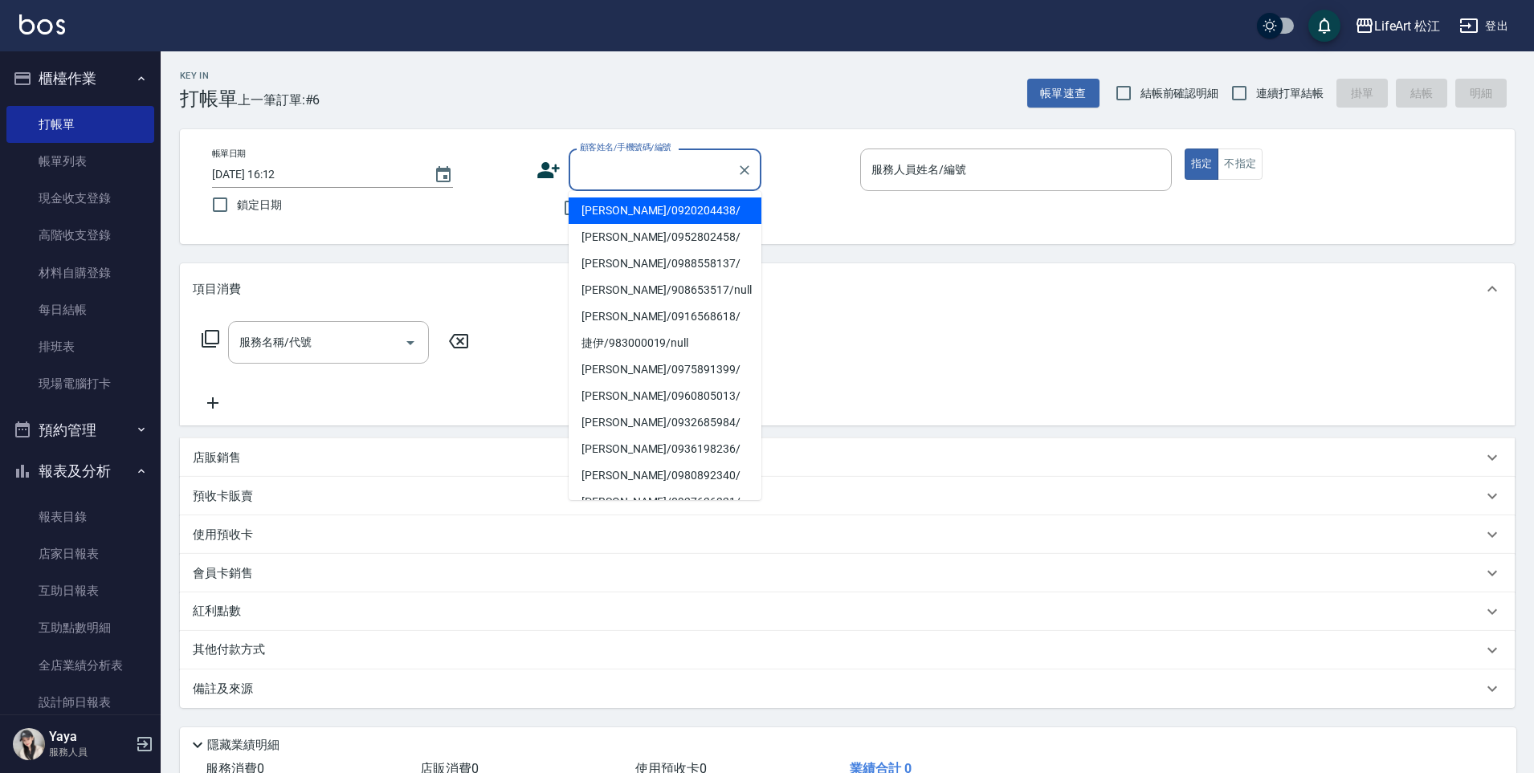
type input "x"
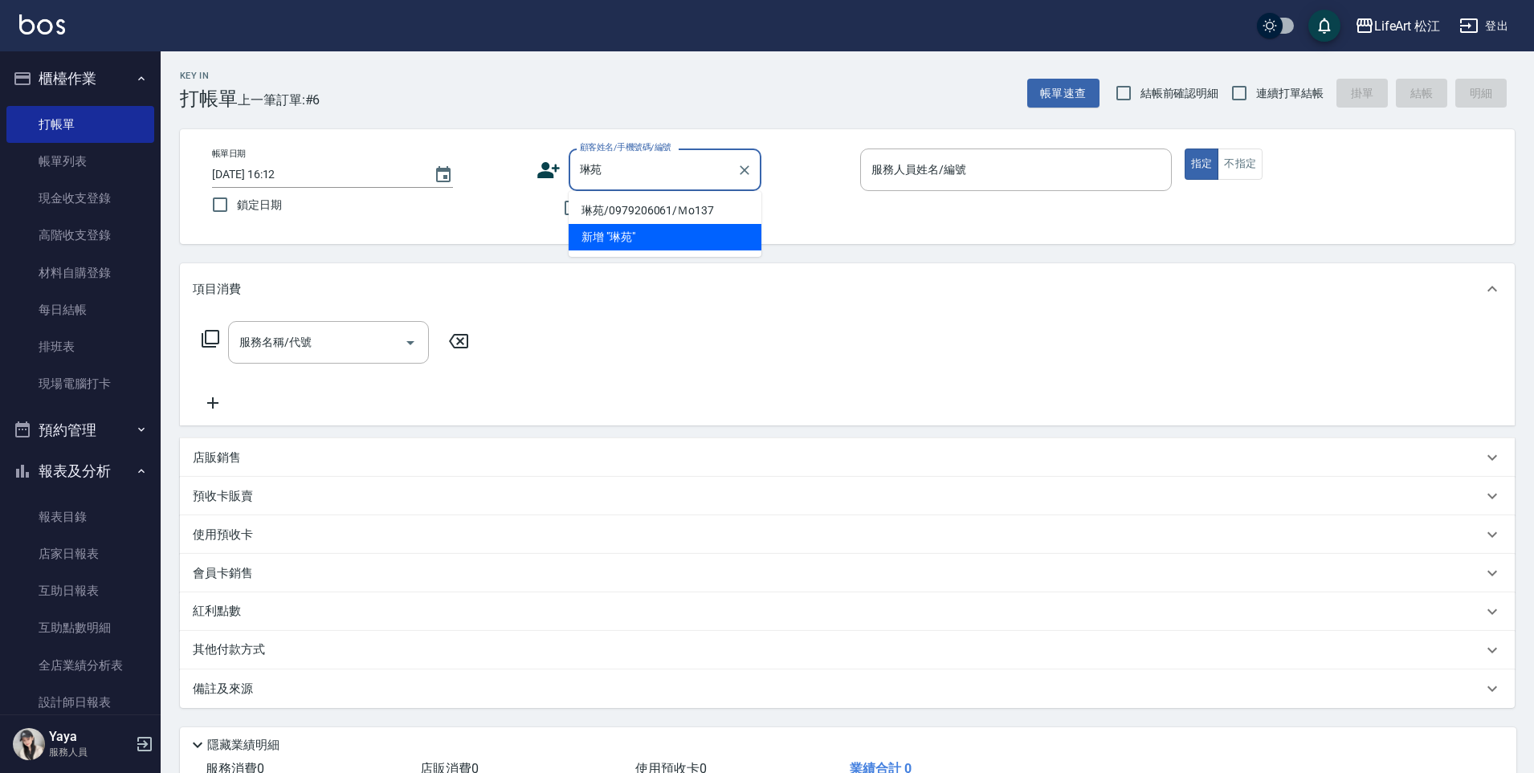
click at [634, 211] on li "琳苑/0979206061/Ｍo137" at bounding box center [664, 211] width 193 height 26
type input "琳苑/0979206061/Ｍo137"
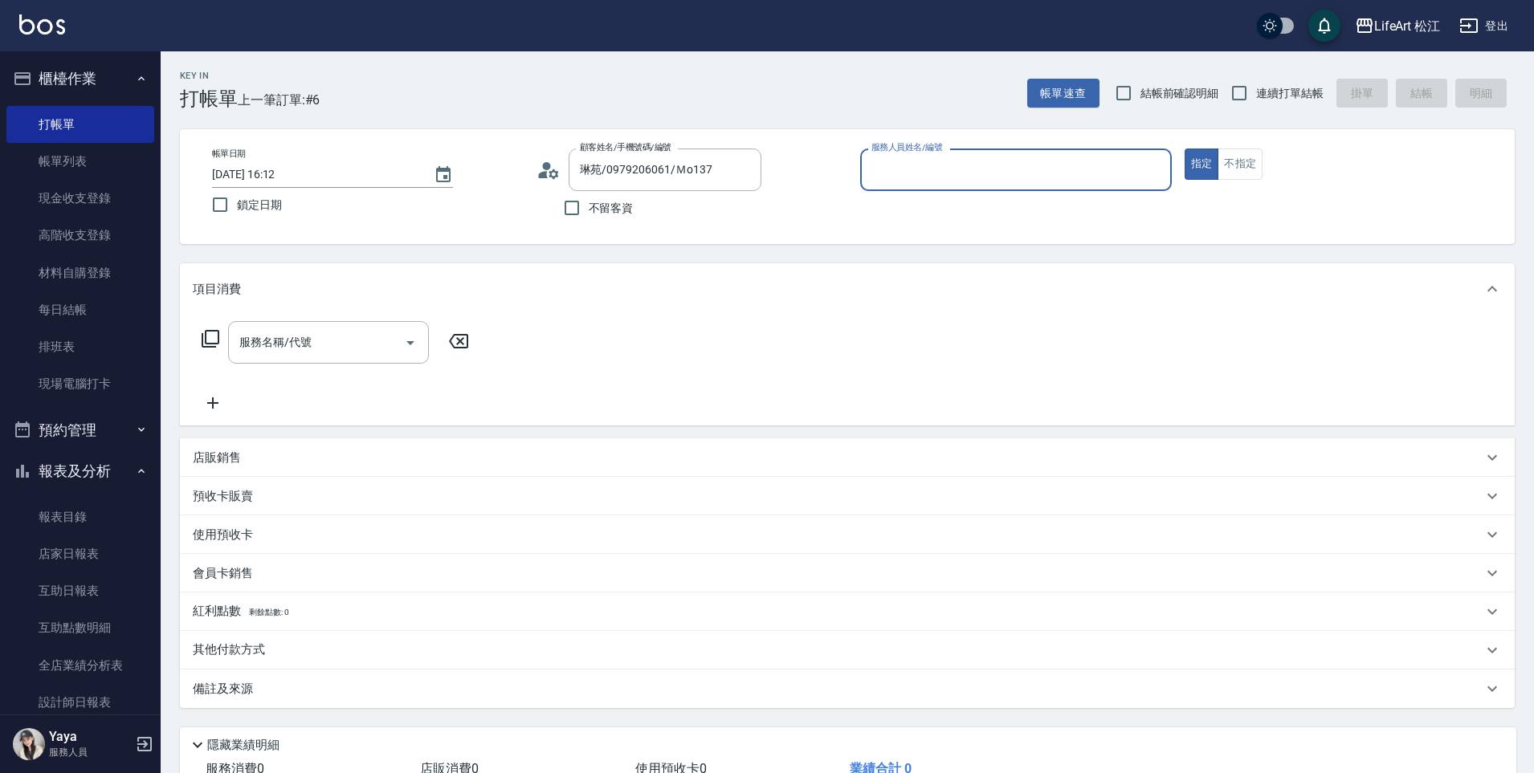
type input "Momo(無代號)"
click at [350, 342] on input "服務名稱/代號" at bounding box center [316, 347] width 162 height 28
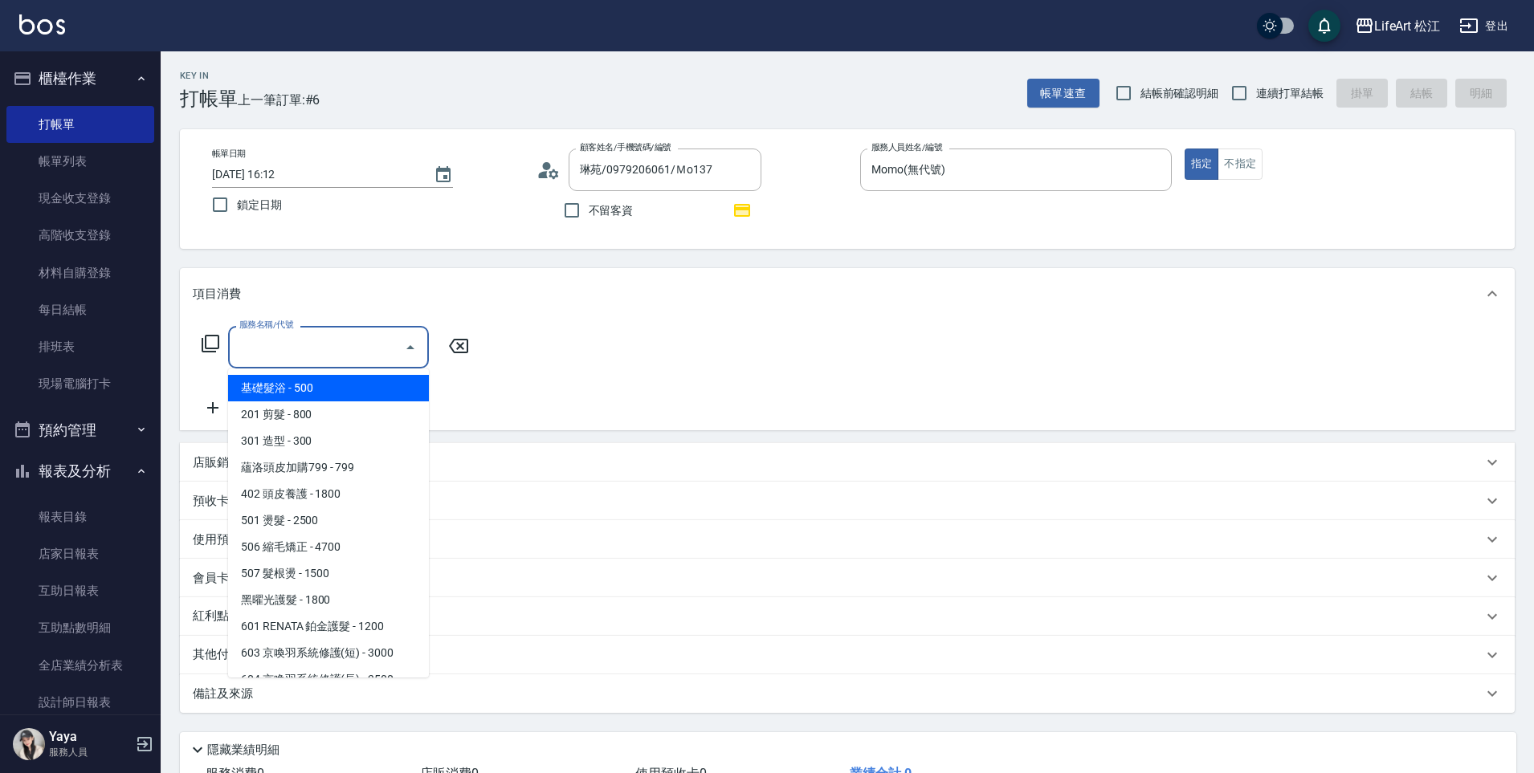
click at [302, 394] on span "基礎髮浴 - 500" at bounding box center [328, 388] width 201 height 26
type input "基礎髮浴 (101)"
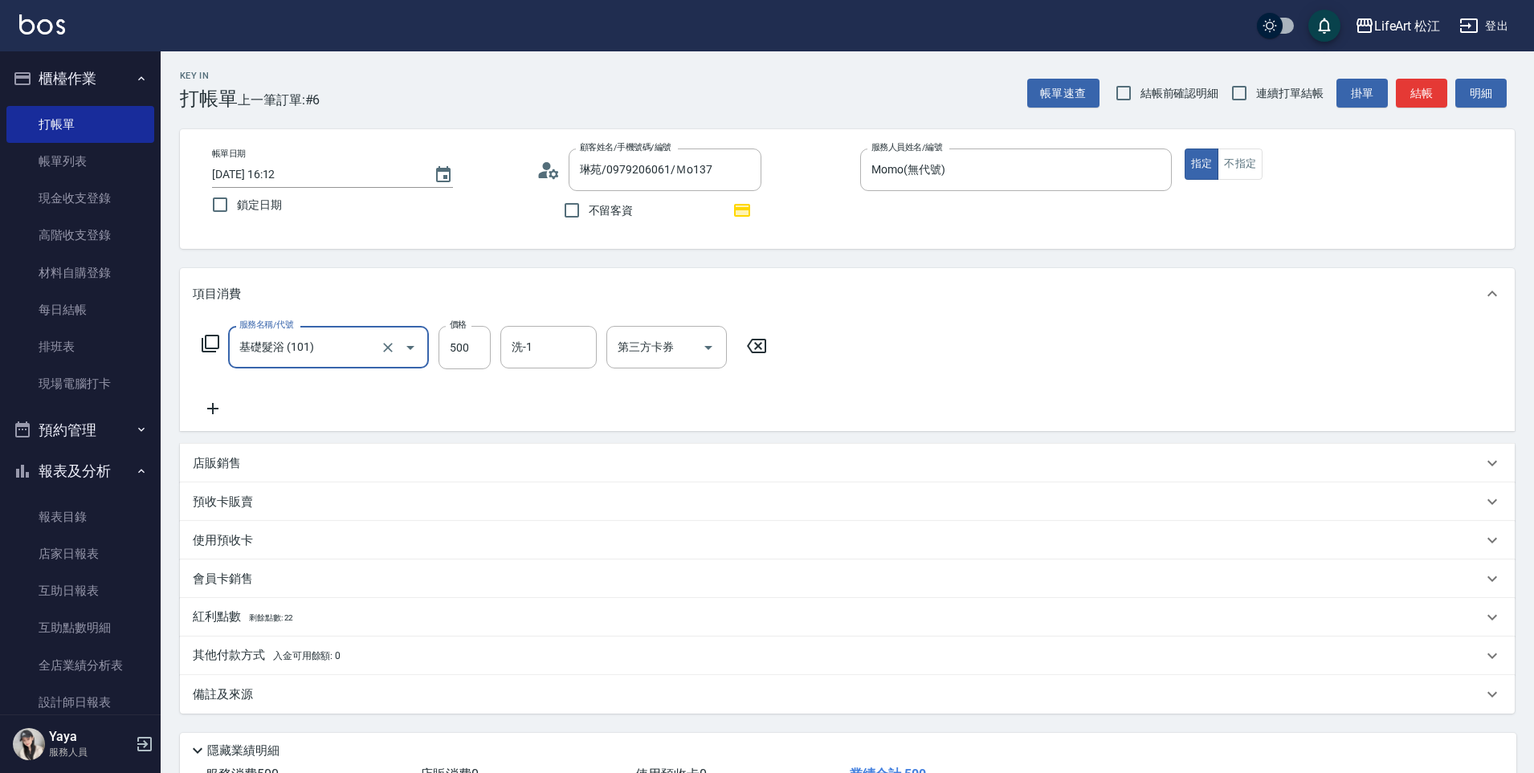
click at [205, 401] on icon at bounding box center [213, 408] width 40 height 19
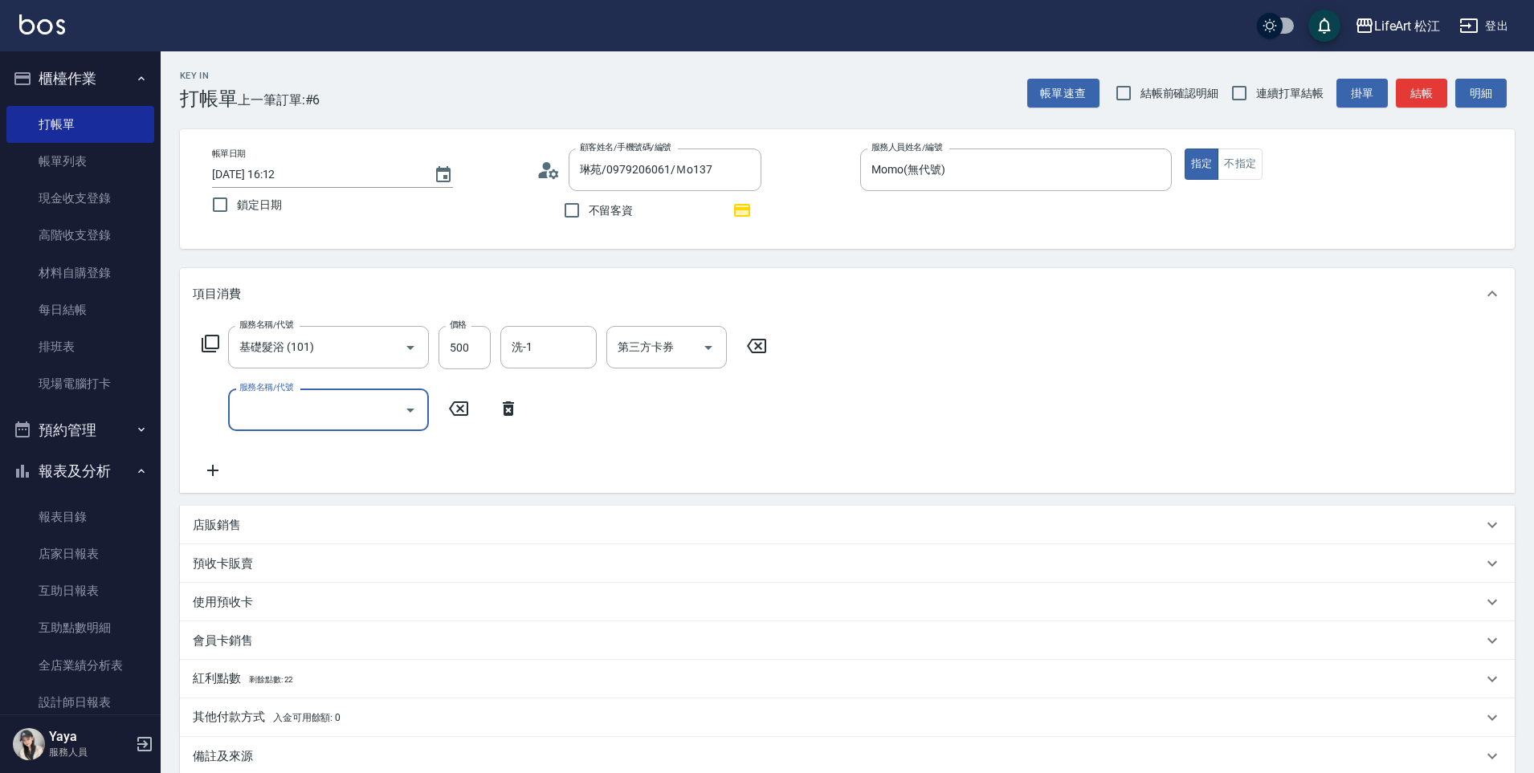
click at [315, 409] on input "服務名稱/代號" at bounding box center [316, 410] width 162 height 28
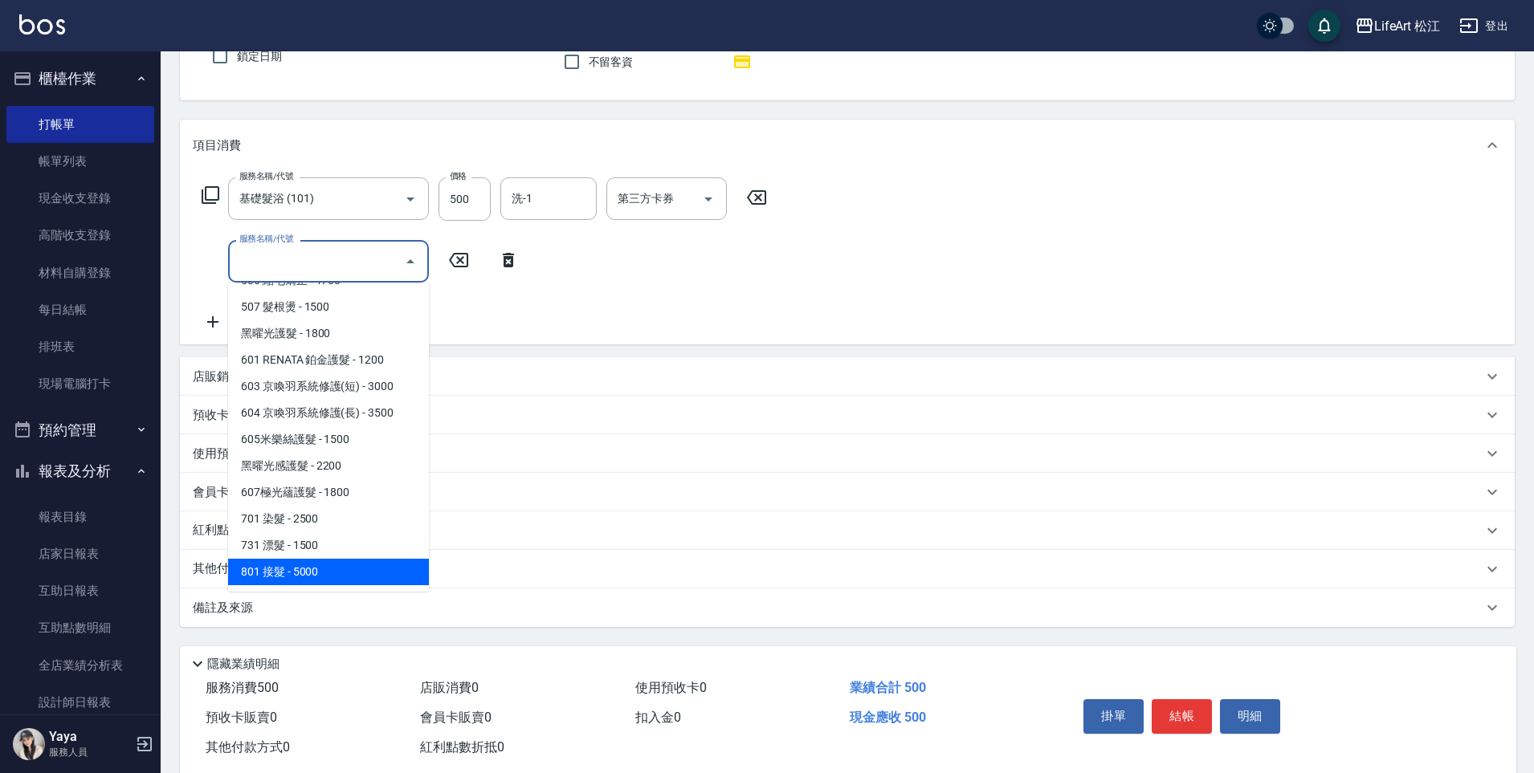
scroll to position [184, 0]
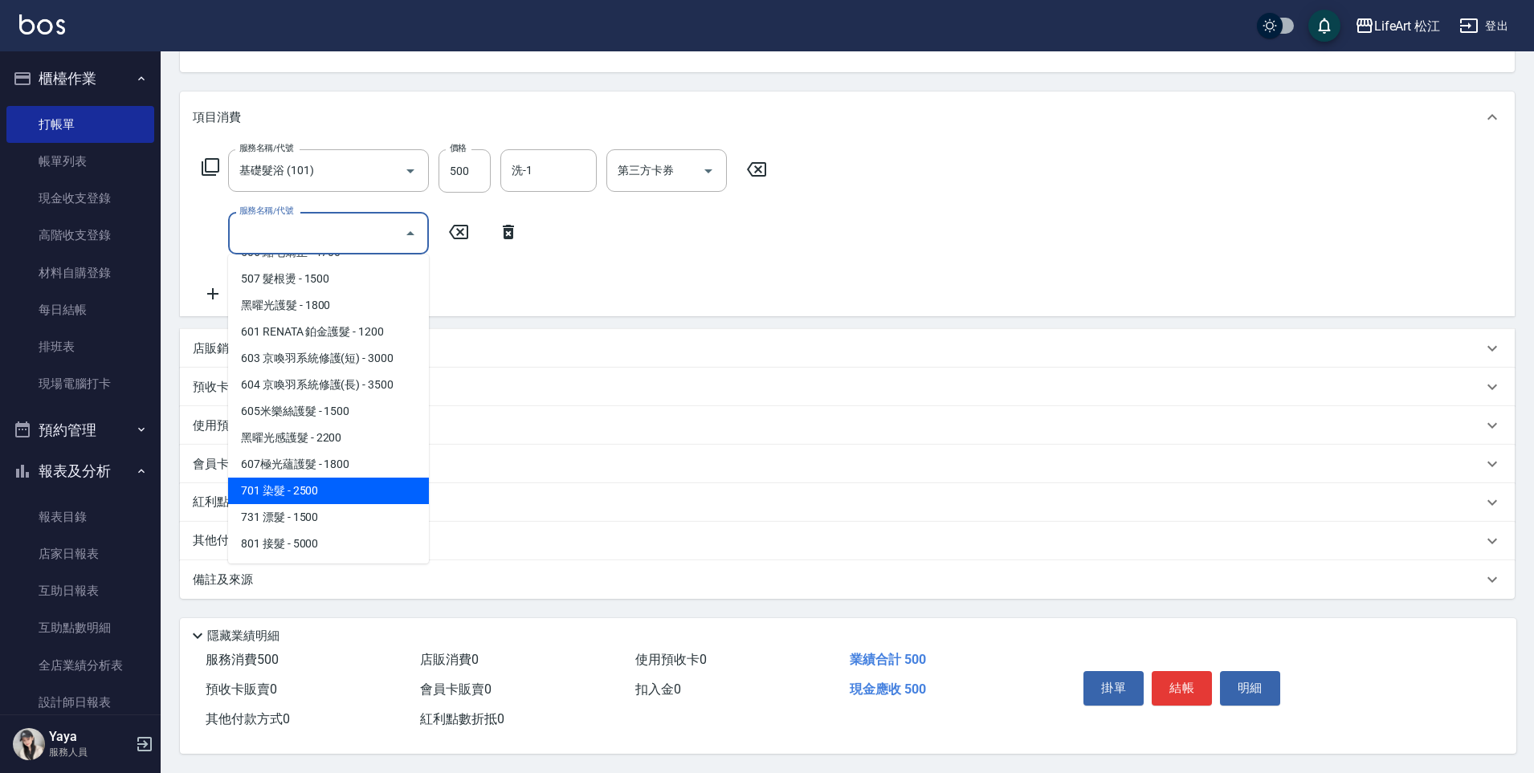
click at [327, 478] on span "701 染髮 - 2500" at bounding box center [328, 491] width 201 height 26
type input "701 染髮(701)"
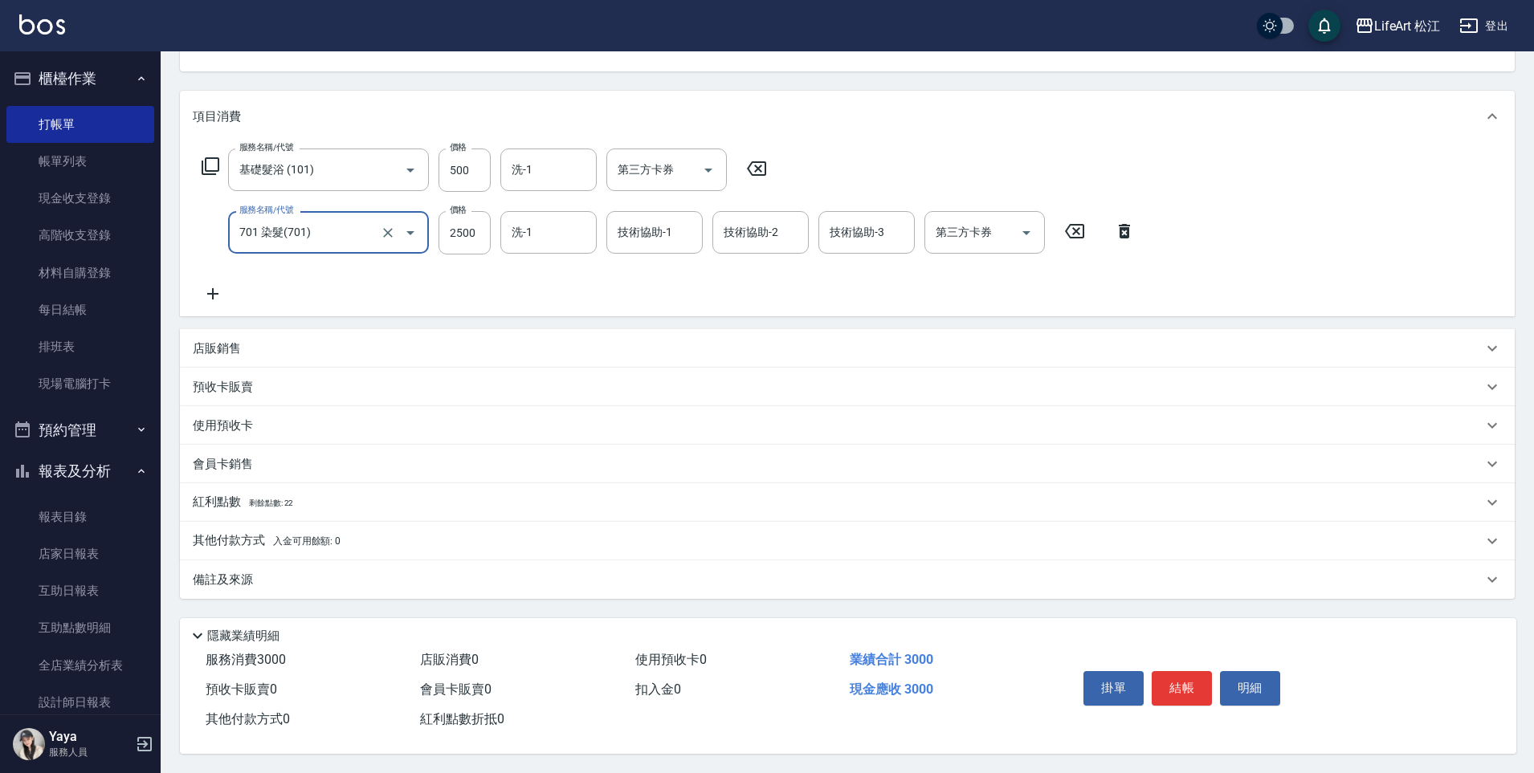
click at [259, 499] on span "剩餘點數: 22" at bounding box center [271, 503] width 45 height 9
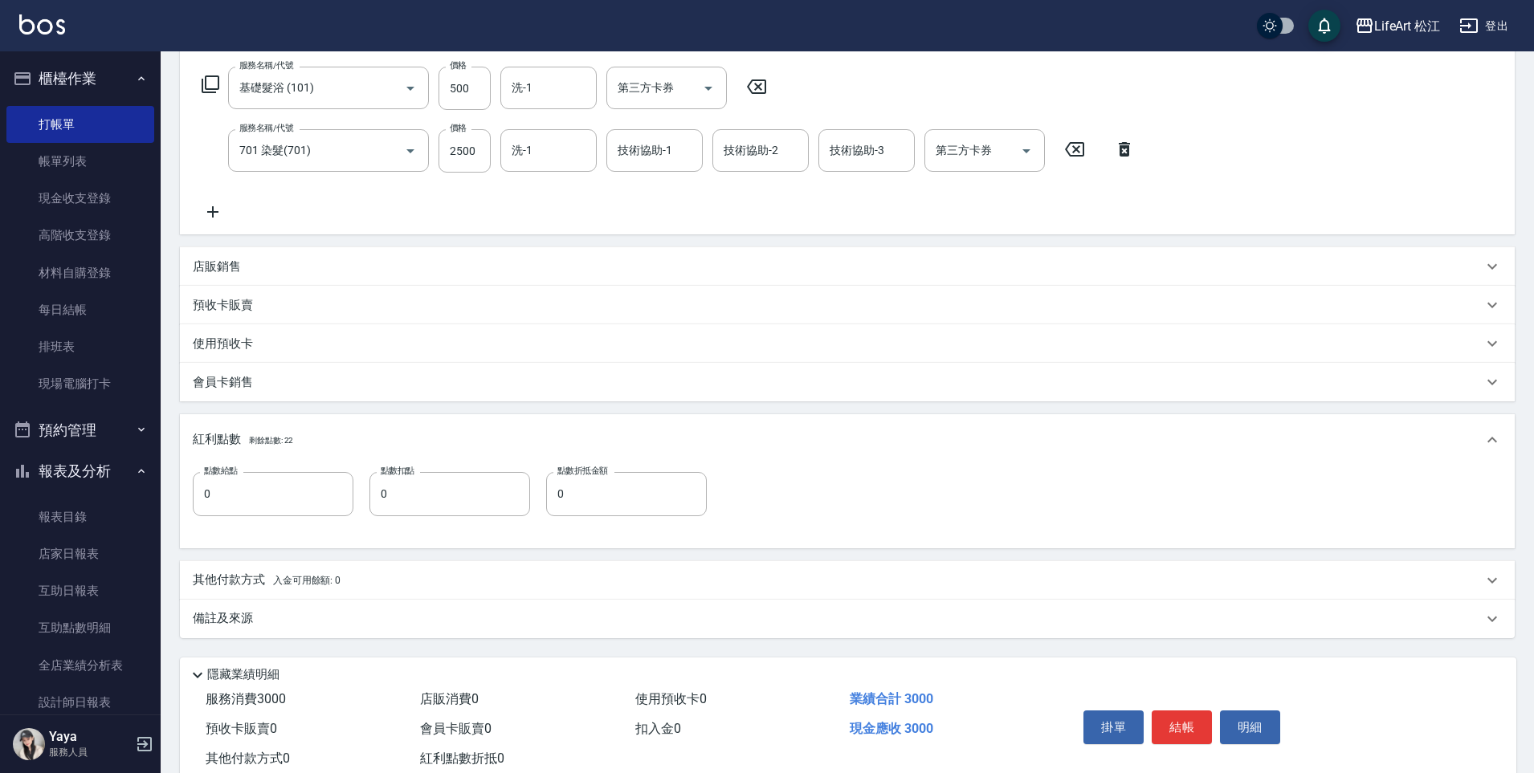
scroll to position [306, 0]
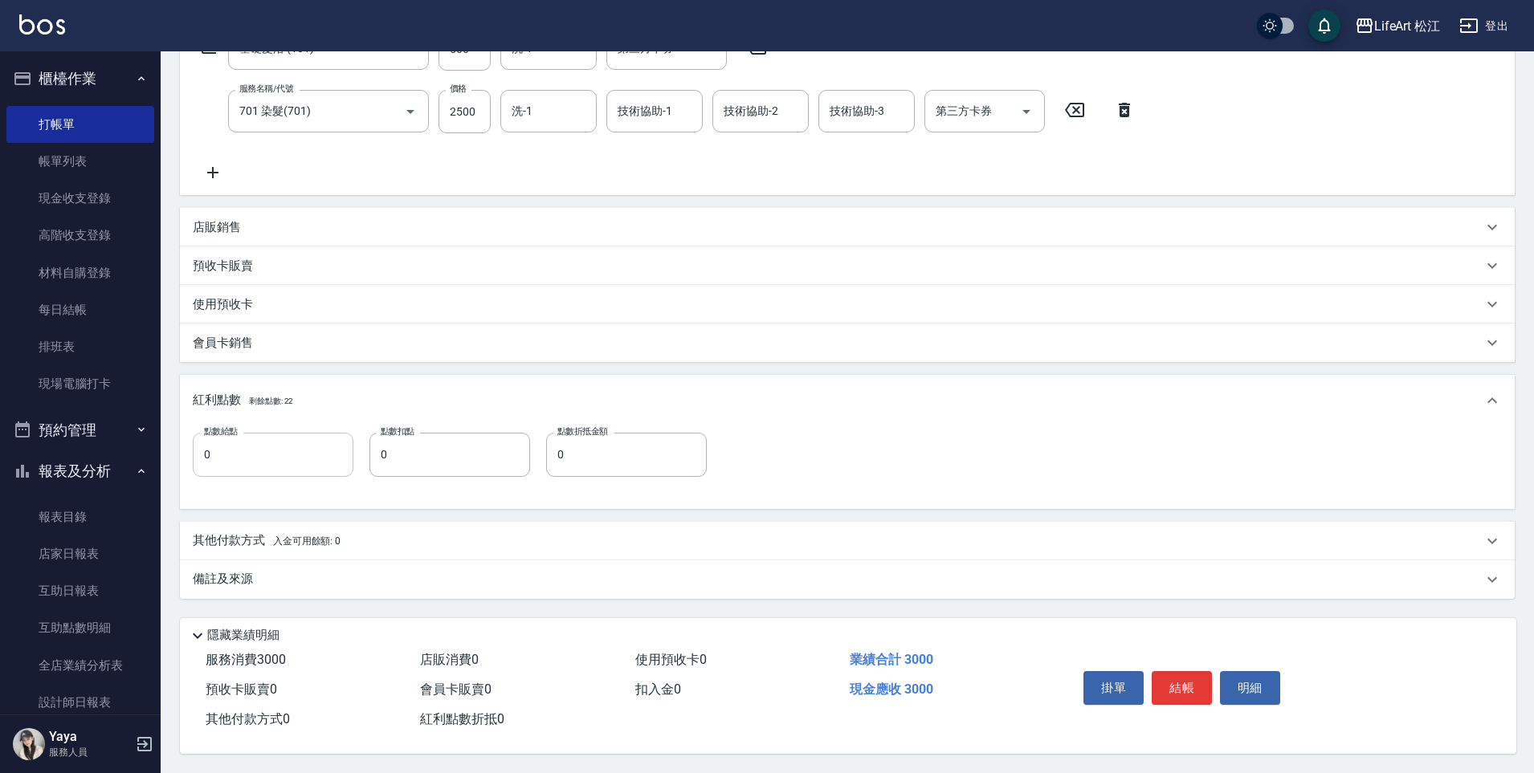
click at [287, 436] on input "0" at bounding box center [273, 454] width 161 height 43
click at [296, 440] on input "0" at bounding box center [273, 454] width 161 height 43
type input "6"
click at [483, 105] on input "2500" at bounding box center [464, 111] width 52 height 43
type input "2000"
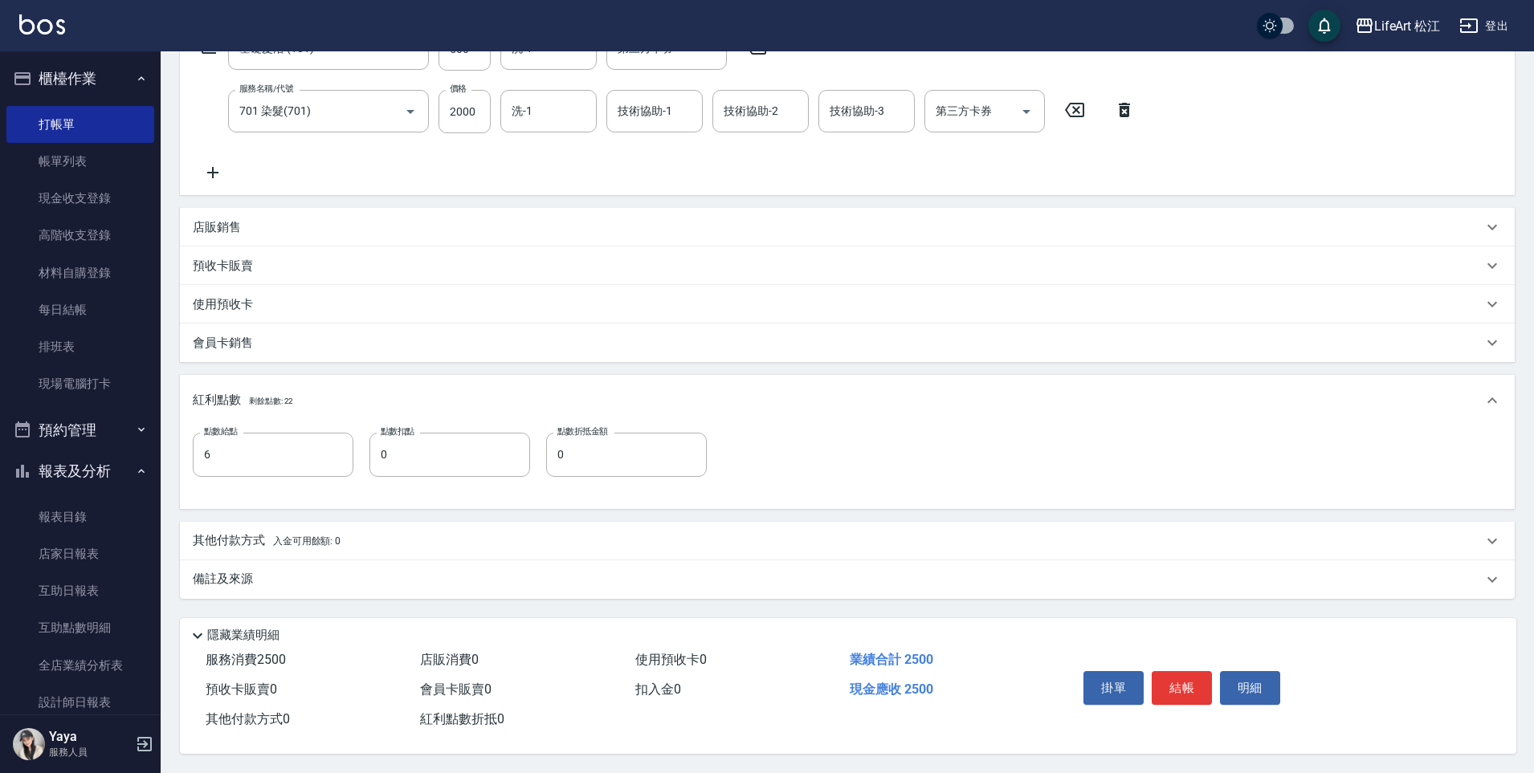
click at [285, 221] on div "店販銷售" at bounding box center [837, 227] width 1289 height 17
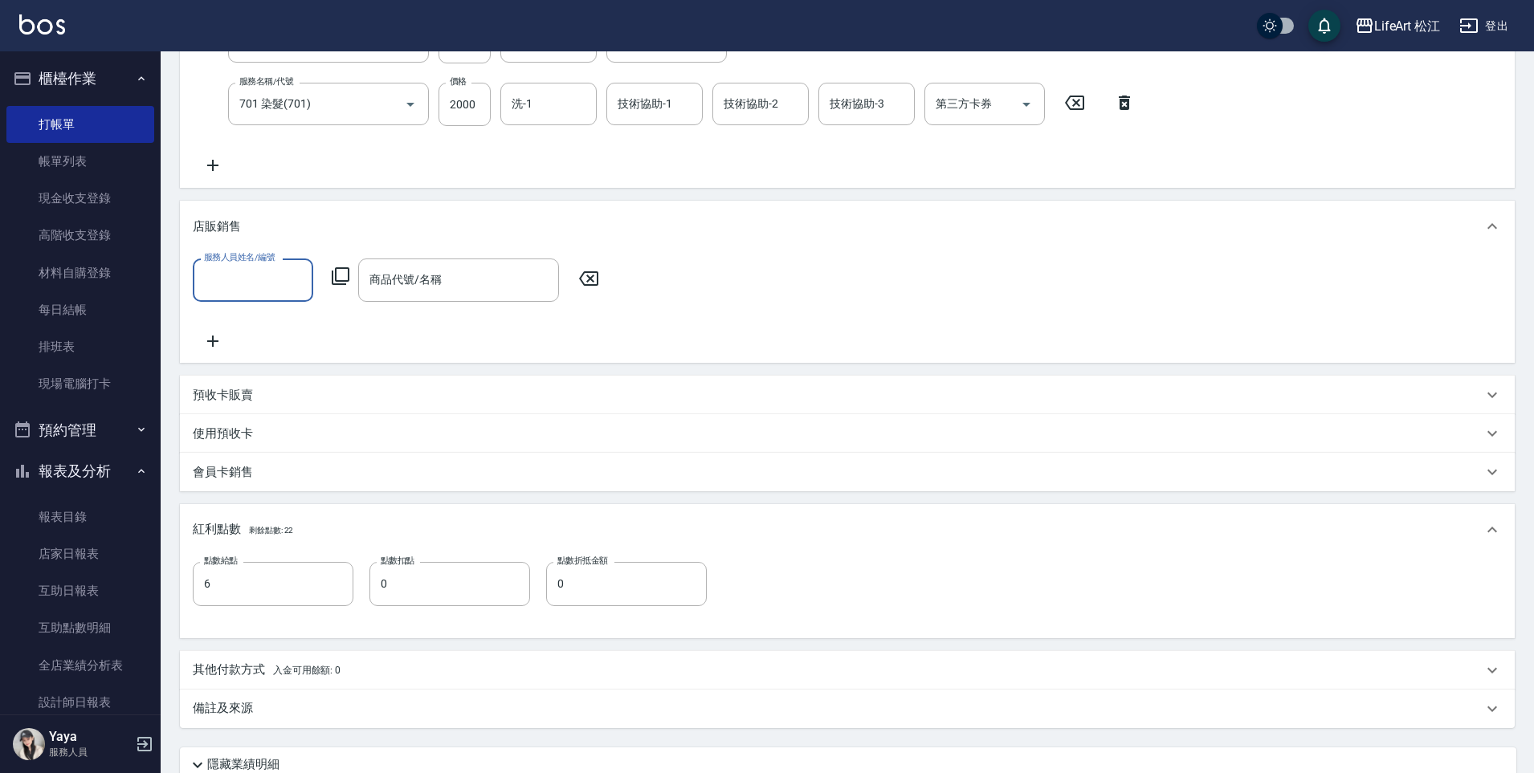
scroll to position [0, 0]
click at [276, 480] on div "會員卡銷售" at bounding box center [837, 472] width 1289 height 17
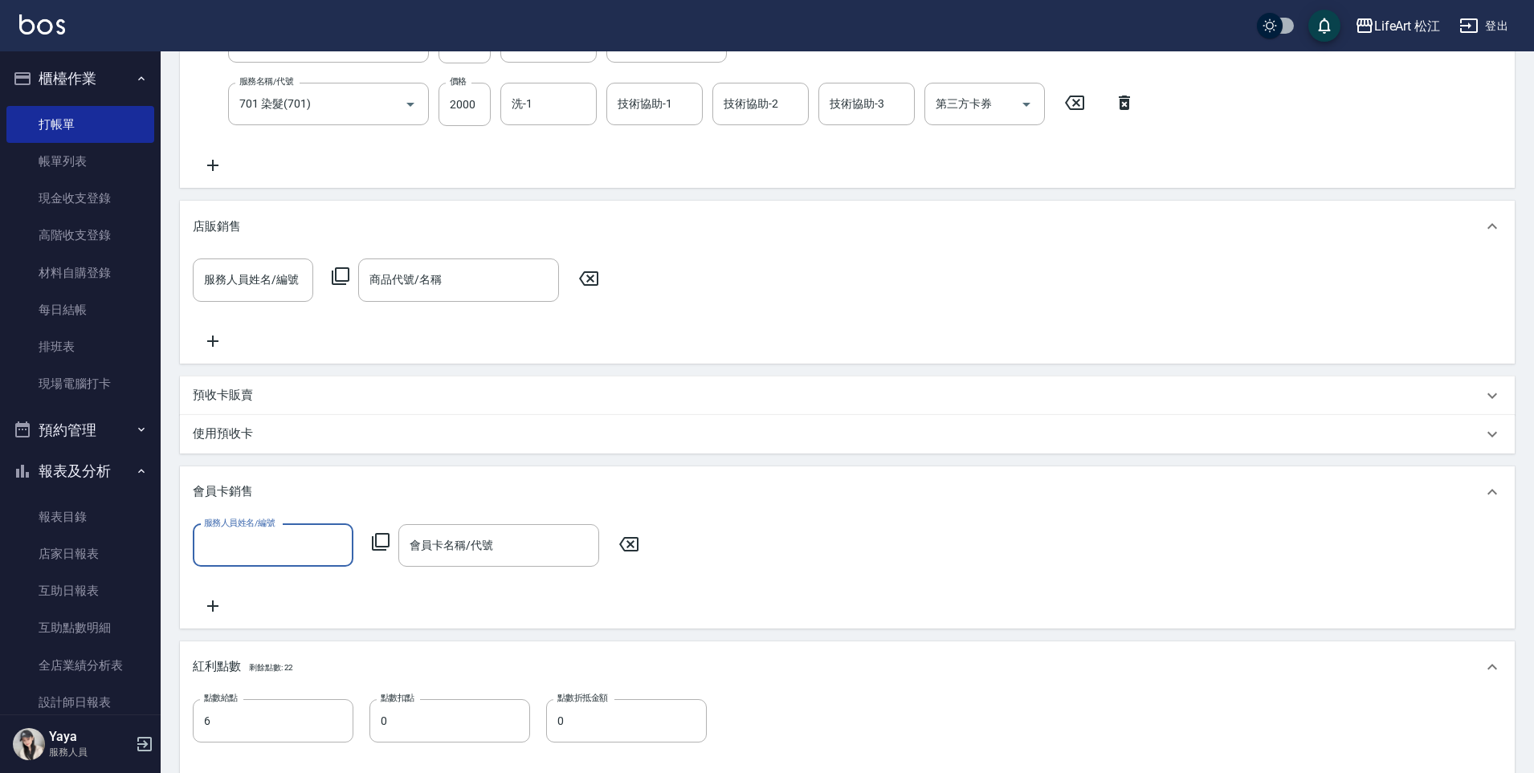
scroll to position [1, 0]
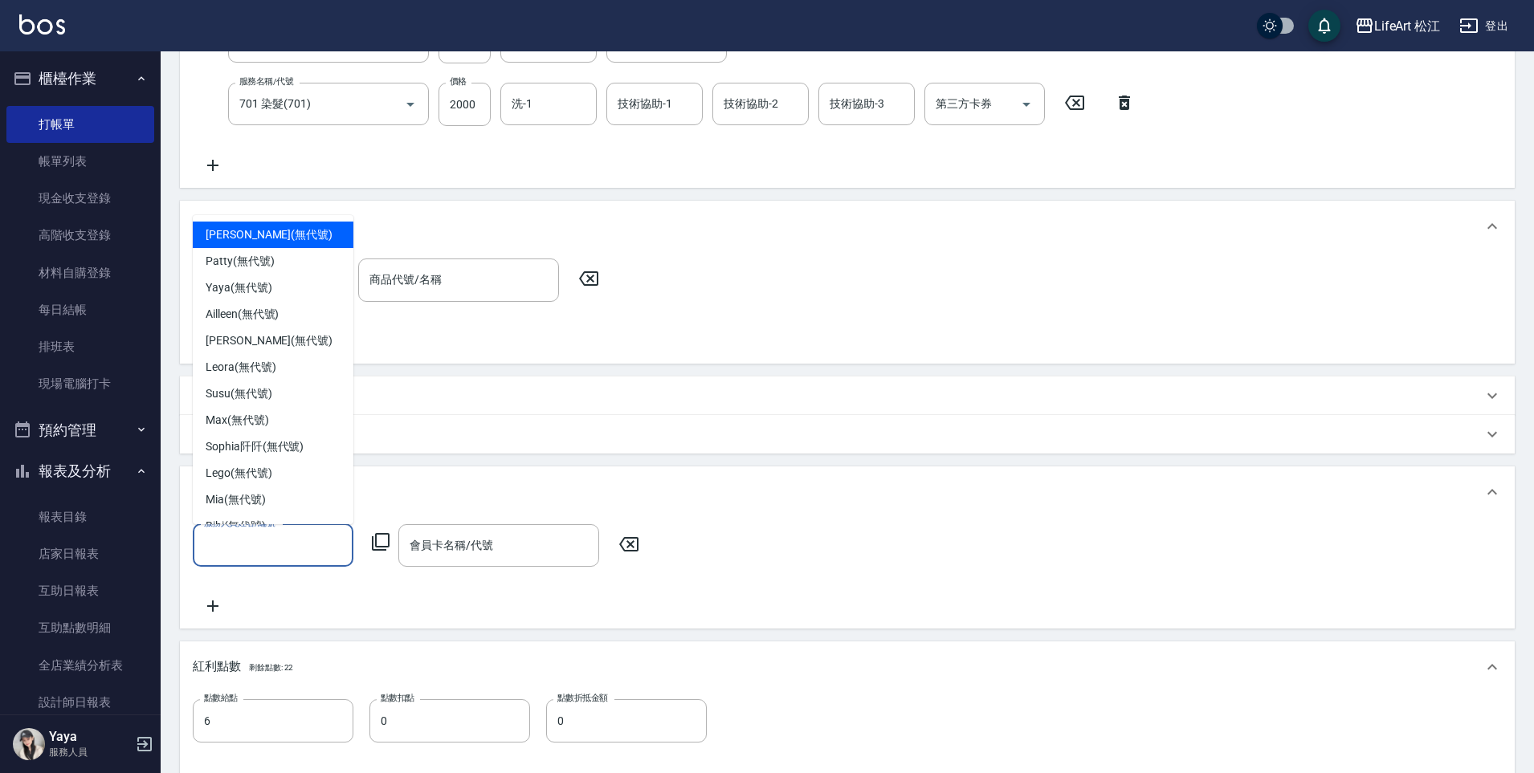
click at [260, 549] on input "服務人員姓名/編號" at bounding box center [273, 546] width 146 height 28
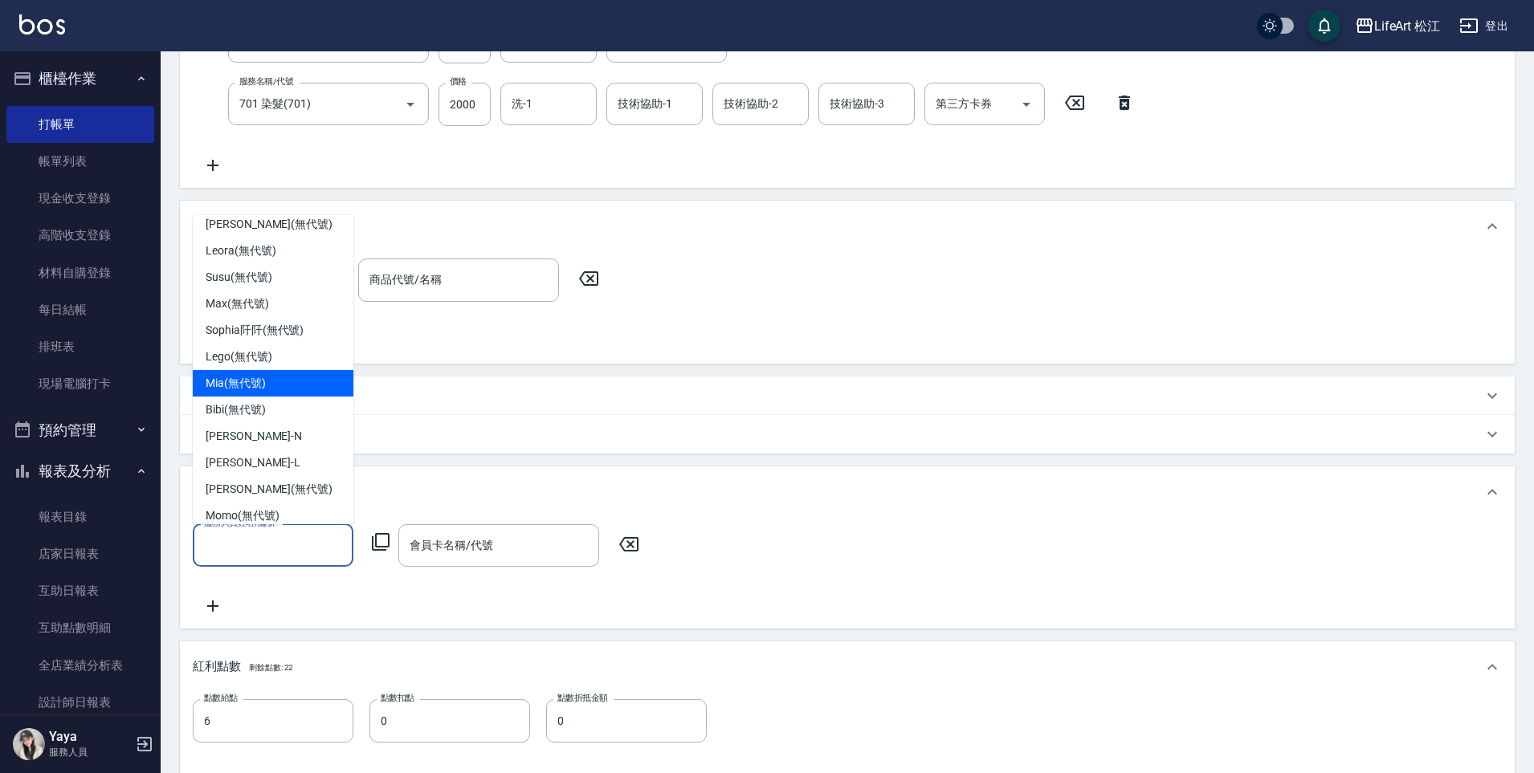
scroll to position [128, 0]
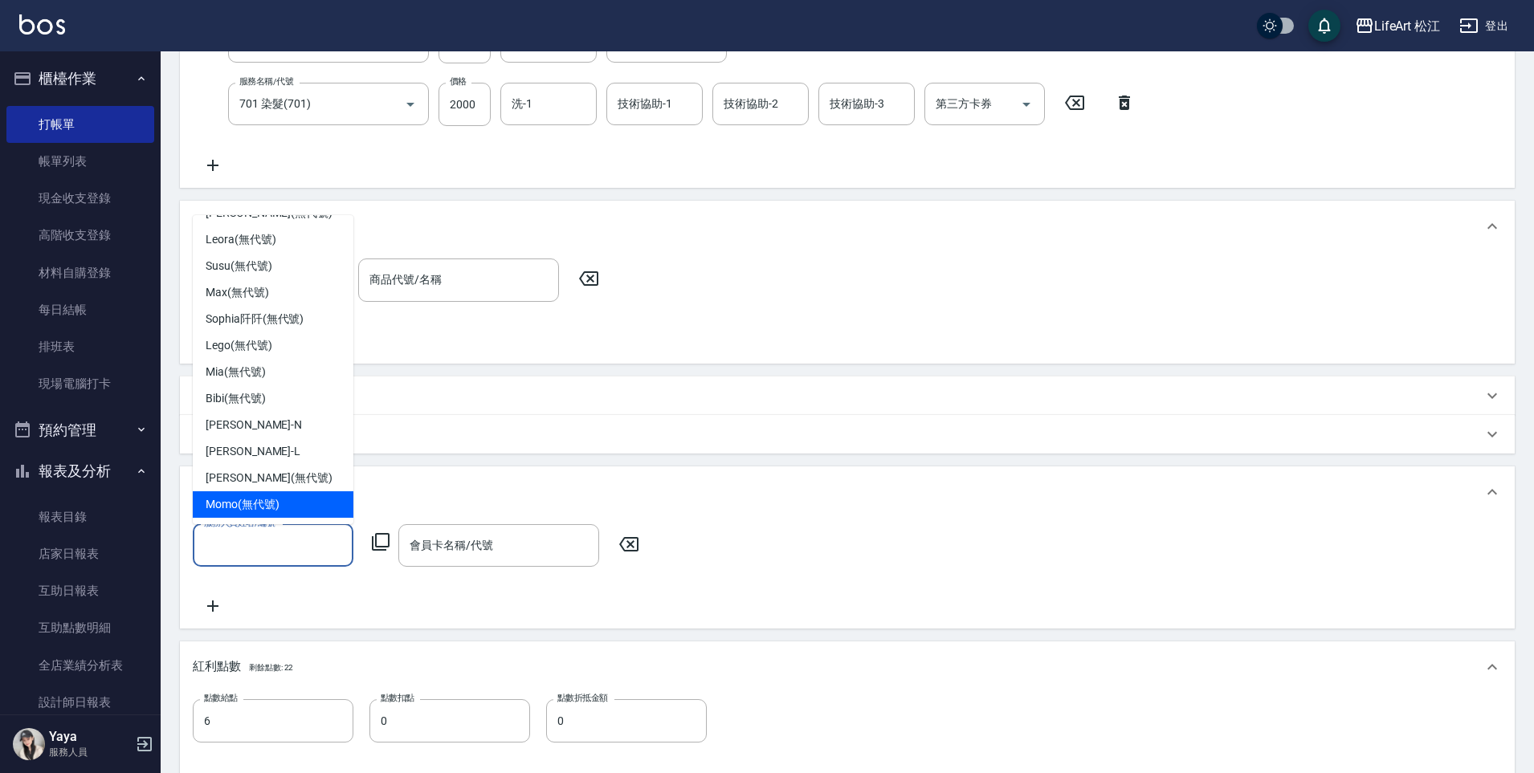
click at [251, 512] on span "Momo (無代號)" at bounding box center [243, 504] width 74 height 17
type input "Momo(無代號)"
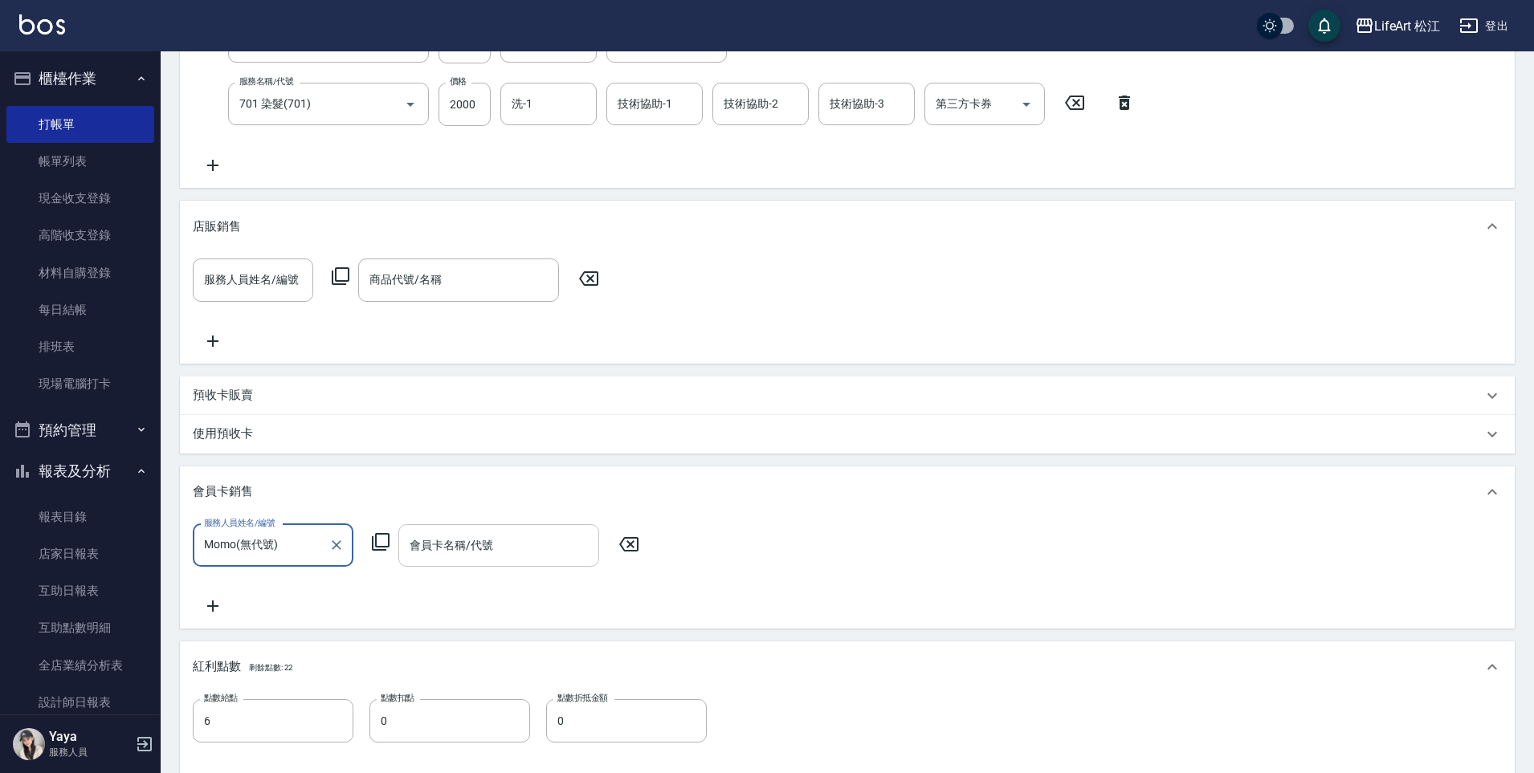
click at [439, 552] on input "會員卡名稱/代號" at bounding box center [498, 546] width 186 height 28
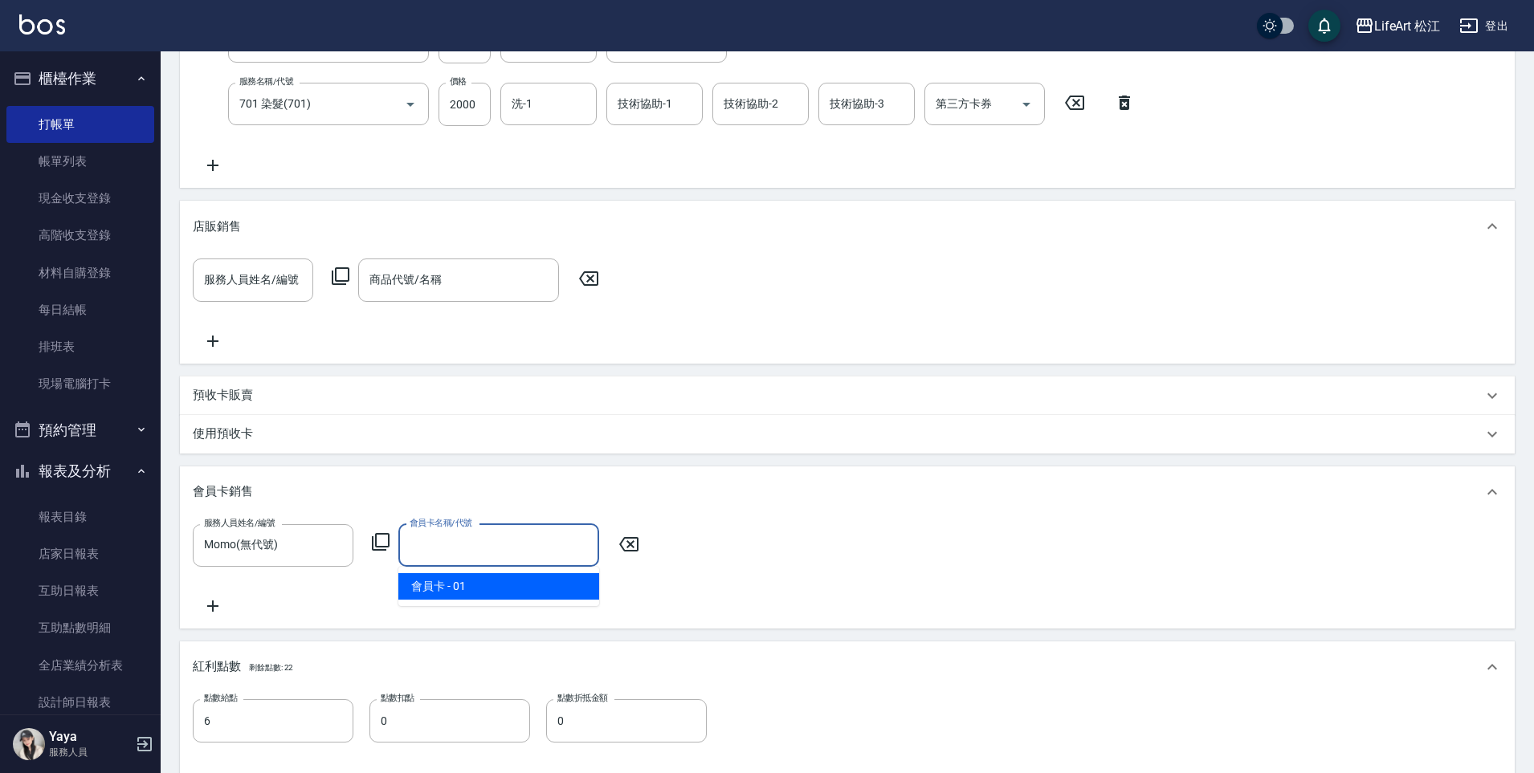
click at [481, 590] on span "會員卡 - 01" at bounding box center [498, 586] width 201 height 26
type input "會員卡-0天"
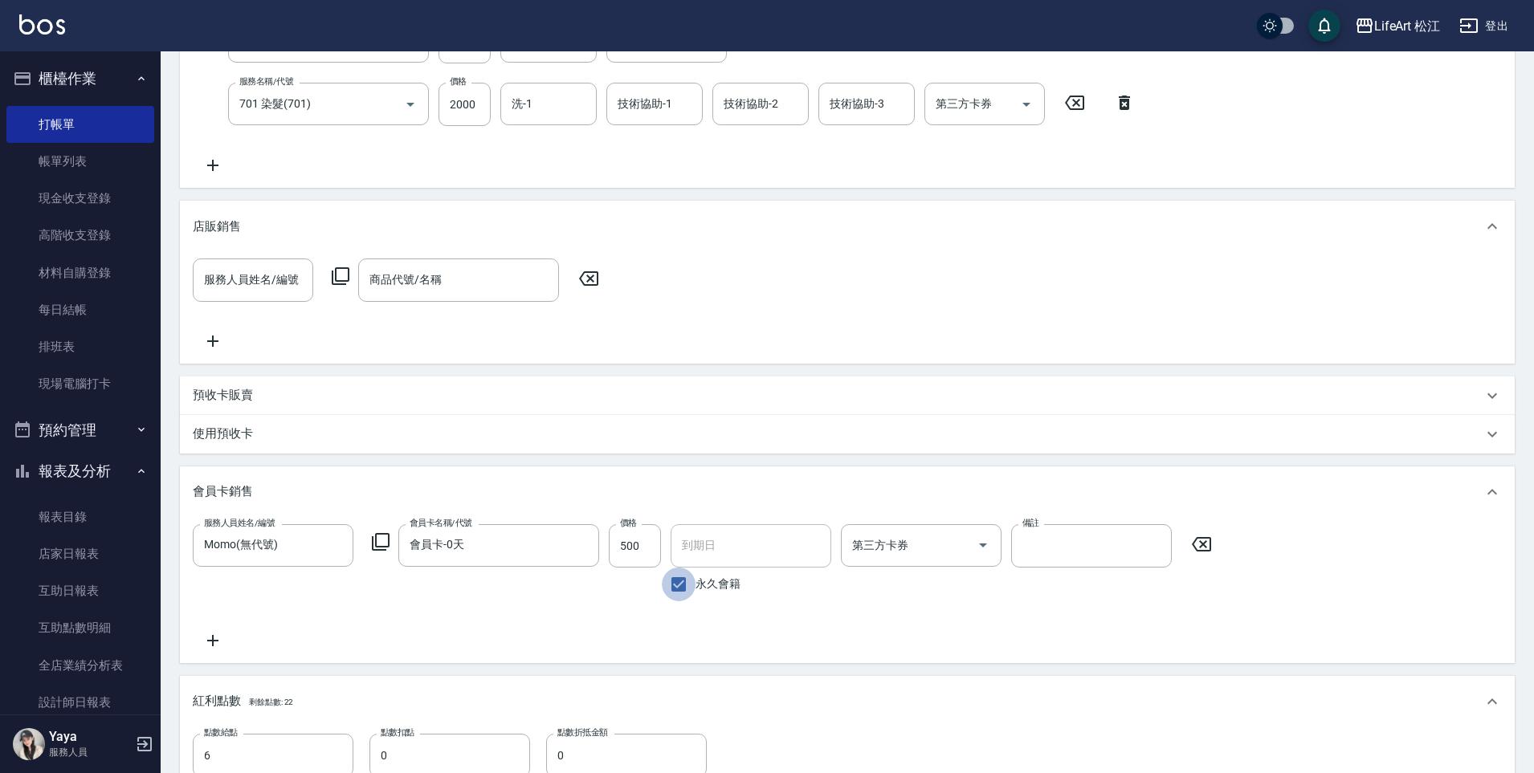
click at [686, 577] on input "永久會籍" at bounding box center [679, 585] width 34 height 34
checkbox input "false"
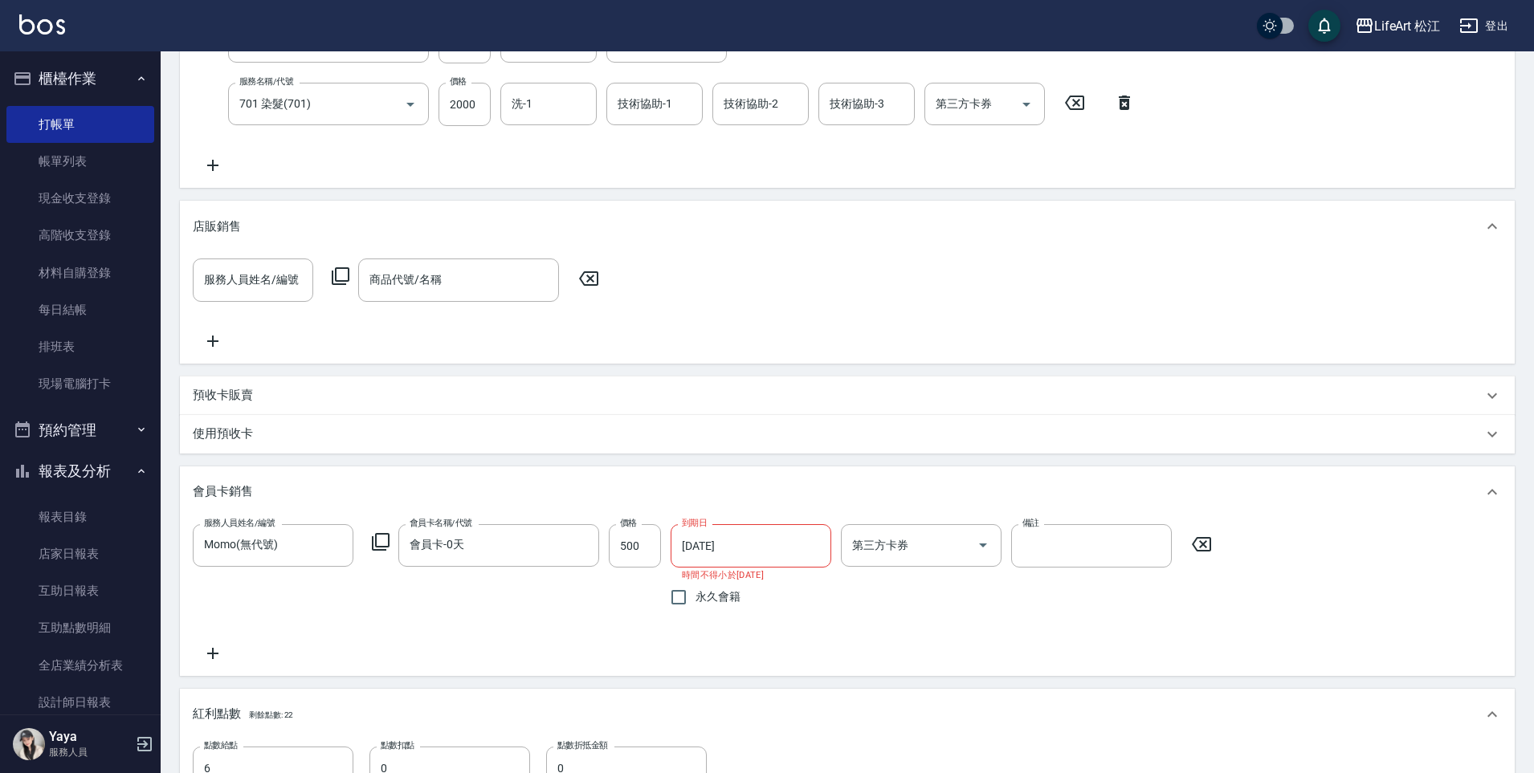
click at [728, 545] on input "[DATE]" at bounding box center [744, 545] width 149 height 43
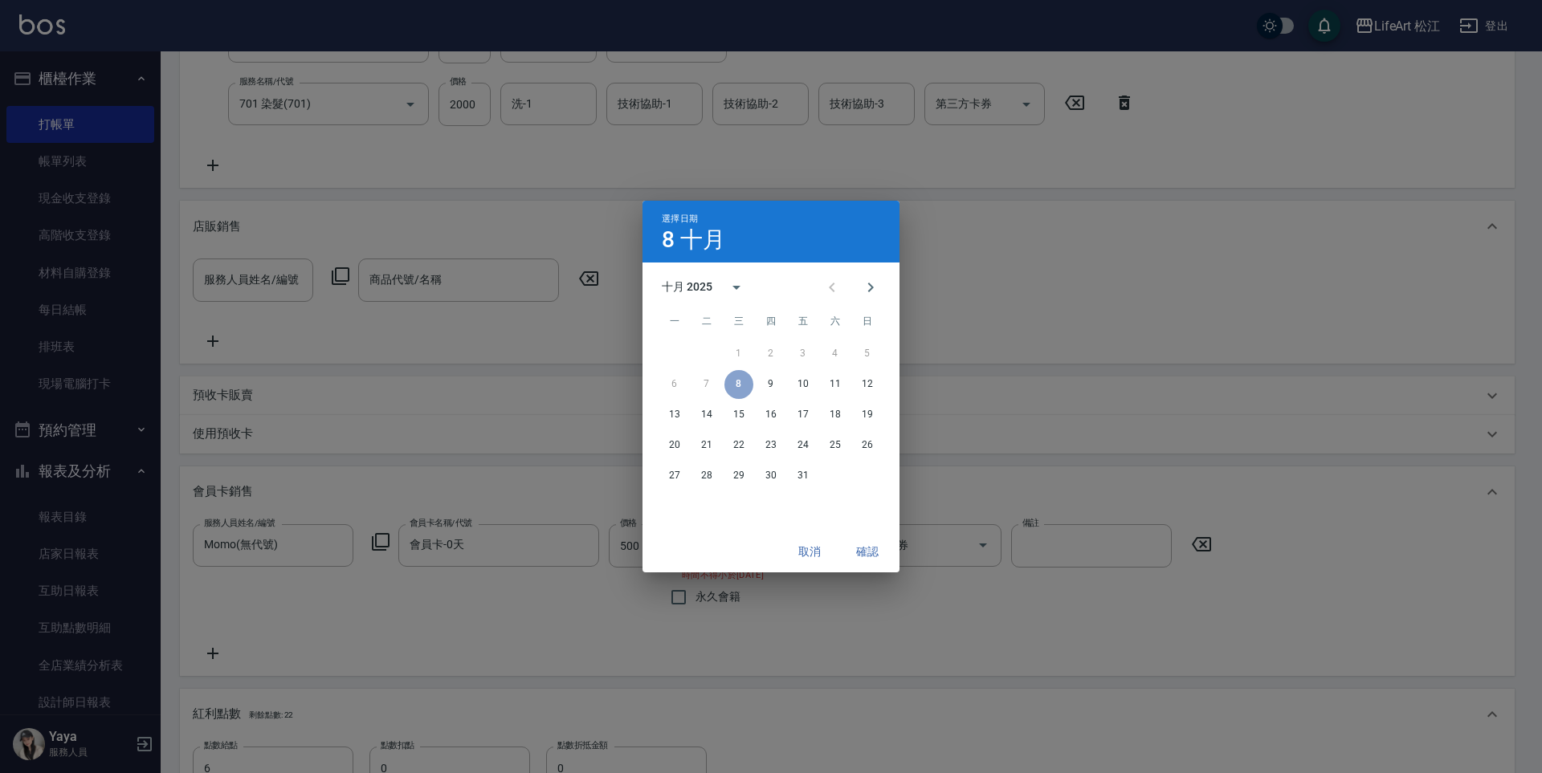
click at [709, 281] on div "十月 2025" at bounding box center [687, 287] width 51 height 17
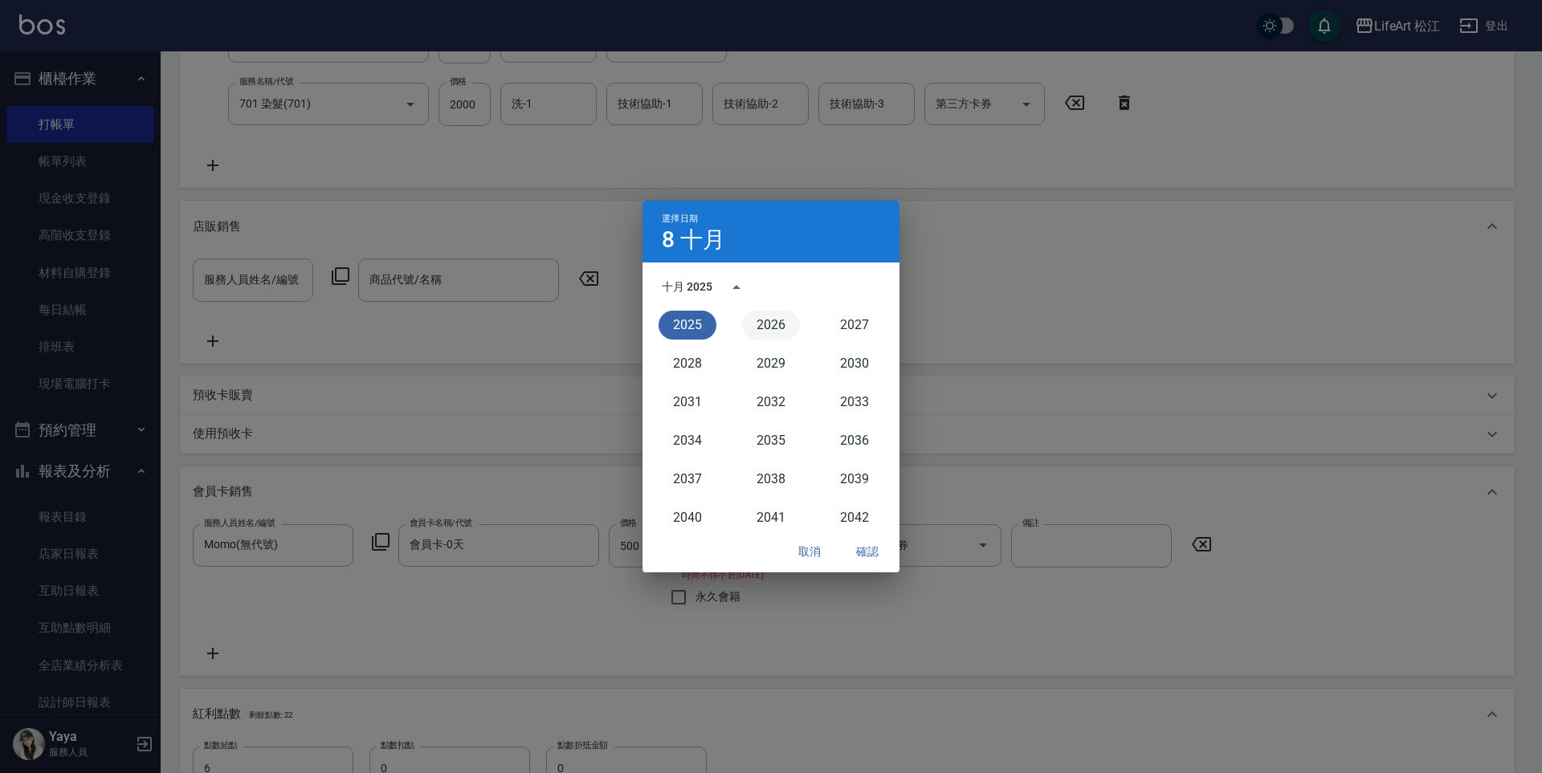
click at [788, 326] on button "2026" at bounding box center [771, 325] width 58 height 29
type input "[DATE]"
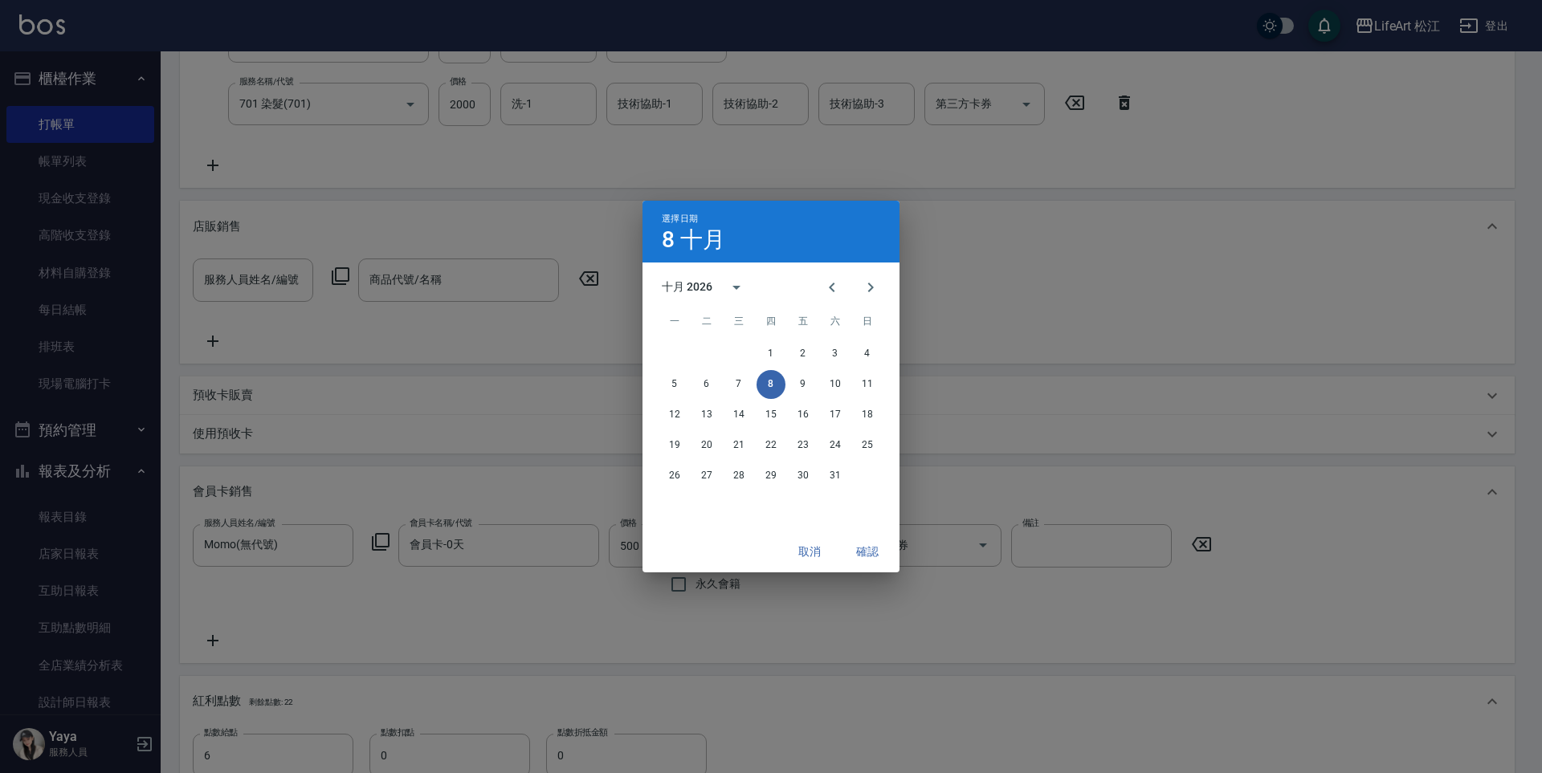
click at [885, 556] on button "確認" at bounding box center [866, 552] width 51 height 30
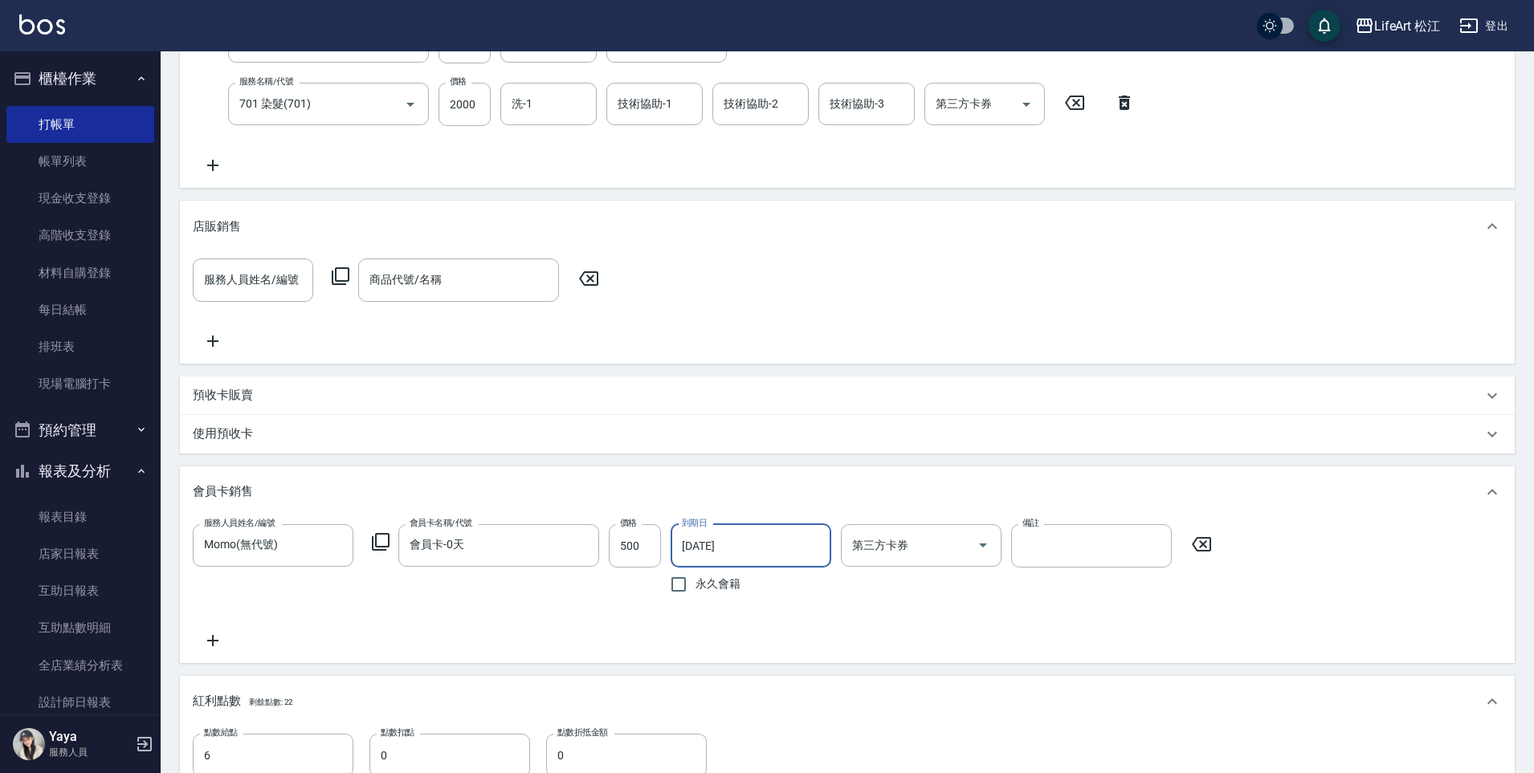
scroll to position [613, 0]
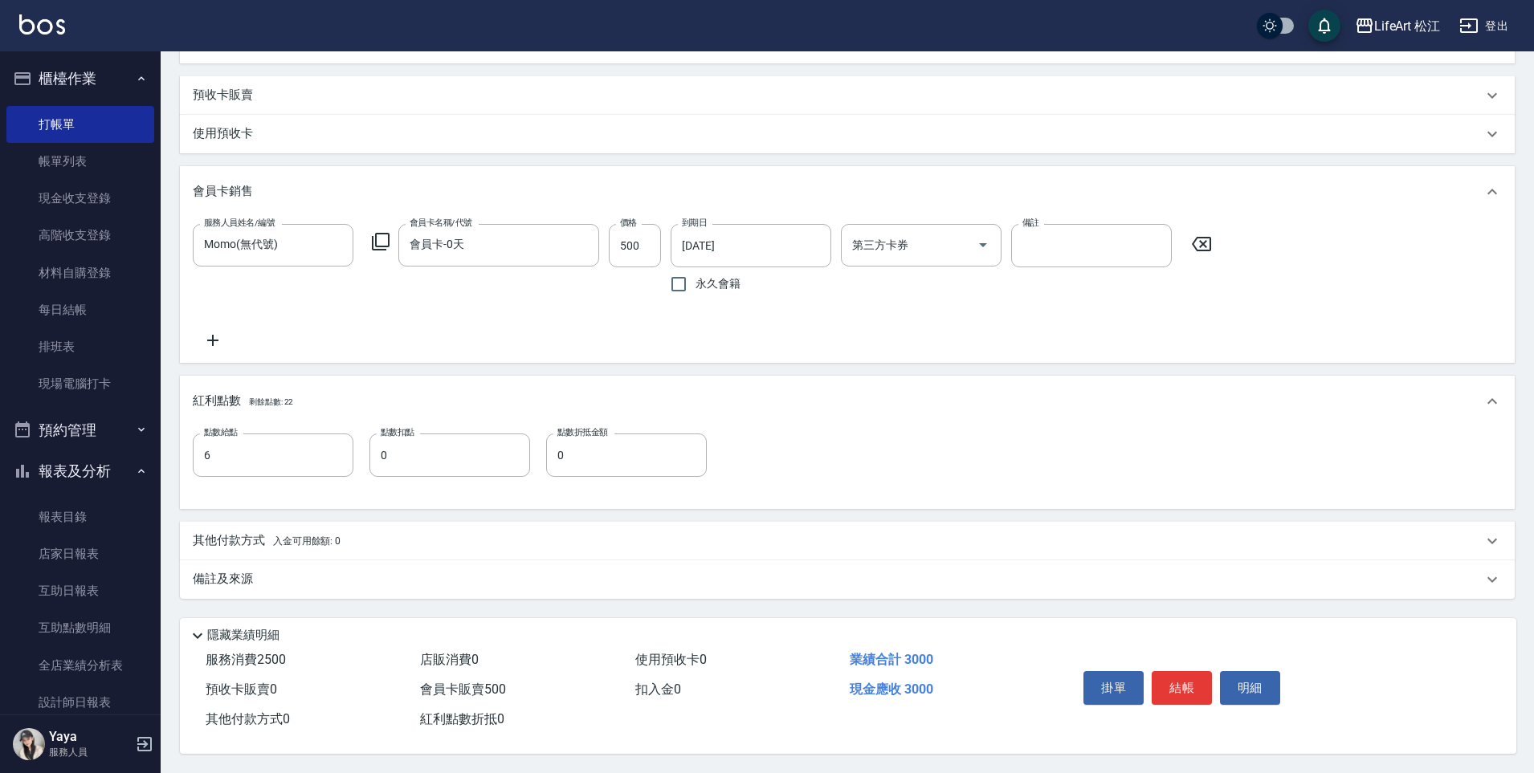
click at [537, 571] on div "備註及來源" at bounding box center [837, 579] width 1289 height 17
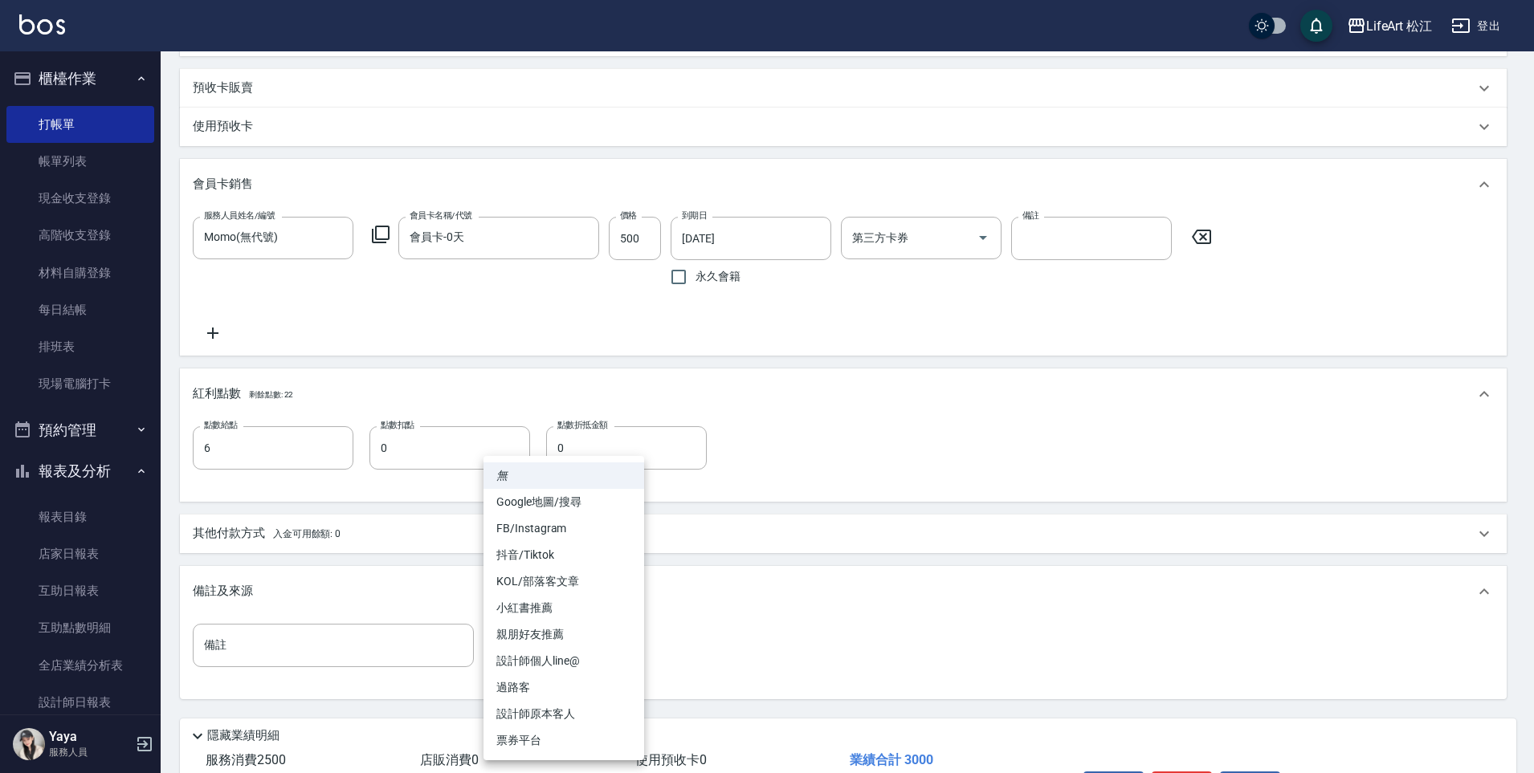
click at [610, 658] on body "LifeArt 松江 登出 櫃檯作業 打帳單 帳單列表 現金收支登錄 高階收支登錄 材料自購登錄 每日結帳 排班表 現場電腦打卡 預約管理 預約管理 單日預約…" at bounding box center [767, 130] width 1534 height 1487
click at [589, 658] on li "設計師個人line@" at bounding box center [563, 661] width 161 height 26
type input "設計師個人line@"
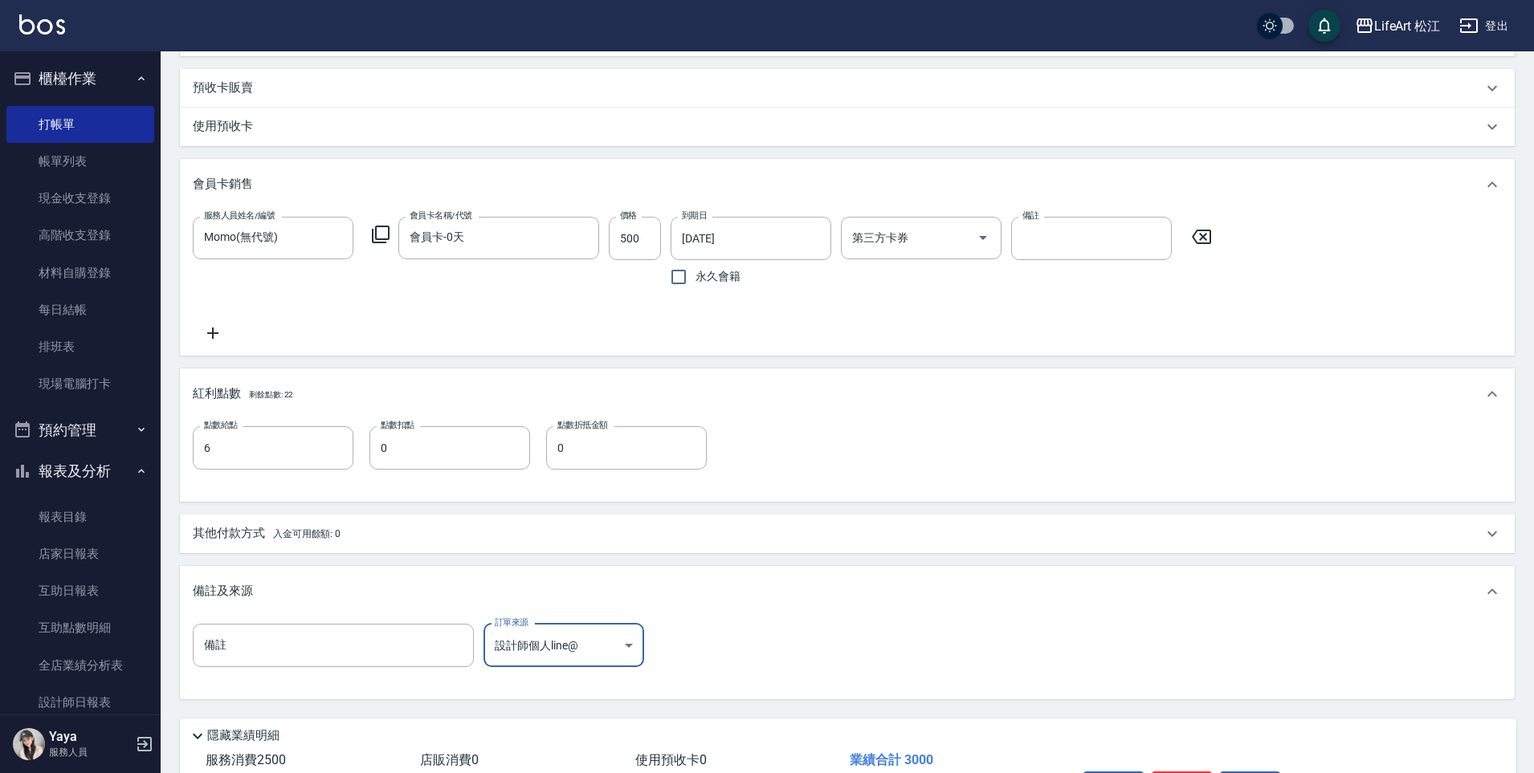
click at [301, 534] on span "入金可用餘額: 0" at bounding box center [307, 533] width 68 height 11
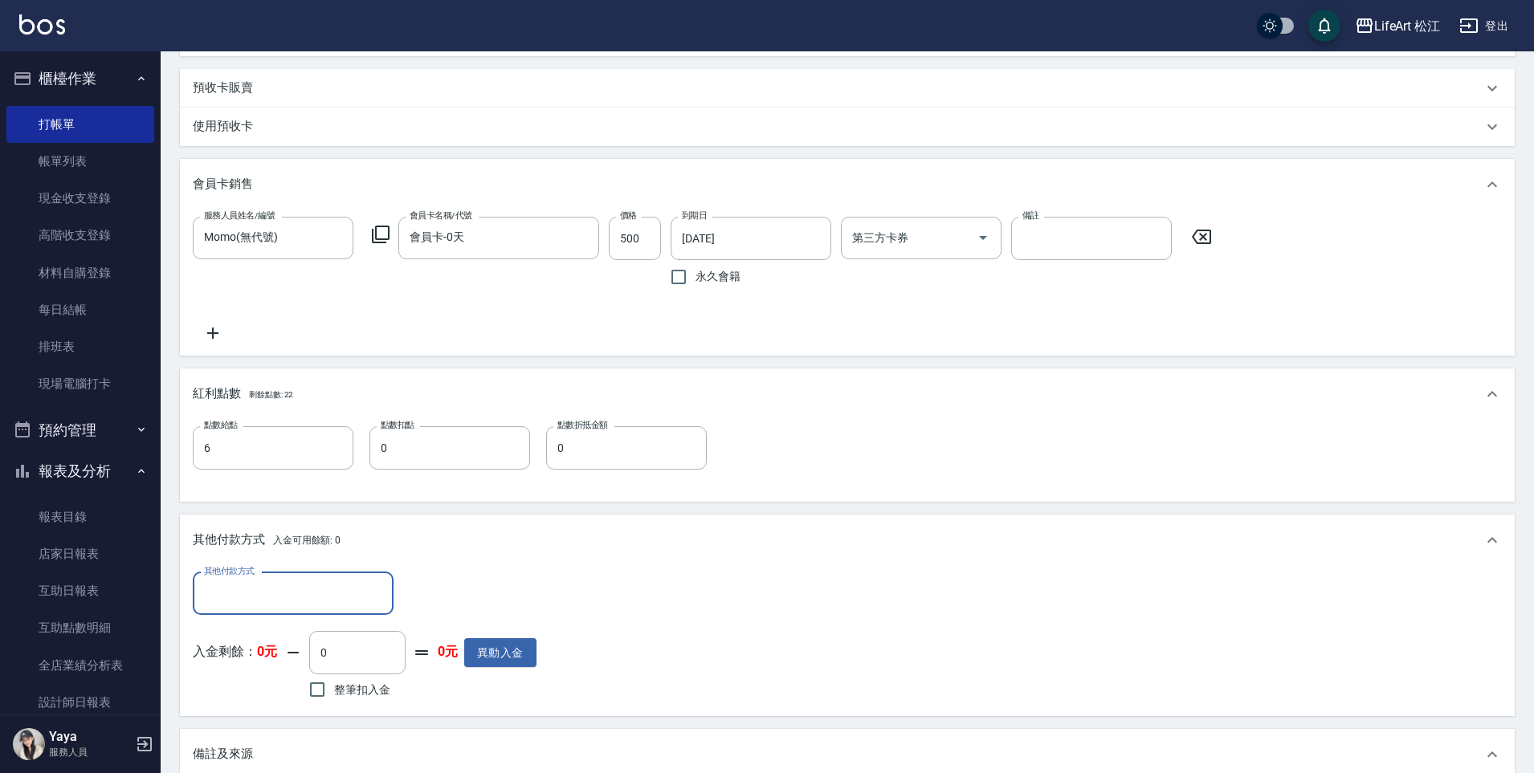
scroll to position [0, 0]
click at [255, 591] on input "其他付款方式" at bounding box center [293, 594] width 186 height 28
click at [269, 632] on span "轉帳" at bounding box center [293, 634] width 201 height 26
type input "轉帳"
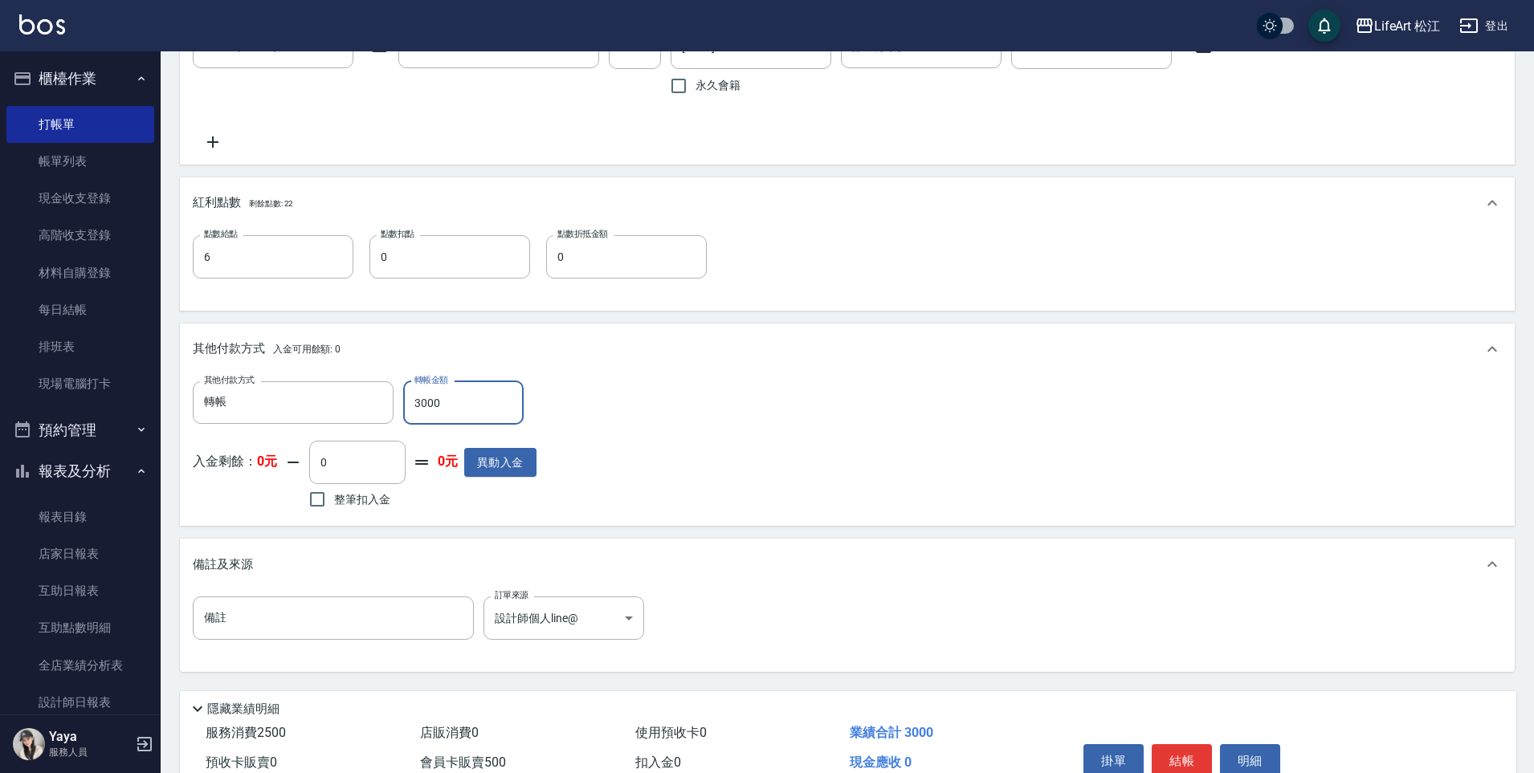
scroll to position [885, 0]
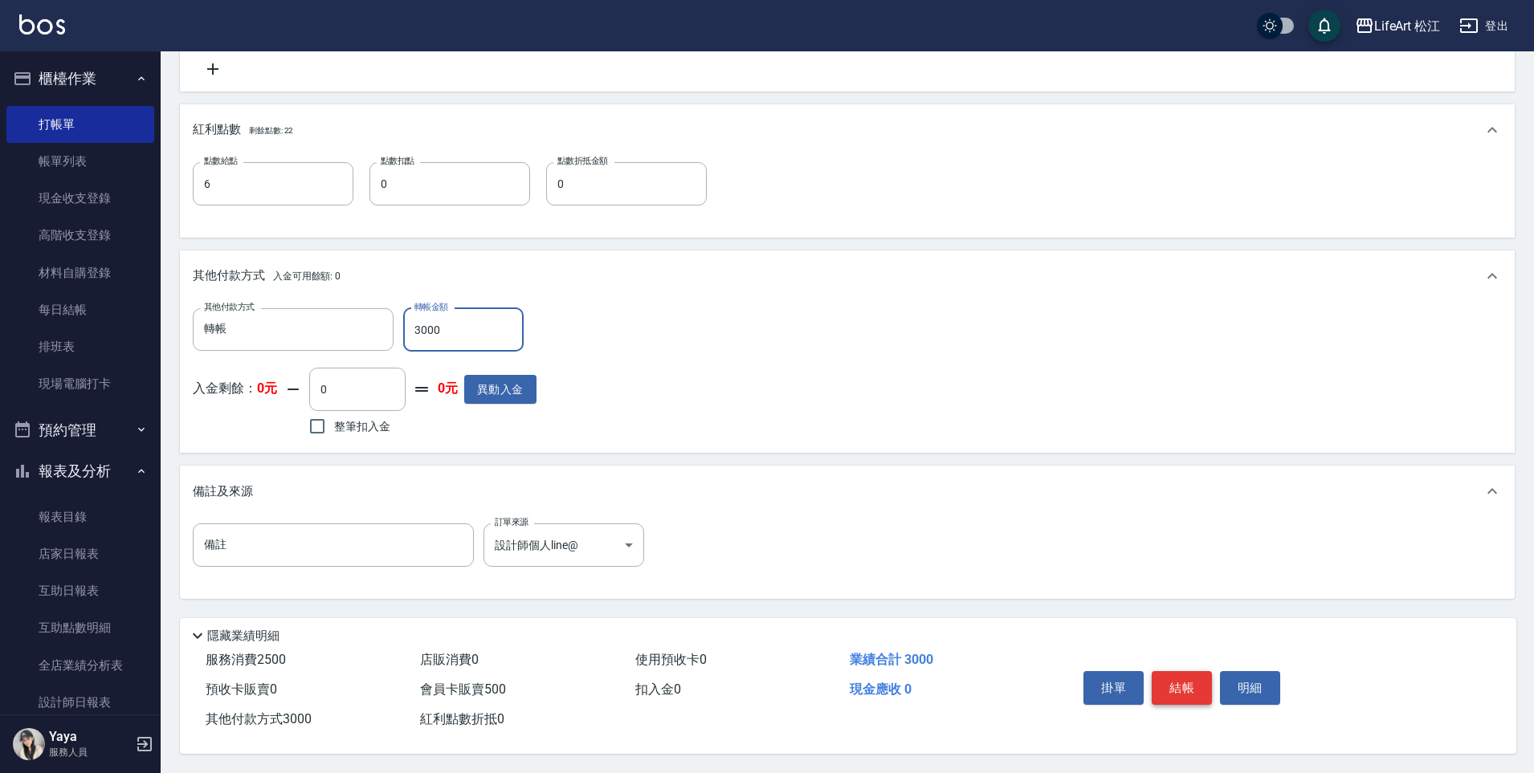
type input "3000"
click at [1199, 684] on button "結帳" at bounding box center [1181, 688] width 60 height 34
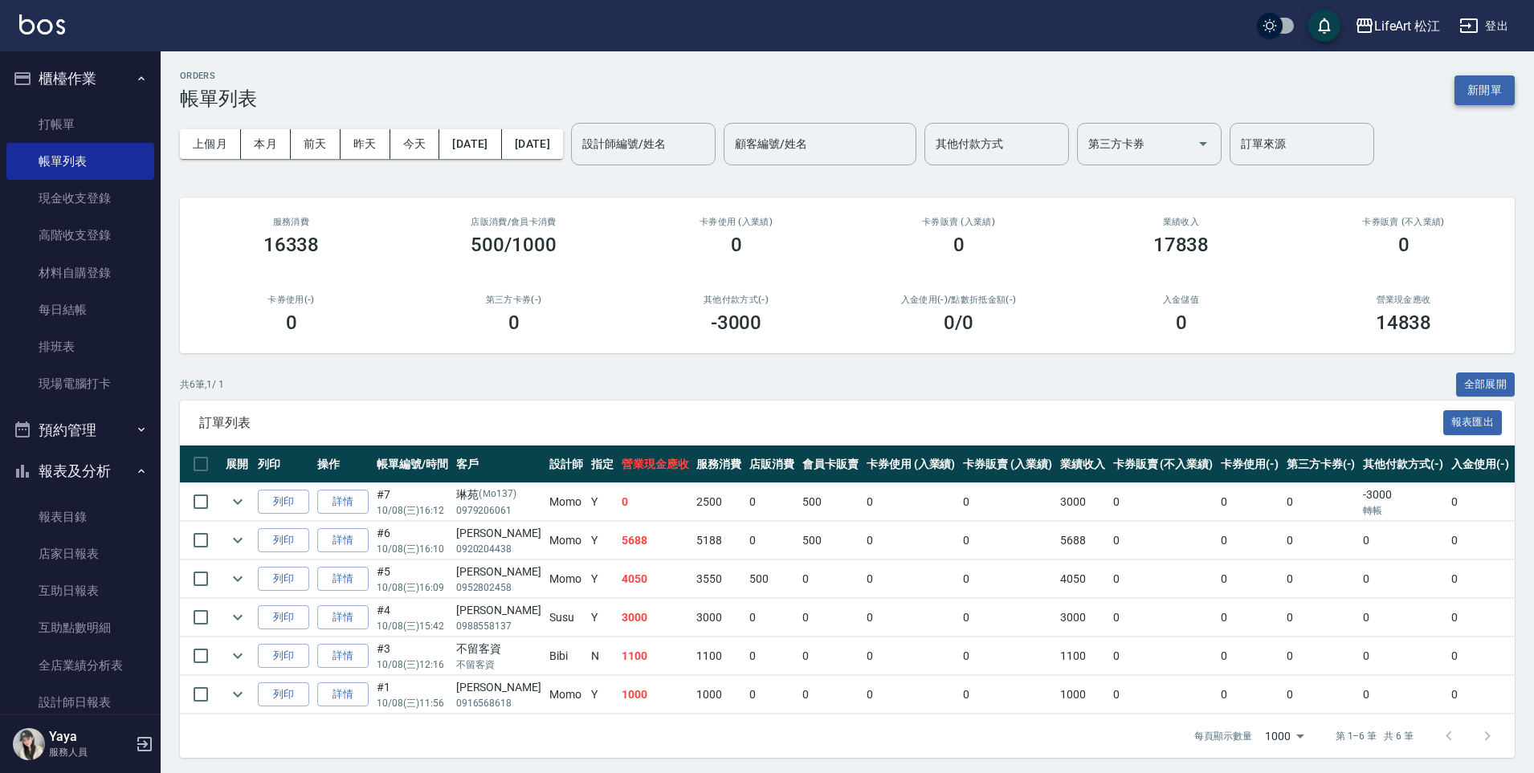
click at [1460, 84] on button "新開單" at bounding box center [1484, 90] width 60 height 30
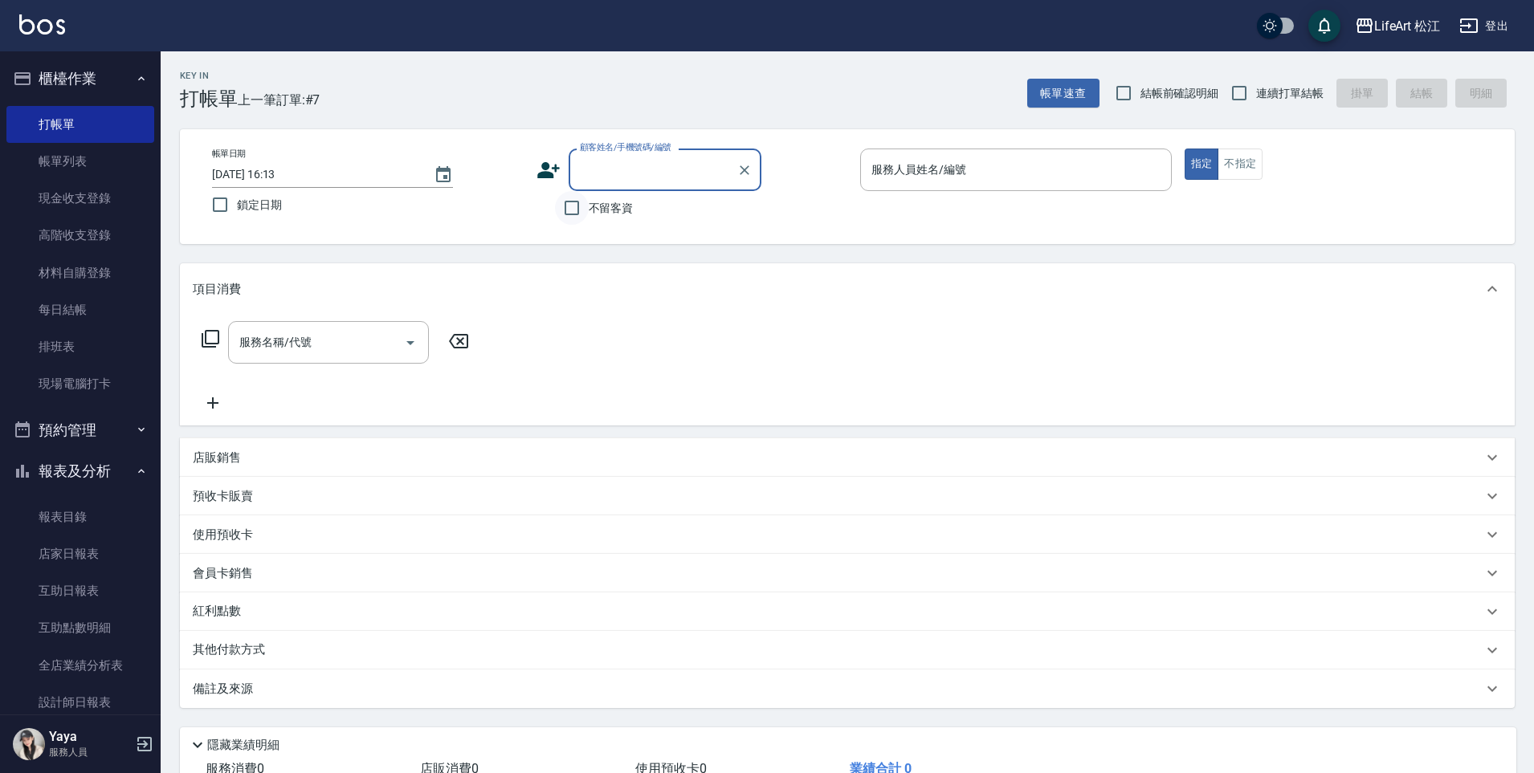
click at [576, 211] on input "不留客資" at bounding box center [572, 208] width 34 height 34
checkbox input "true"
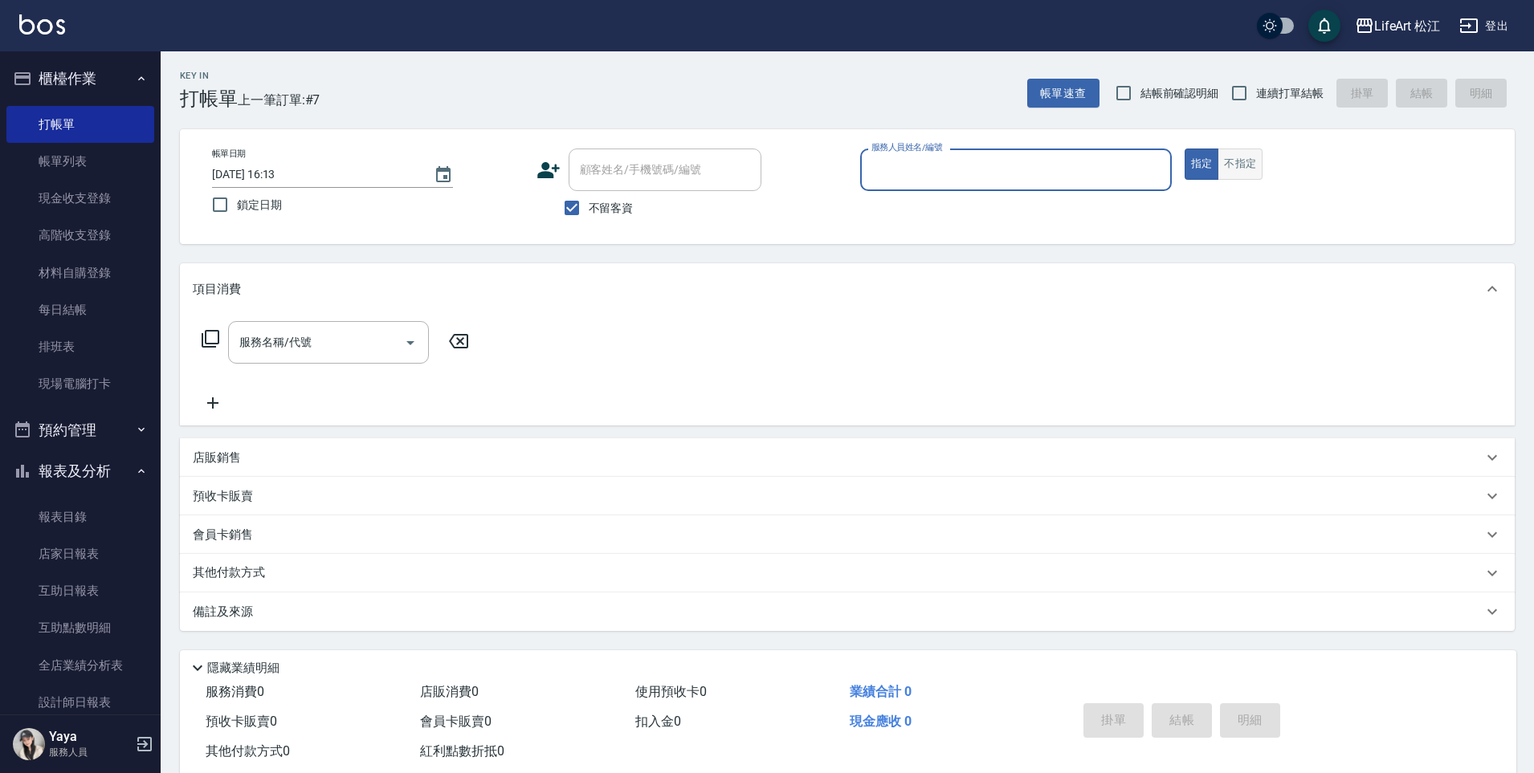
click at [1247, 176] on button "不指定" at bounding box center [1239, 164] width 45 height 31
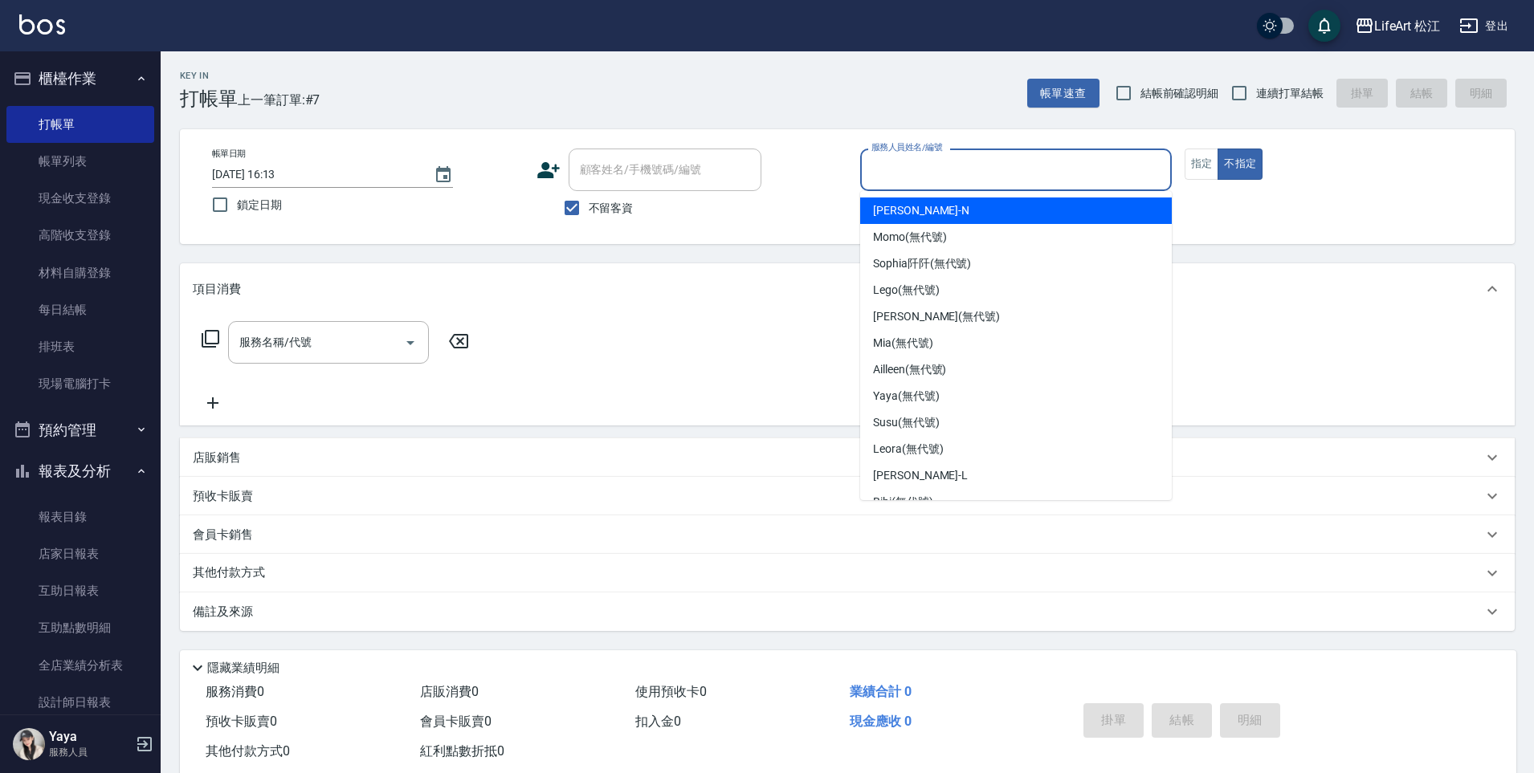
click at [1035, 157] on input "服務人員姓名/編號" at bounding box center [1015, 170] width 297 height 28
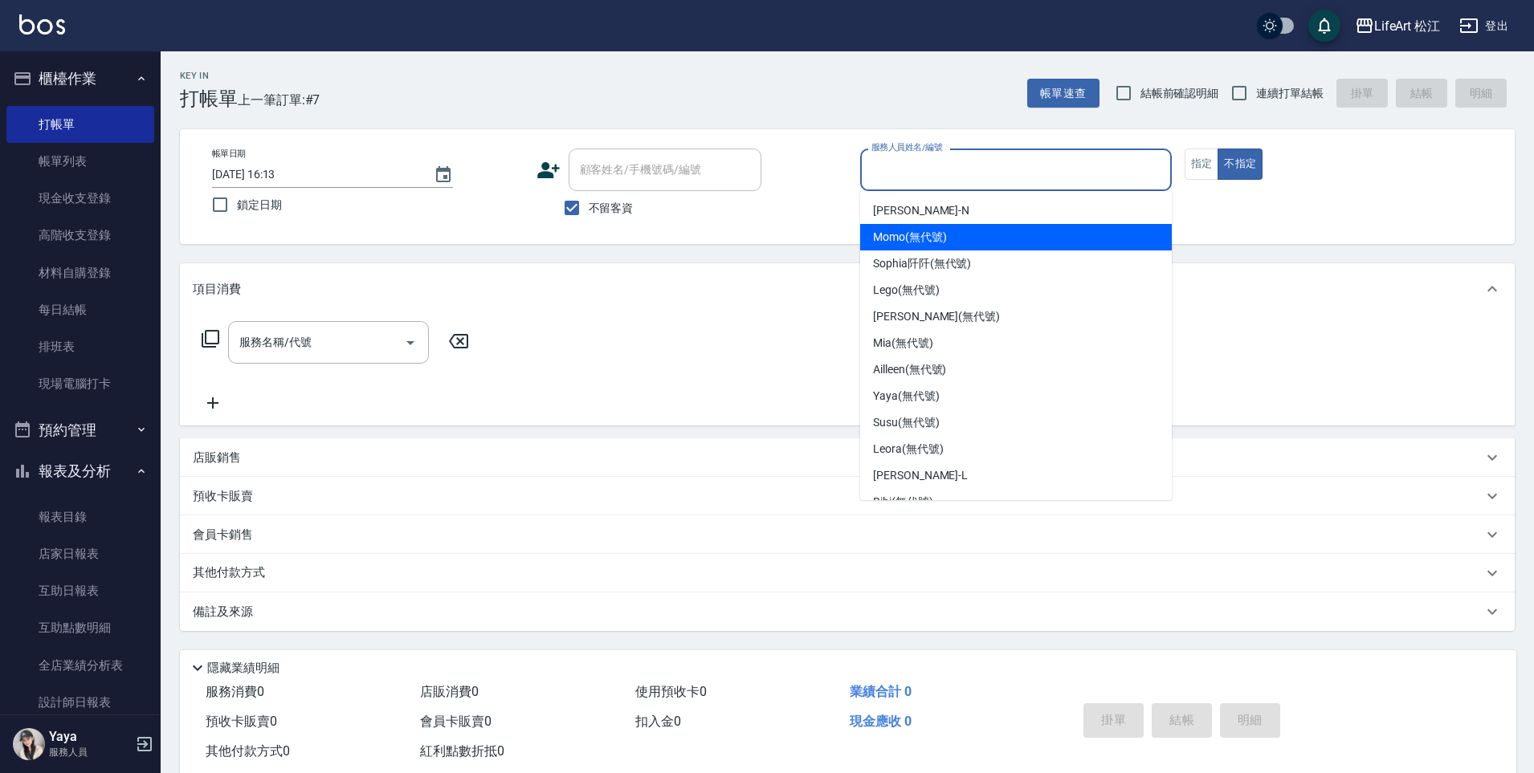
click at [963, 229] on div "Momo (無代號)" at bounding box center [1016, 237] width 312 height 26
type input "Momo(無代號)"
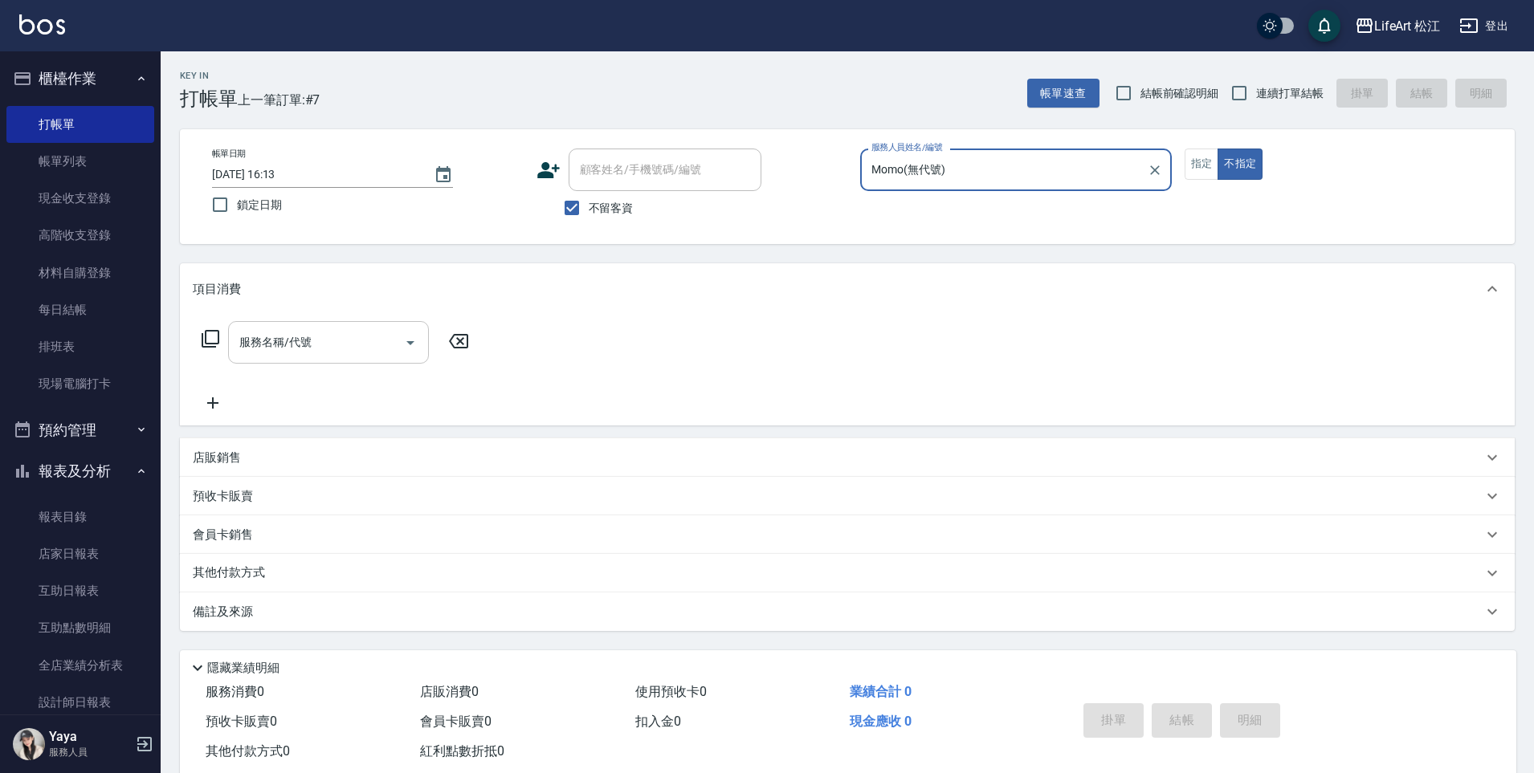
click at [276, 363] on div "服務名稱/代號" at bounding box center [328, 342] width 201 height 43
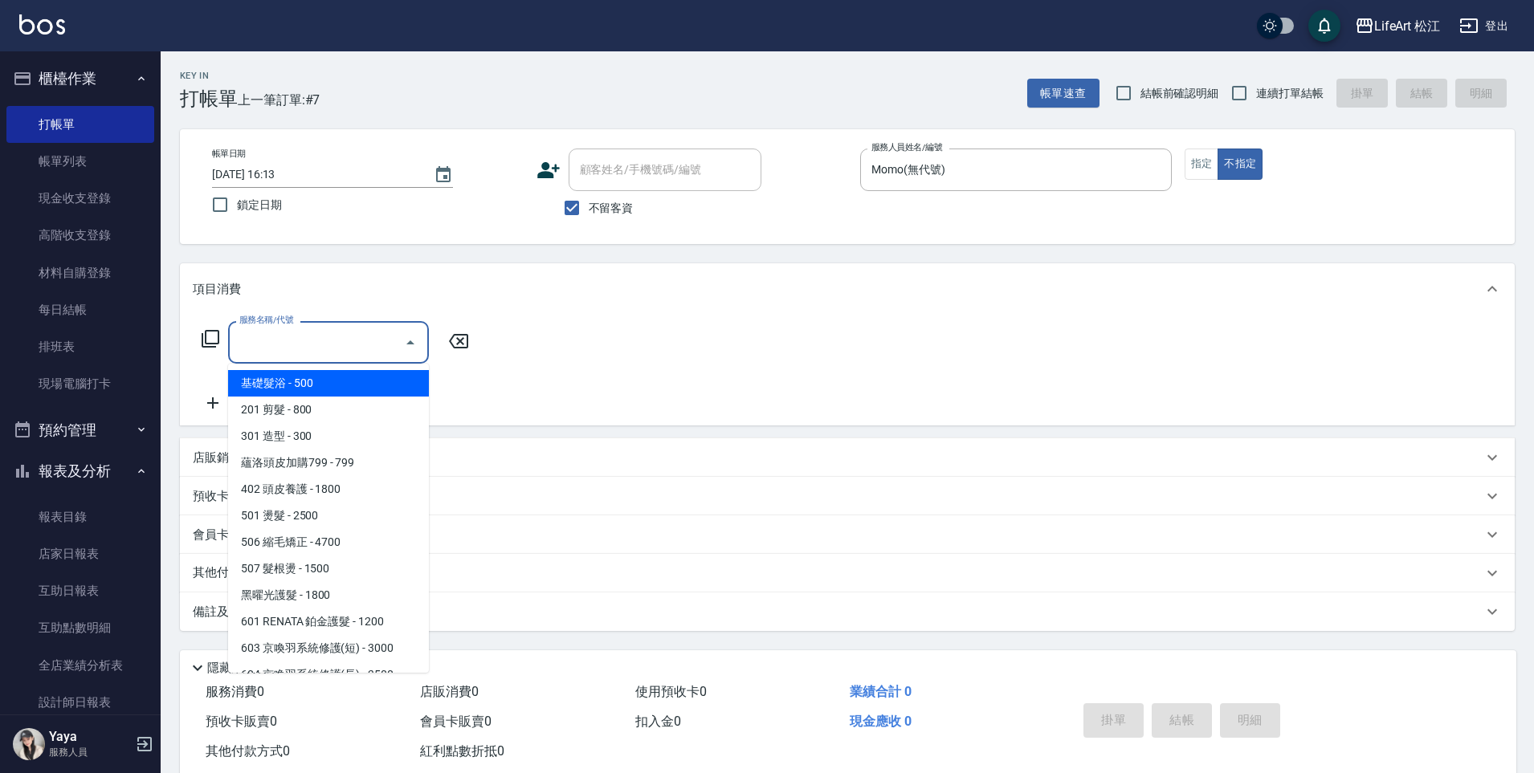
click at [343, 394] on span "基礎髮浴 - 500" at bounding box center [328, 383] width 201 height 26
type input "基礎髮浴 (101)"
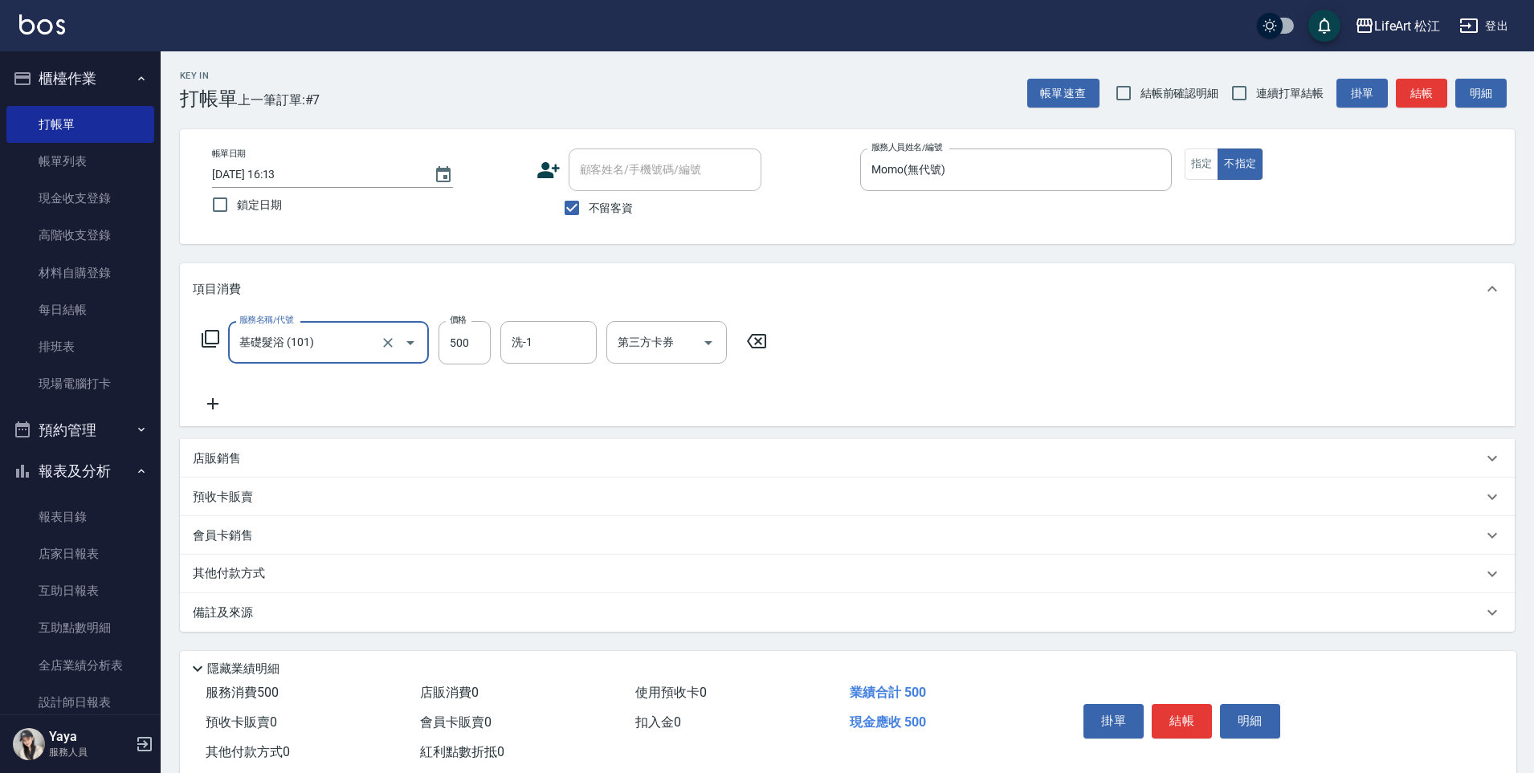
click at [525, 355] on input "洗-1" at bounding box center [548, 342] width 82 height 28
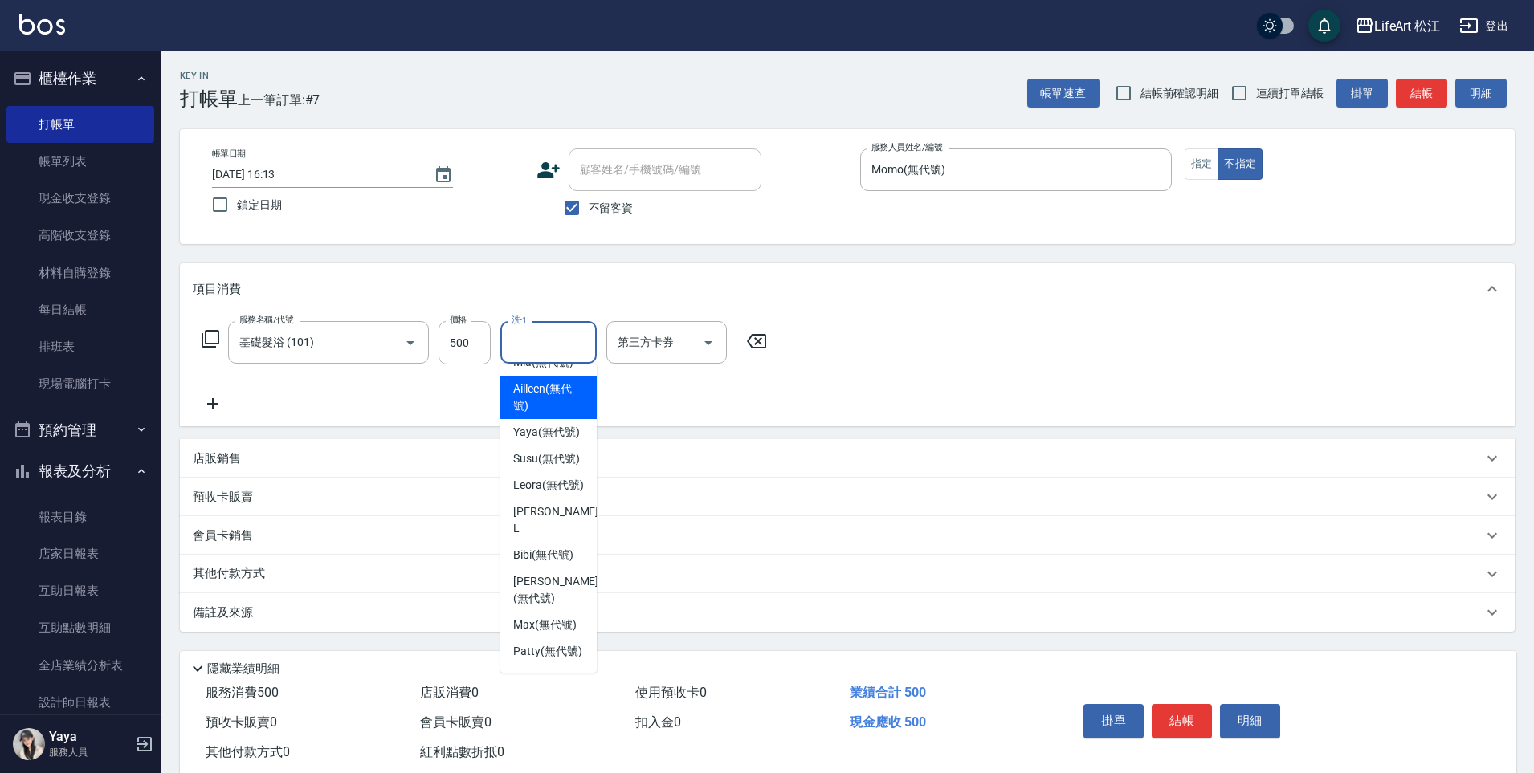
scroll to position [222, 0]
click at [552, 493] on span "Leora (無代號)" at bounding box center [548, 484] width 71 height 17
type input "Leora(無代號)"
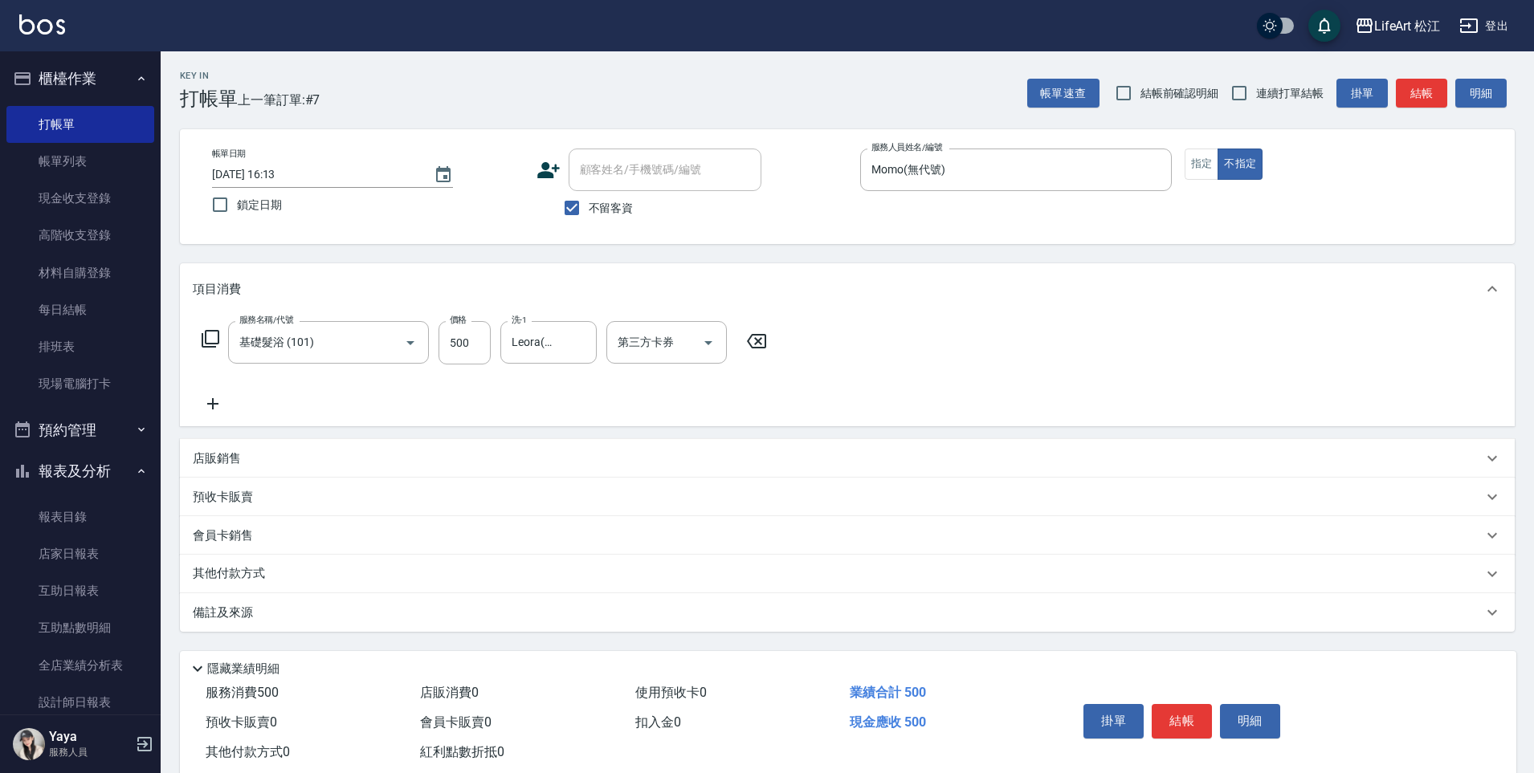
click at [409, 613] on div "備註及來源" at bounding box center [837, 613] width 1289 height 17
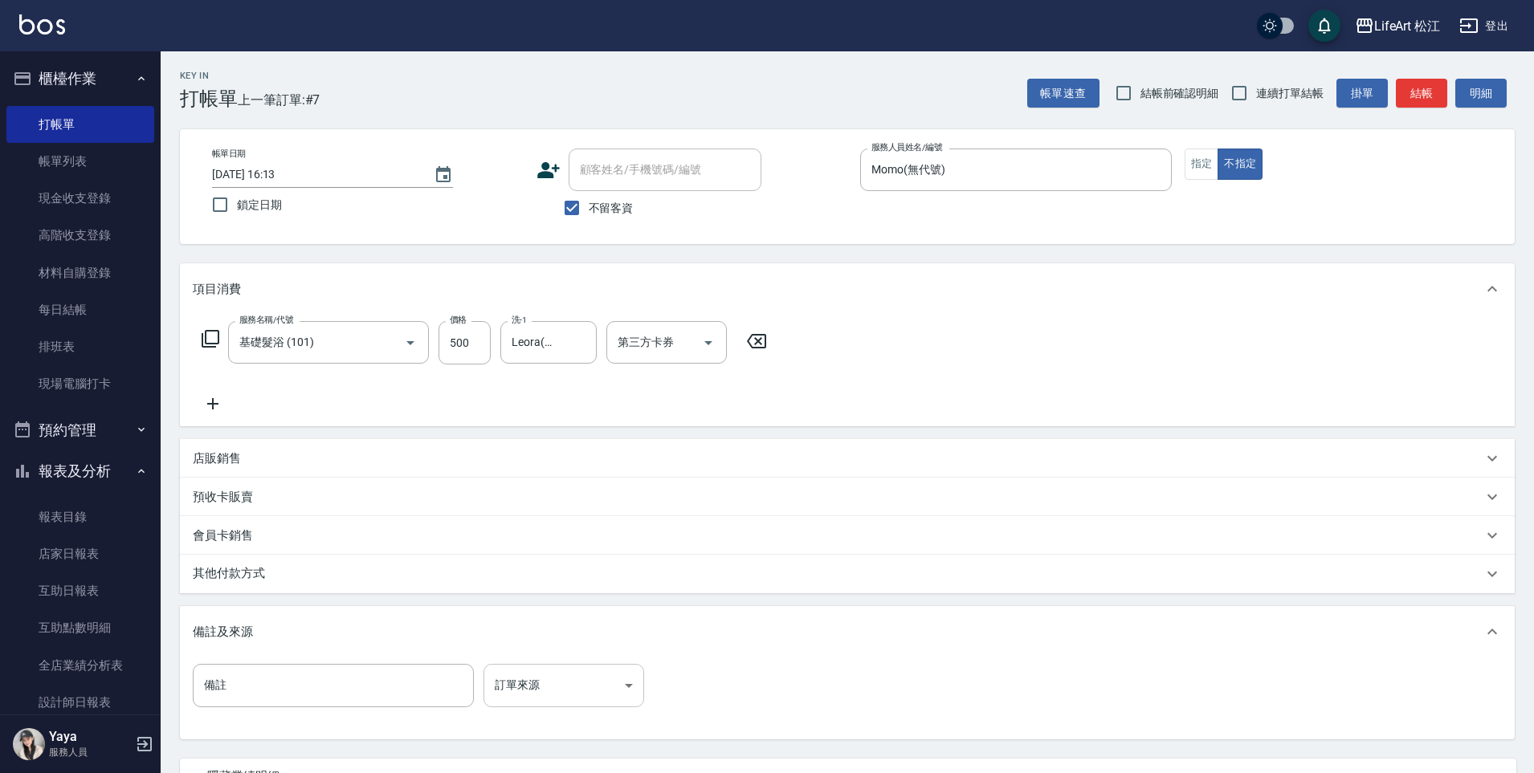
click at [594, 678] on body "LifeArt 松江 登出 櫃檯作業 打帳單 帳單列表 現金收支登錄 高階收支登錄 材料自購登錄 每日結帳 排班表 現場電腦打卡 預約管理 預約管理 單日預約…" at bounding box center [767, 457] width 1534 height 914
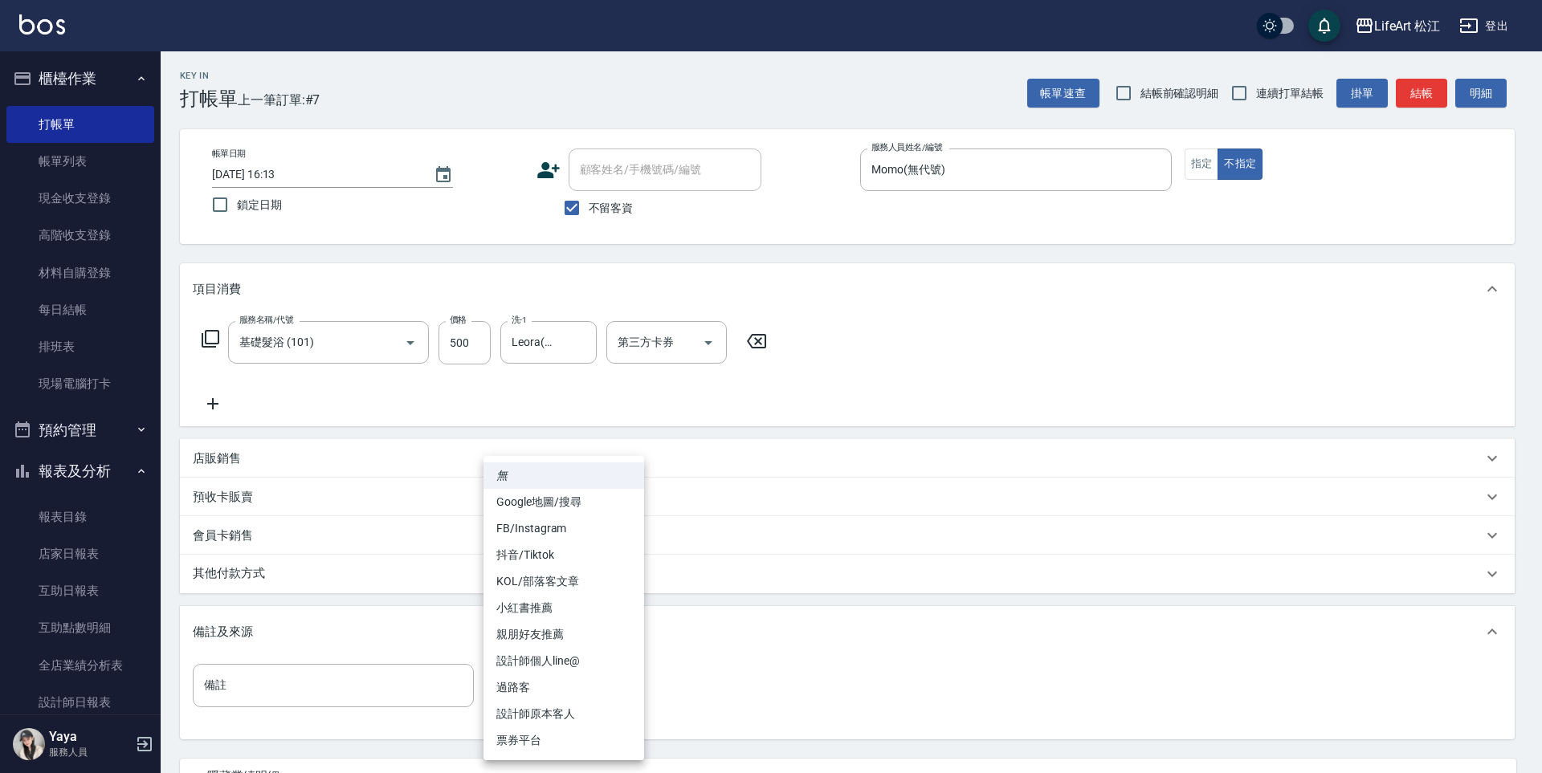
click at [593, 668] on li "設計師個人line@" at bounding box center [563, 661] width 161 height 26
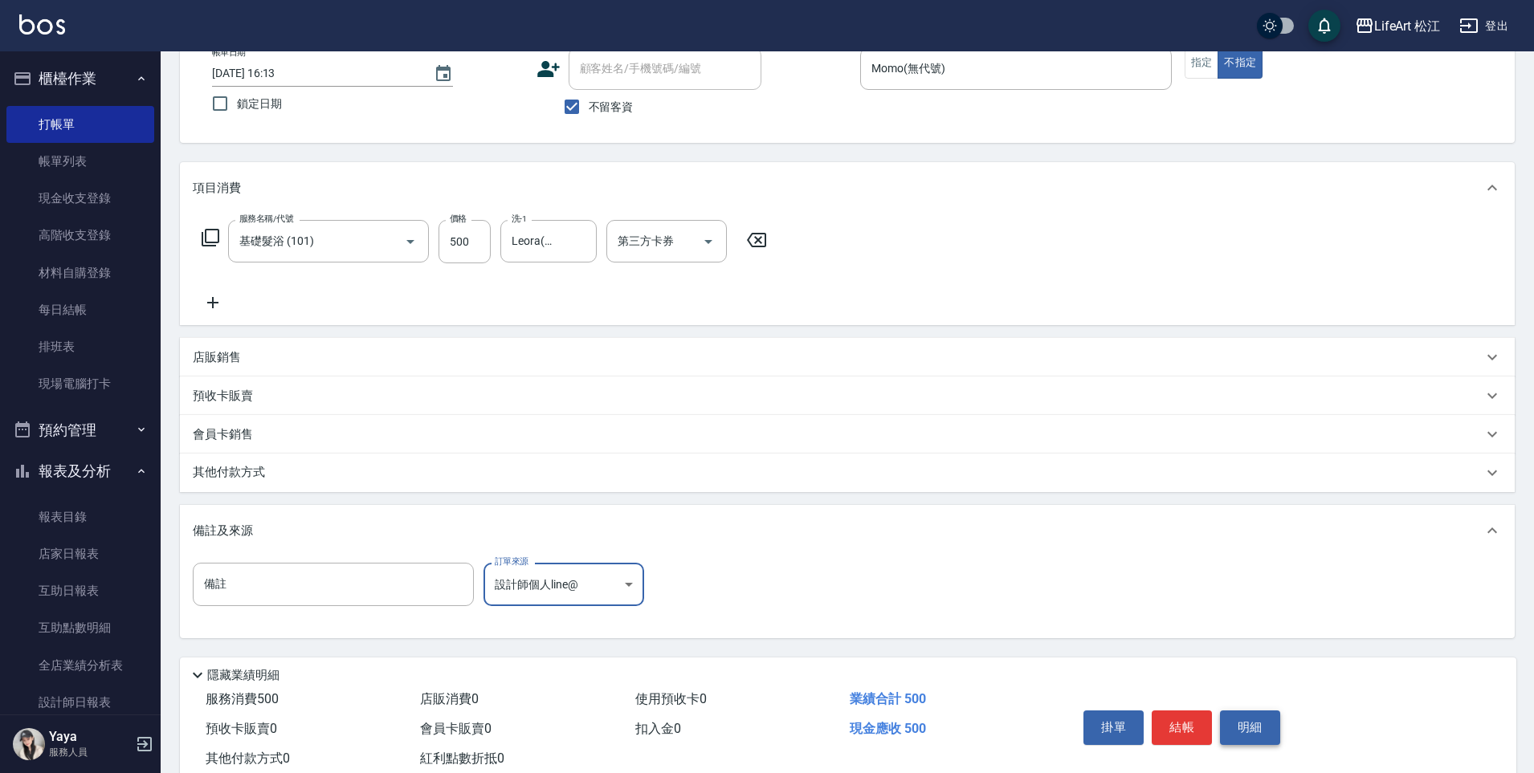
scroll to position [148, 0]
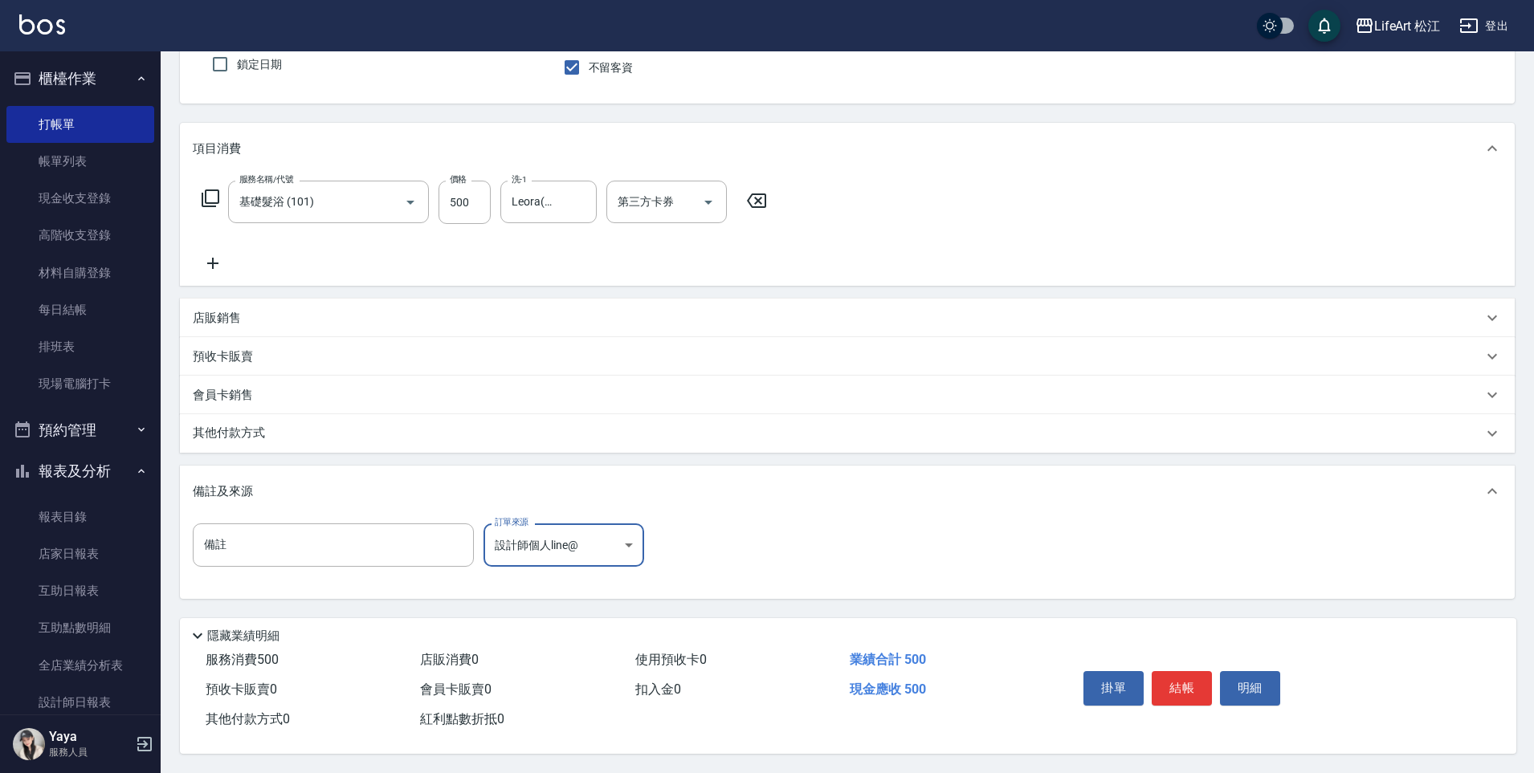
click at [534, 540] on body "LifeArt 松江 登出 櫃檯作業 打帳單 帳單列表 現金收支登錄 高階收支登錄 材料自購登錄 每日結帳 排班表 現場電腦打卡 預約管理 預約管理 單日預約…" at bounding box center [767, 316] width 1534 height 914
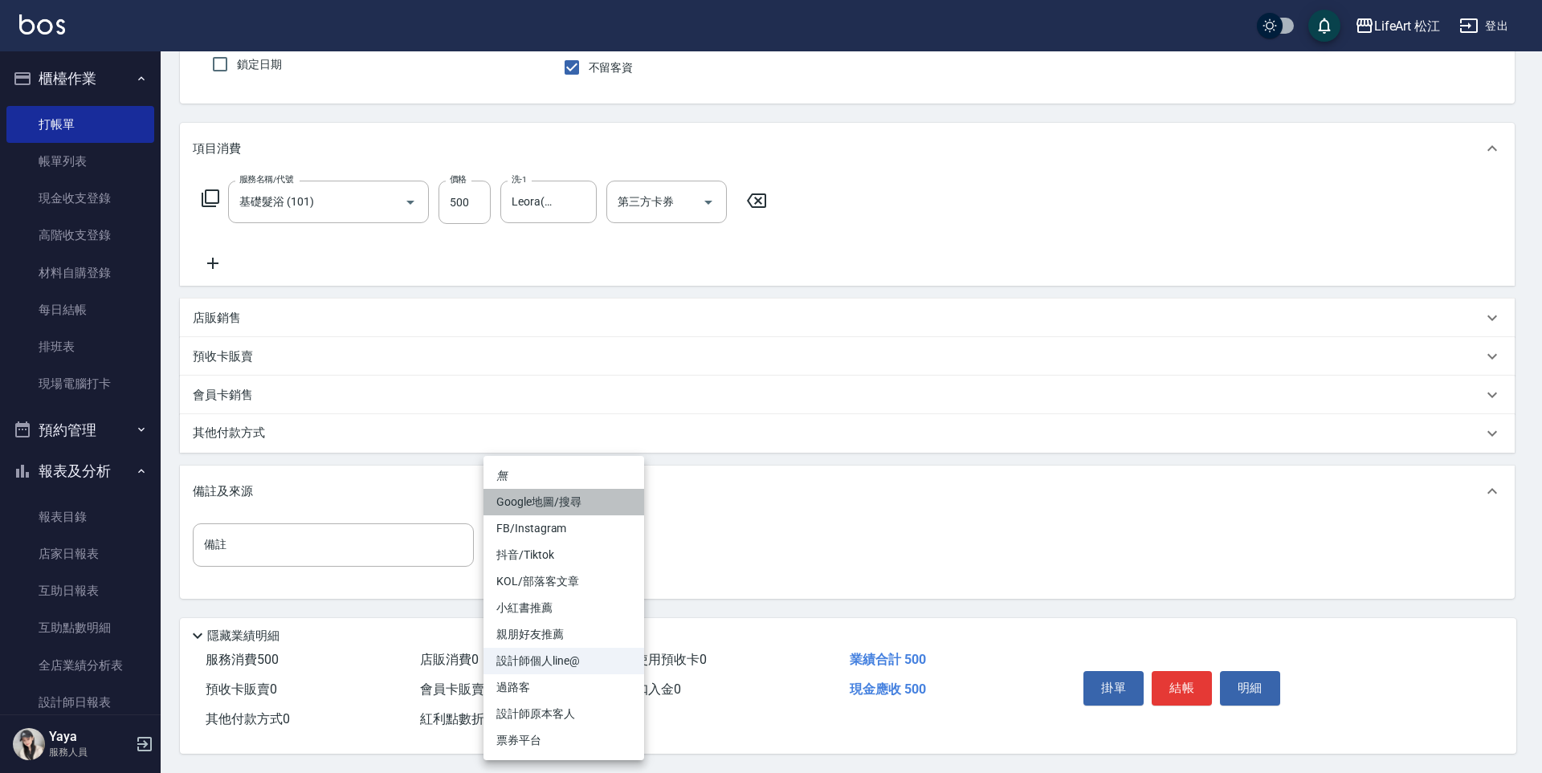
click at [543, 505] on li "Google地圖/搜尋" at bounding box center [563, 502] width 161 height 26
type input "Google地圖/搜尋"
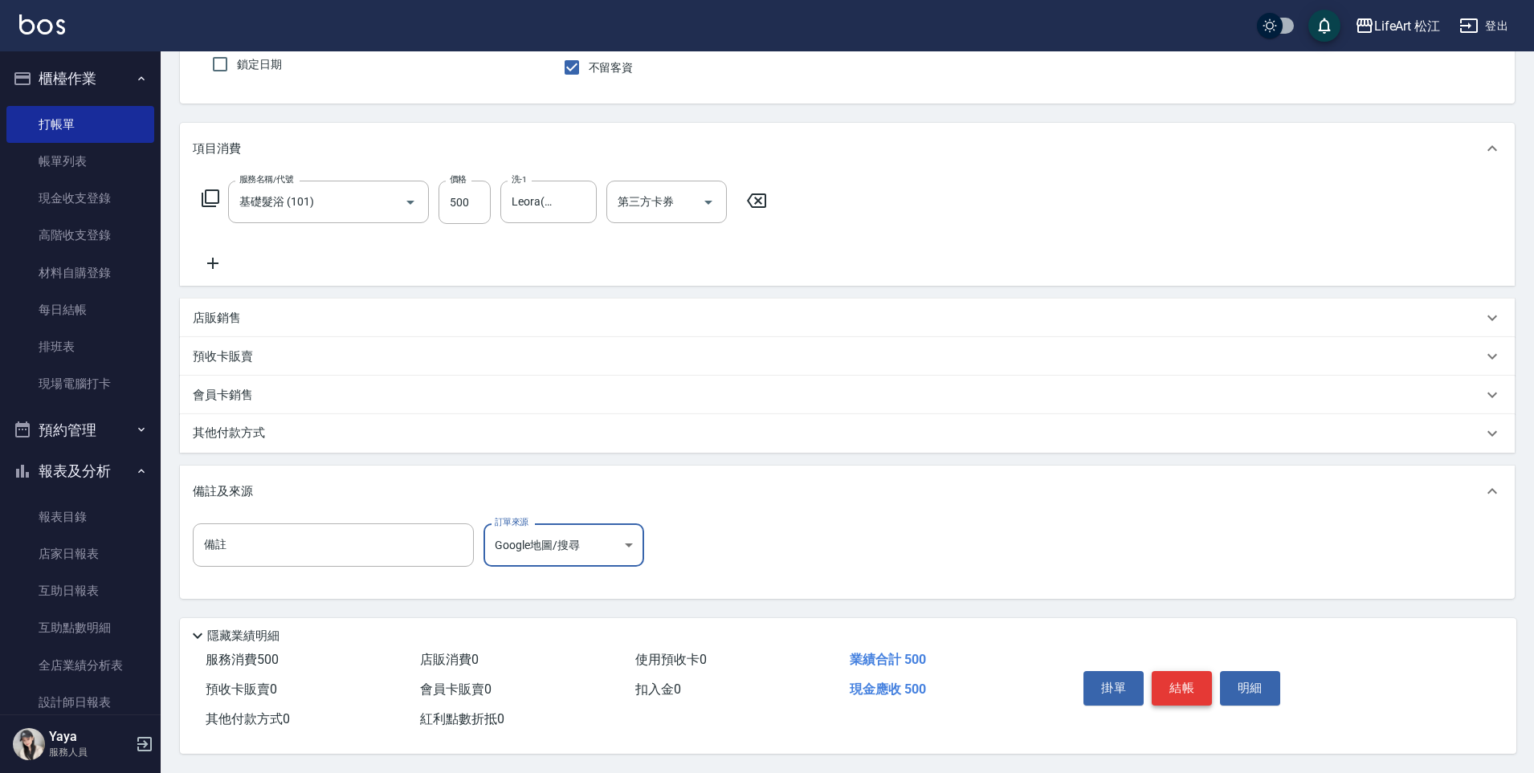
click at [1187, 690] on button "結帳" at bounding box center [1181, 688] width 60 height 34
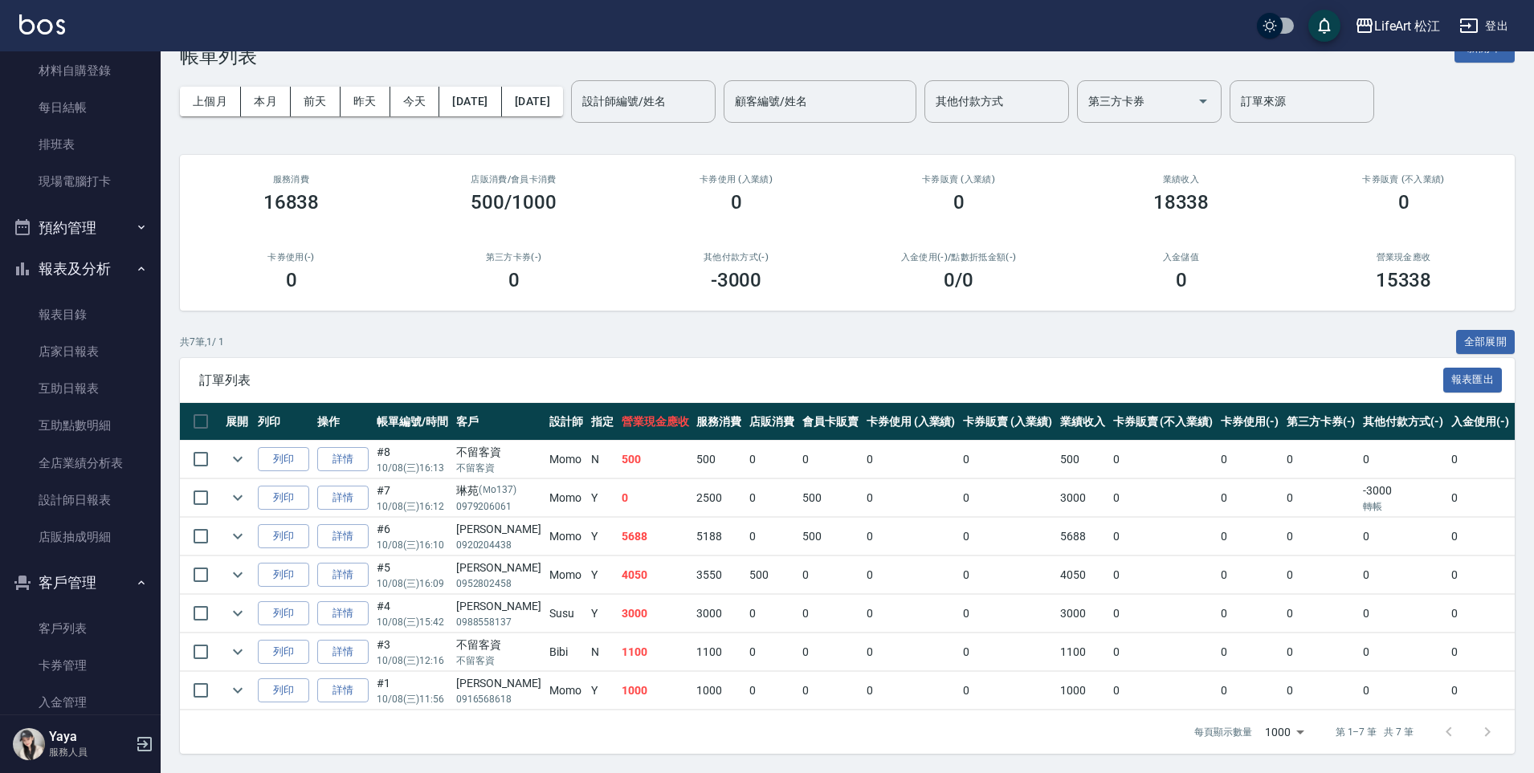
scroll to position [359, 0]
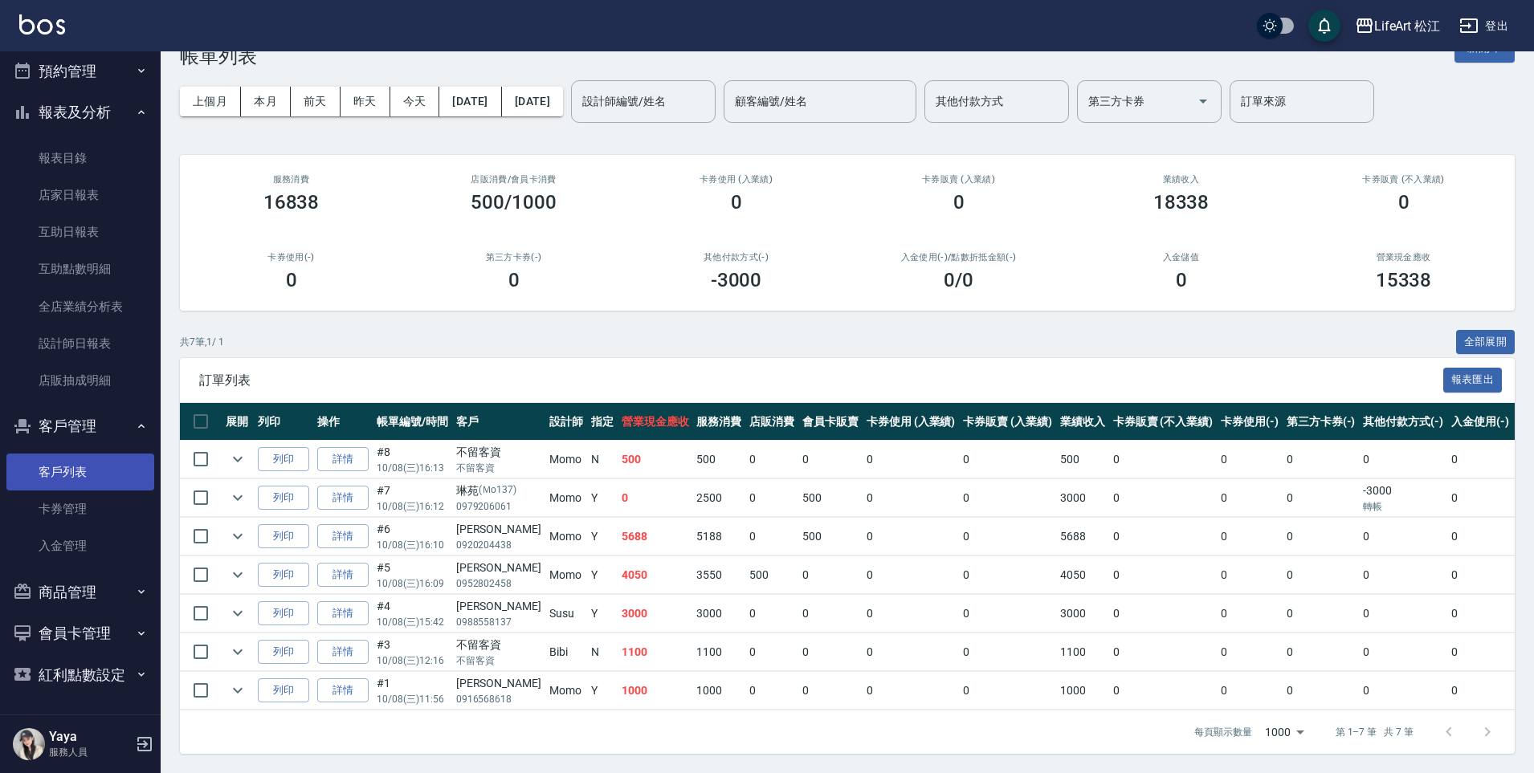
click at [92, 475] on link "客戶列表" at bounding box center [80, 472] width 148 height 37
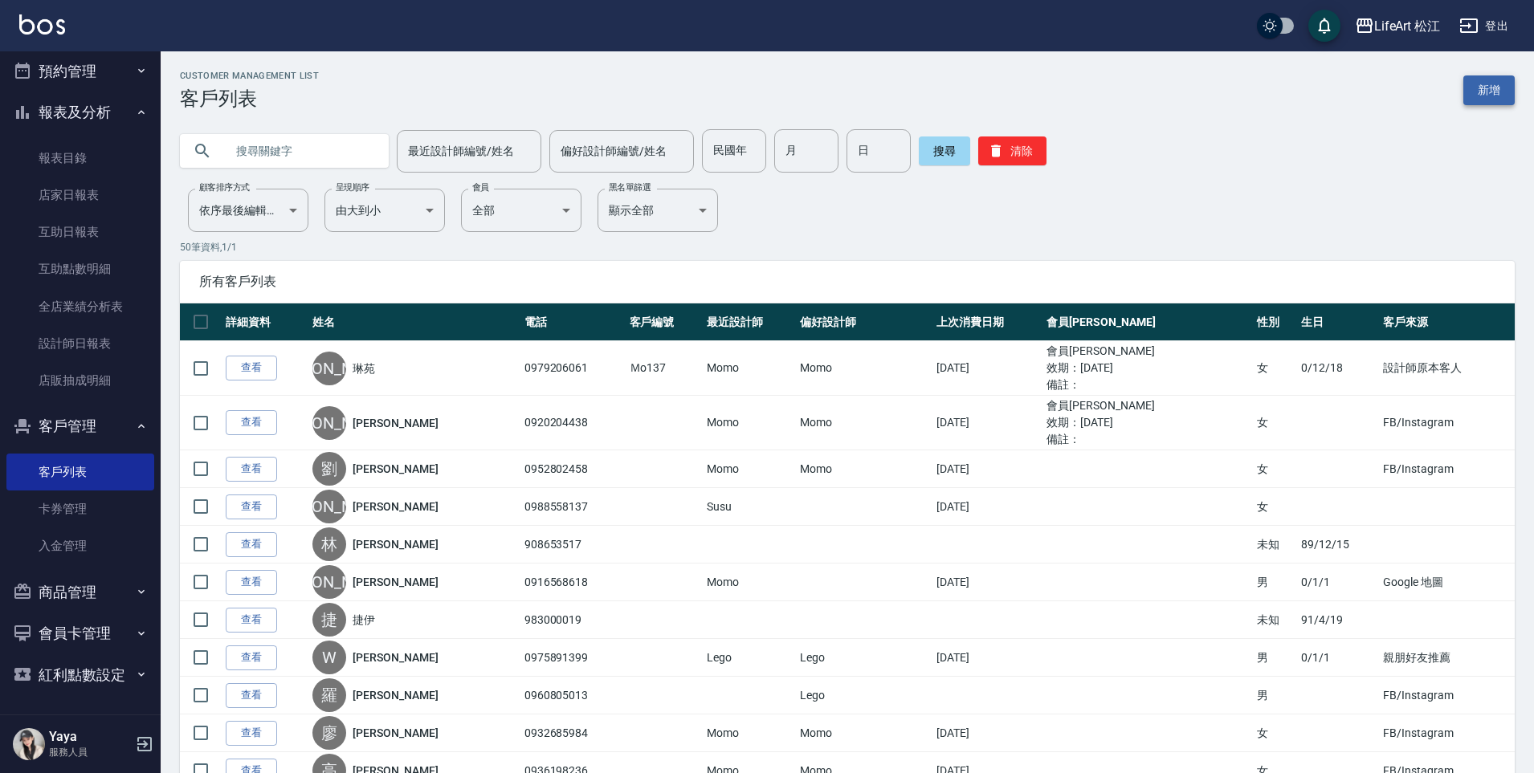
click at [1501, 83] on link "新增" at bounding box center [1488, 90] width 51 height 30
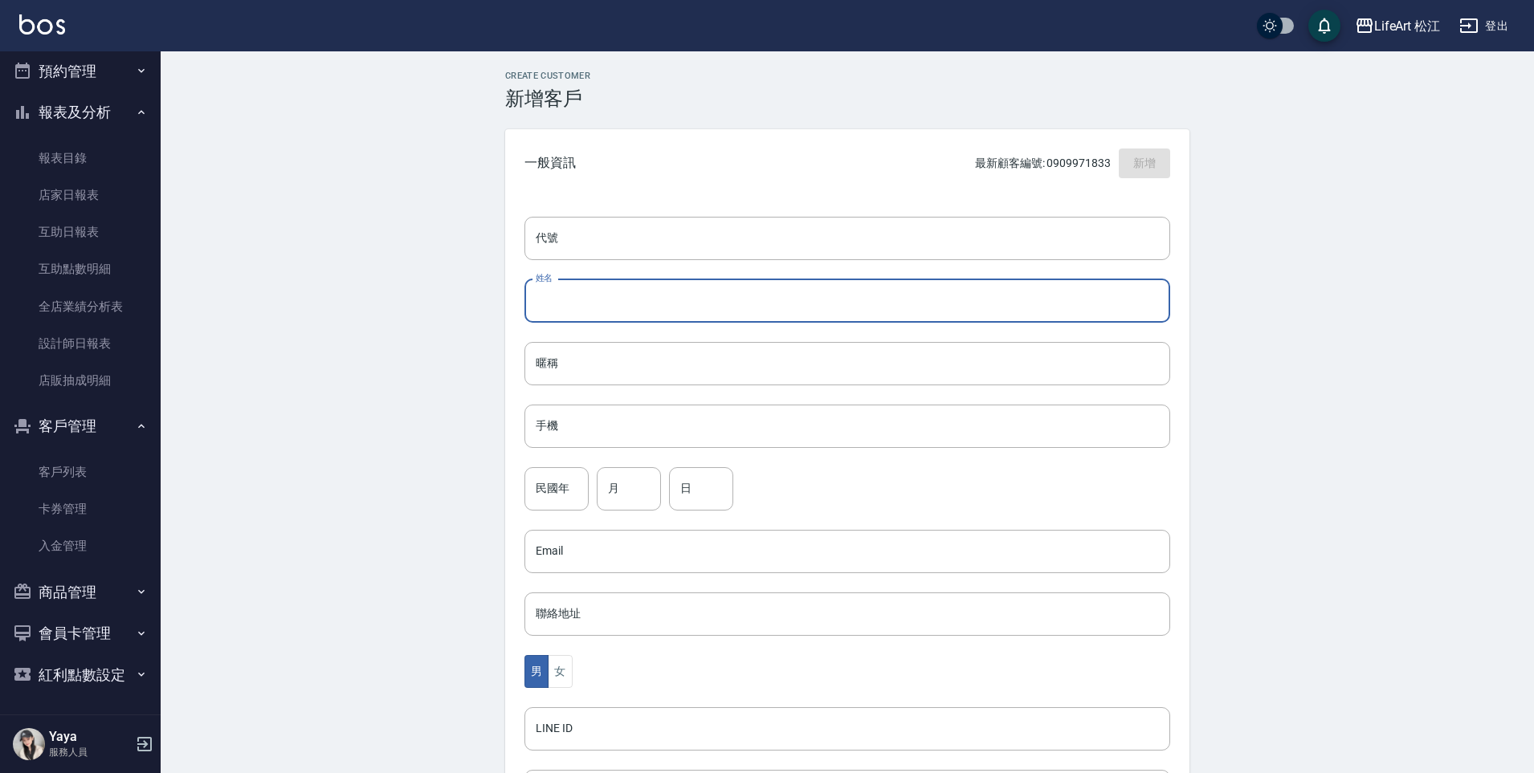
click at [820, 295] on input "姓名" at bounding box center [847, 300] width 646 height 43
type input "j"
type input "[PERSON_NAME]"
click at [699, 432] on input "手機" at bounding box center [847, 426] width 646 height 43
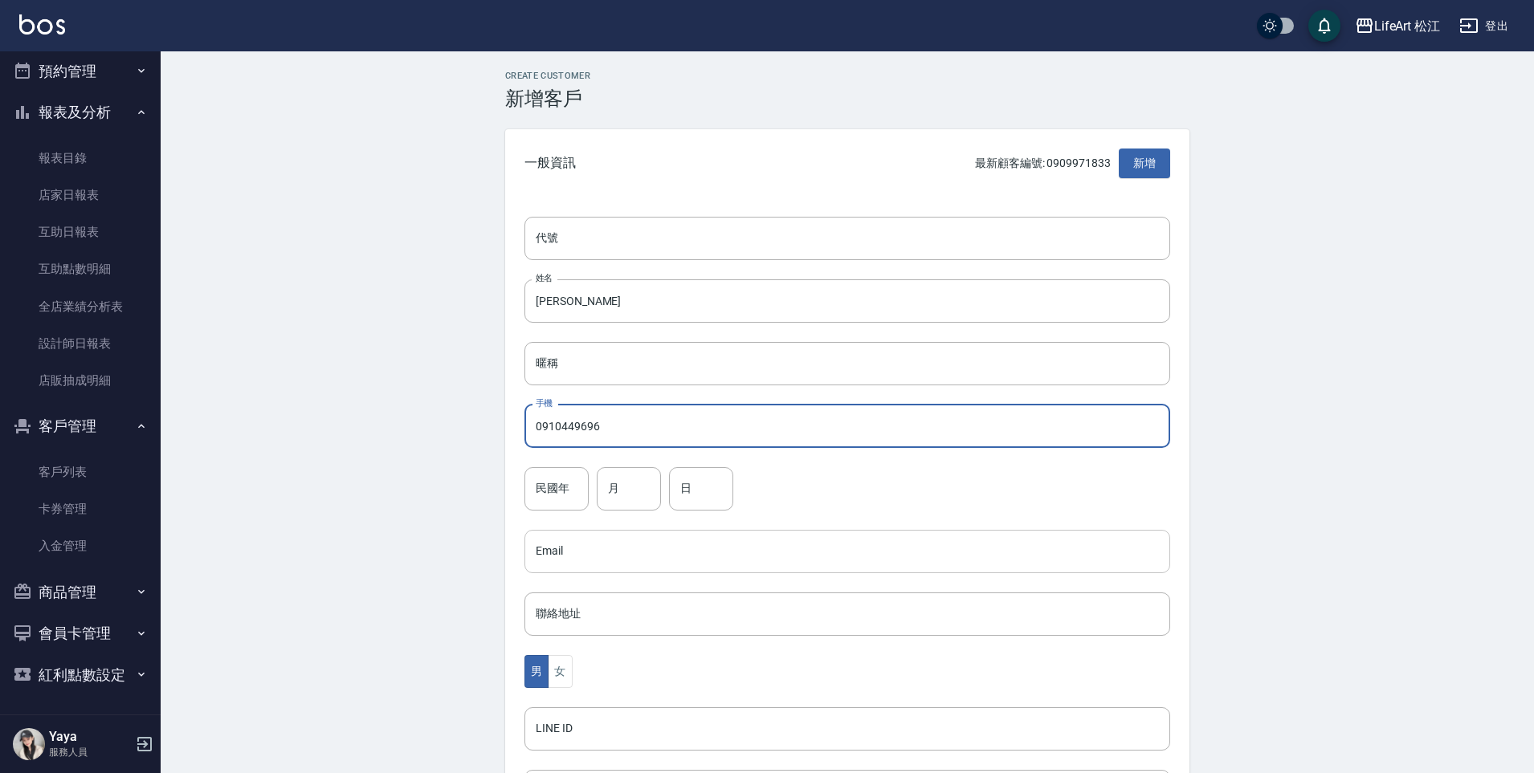
scroll to position [3, 0]
type input "0910449696"
click at [559, 678] on button "女" at bounding box center [560, 668] width 24 height 33
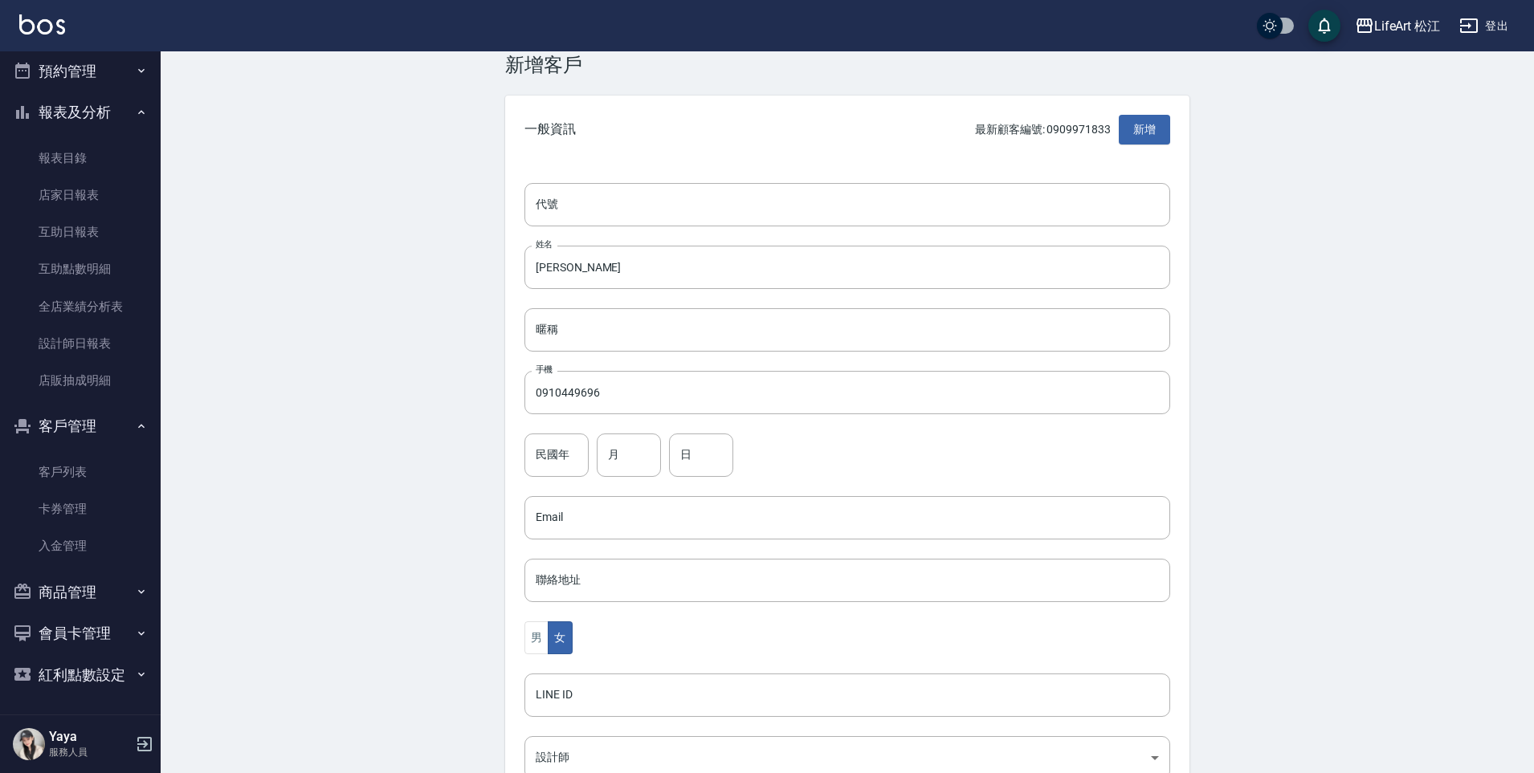
scroll to position [272, 0]
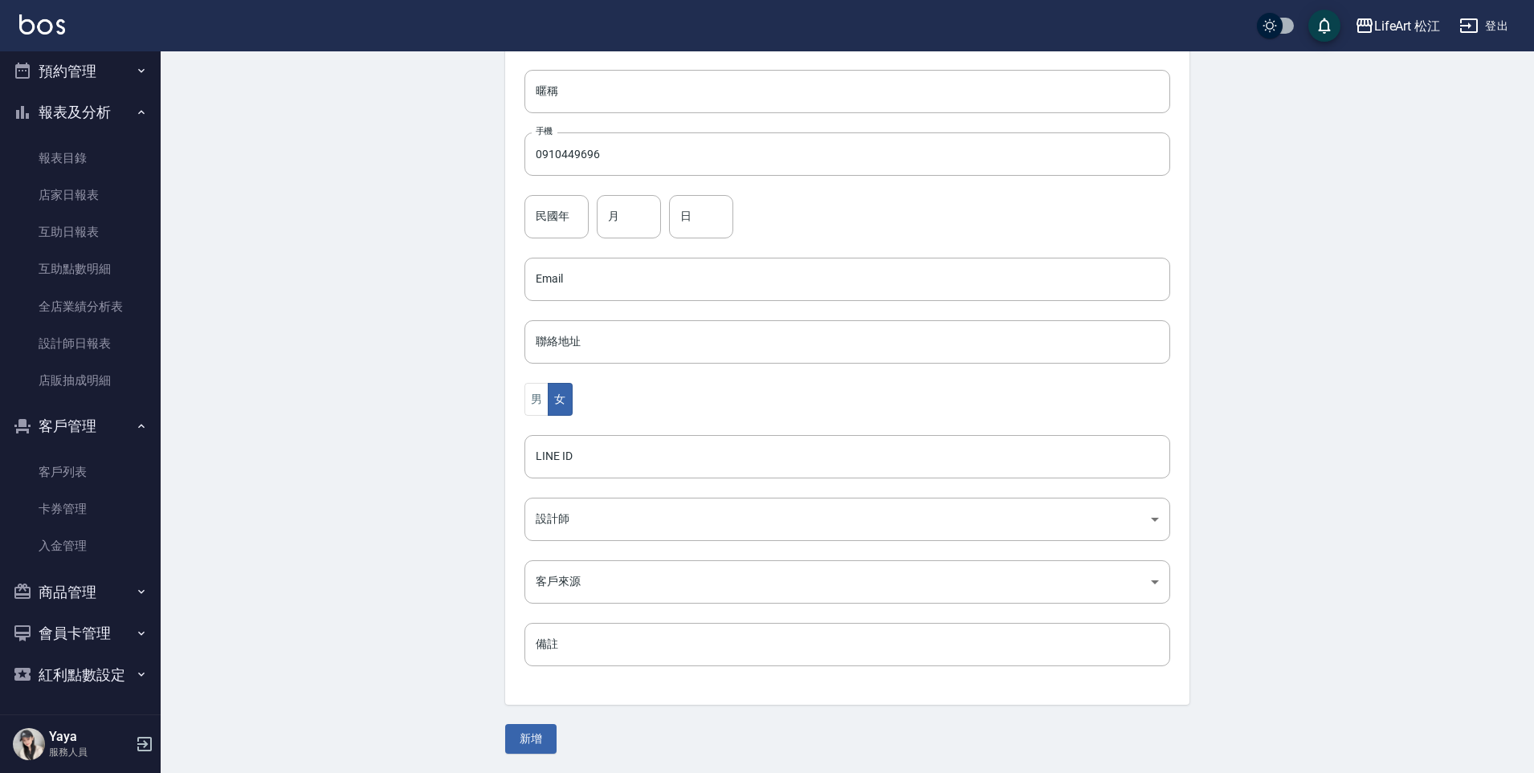
click at [597, 491] on div "代號 代號 姓名 [PERSON_NAME] 姓名 暱稱 暱稱 手機 0910449696 手機 民國年 民國年 月 月 日 日 Email Email 聯絡…" at bounding box center [847, 315] width 684 height 780
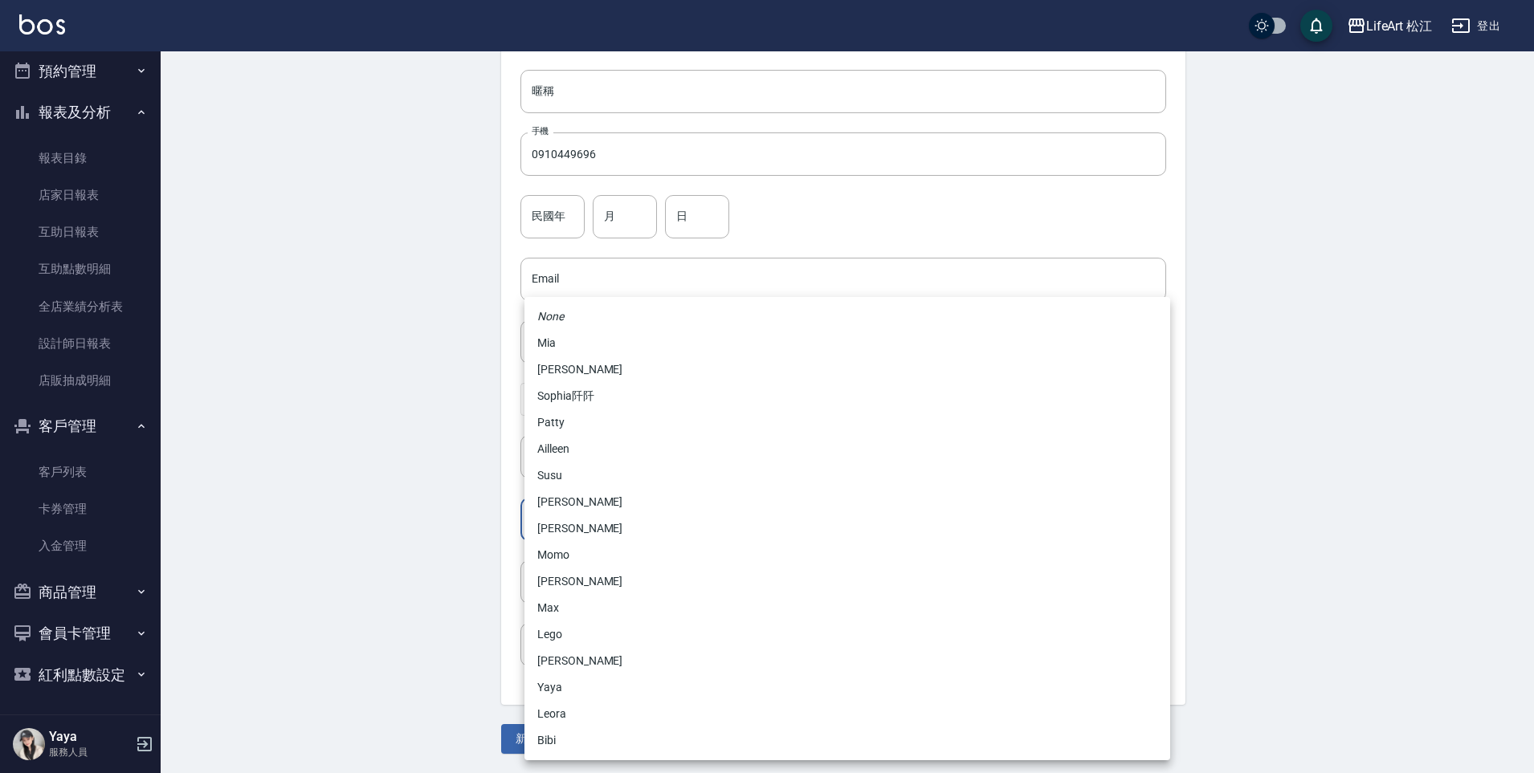
click at [596, 516] on body "LifeArt 松江 登出 櫃檯作業 打帳單 帳單列表 現金收支登錄 高階收支登錄 材料自購登錄 每日結帳 排班表 現場電腦打卡 預約管理 預約管理 單日預約…" at bounding box center [767, 250] width 1534 height 1045
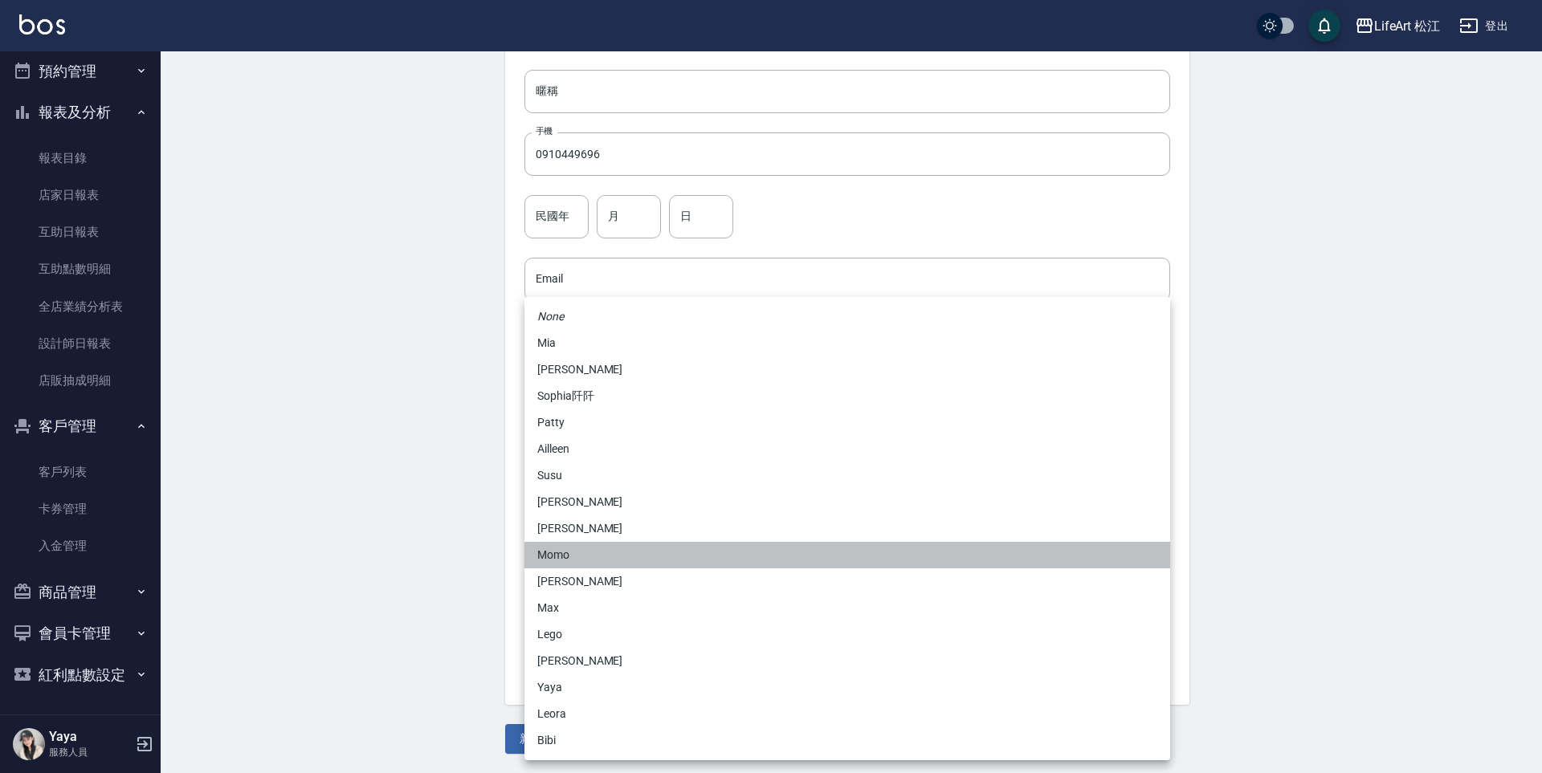
click at [572, 553] on li "Momo" at bounding box center [847, 555] width 646 height 26
type input "e84b7556-3071-4136-b765-65514d721750"
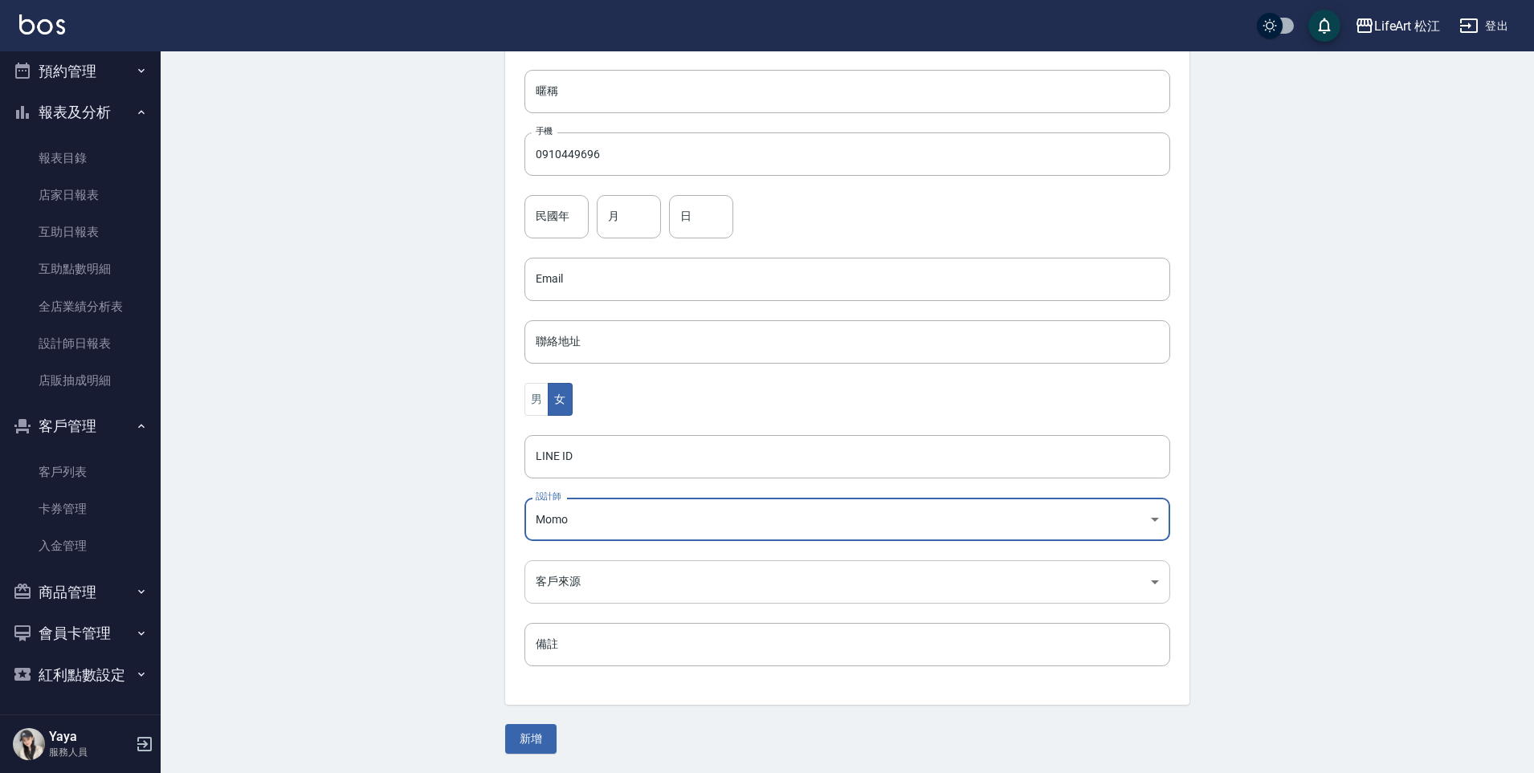
click at [580, 580] on body "LifeArt 松江 登出 櫃檯作業 打帳單 帳單列表 現金收支登錄 高階收支登錄 材料自購登錄 每日結帳 排班表 現場電腦打卡 預約管理 預約管理 單日預約…" at bounding box center [767, 250] width 1534 height 1045
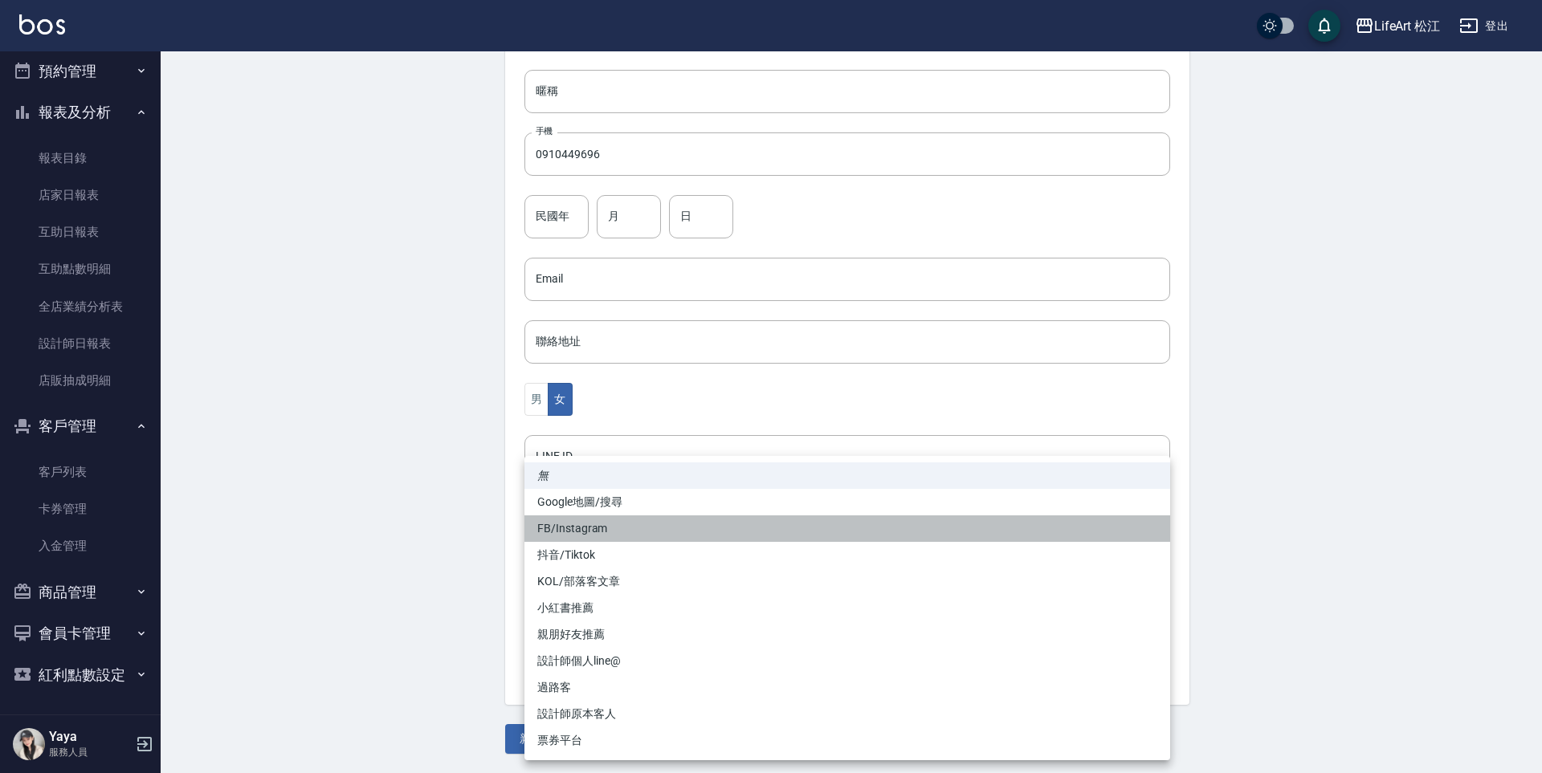
click at [572, 526] on li "FB/Instagram" at bounding box center [847, 528] width 646 height 26
type input "FB/Instagram"
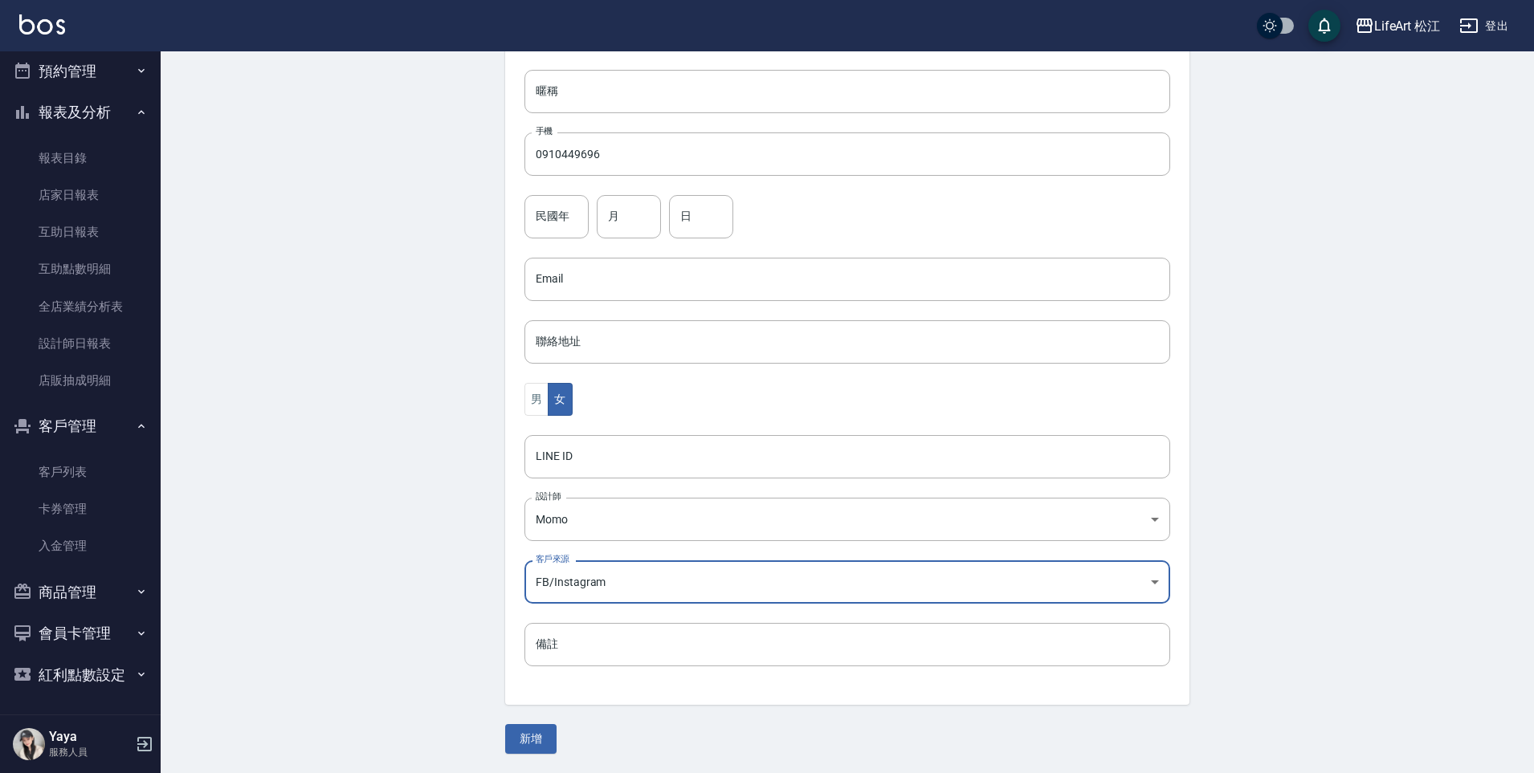
click at [532, 730] on button "新增" at bounding box center [530, 739] width 51 height 30
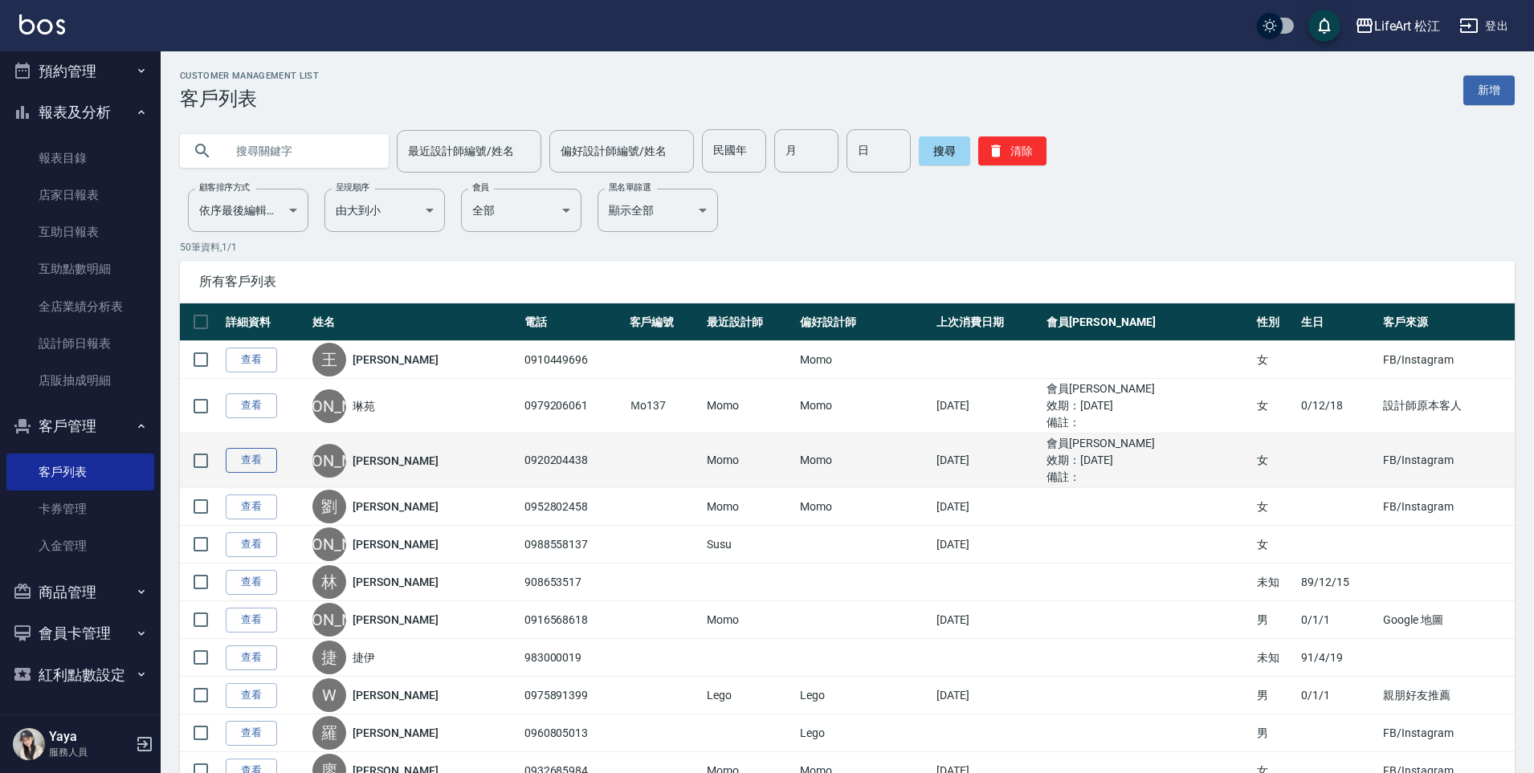
click at [261, 462] on link "查看" at bounding box center [251, 460] width 51 height 25
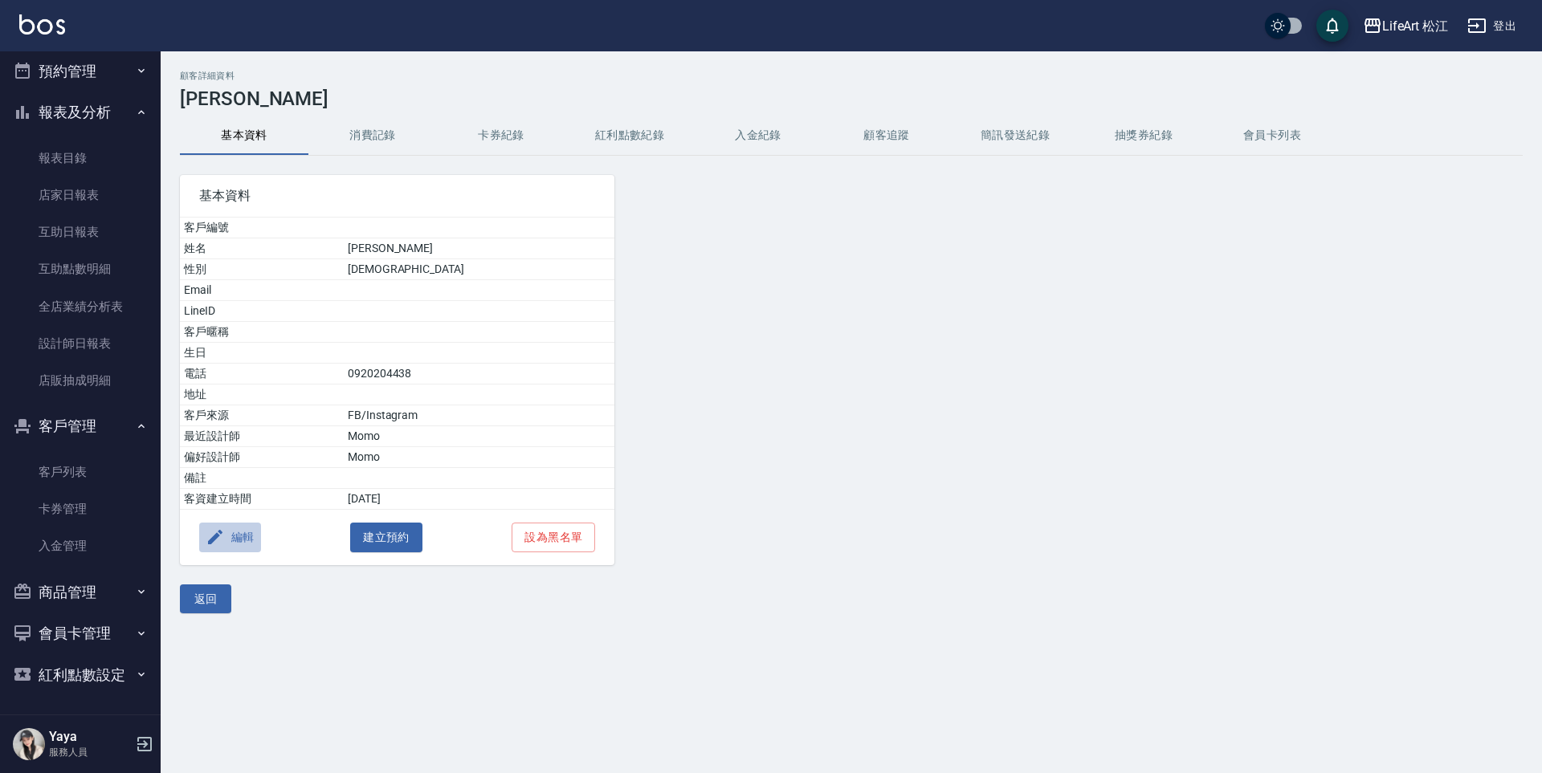
click at [242, 539] on button "編輯" at bounding box center [230, 538] width 62 height 30
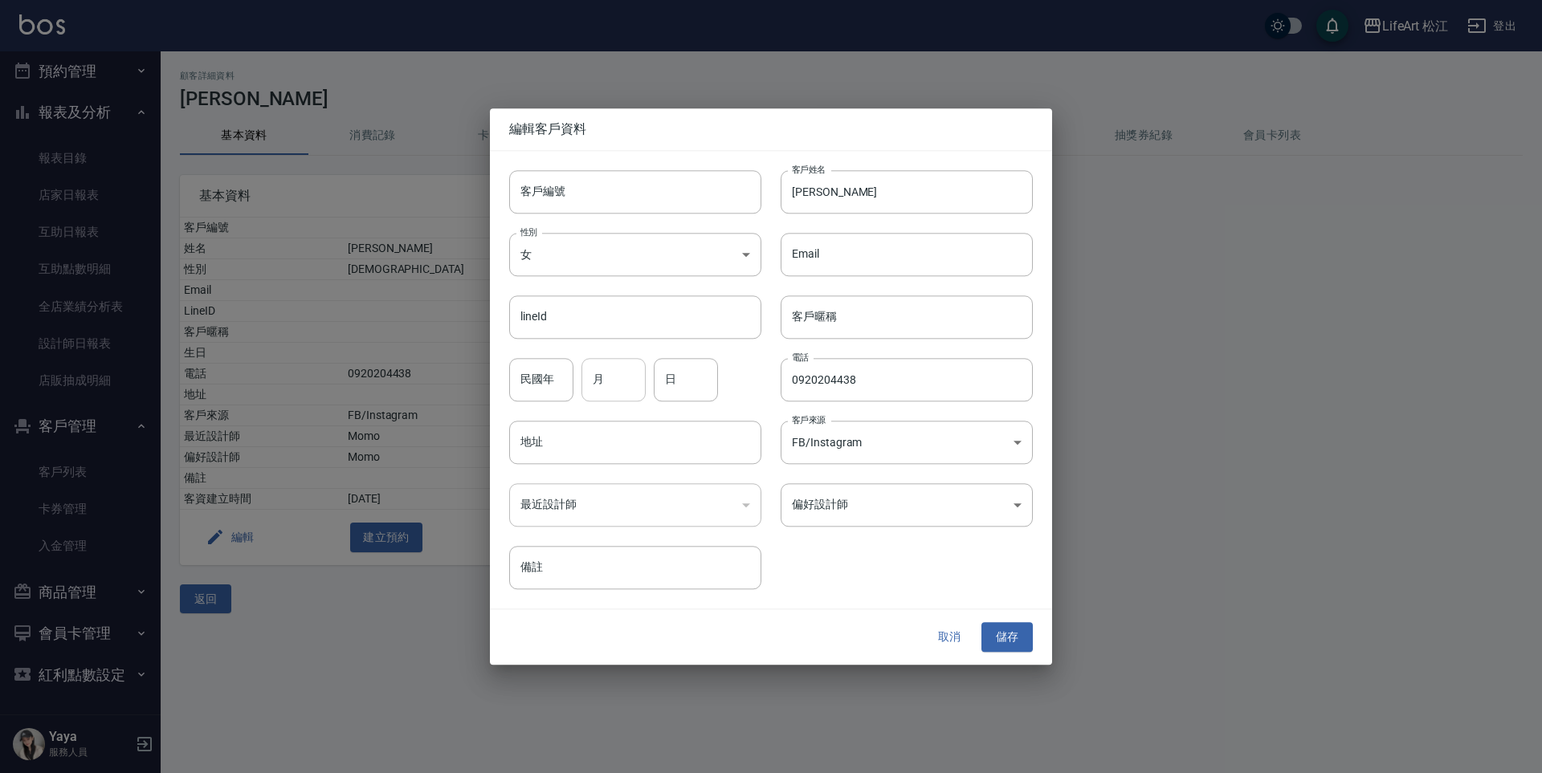
click at [623, 393] on input "月" at bounding box center [613, 379] width 64 height 43
type input "10"
click at [682, 392] on input "日" at bounding box center [686, 379] width 64 height 43
type input "4"
click at [1025, 637] on button "儲存" at bounding box center [1006, 638] width 51 height 30
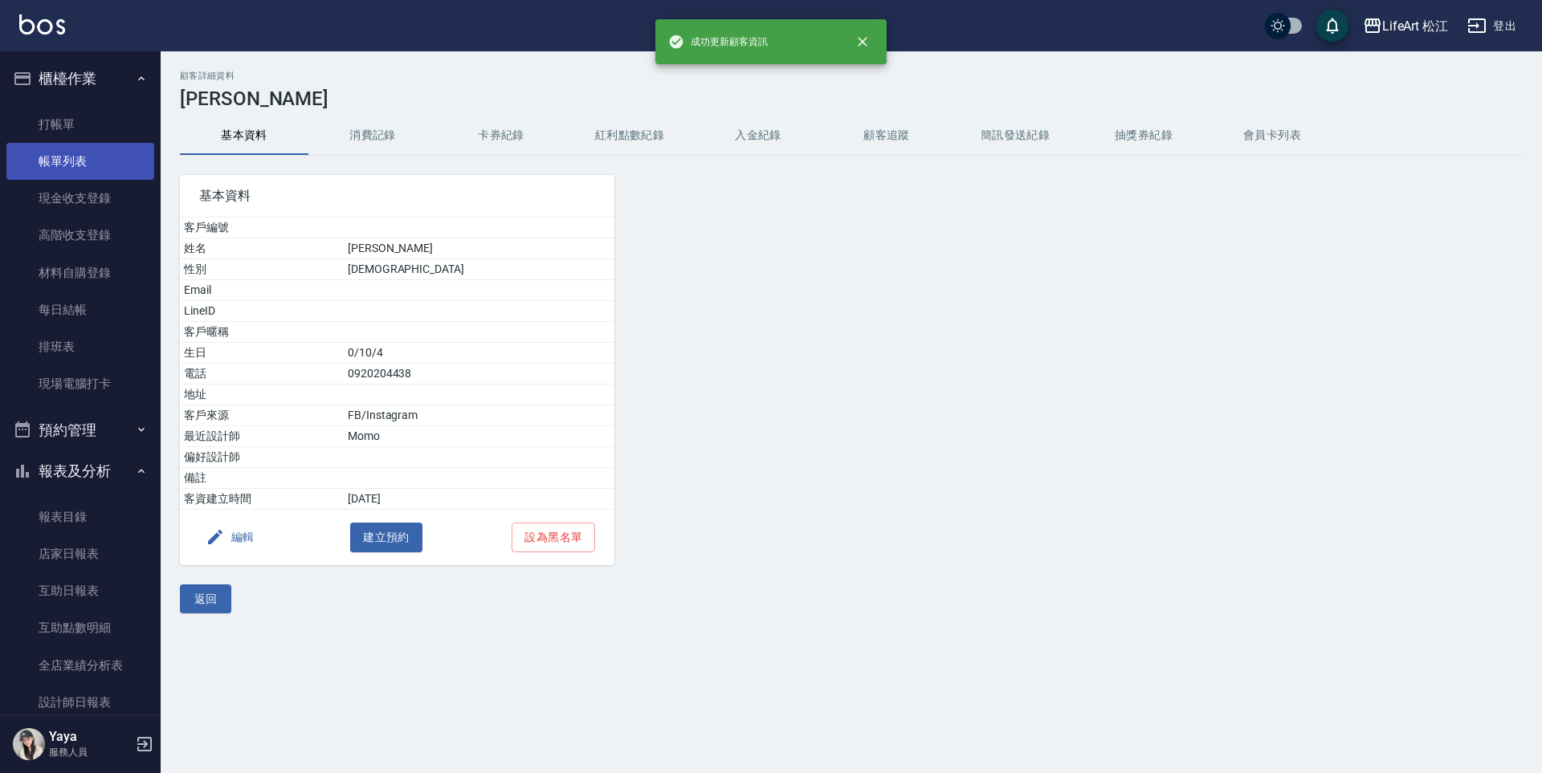
click at [67, 172] on link "帳單列表" at bounding box center [80, 161] width 148 height 37
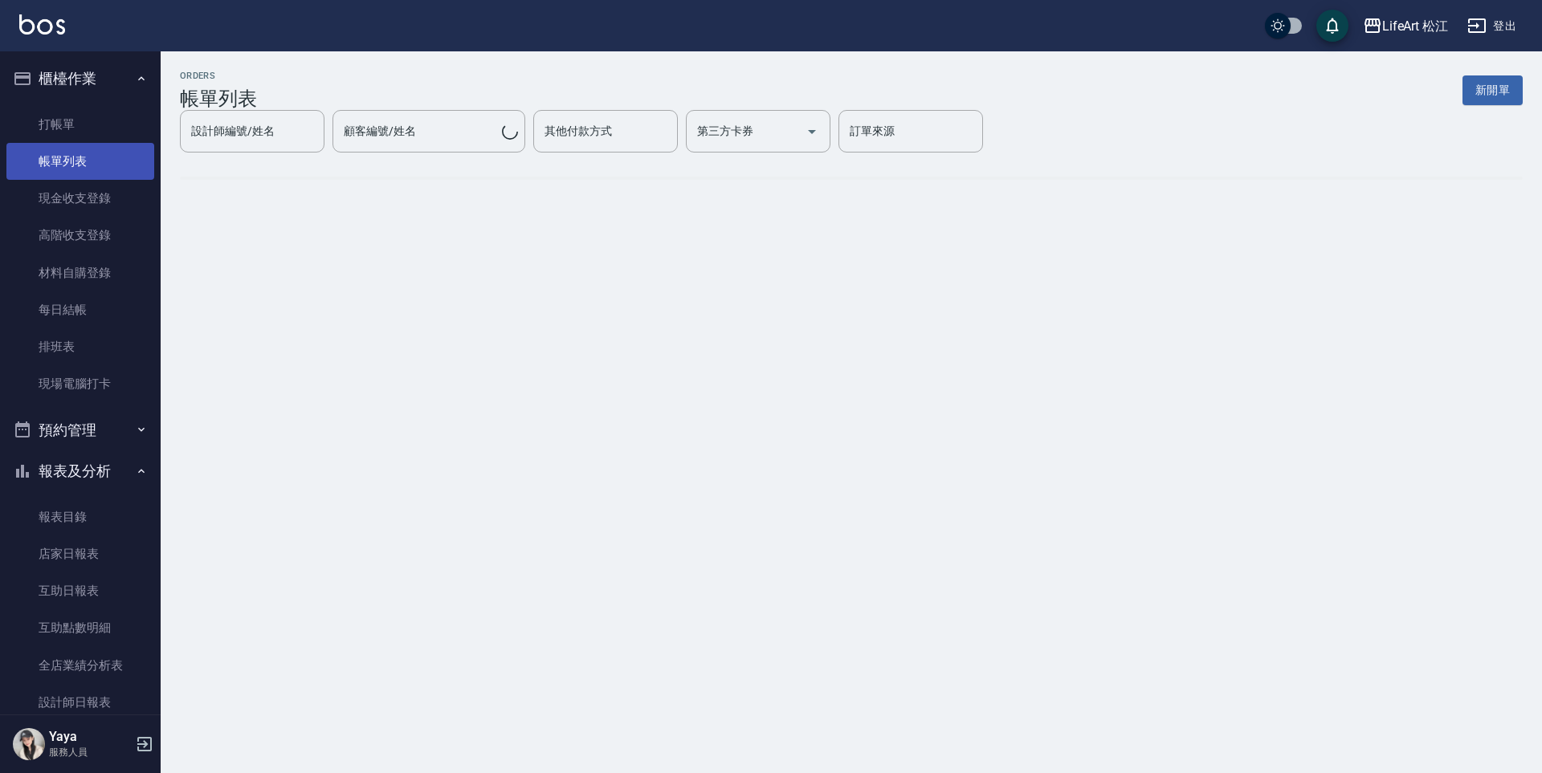
click at [79, 173] on link "帳單列表" at bounding box center [80, 161] width 148 height 37
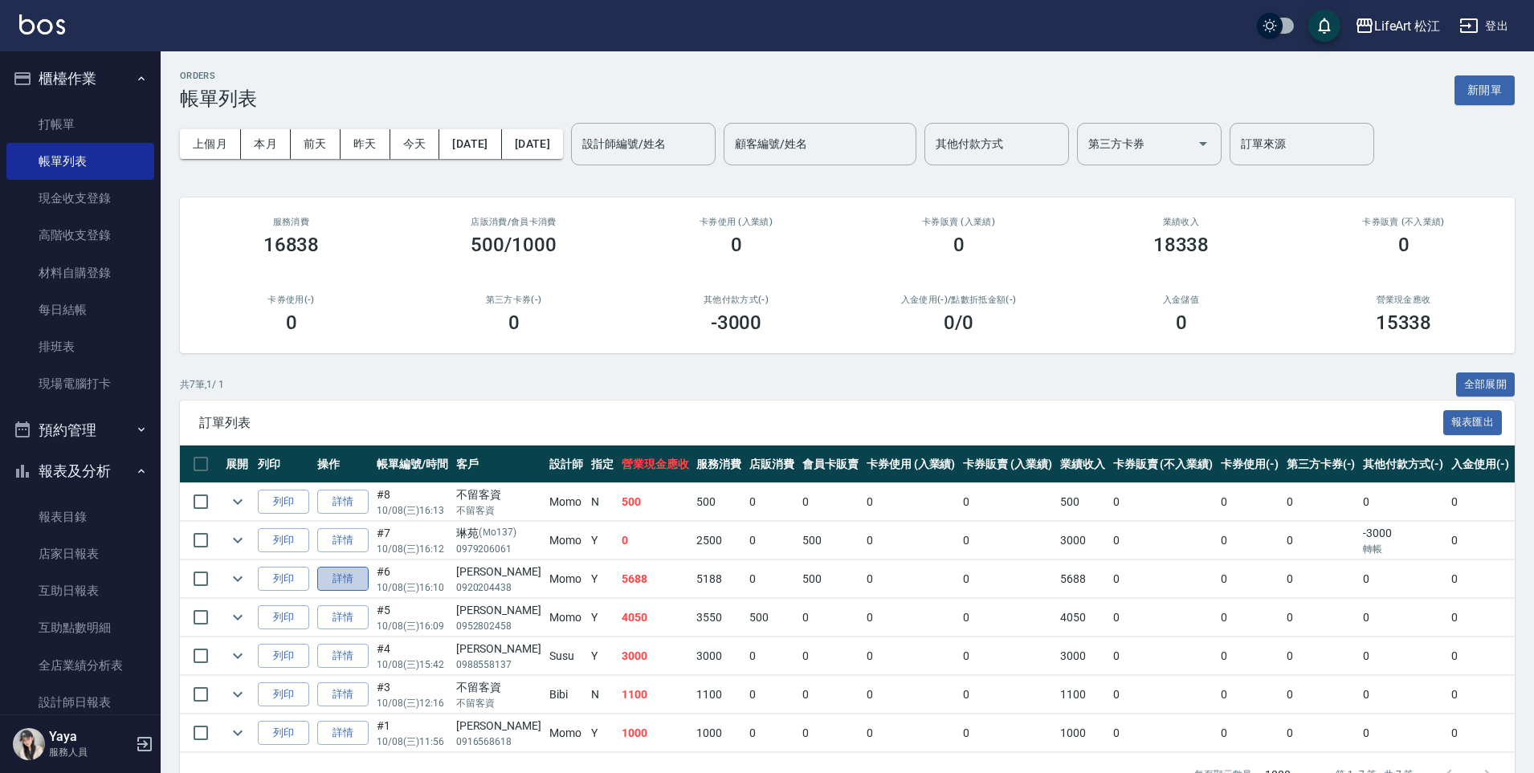
click at [334, 582] on link "詳情" at bounding box center [342, 579] width 51 height 25
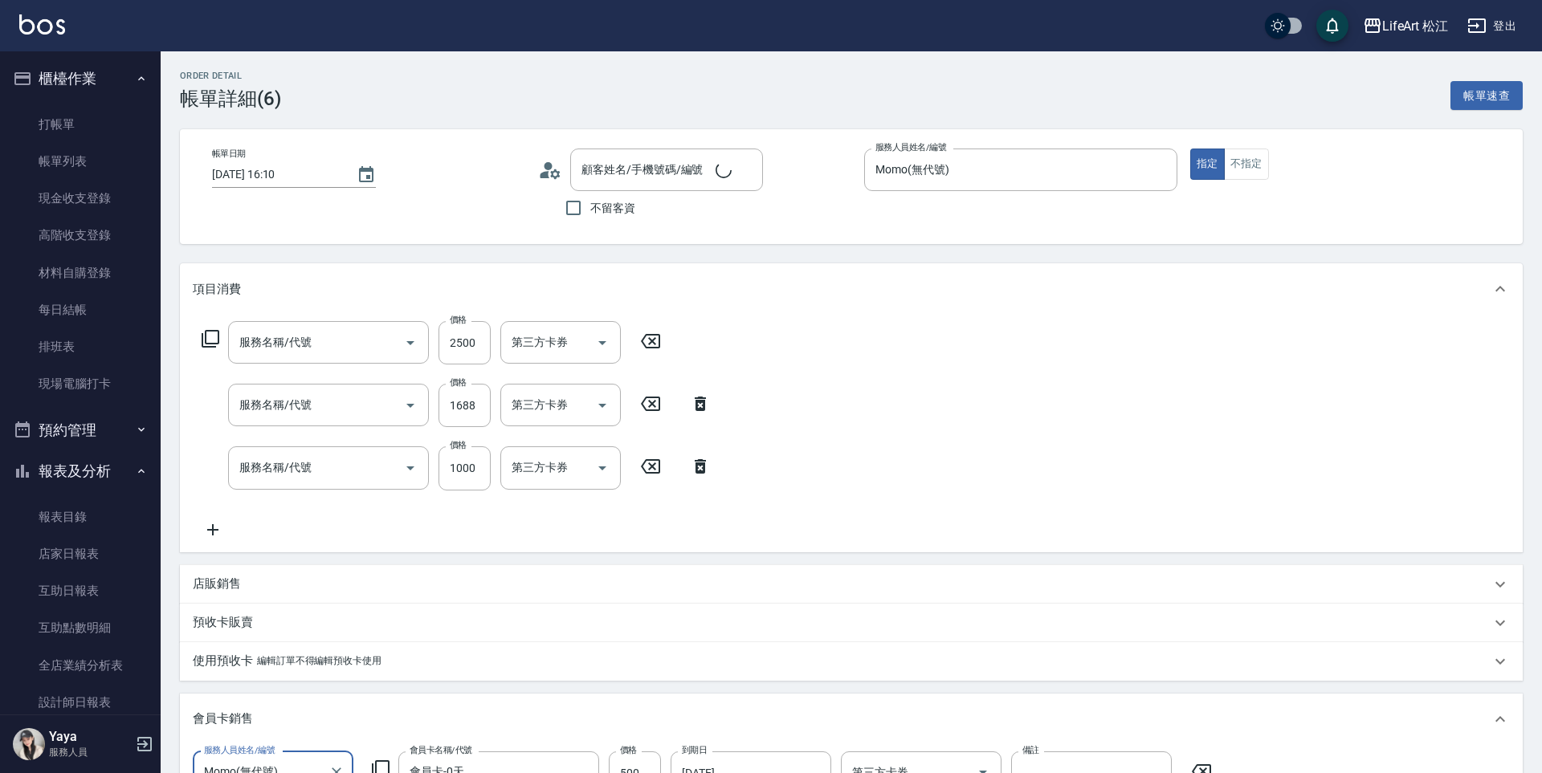
type input "[DATE] 16:10"
type input "Momo(無代號)"
type input "11"
type input "設計師個人line@"
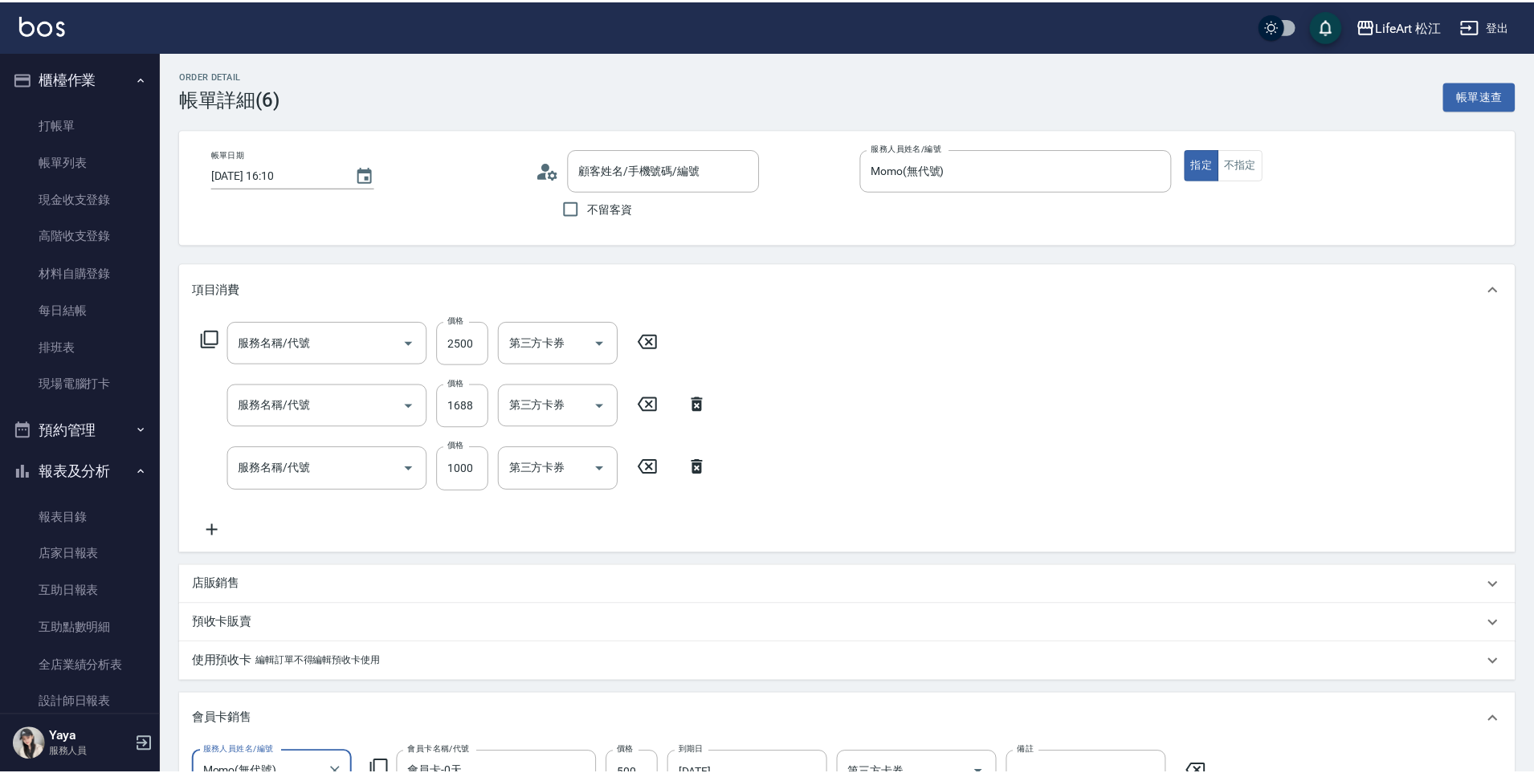
scroll to position [446, 0]
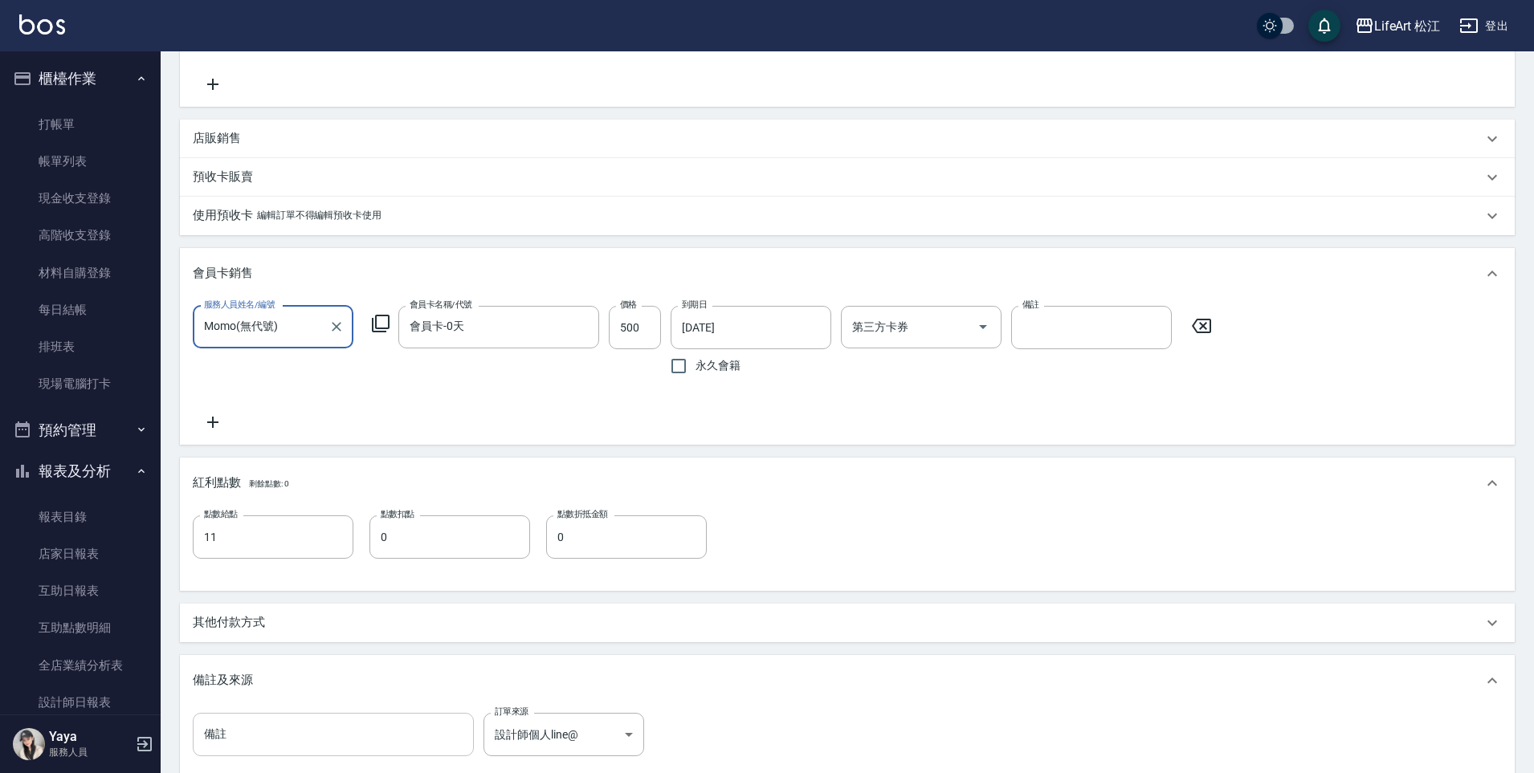
type input "603 京喚羽系統修護(短)(603)"
type input "701 染髮(701)"
type input "201 剪髮(201)"
type input "[PERSON_NAME]/0920204438/"
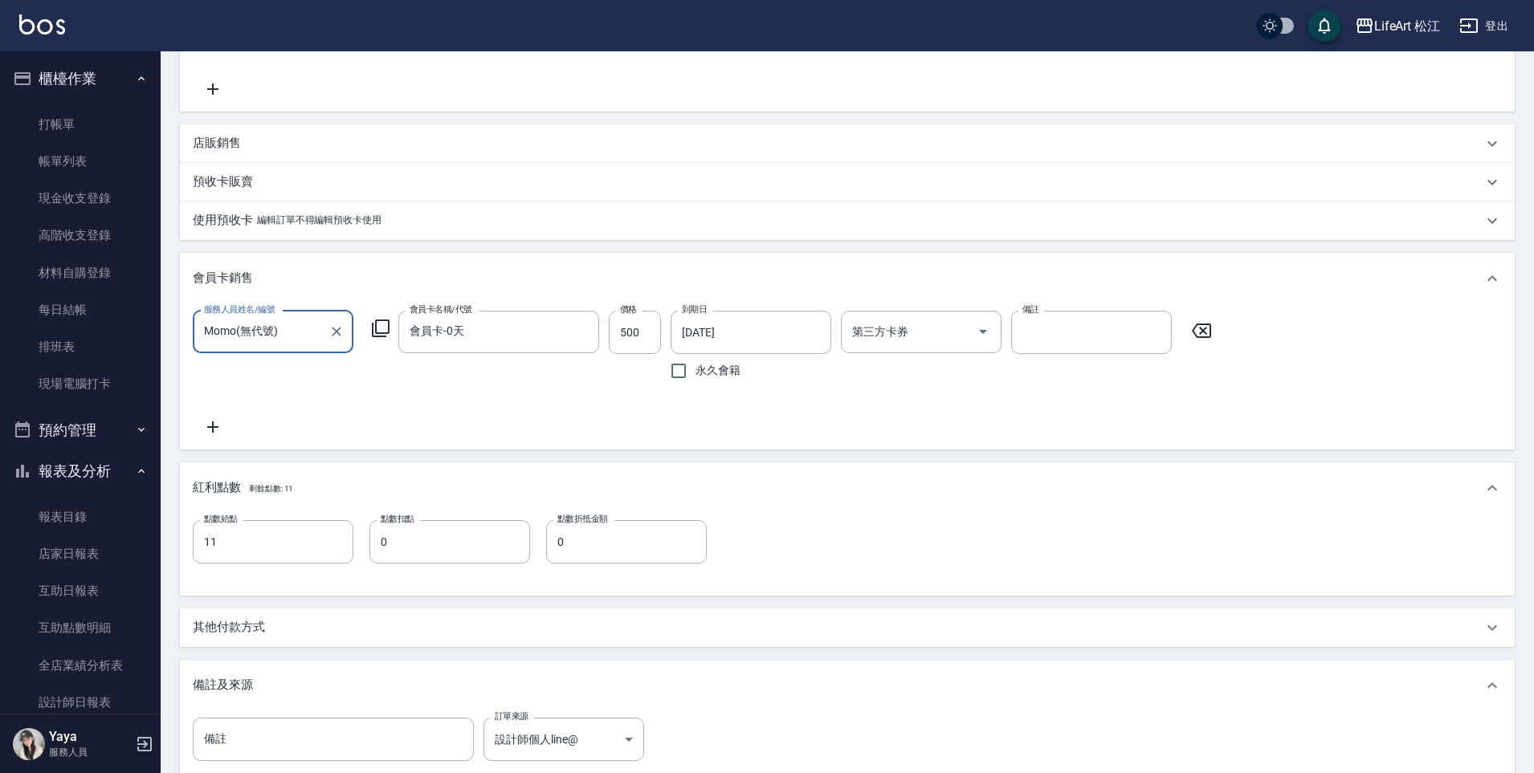
scroll to position [651, 0]
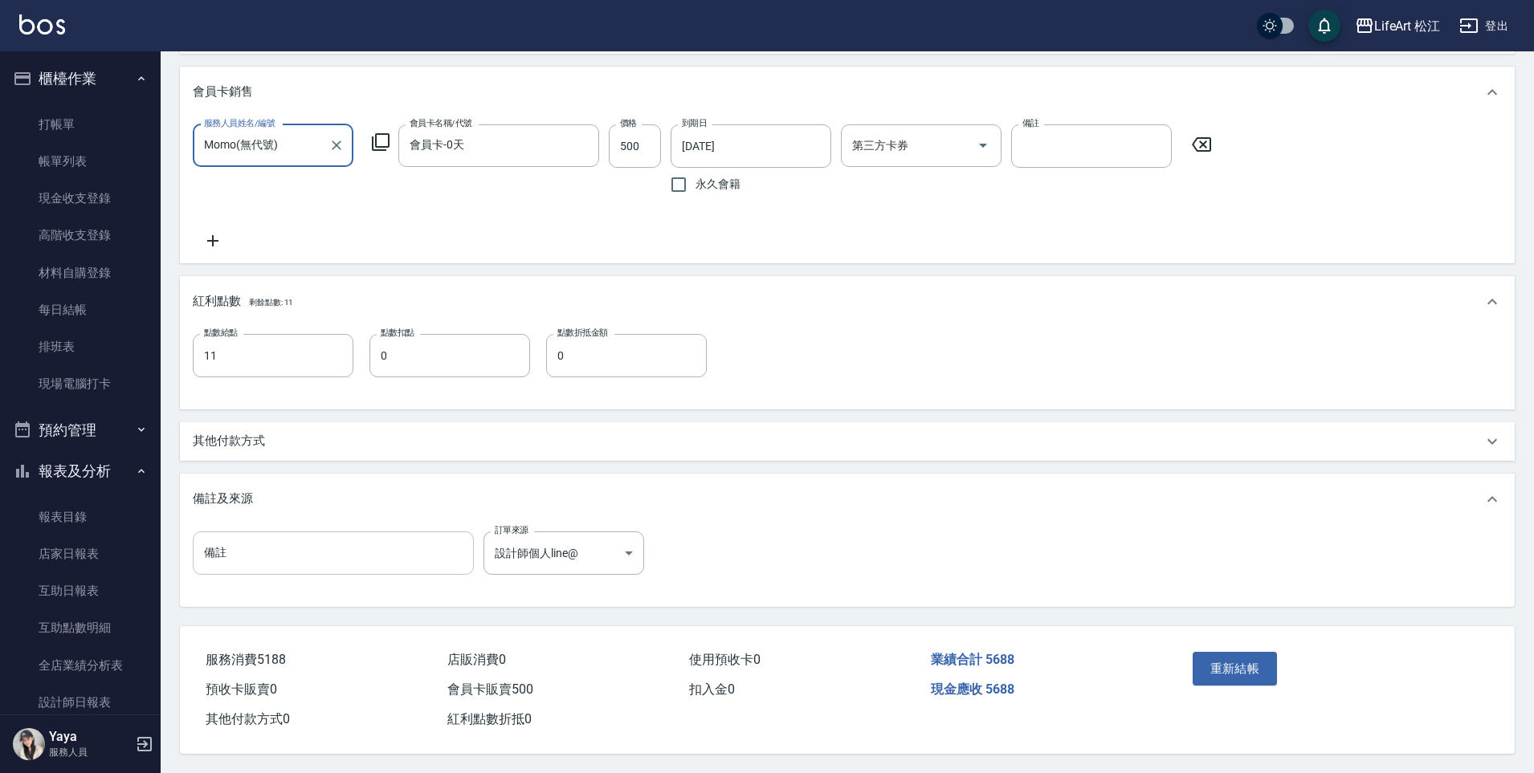
click at [328, 564] on input "備註" at bounding box center [333, 553] width 281 height 43
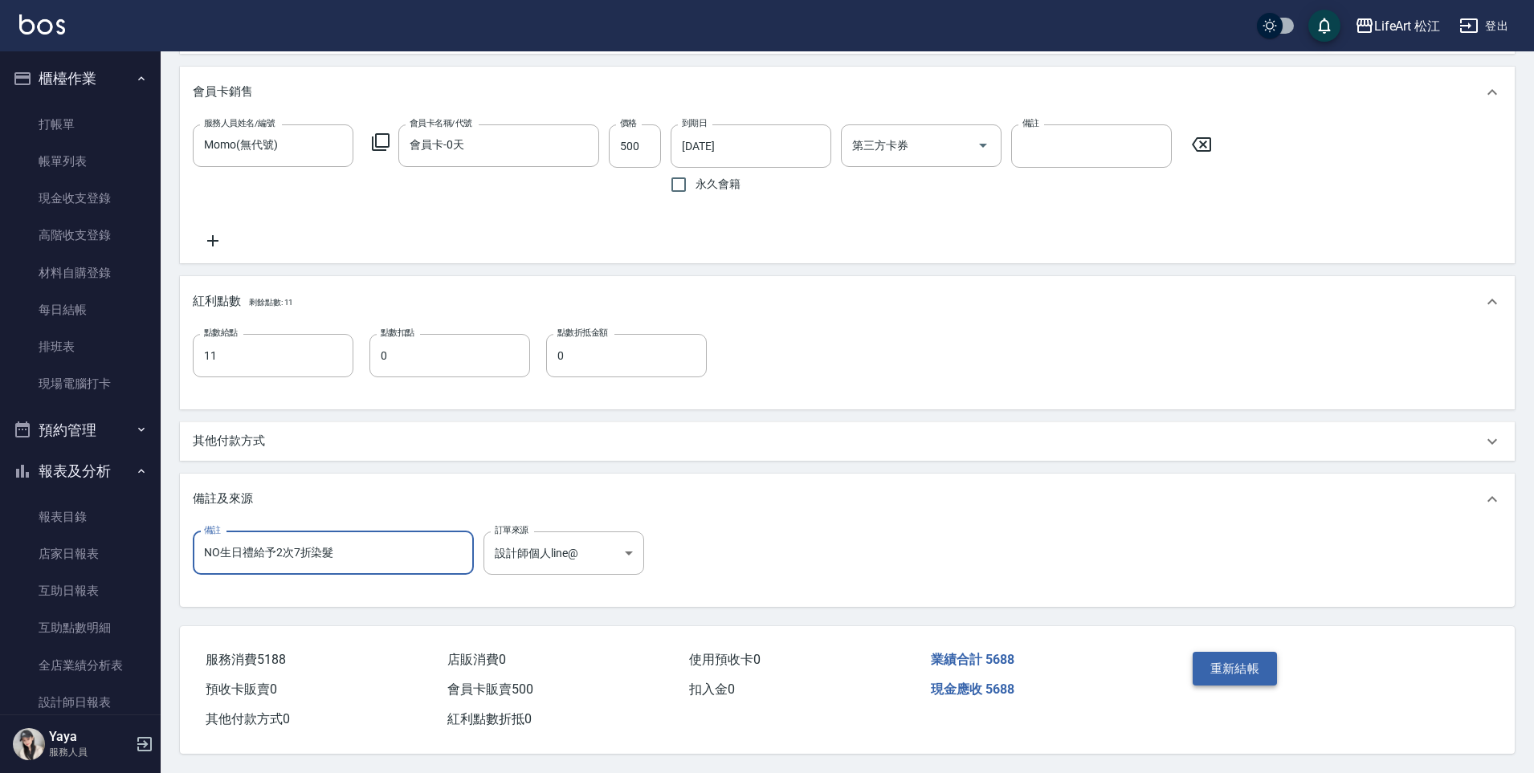
type input "NO生日禮給予2次7折染髮"
click at [1196, 670] on button "重新結帳" at bounding box center [1234, 669] width 85 height 34
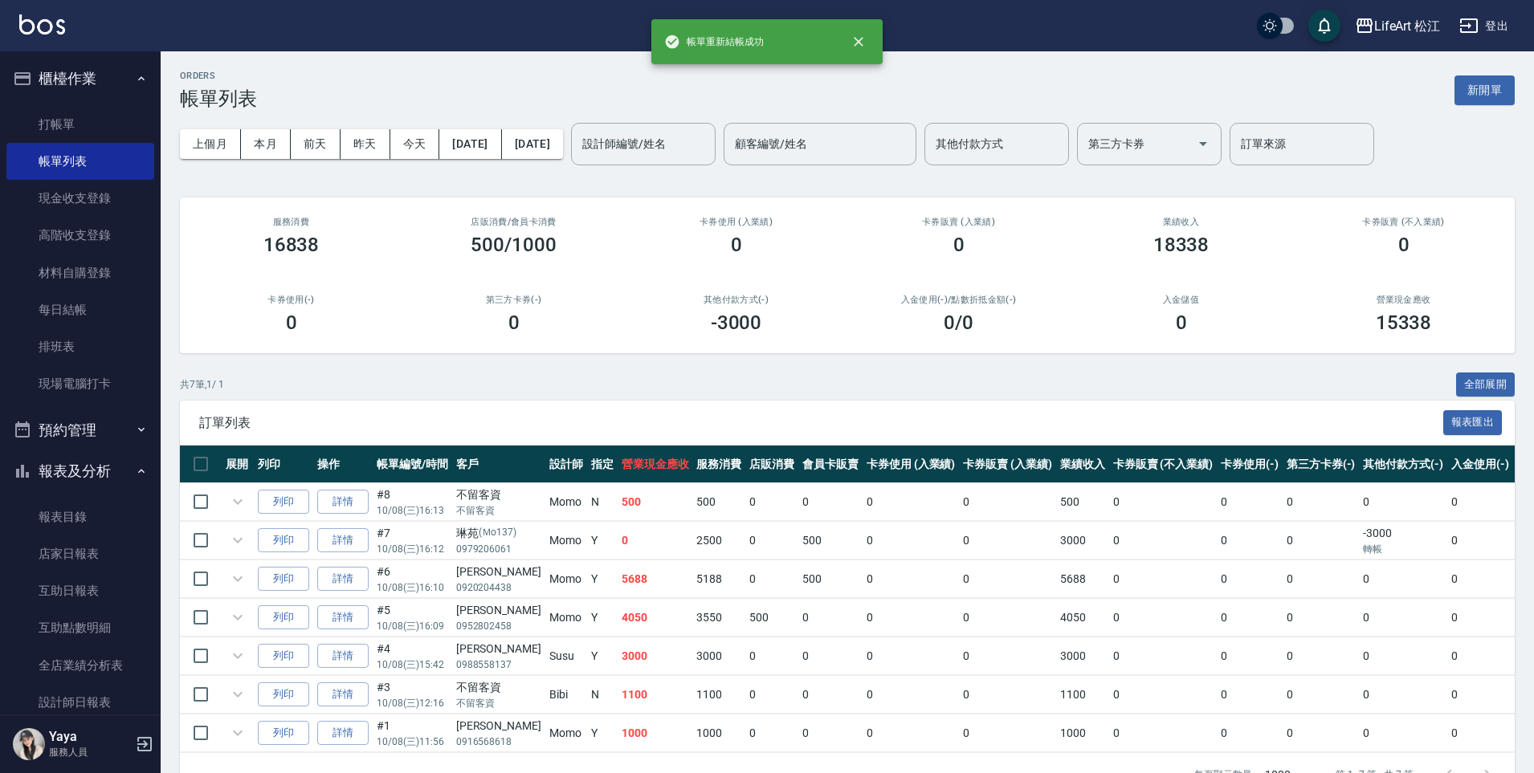
scroll to position [104, 0]
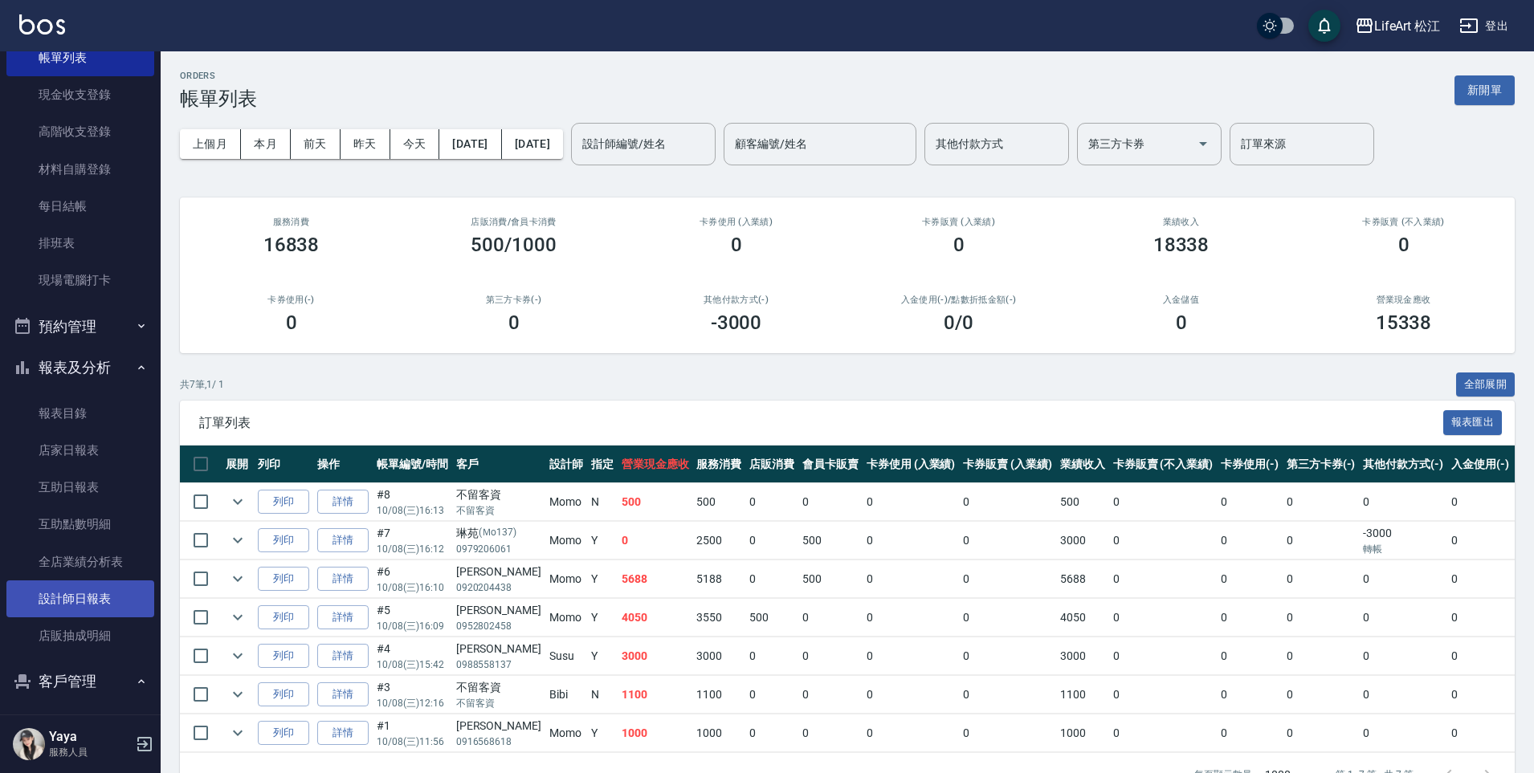
click at [77, 604] on link "設計師日報表" at bounding box center [80, 598] width 148 height 37
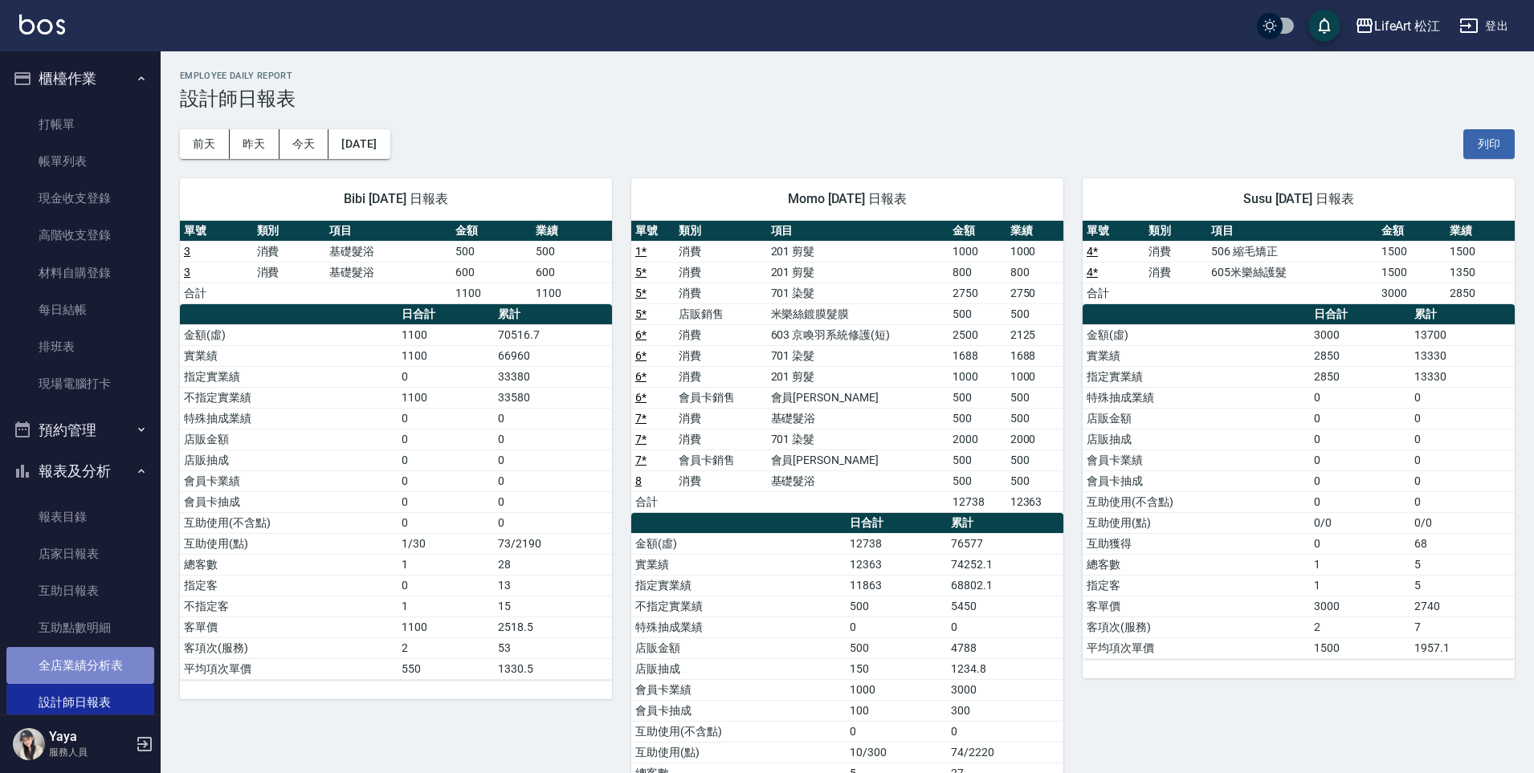
click at [84, 663] on link "全店業績分析表" at bounding box center [80, 665] width 148 height 37
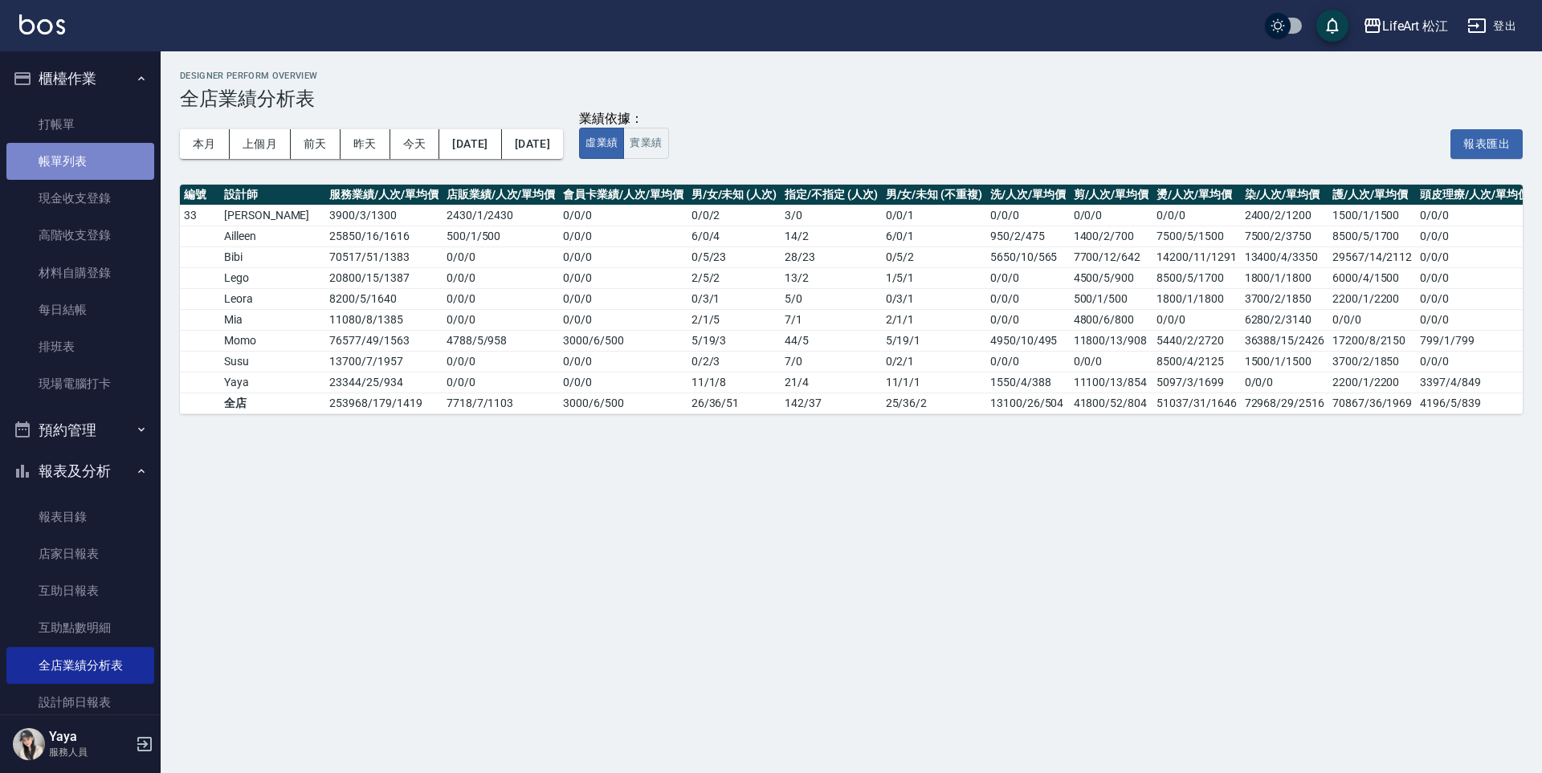
click at [85, 165] on link "帳單列表" at bounding box center [80, 161] width 148 height 37
